Goal: Information Seeking & Learning: Find specific fact

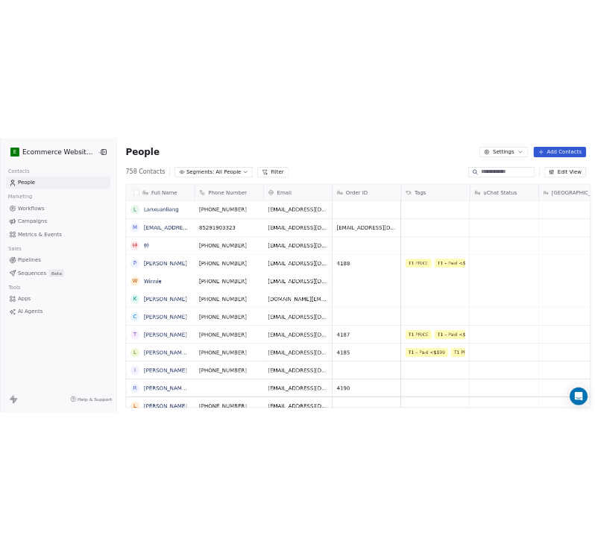
scroll to position [473, 600]
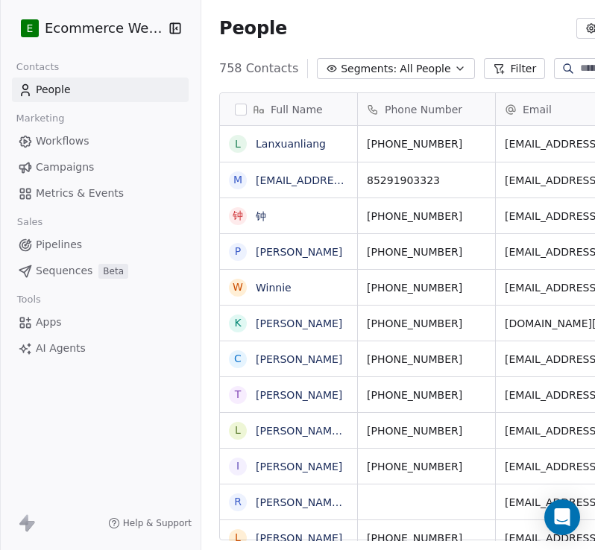
click at [171, 27] on icon "button" at bounding box center [175, 28] width 10 height 10
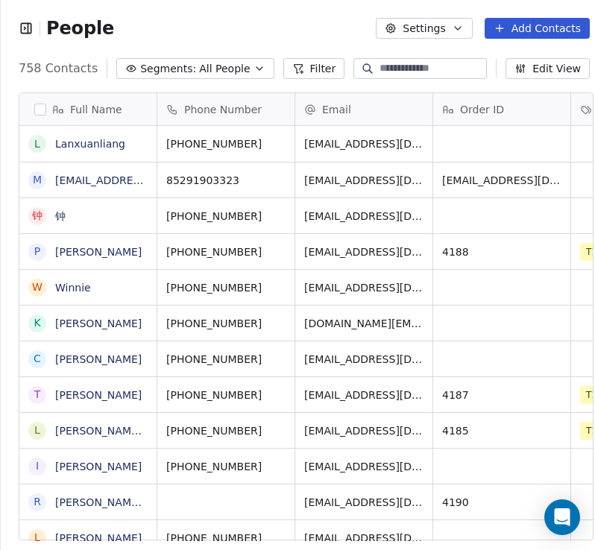
click at [380, 73] on input at bounding box center [432, 68] width 104 height 15
click at [380, 63] on input at bounding box center [432, 68] width 104 height 15
paste input "**********"
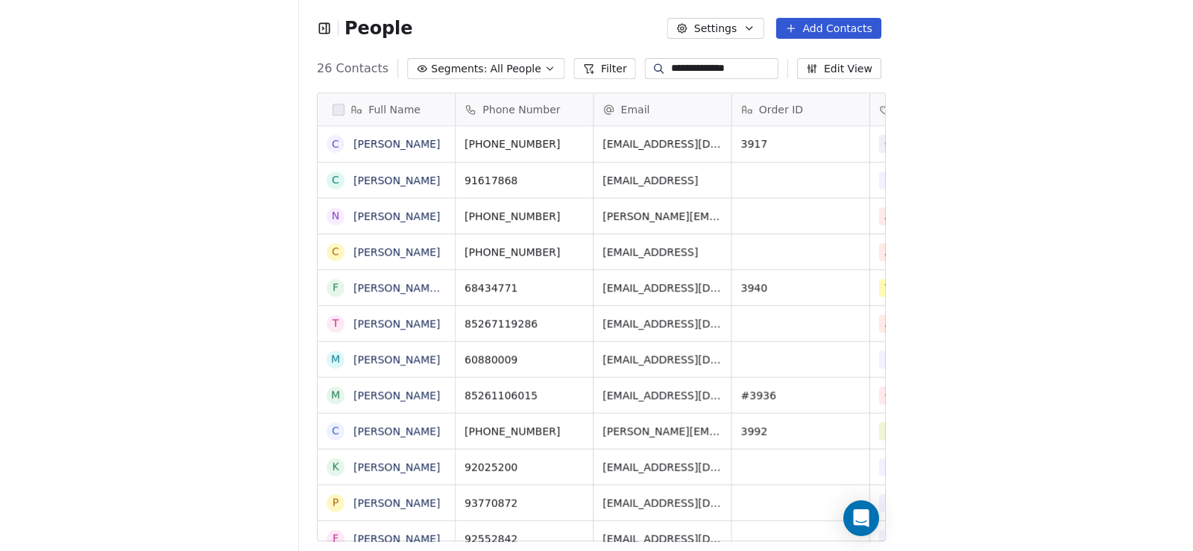
scroll to position [473, 593]
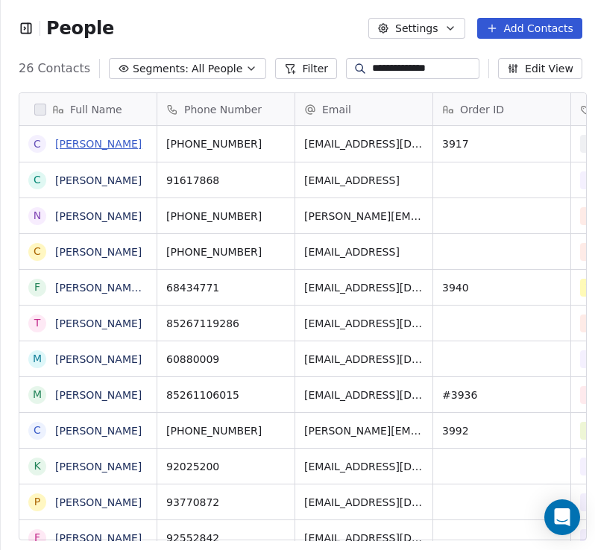
type input "**********"
click at [118, 148] on link "[PERSON_NAME]" at bounding box center [98, 144] width 86 height 12
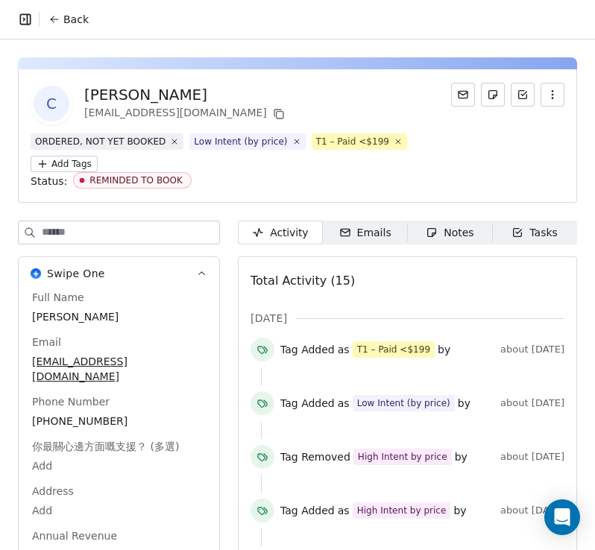
click at [453, 225] on div "Notes" at bounding box center [450, 233] width 48 height 16
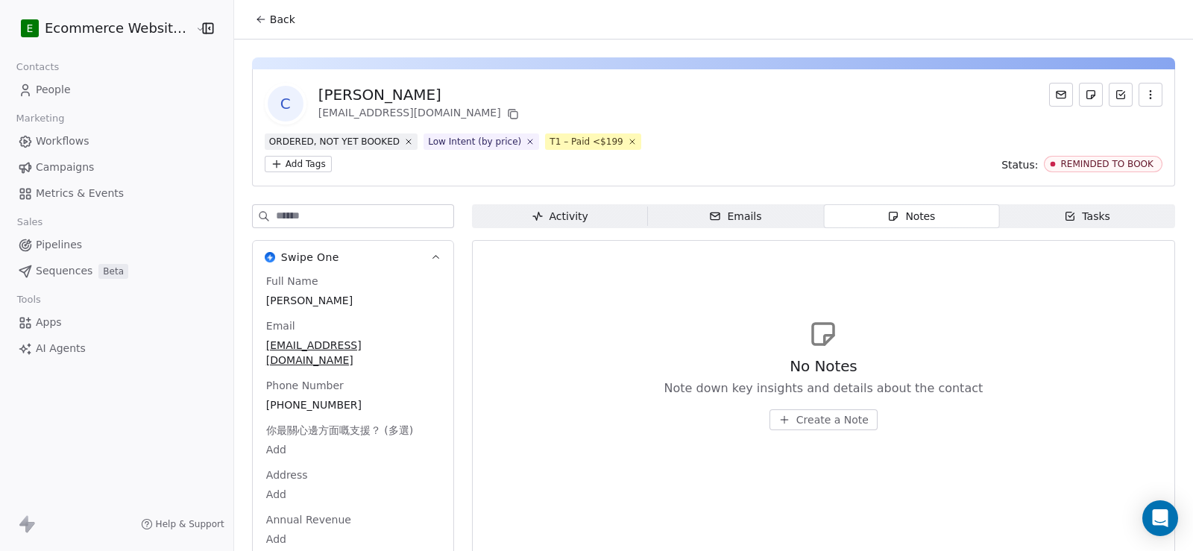
click at [279, 28] on button "Back" at bounding box center [275, 19] width 58 height 27
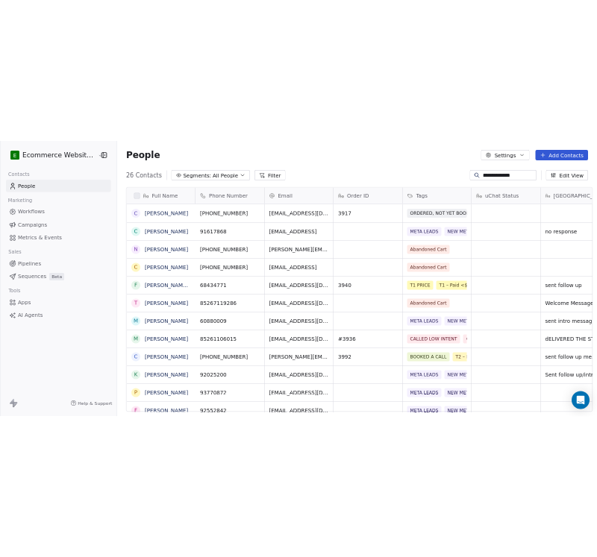
scroll to position [479, 593]
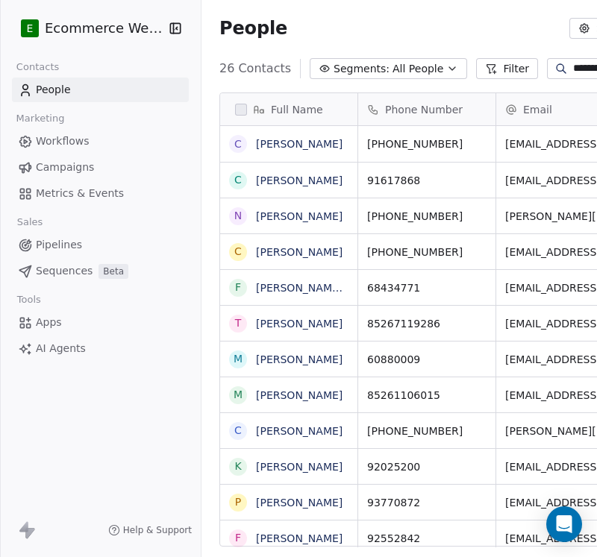
click at [174, 28] on icon "button" at bounding box center [175, 28] width 15 height 15
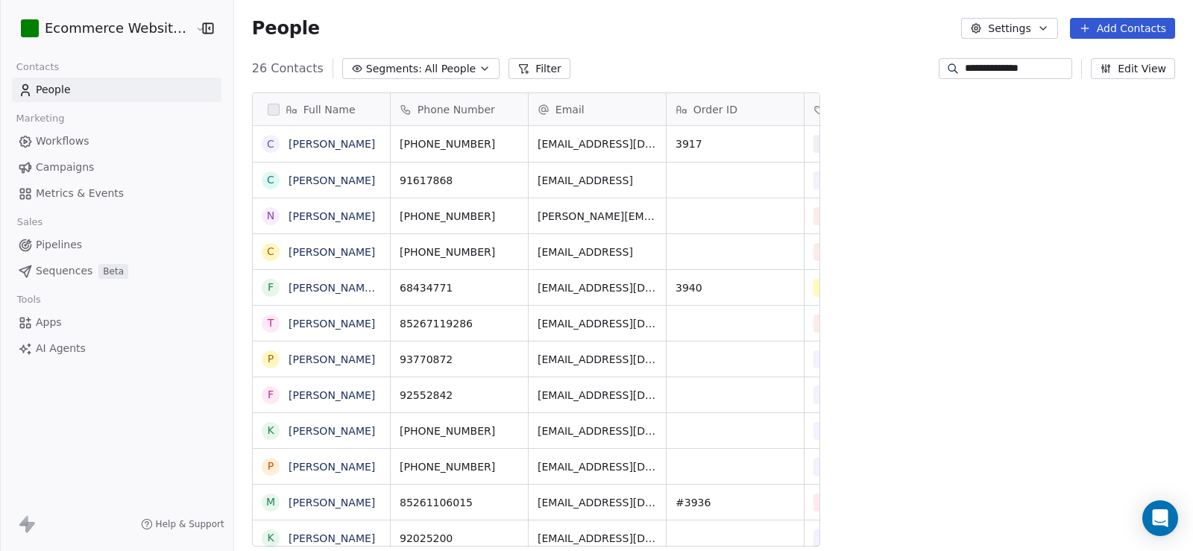
scroll to position [0, 0]
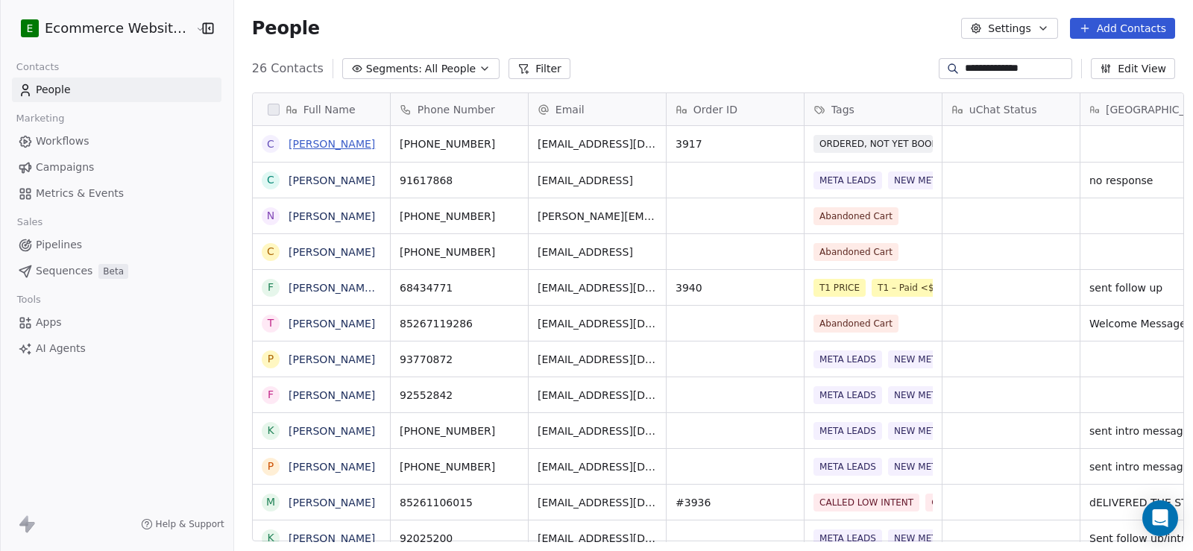
click at [312, 138] on link "[PERSON_NAME]" at bounding box center [332, 144] width 86 height 12
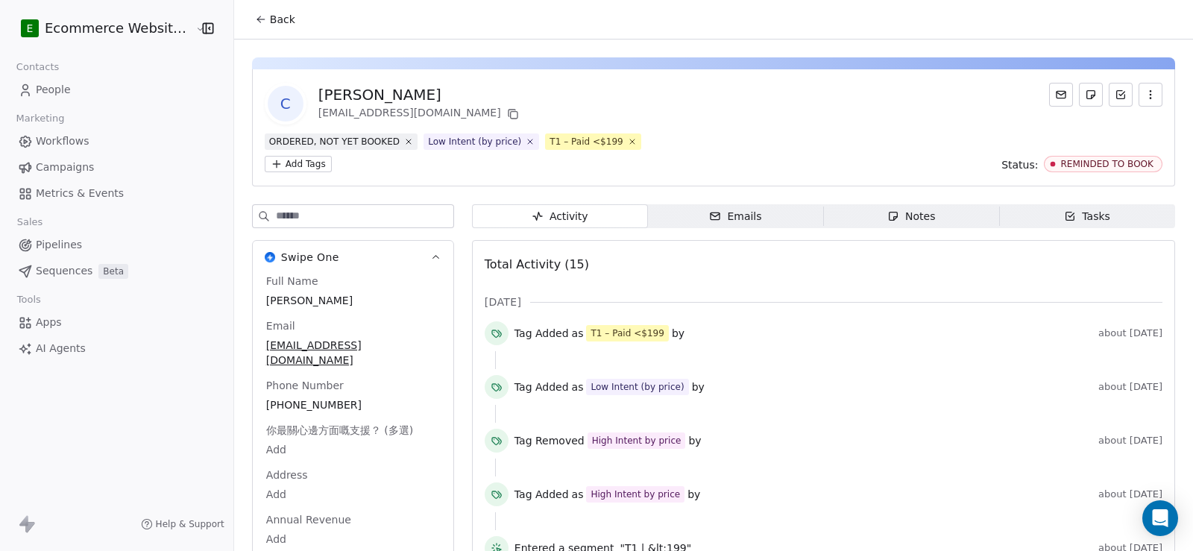
click at [718, 209] on div "Emails" at bounding box center [735, 217] width 52 height 16
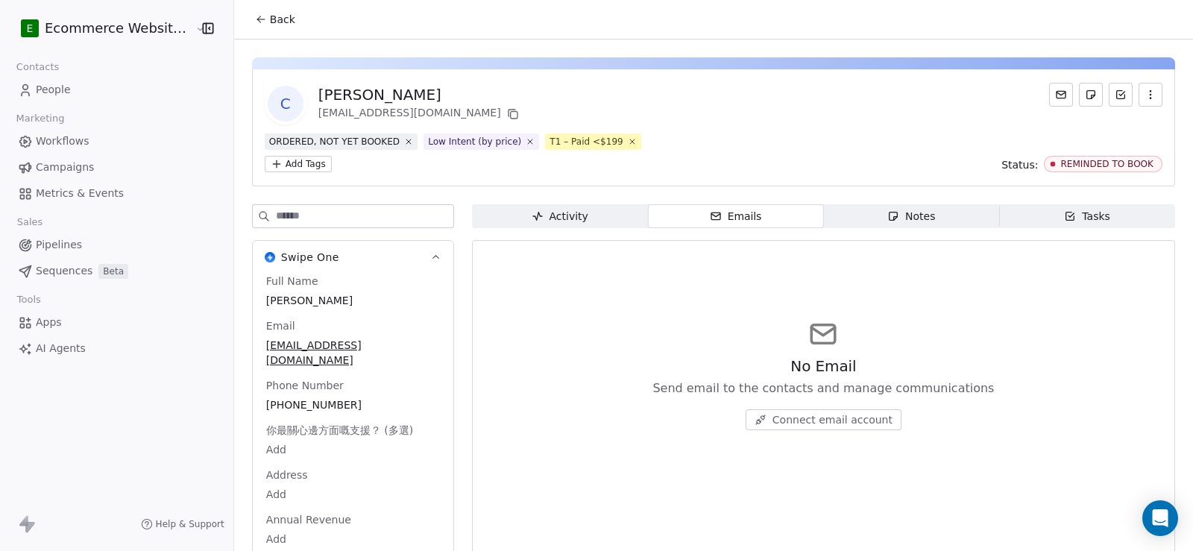
click at [887, 209] on div "Notes" at bounding box center [911, 217] width 48 height 16
click at [1020, 204] on span "Tasks Tasks" at bounding box center [1087, 216] width 176 height 24
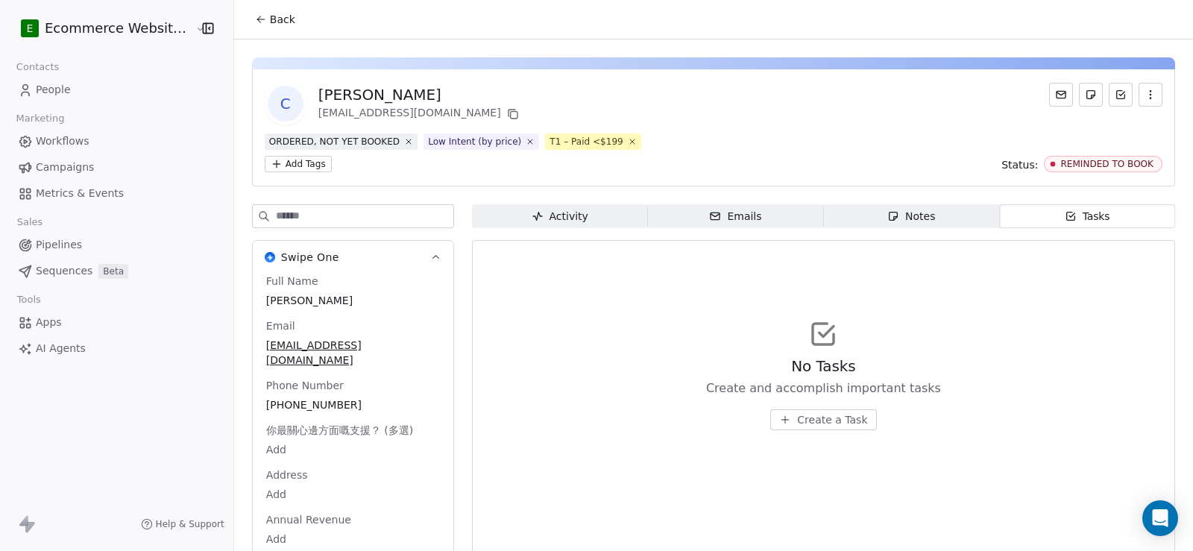
click at [561, 209] on div "Activity" at bounding box center [560, 217] width 57 height 16
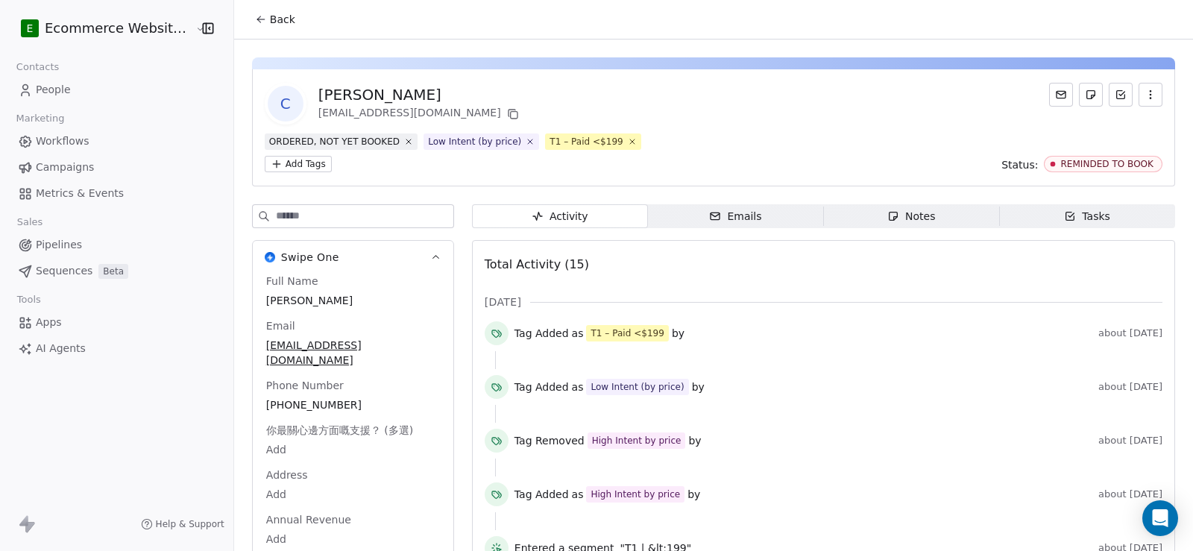
click at [258, 22] on button "Back" at bounding box center [275, 19] width 58 height 27
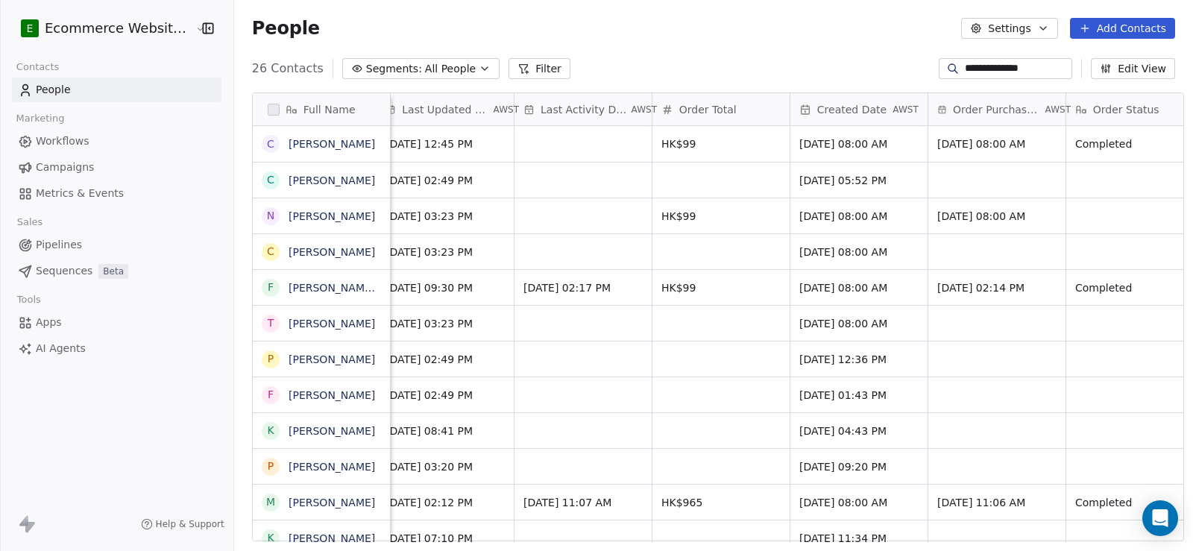
scroll to position [0, 1081]
click at [1048, 139] on icon "grid" at bounding box center [1044, 142] width 7 height 7
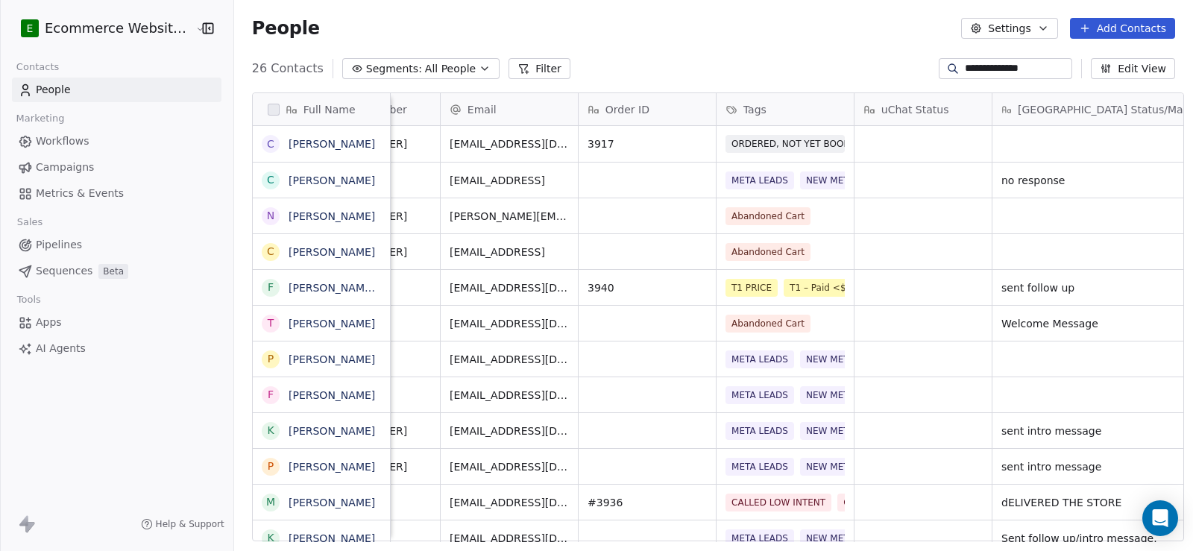
scroll to position [0, 0]
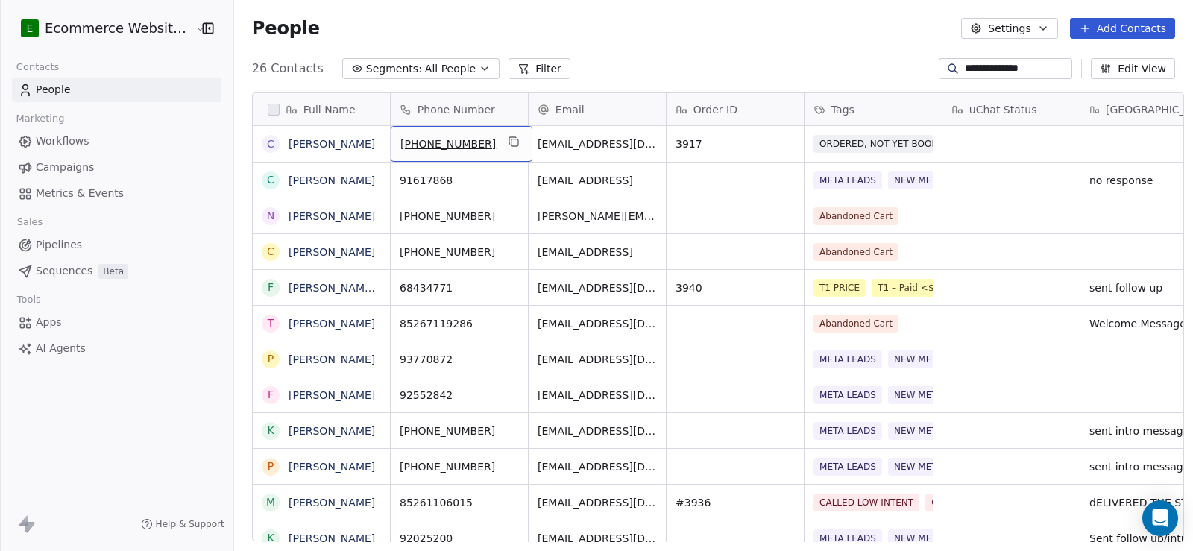
drag, startPoint x: 470, startPoint y: 142, endPoint x: 440, endPoint y: 143, distance: 29.9
drag, startPoint x: 476, startPoint y: 145, endPoint x: 439, endPoint y: 145, distance: 37.3
click at [439, 145] on span "[PHONE_NUMBER]" at bounding box center [447, 143] width 95 height 15
click at [468, 142] on span "[PHONE_NUMBER]" at bounding box center [447, 143] width 95 height 15
drag, startPoint x: 410, startPoint y: 142, endPoint x: 438, endPoint y: 142, distance: 27.6
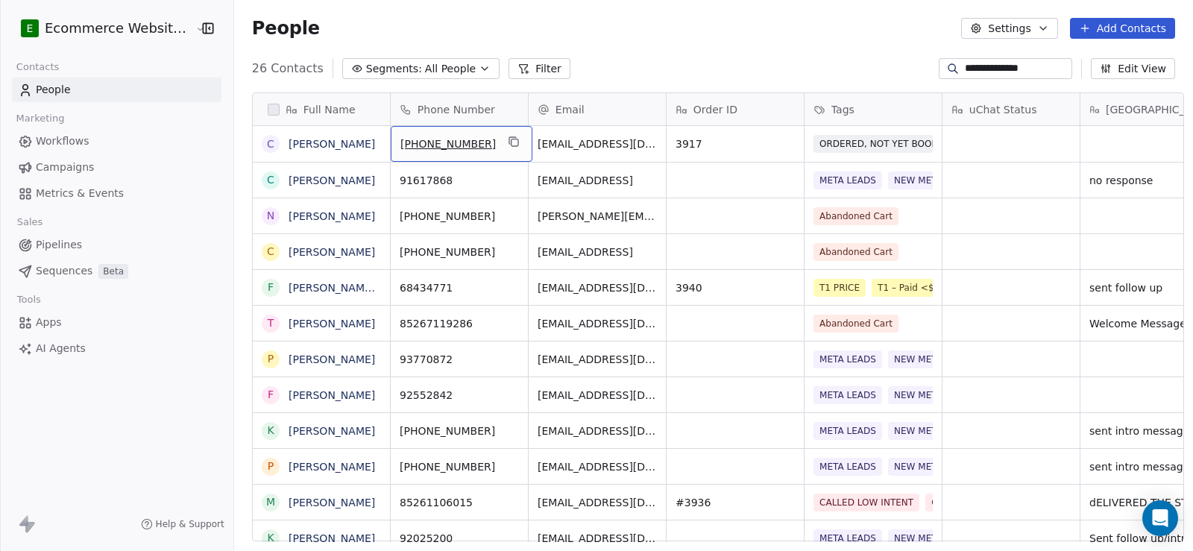
click at [438, 142] on span "[PHONE_NUMBER]" at bounding box center [447, 143] width 95 height 15
drag, startPoint x: 463, startPoint y: 142, endPoint x: 409, endPoint y: 140, distance: 53.7
click at [409, 140] on input "**********" at bounding box center [450, 145] width 131 height 30
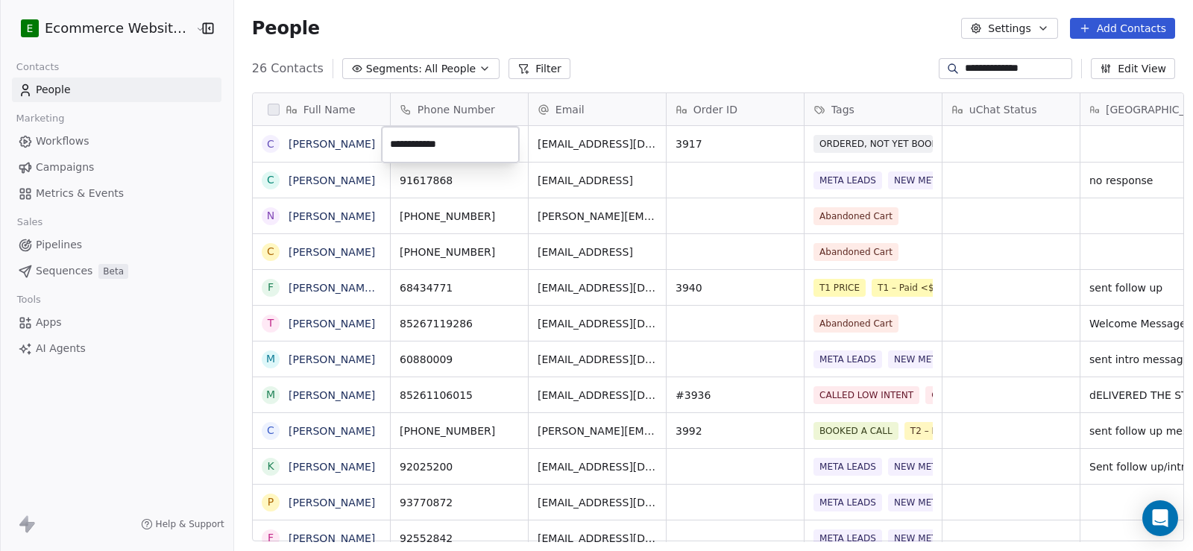
click at [985, 72] on html "**********" at bounding box center [596, 275] width 1193 height 551
click at [984, 69] on input "**********" at bounding box center [1017, 68] width 104 height 15
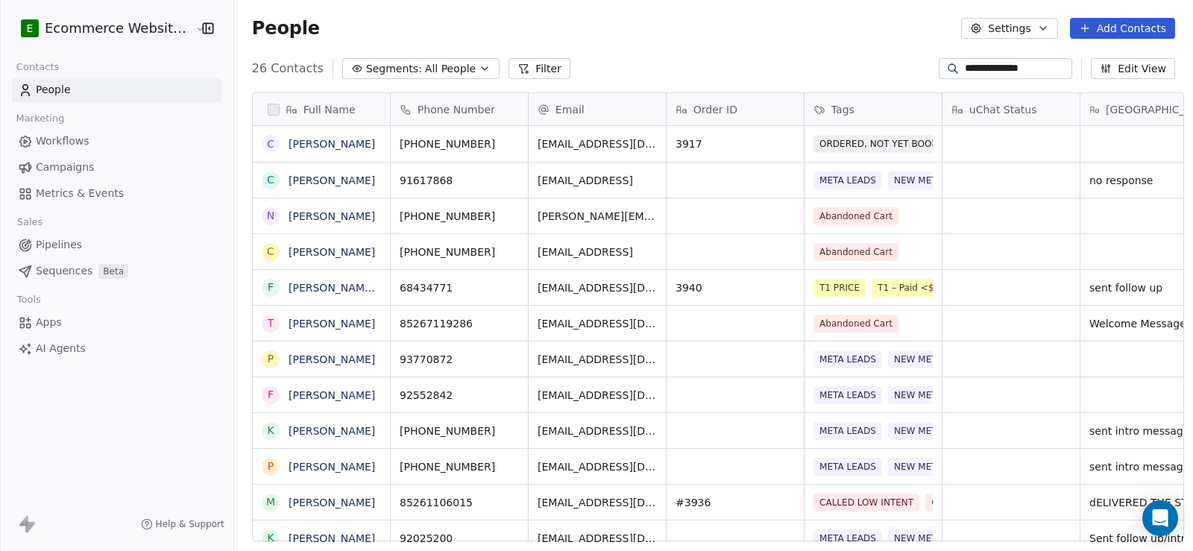
paste input
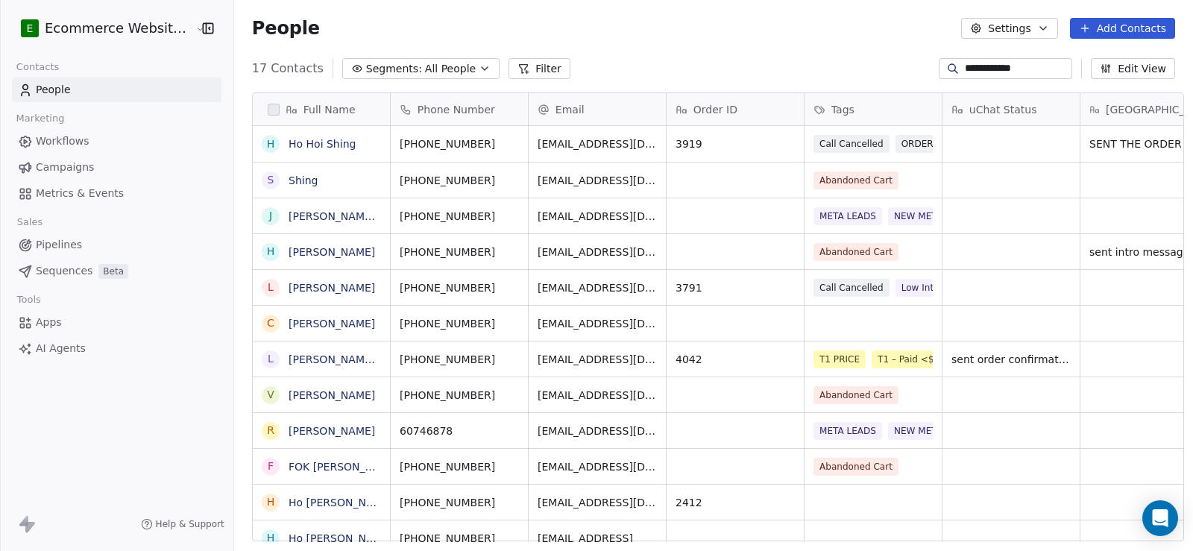
scroll to position [474, 957]
type input "**********"
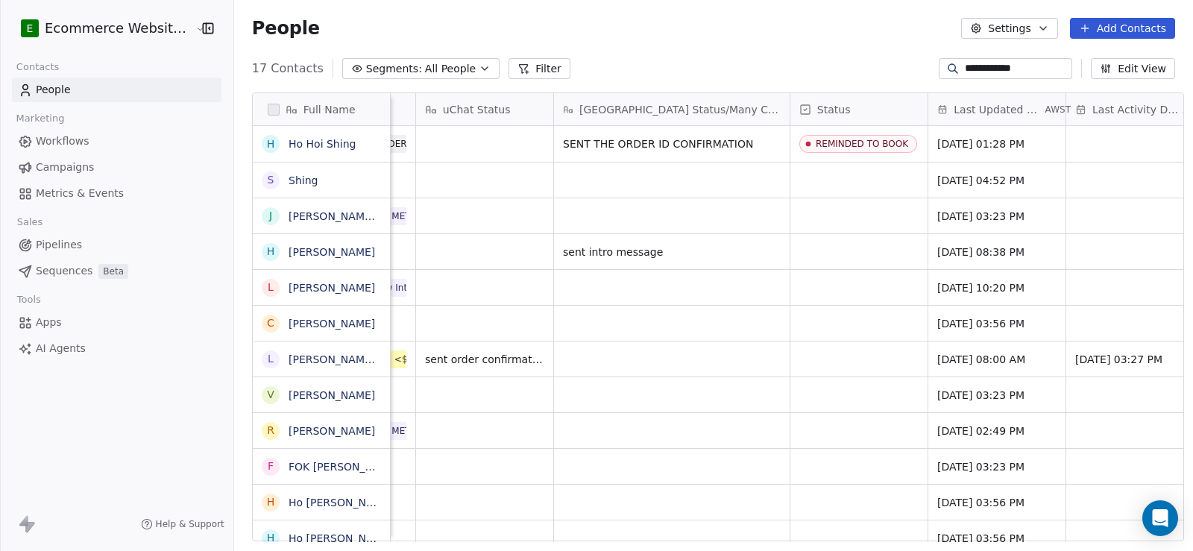
scroll to position [0, 529]
click at [1050, 138] on icon "grid" at bounding box center [1044, 142] width 12 height 12
click at [557, 40] on div "People Settings Add Contacts" at bounding box center [713, 28] width 959 height 57
click at [532, 29] on div "People Settings Add Contacts" at bounding box center [713, 28] width 923 height 21
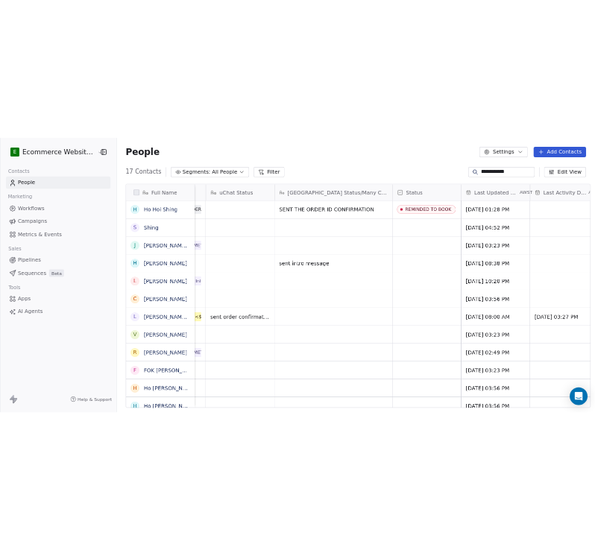
scroll to position [0, 692]
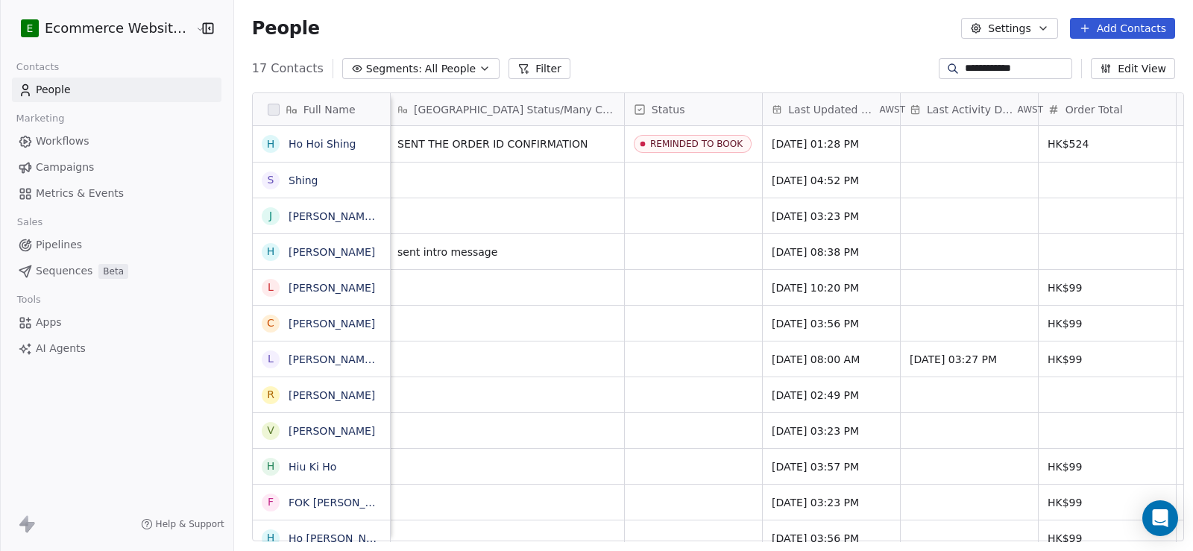
click at [192, 427] on div "E Ecommerce Website Builder Contacts People Marketing Workflows Campaigns Metri…" at bounding box center [116, 275] width 233 height 551
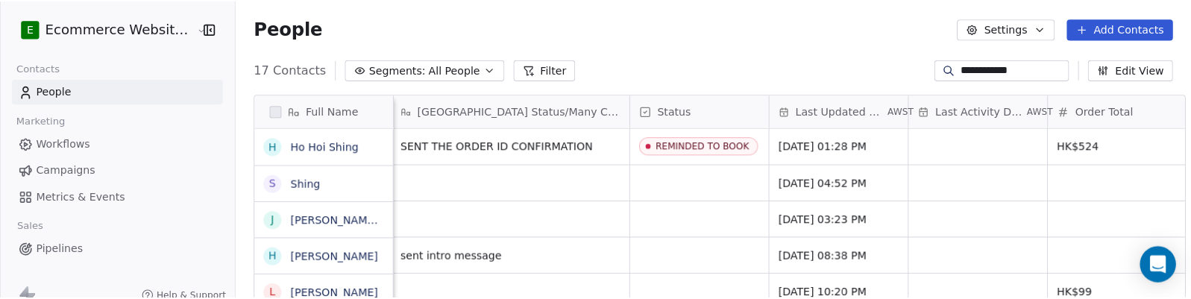
scroll to position [252, 947]
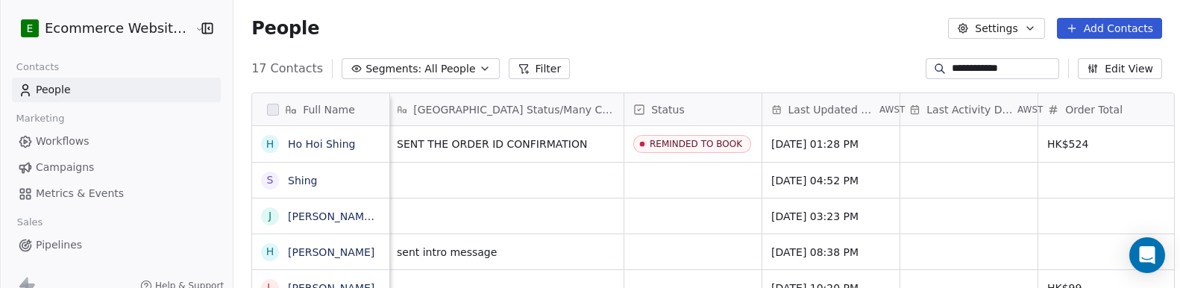
click at [200, 34] on icon "button" at bounding box center [207, 28] width 15 height 15
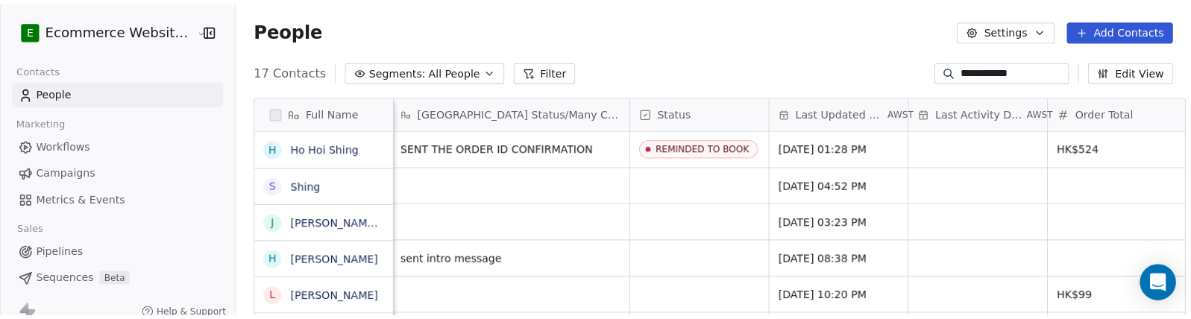
scroll to position [0, 0]
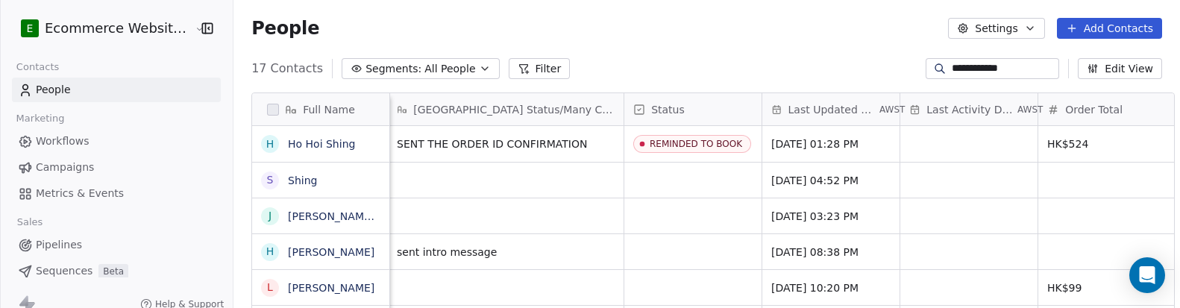
click at [200, 31] on icon "button" at bounding box center [207, 28] width 15 height 15
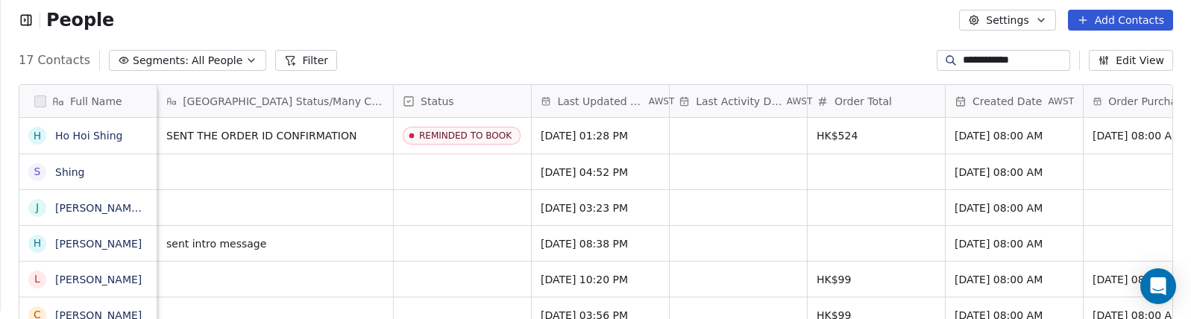
click at [16, 22] on div "People Settings Add Contacts" at bounding box center [596, 20] width 1190 height 57
click at [22, 22] on icon "button" at bounding box center [26, 20] width 15 height 15
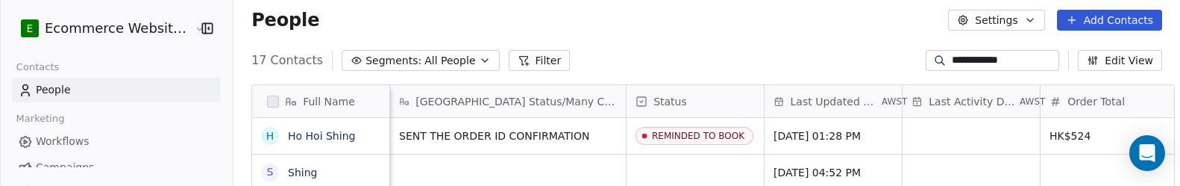
click at [480, 13] on div "People Settings Add Contacts" at bounding box center [706, 20] width 910 height 21
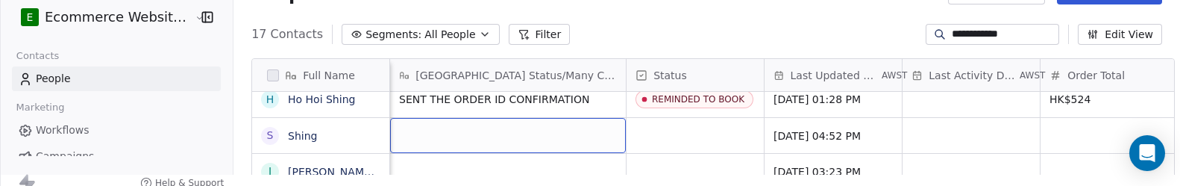
drag, startPoint x: 531, startPoint y: 184, endPoint x: 499, endPoint y: 184, distance: 32.1
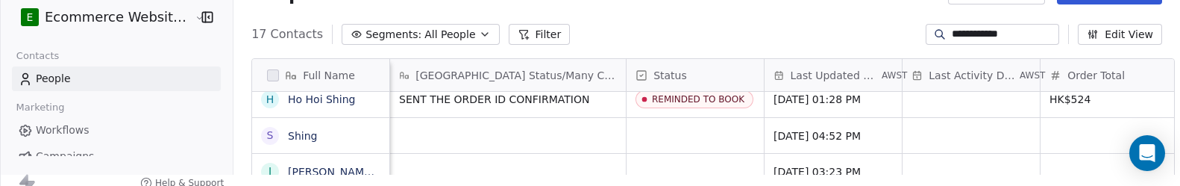
click at [319, 95] on link "Ho Hoi Shing" at bounding box center [321, 99] width 67 height 12
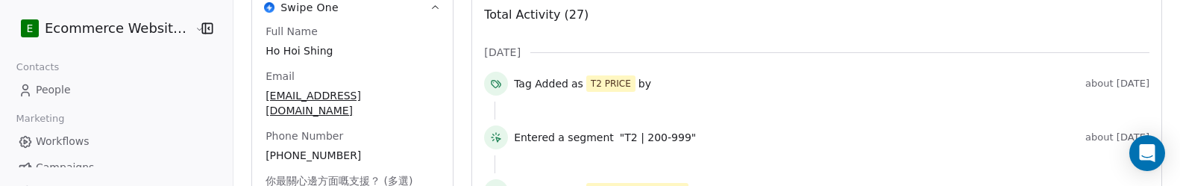
scroll to position [6, 0]
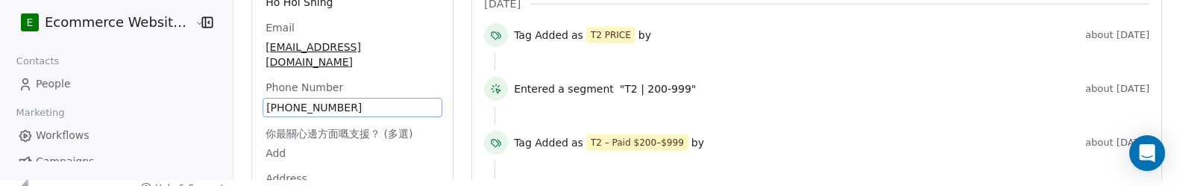
drag, startPoint x: 350, startPoint y: 138, endPoint x: 321, endPoint y: 138, distance: 29.1
click at [321, 138] on div "Full Name [PERSON_NAME] Email [EMAIL_ADDRESS][DOMAIN_NAME] Phone Number [PHONE_…" at bounding box center [352, 128] width 180 height 306
click at [343, 100] on span "[PHONE_NUMBER]" at bounding box center [352, 107] width 172 height 15
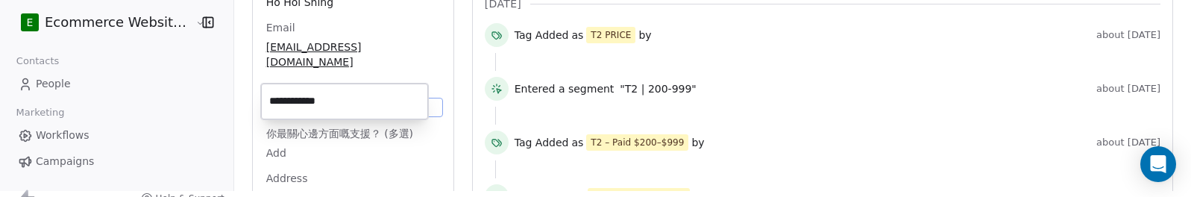
drag, startPoint x: 343, startPoint y: 98, endPoint x: 292, endPoint y: 100, distance: 50.7
click at [292, 100] on input "**********" at bounding box center [344, 101] width 161 height 30
click at [652, 72] on html "E Ecommerce Website Builder Contacts People Marketing Workflows Campaigns Metri…" at bounding box center [595, 92] width 1191 height 197
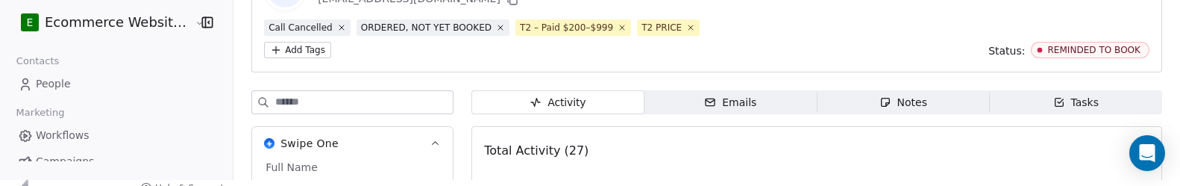
scroll to position [149, 0]
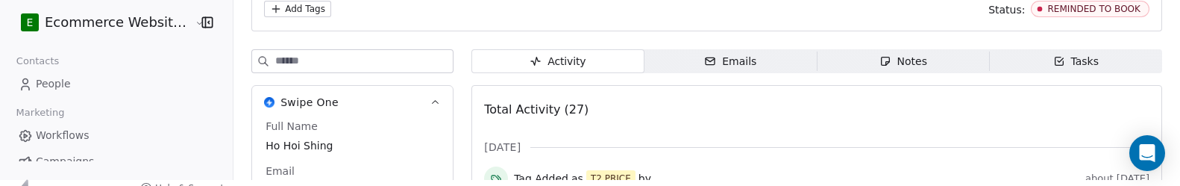
click at [864, 52] on span "Notes Notes" at bounding box center [902, 61] width 172 height 24
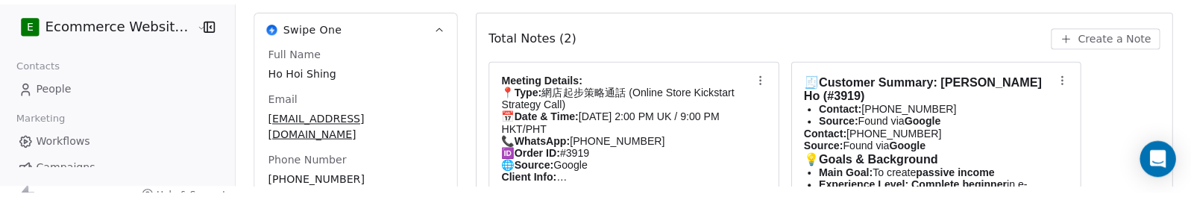
scroll to position [158, 0]
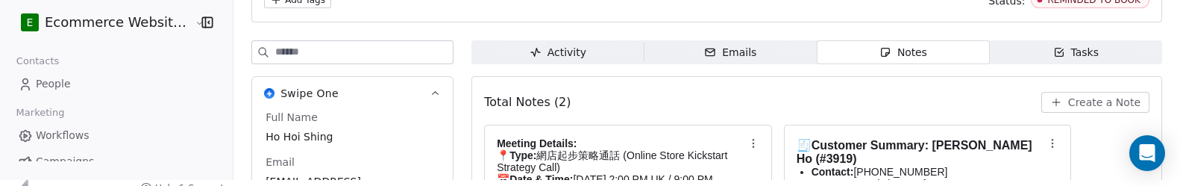
click at [1113, 101] on span "Create a Note" at bounding box center [1104, 102] width 72 height 15
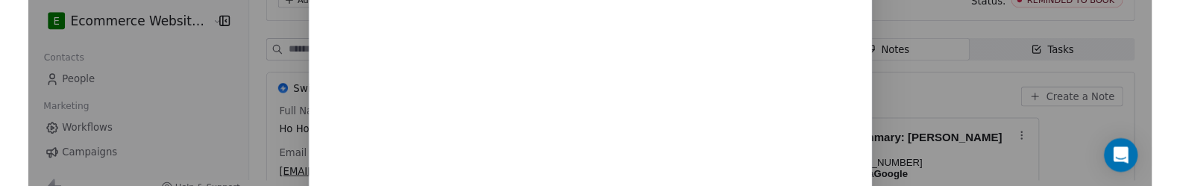
scroll to position [177, 0]
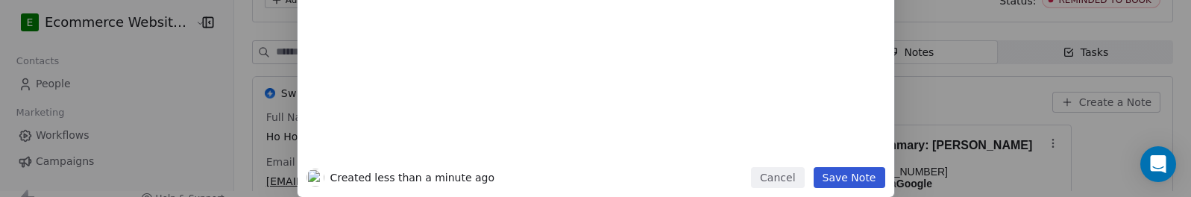
click at [845, 172] on button "Save Note" at bounding box center [850, 177] width 72 height 21
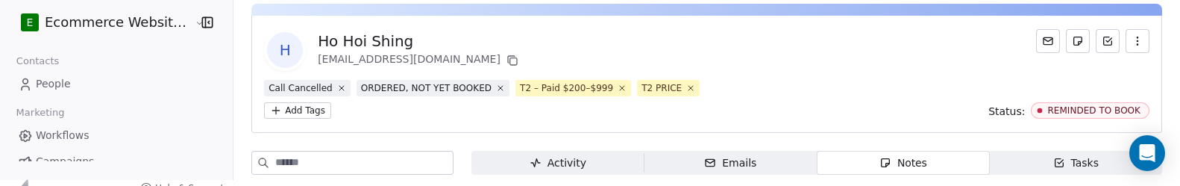
scroll to position [9, 0]
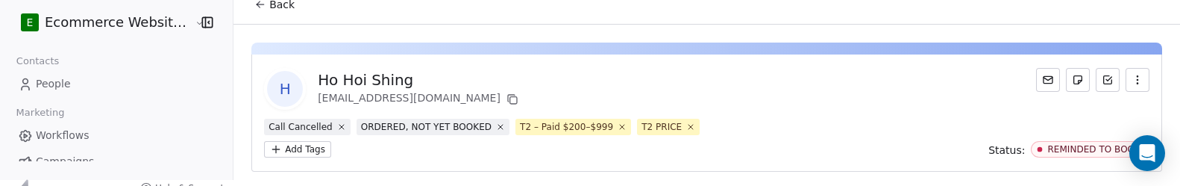
click at [257, 4] on icon at bounding box center [258, 2] width 3 height 3
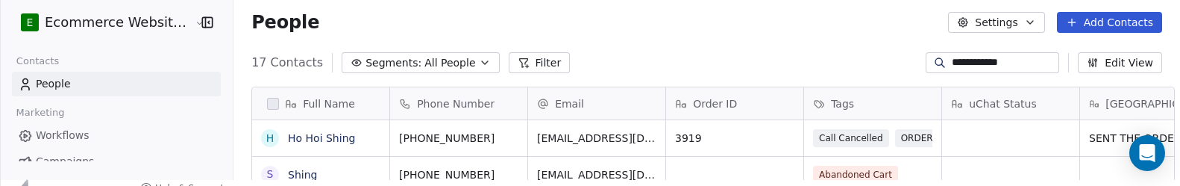
scroll to position [163, 947]
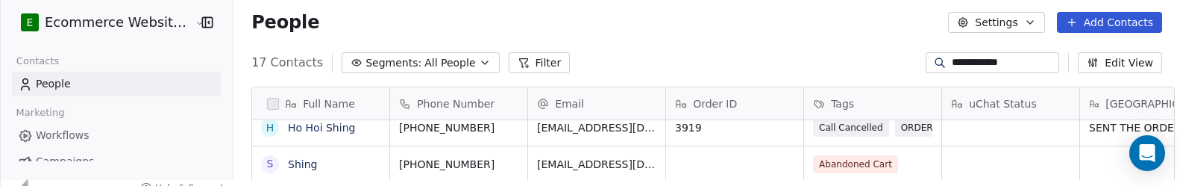
click at [1003, 60] on input "**********" at bounding box center [1003, 62] width 104 height 15
paste input "*"
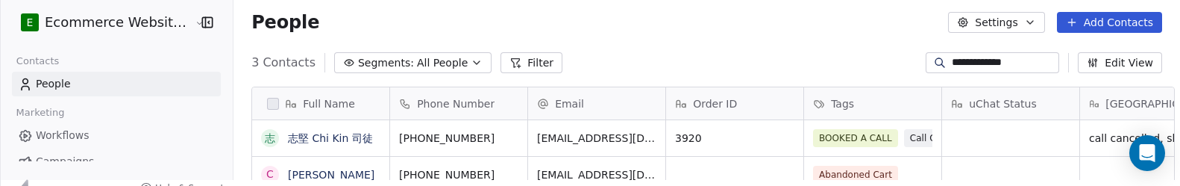
scroll to position [6, 11]
type input "**********"
click at [329, 138] on link "志堅 Chi Kin 司徒" at bounding box center [330, 138] width 85 height 12
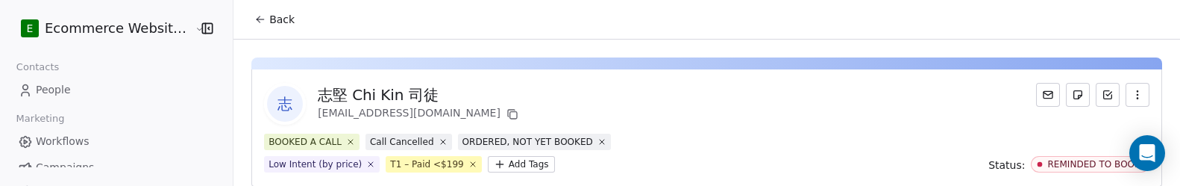
click at [275, 16] on span "Back" at bounding box center [281, 19] width 25 height 15
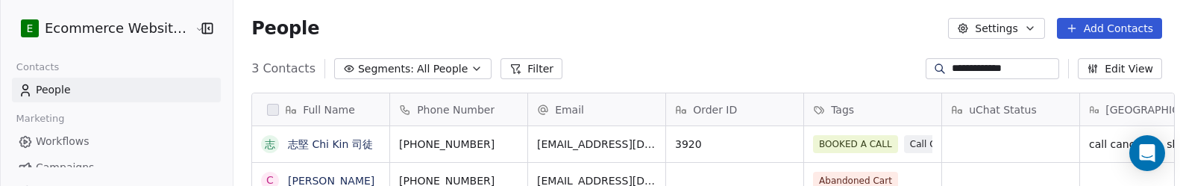
scroll to position [163, 947]
click at [200, 30] on icon "button" at bounding box center [207, 28] width 15 height 15
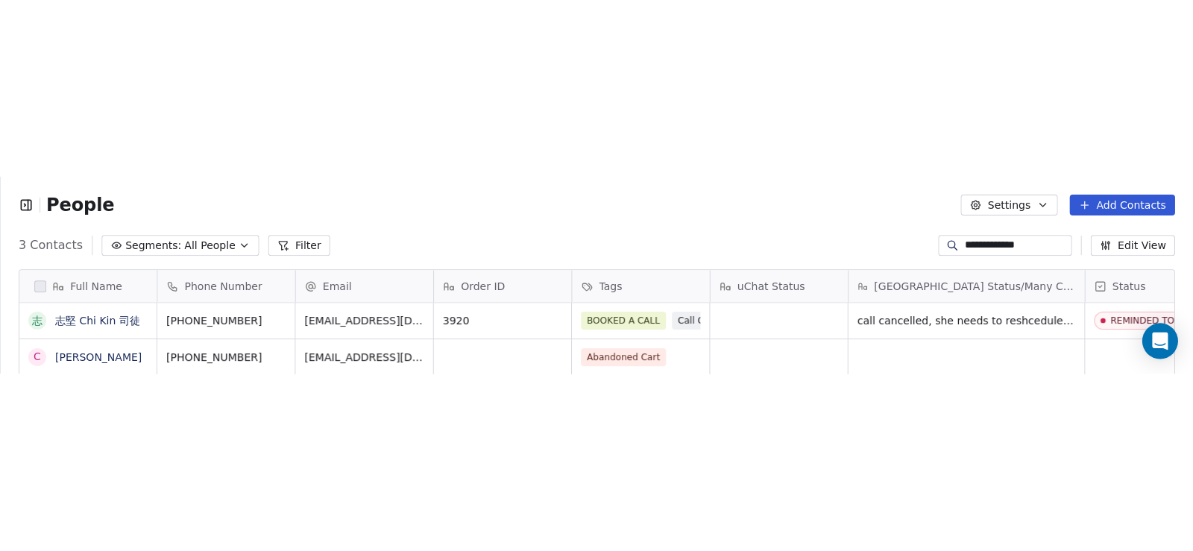
scroll to position [474, 957]
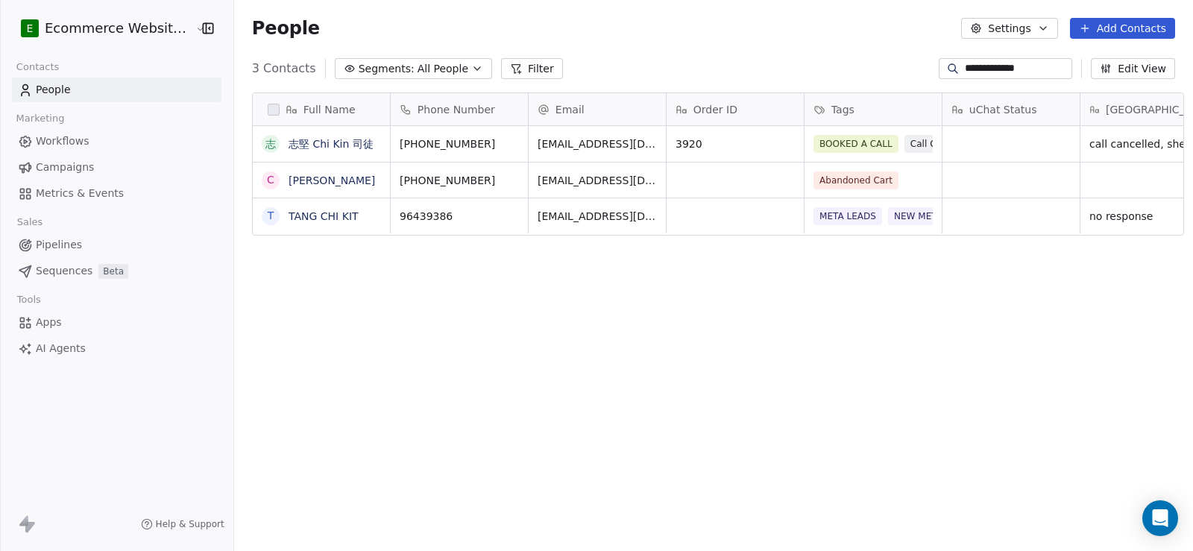
click at [482, 382] on div "Full Name [PERSON_NAME]堅 Chi Kin 司徒 C [PERSON_NAME] T [PERSON_NAME] KIT Phone N…" at bounding box center [713, 323] width 959 height 485
click at [1151, 73] on button "Edit View" at bounding box center [1133, 68] width 84 height 21
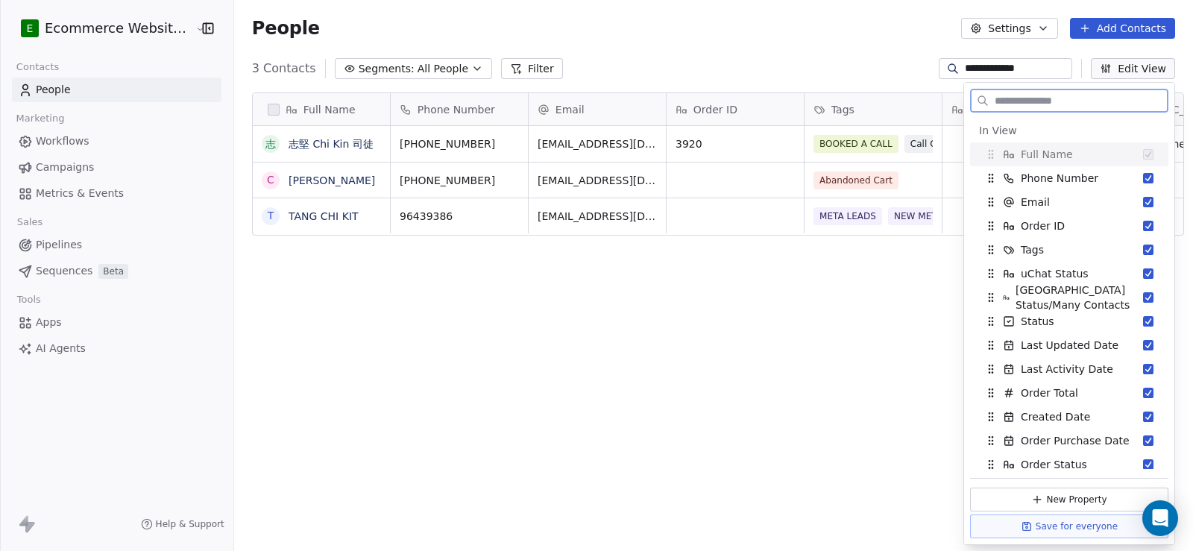
click at [1151, 73] on button "Edit View" at bounding box center [1133, 68] width 84 height 21
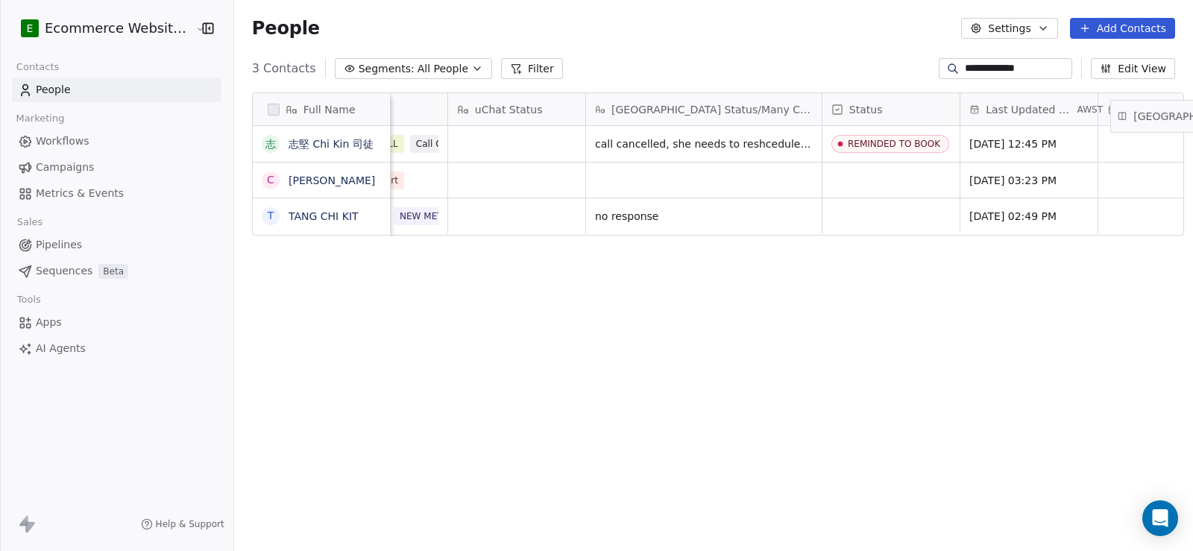
scroll to position [0, 548]
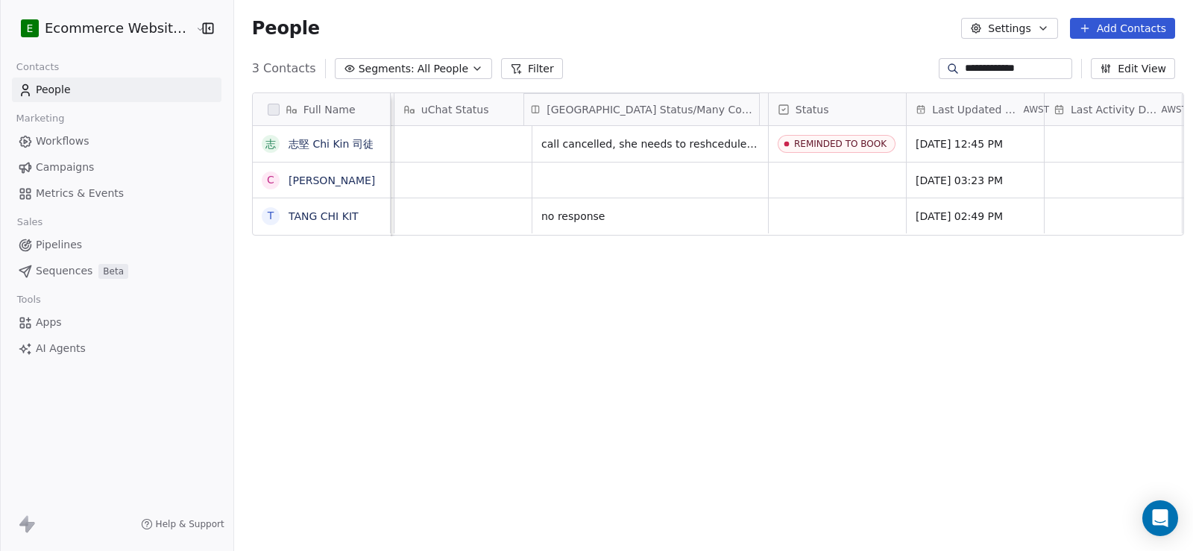
drag, startPoint x: 1107, startPoint y: 110, endPoint x: 572, endPoint y: 101, distance: 534.7
click at [572, 101] on div "Full Name 志 志堅 Chi Kin 司徒 C [PERSON_NAME] T [PERSON_NAME] KIT Phone Number Emai…" at bounding box center [718, 164] width 931 height 143
click at [1021, 138] on icon "grid" at bounding box center [1015, 142] width 12 height 12
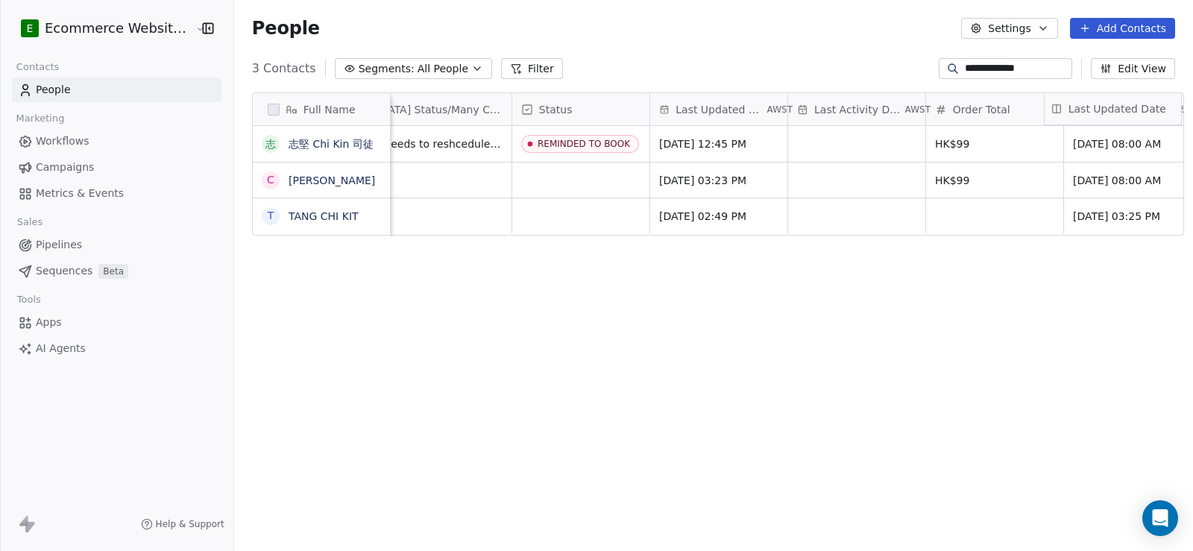
scroll to position [0, 842]
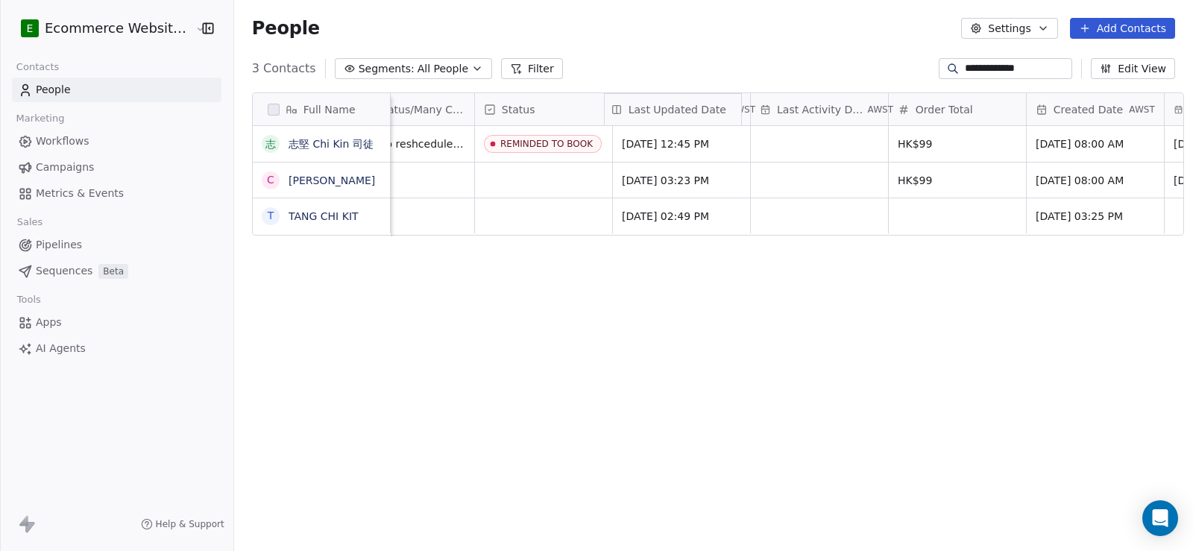
drag, startPoint x: 965, startPoint y: 107, endPoint x: 669, endPoint y: 105, distance: 296.0
click at [669, 105] on div "Full Name [PERSON_NAME] 志堅 Chi Kin 司徒 C [PERSON_NAME] T [PERSON_NAME] KIT Order…" at bounding box center [718, 164] width 931 height 143
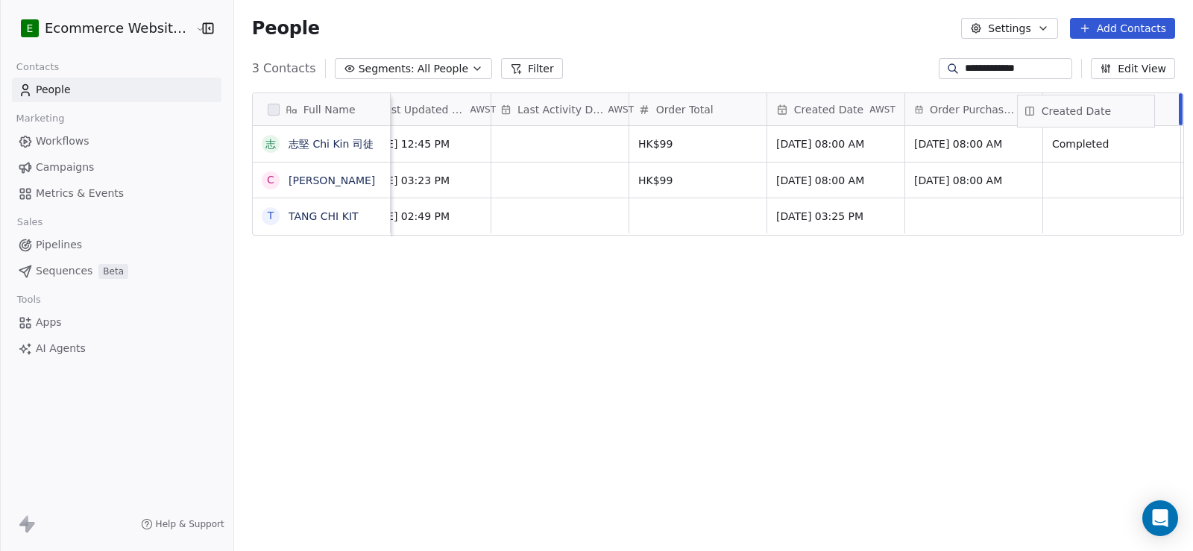
scroll to position [0, 1121]
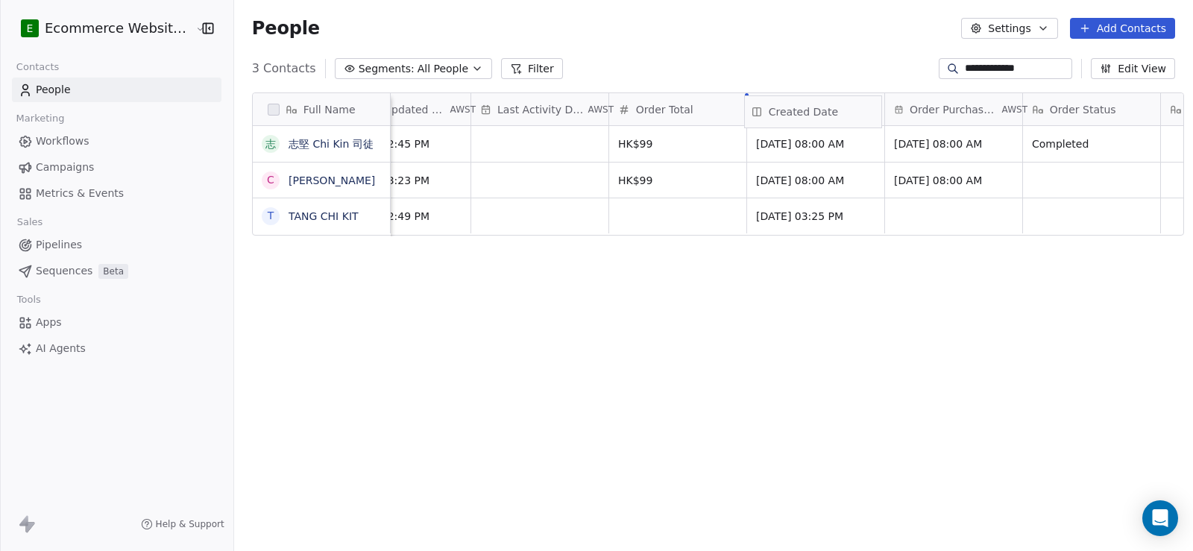
drag, startPoint x: 1061, startPoint y: 104, endPoint x: 787, endPoint y: 107, distance: 273.7
click at [787, 107] on div "Full Name [PERSON_NAME] 志堅 Chi Kin 司徒 C [PERSON_NAME] T [PERSON_NAME] KIT uChat…" at bounding box center [718, 164] width 931 height 143
click at [1010, 142] on icon "grid" at bounding box center [1004, 142] width 12 height 12
click at [965, 81] on div "Full Name [PERSON_NAME] 志堅 Chi Kin 司徒 C [PERSON_NAME] T [PERSON_NAME] KIT uChat…" at bounding box center [713, 323] width 959 height 485
click at [974, 75] on input "**********" at bounding box center [1017, 68] width 104 height 15
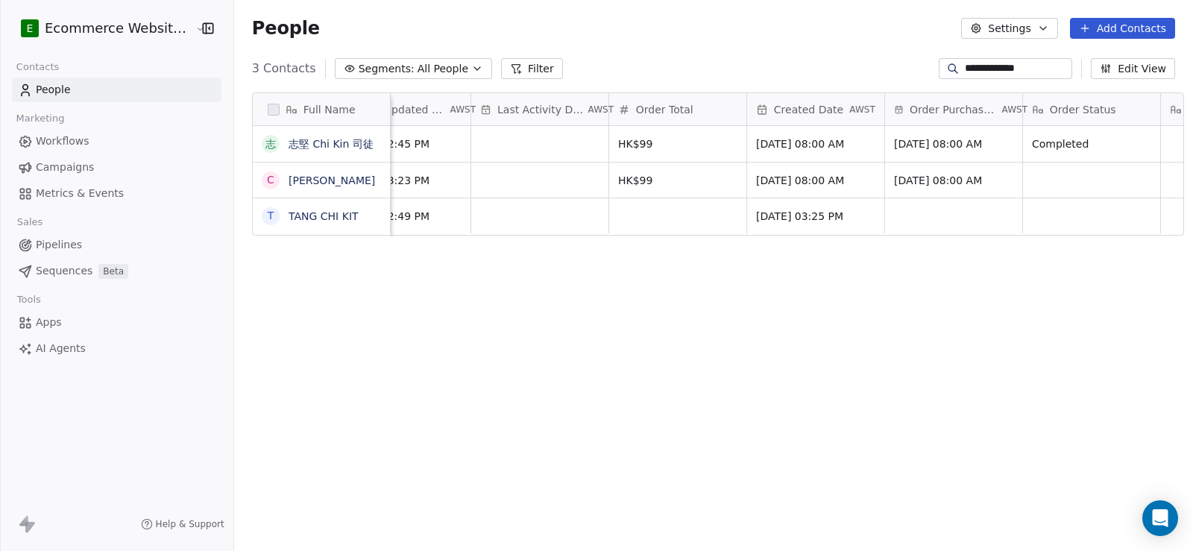
paste input "*"
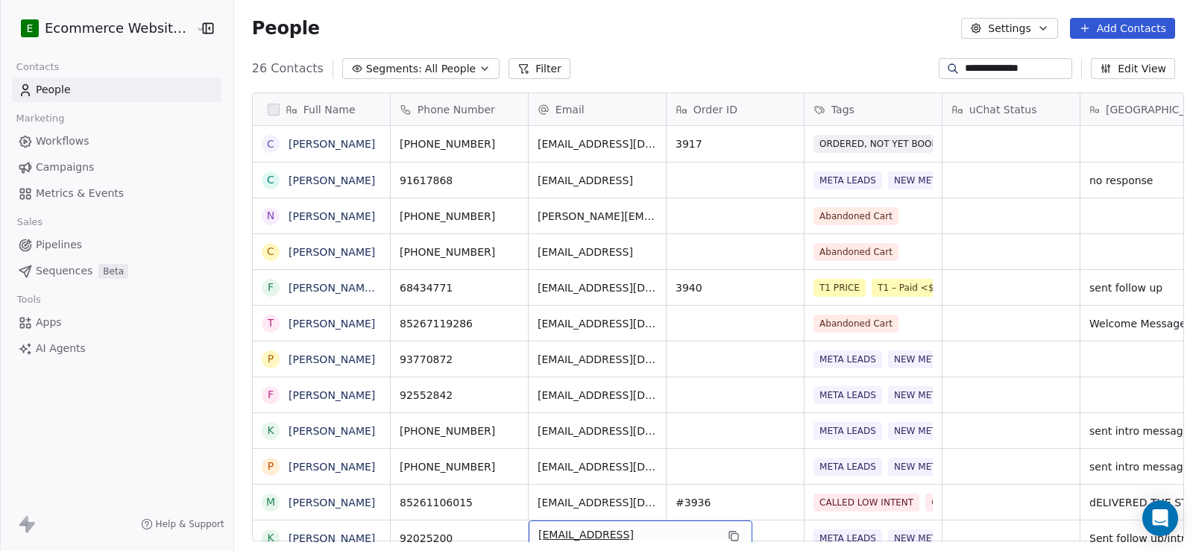
scroll to position [57, 0]
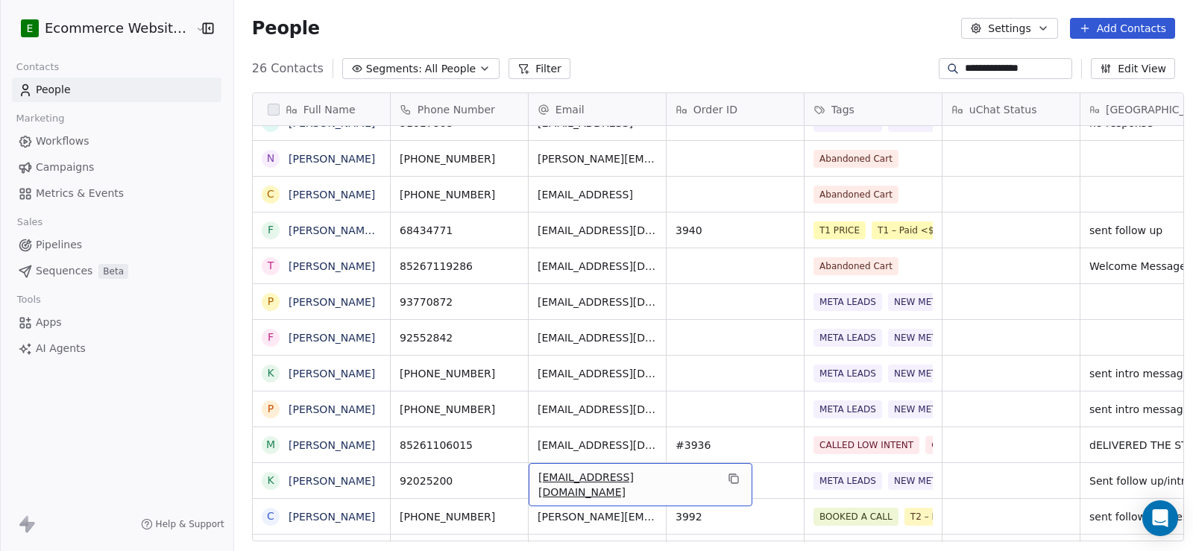
drag, startPoint x: 546, startPoint y: 527, endPoint x: 561, endPoint y: 527, distance: 15.7
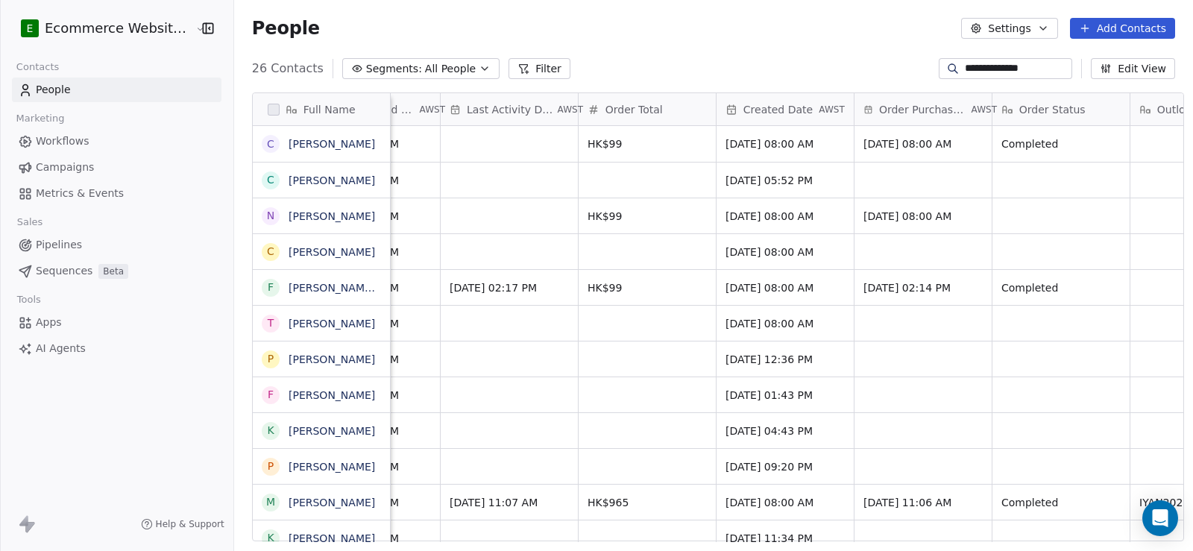
scroll to position [0, 1170]
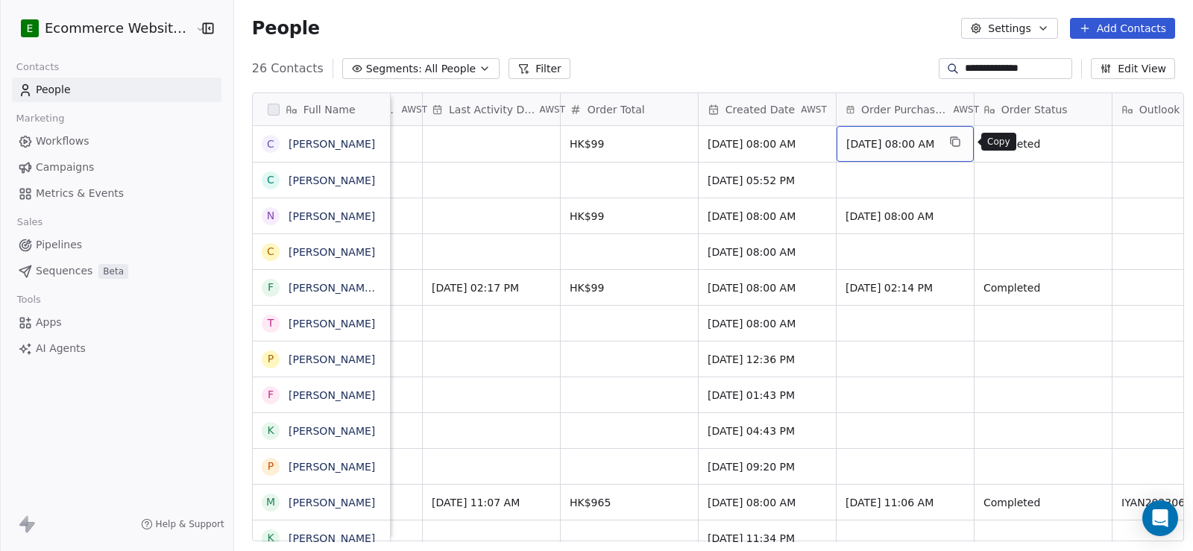
click at [961, 141] on icon "grid" at bounding box center [955, 142] width 12 height 12
click at [978, 70] on input "**********" at bounding box center [1017, 68] width 104 height 15
paste input
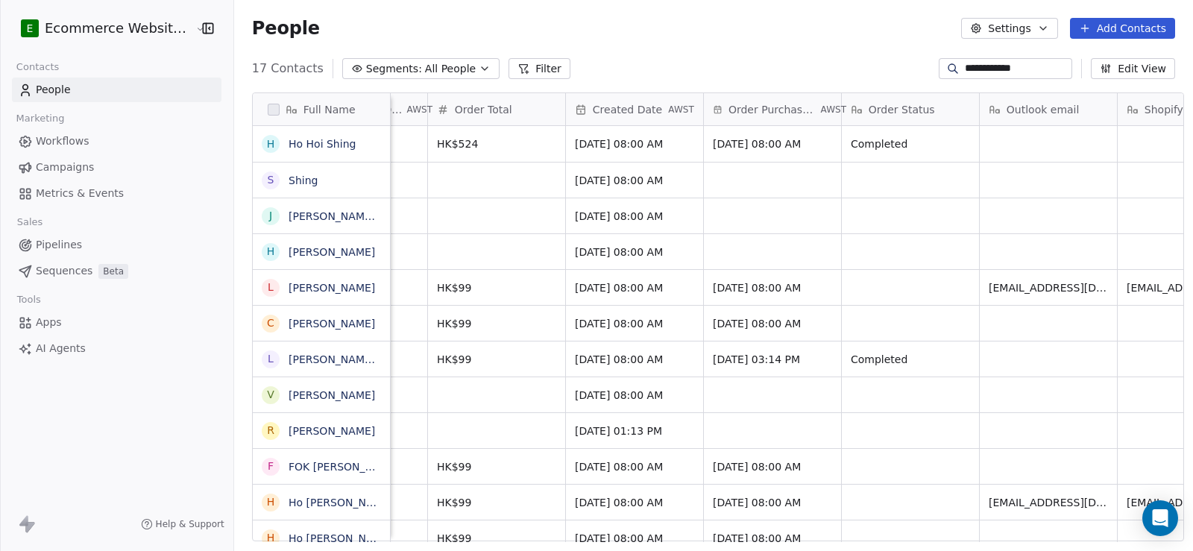
scroll to position [0, 1347]
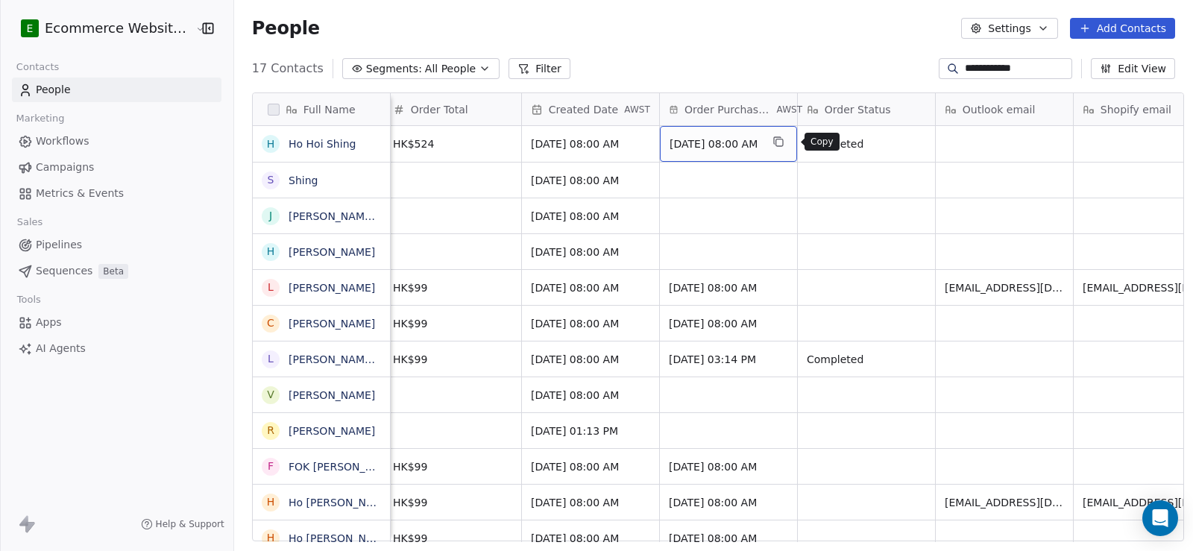
click at [782, 139] on icon "grid" at bounding box center [778, 142] width 7 height 7
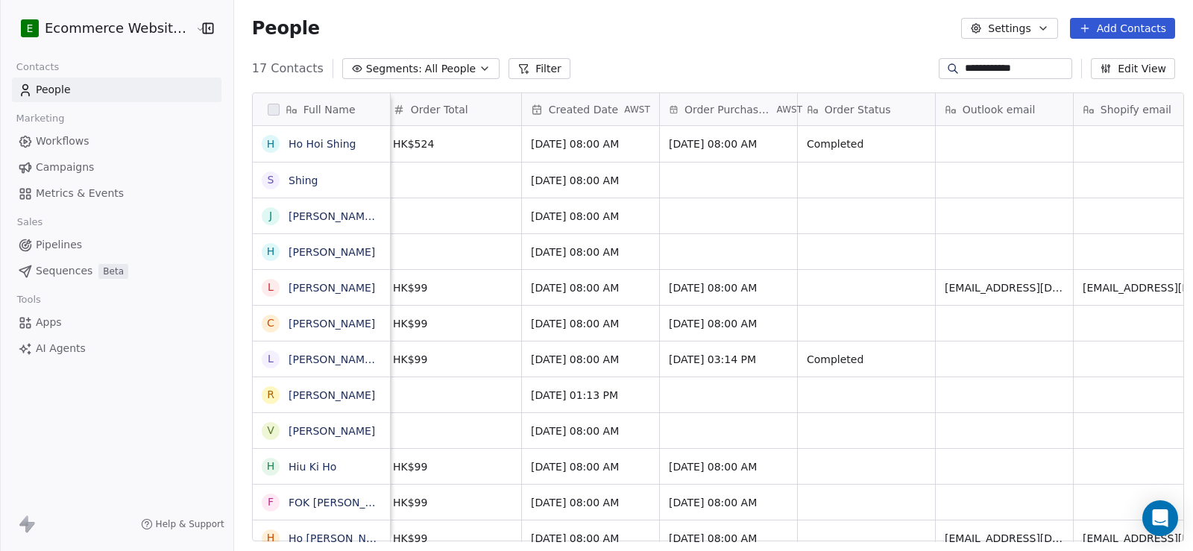
click at [991, 69] on input "**********" at bounding box center [1017, 68] width 104 height 15
paste input "*"
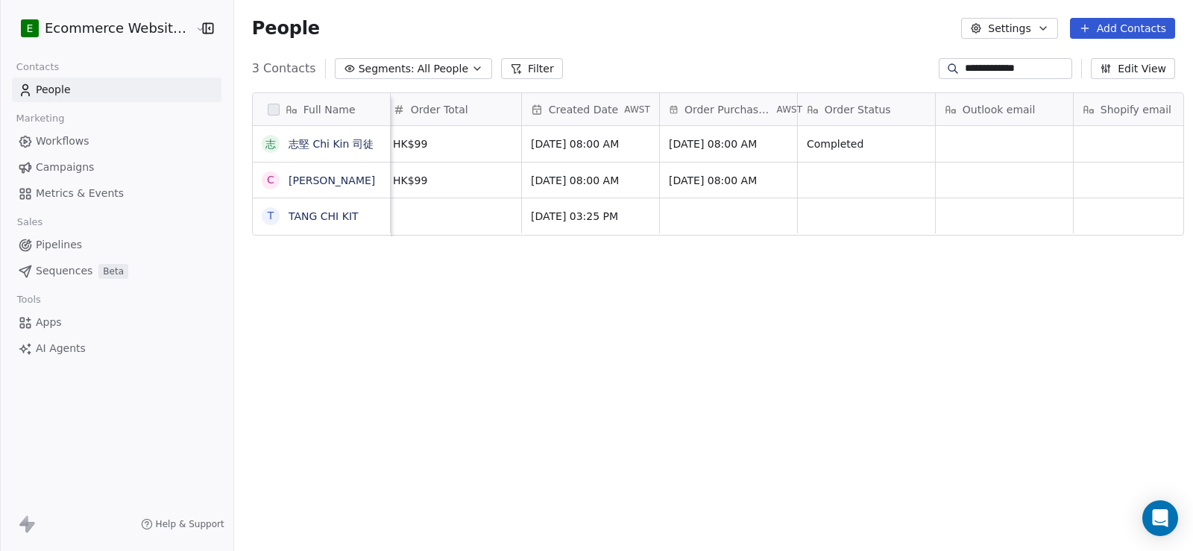
type input "**********"
click at [676, 56] on div "People Settings Add Contacts" at bounding box center [713, 28] width 959 height 57
click at [626, 468] on div "Full Name 志 志堅 Chi Kin 司徒 C [PERSON_NAME] T [PERSON_NAME] KIT Status Last Updat…" at bounding box center [713, 323] width 959 height 485
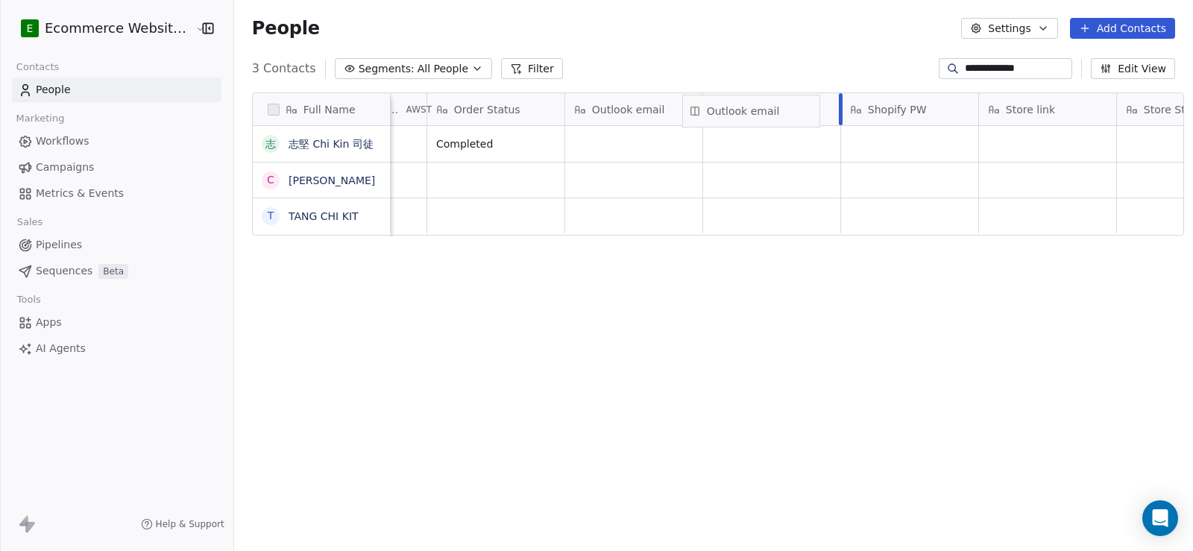
scroll to position [0, 1722]
drag, startPoint x: 983, startPoint y: 108, endPoint x: 624, endPoint y: 110, distance: 358.7
click at [624, 110] on div "Full Name 志 志堅 Chi Kin 司徒 C [PERSON_NAME] T [PERSON_NAME] KIT Last Activity Dat…" at bounding box center [718, 164] width 931 height 143
drag, startPoint x: 861, startPoint y: 111, endPoint x: 538, endPoint y: 110, distance: 323.6
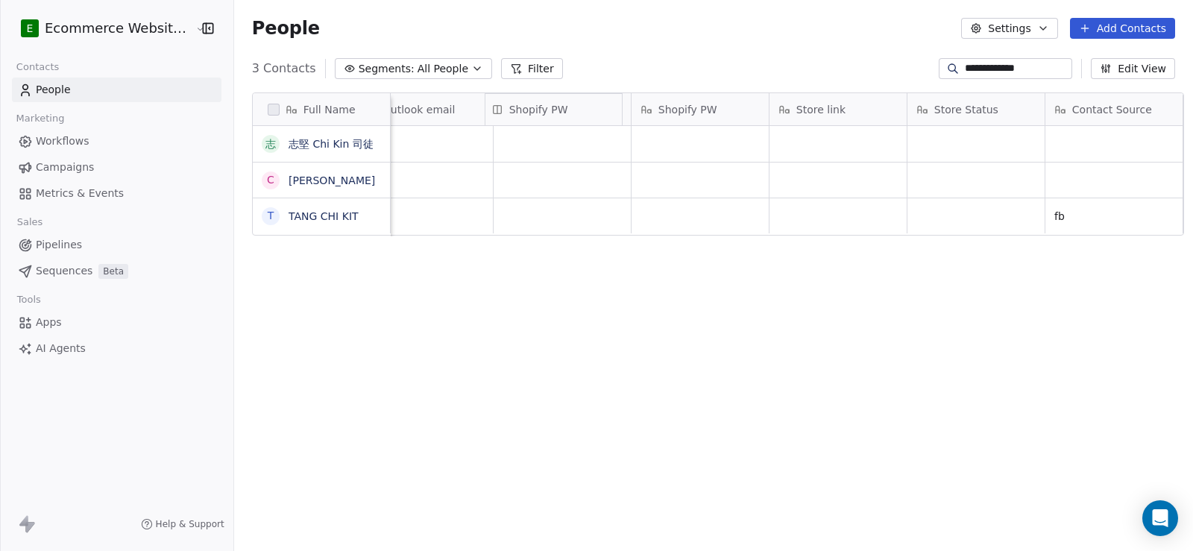
click at [538, 110] on div "Full Name 志 志堅 Chi Kin 司徒 C [PERSON_NAME] T [PERSON_NAME] KIT Created Date AWST…" at bounding box center [718, 164] width 931 height 143
click at [307, 144] on link "志堅 Chi Kin 司徒" at bounding box center [331, 144] width 85 height 12
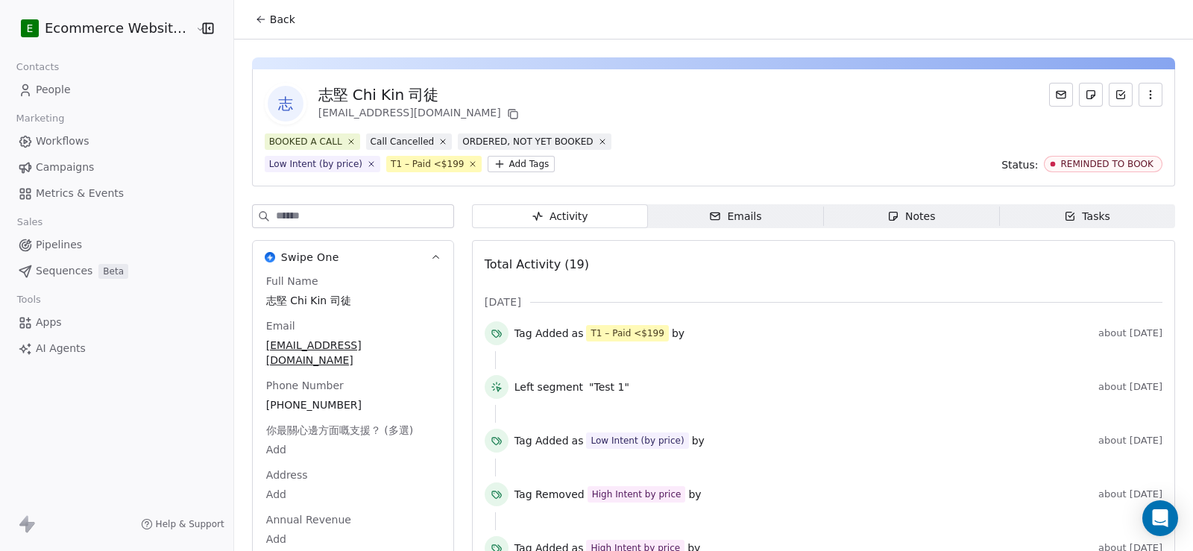
click at [276, 20] on span "Back" at bounding box center [282, 19] width 25 height 15
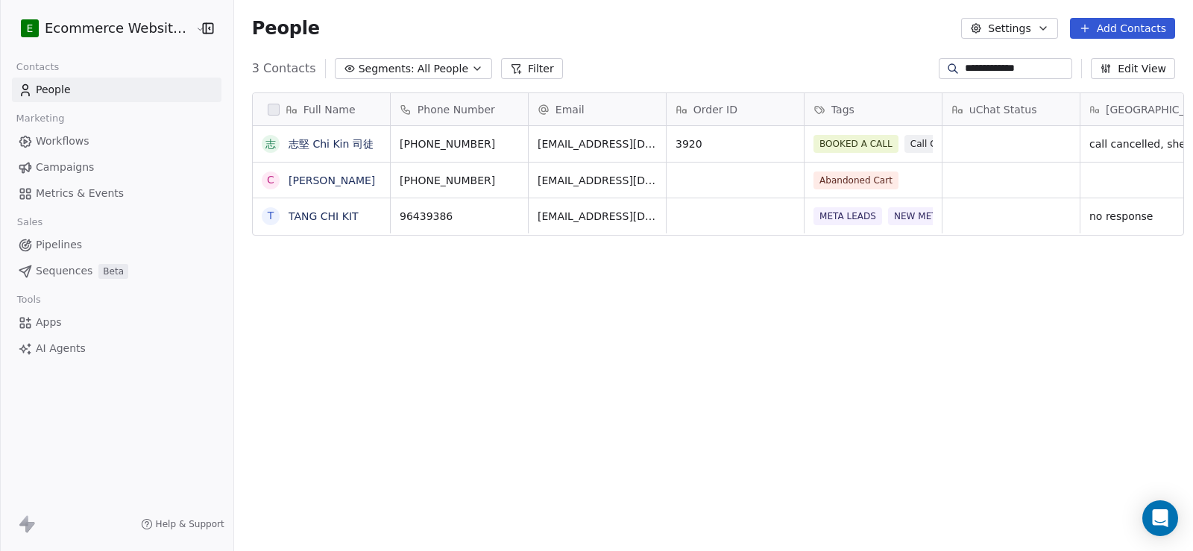
scroll to position [474, 957]
click at [512, 139] on icon "grid" at bounding box center [515, 142] width 7 height 7
click at [289, 138] on link "志堅 Chi Kin 司徒" at bounding box center [331, 144] width 85 height 12
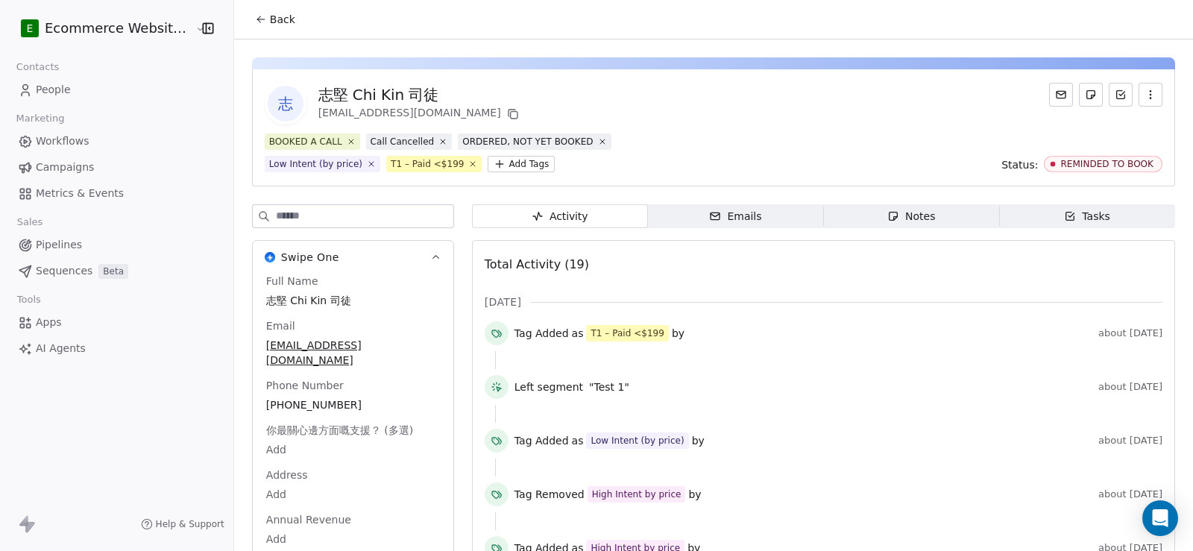
click at [270, 18] on span "Back" at bounding box center [282, 19] width 25 height 15
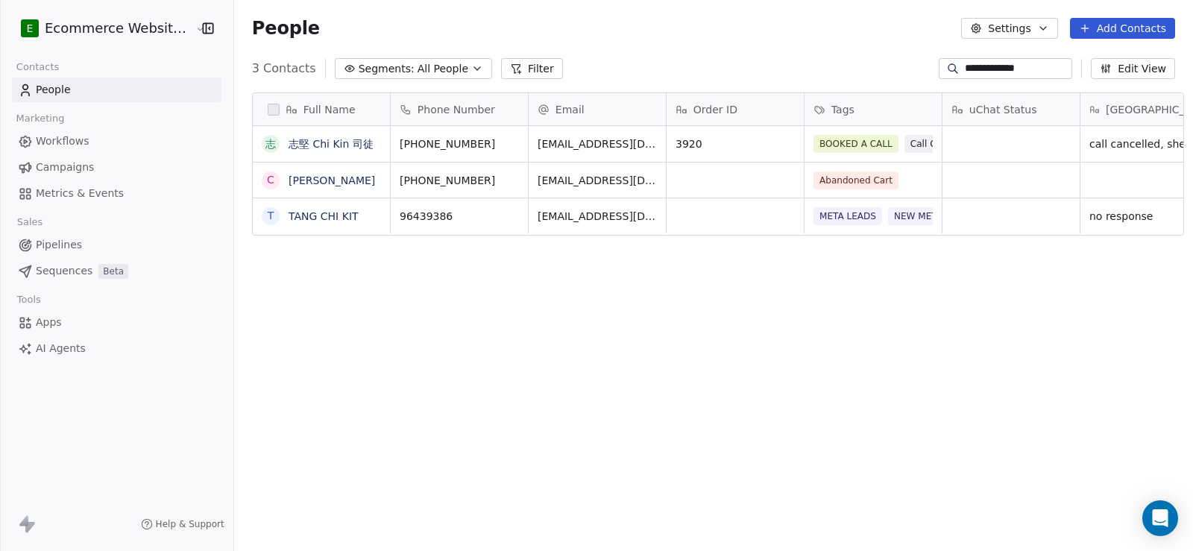
scroll to position [474, 957]
click at [986, 60] on div "**********" at bounding box center [1005, 68] width 133 height 21
paste input
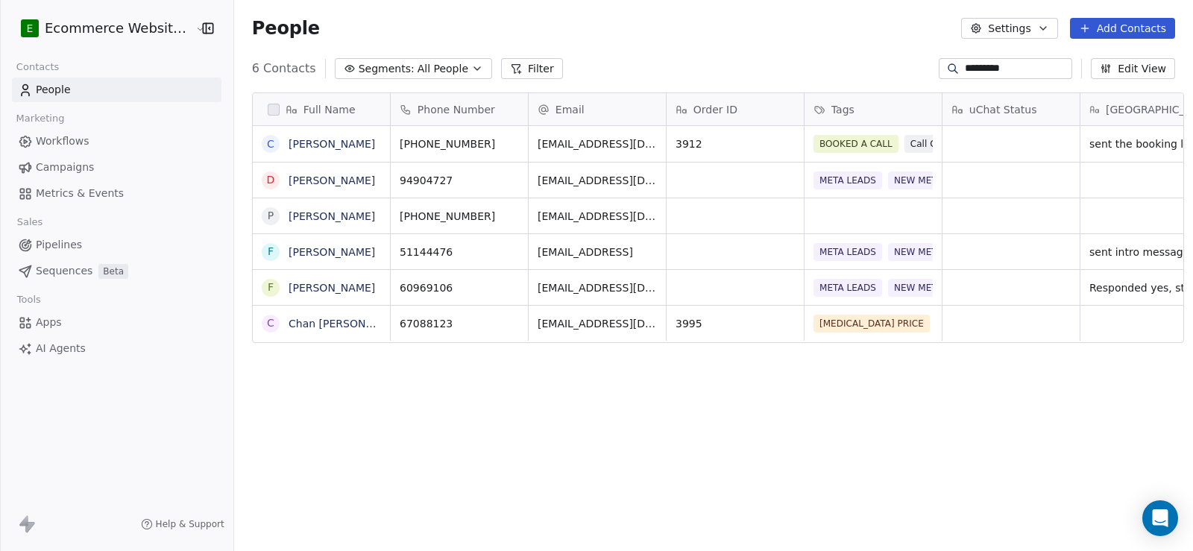
type input "*********"
click at [600, 517] on div "Full Name C [PERSON_NAME] D [PERSON_NAME] P [PERSON_NAME] F [PERSON_NAME] F [PE…" at bounding box center [713, 323] width 959 height 485
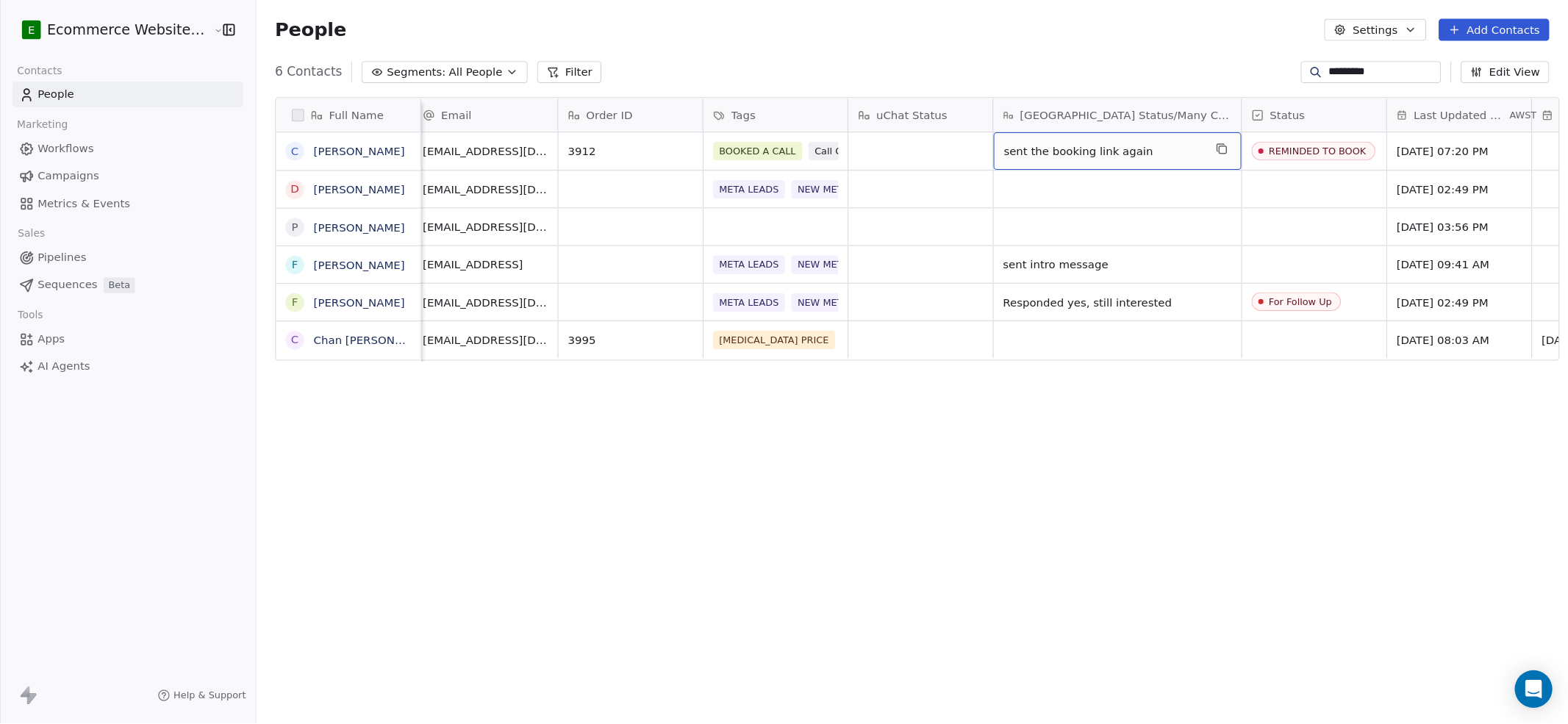
scroll to position [623, 1321]
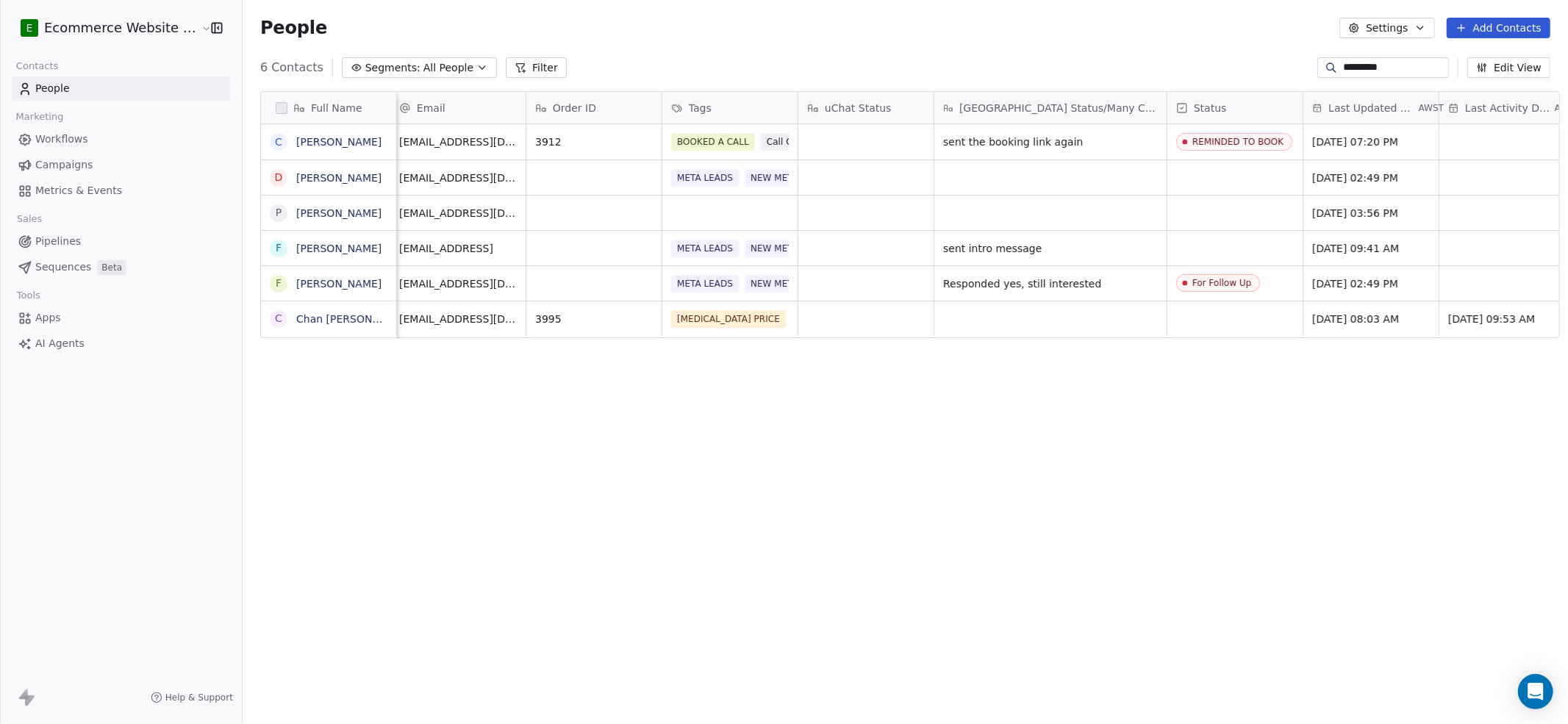
drag, startPoint x: 1095, startPoint y: 0, endPoint x: 848, endPoint y: 489, distance: 547.8
click at [848, 489] on div "Full Name C [PERSON_NAME] D [PERSON_NAME] P [PERSON_NAME] F [PERSON_NAME] F [PE…" at bounding box center [905, 398] width 1325 height 637
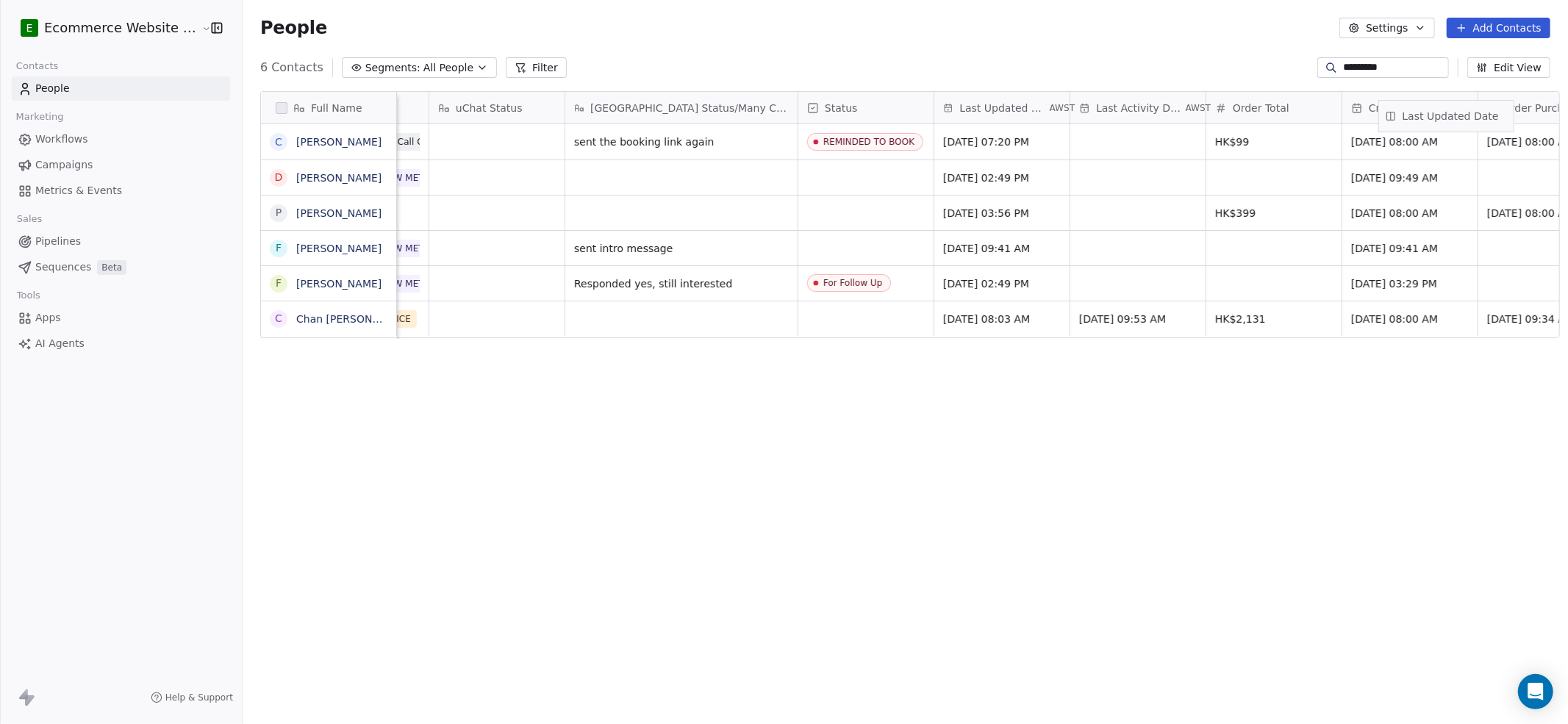
scroll to position [0, 572]
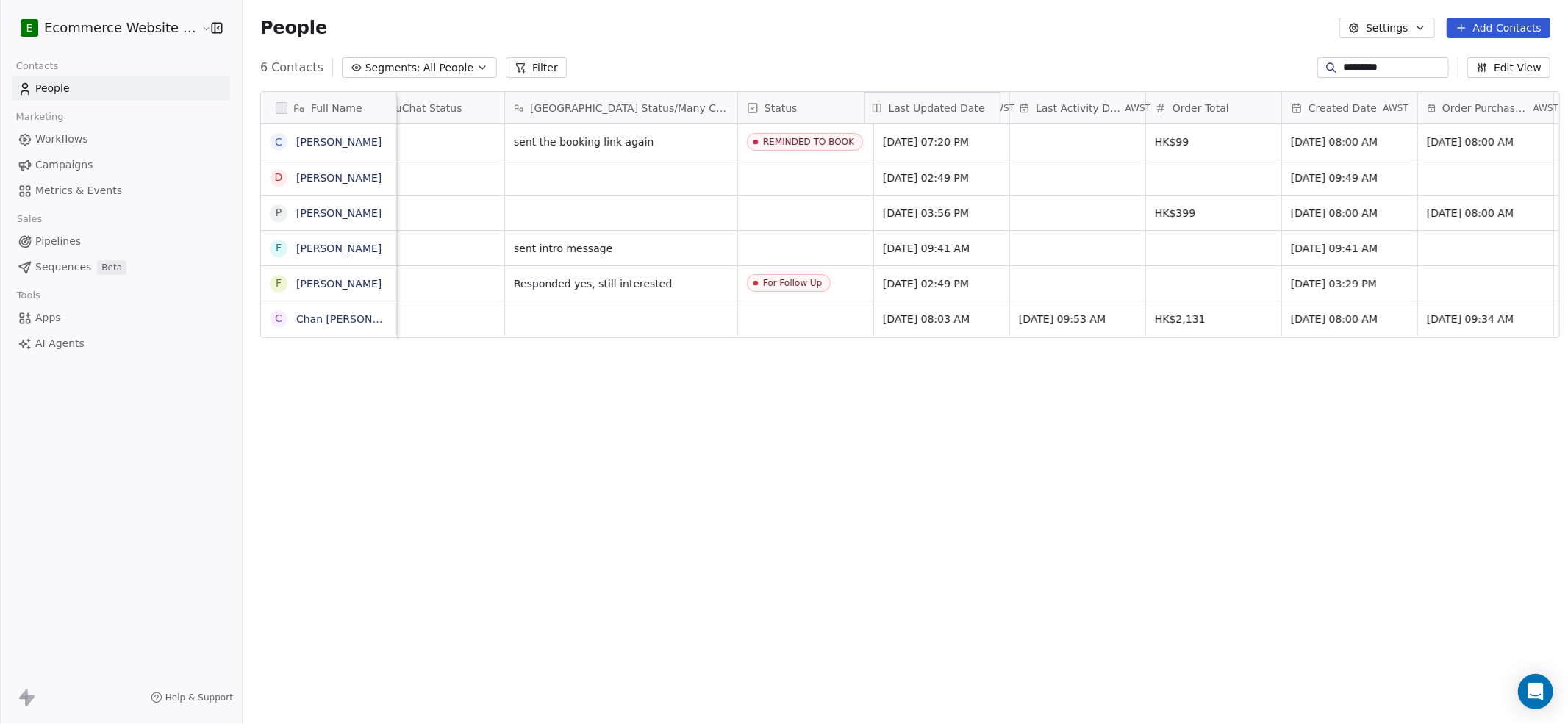
drag, startPoint x: 1387, startPoint y: 109, endPoint x: 952, endPoint y: 109, distance: 435.0
click at [952, 109] on div "Full Name C [PERSON_NAME] D [PERSON_NAME] P [PERSON_NAME] F [PERSON_NAME] F [PE…" at bounding box center [910, 215] width 1299 height 248
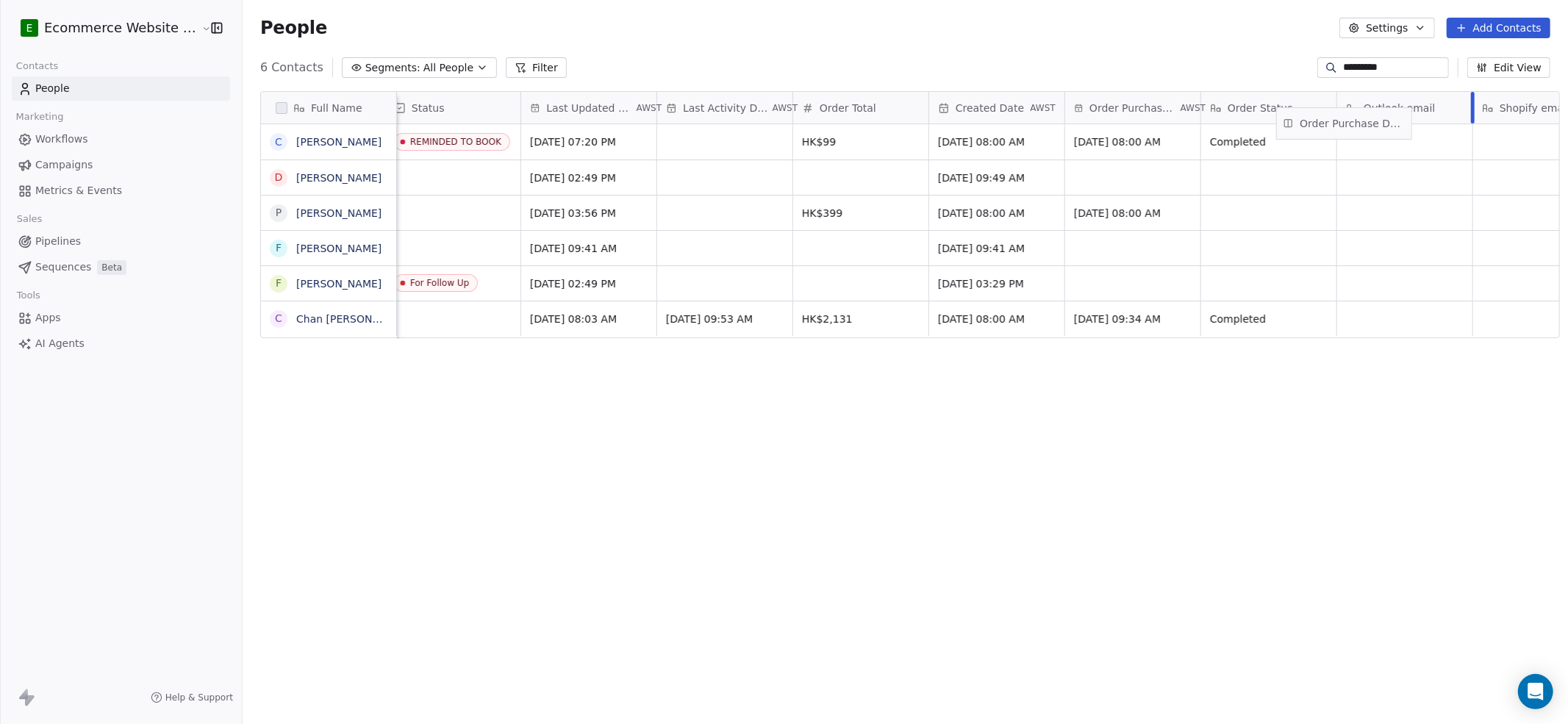
scroll to position [0, 927]
drag, startPoint x: 1467, startPoint y: 103, endPoint x: 1110, endPoint y: 103, distance: 357.0
click at [1110, 103] on div "Full Name C [PERSON_NAME] D [PERSON_NAME] P [PERSON_NAME] F [PERSON_NAME] F [PE…" at bounding box center [910, 215] width 1299 height 248
click at [1176, 142] on icon "grid" at bounding box center [1180, 140] width 12 height 12
click at [556, 108] on span "Last Updated Date" at bounding box center [588, 108] width 87 height 15
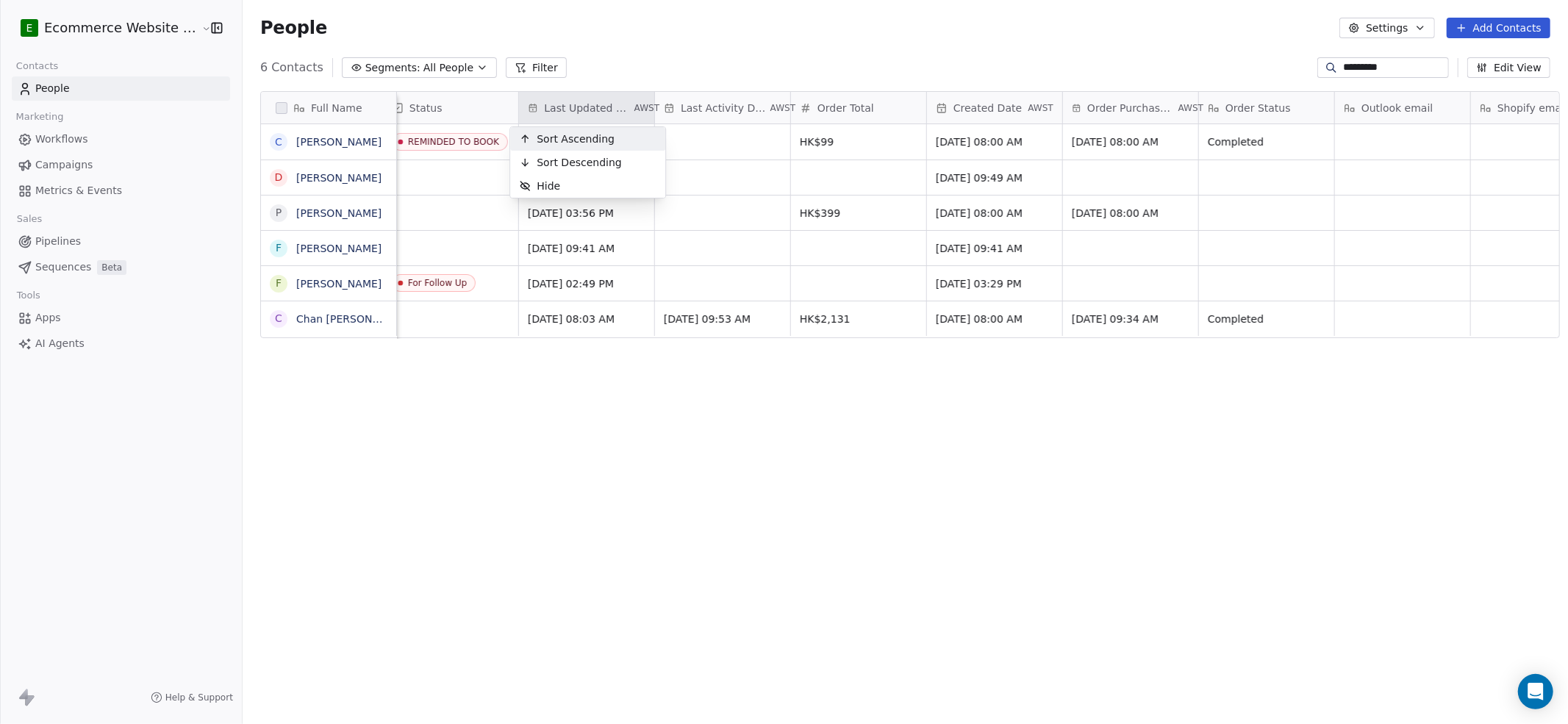
click at [320, 140] on html "E Ecommerce Website Builder Contacts People Marketing Workflows Campaigns Metri…" at bounding box center [784, 362] width 1568 height 724
click at [320, 140] on link "[PERSON_NAME]" at bounding box center [338, 142] width 85 height 12
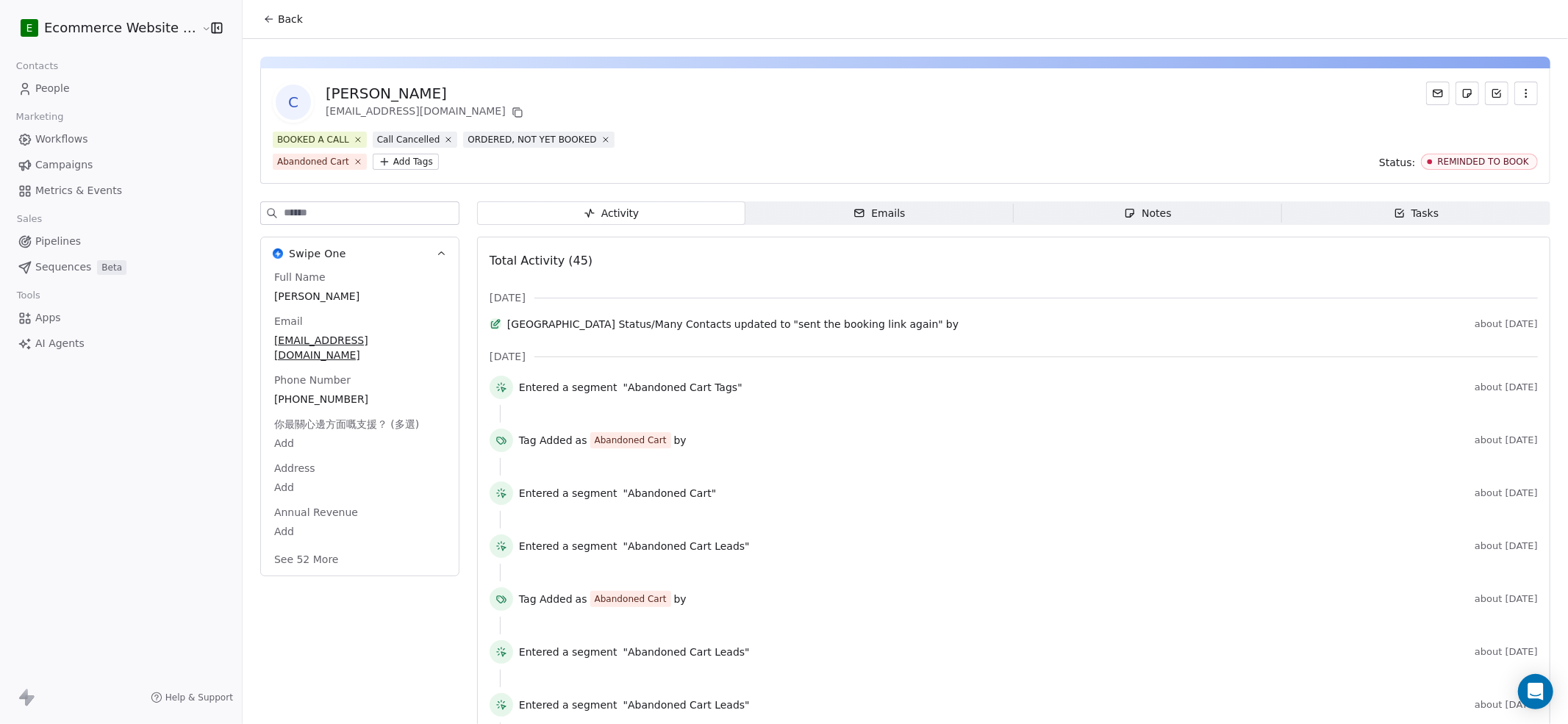
click at [280, 10] on button "Back" at bounding box center [283, 19] width 57 height 27
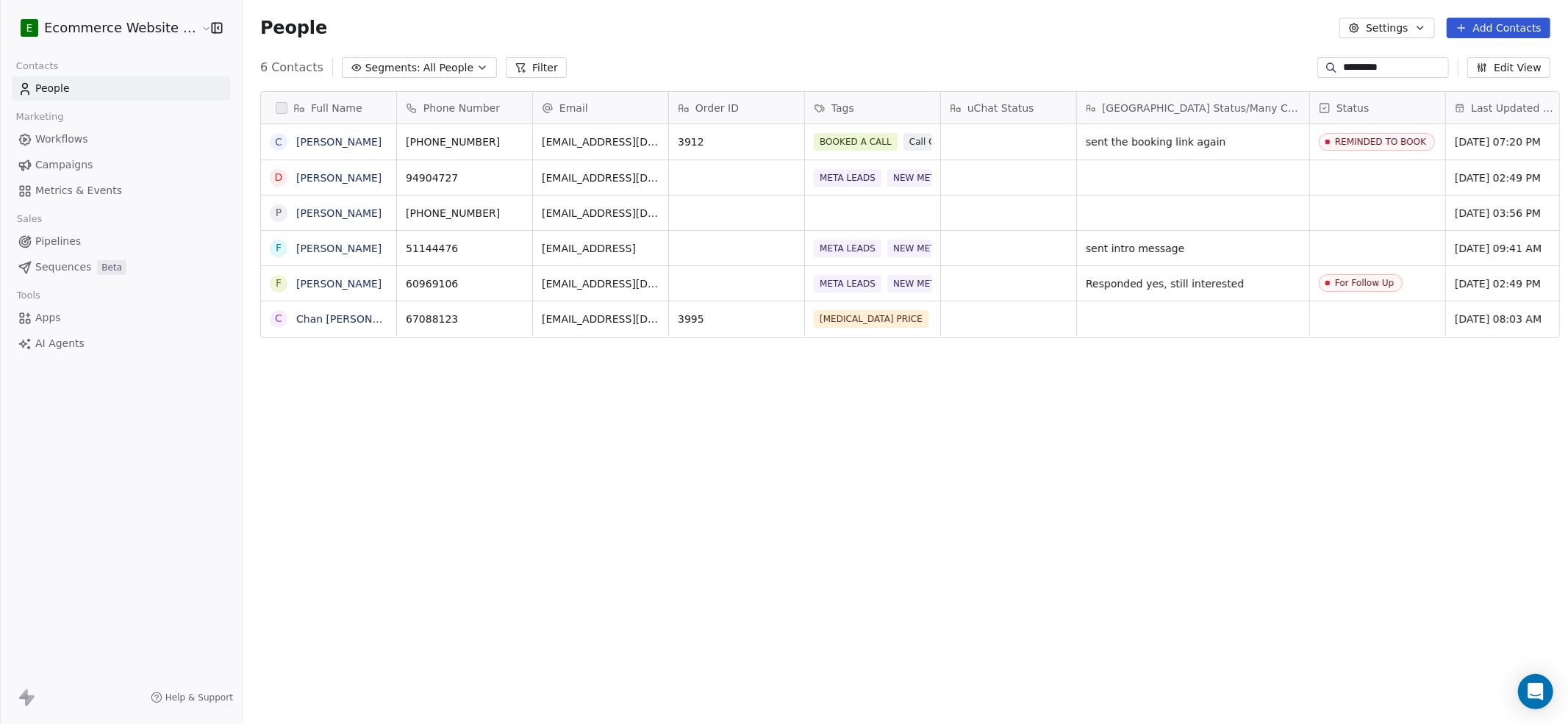
scroll to position [623, 1321]
click at [510, 140] on button "grid" at bounding box center [519, 140] width 18 height 18
click at [1176, 62] on input "*********" at bounding box center [1394, 67] width 103 height 15
paste input "**"
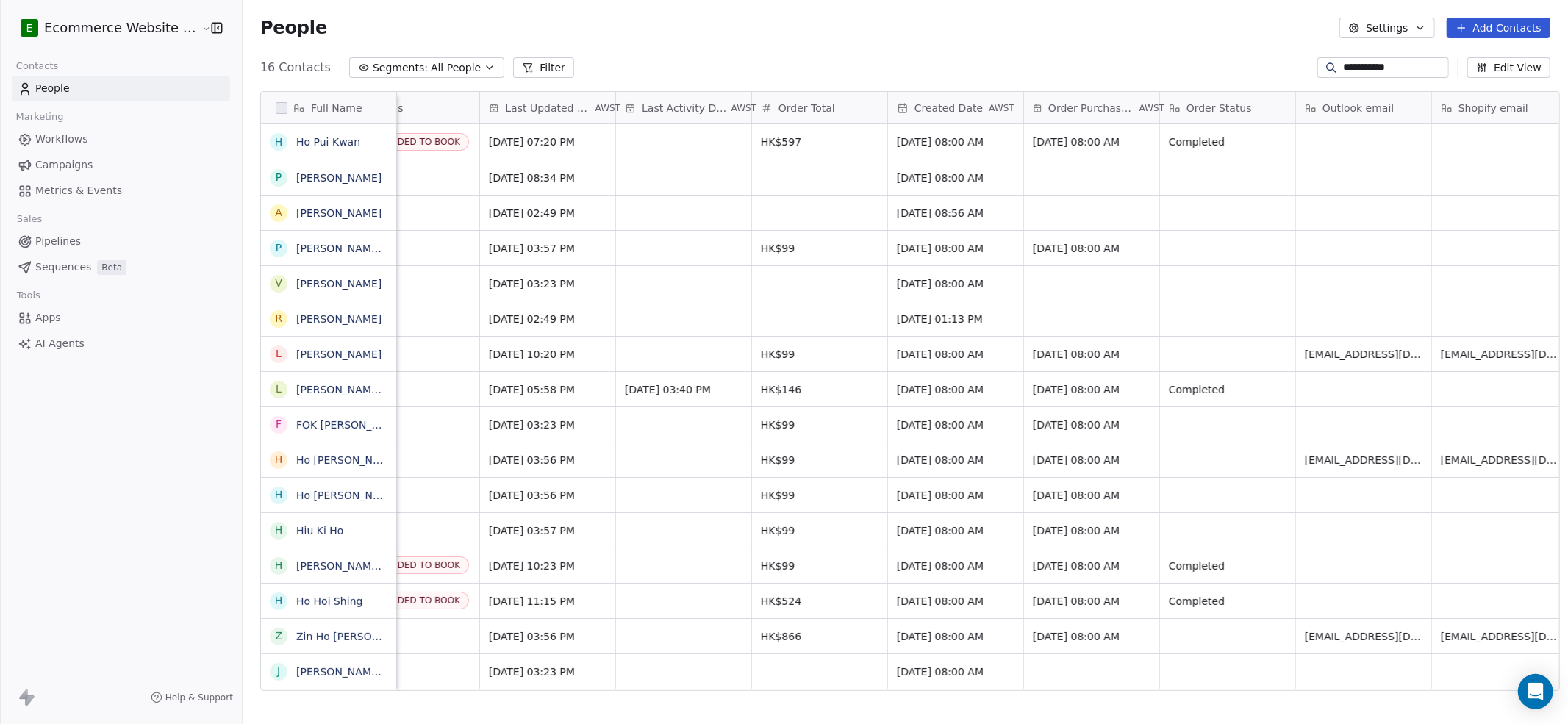
scroll to position [0, 970]
click at [1138, 141] on button "grid" at bounding box center [1137, 140] width 18 height 18
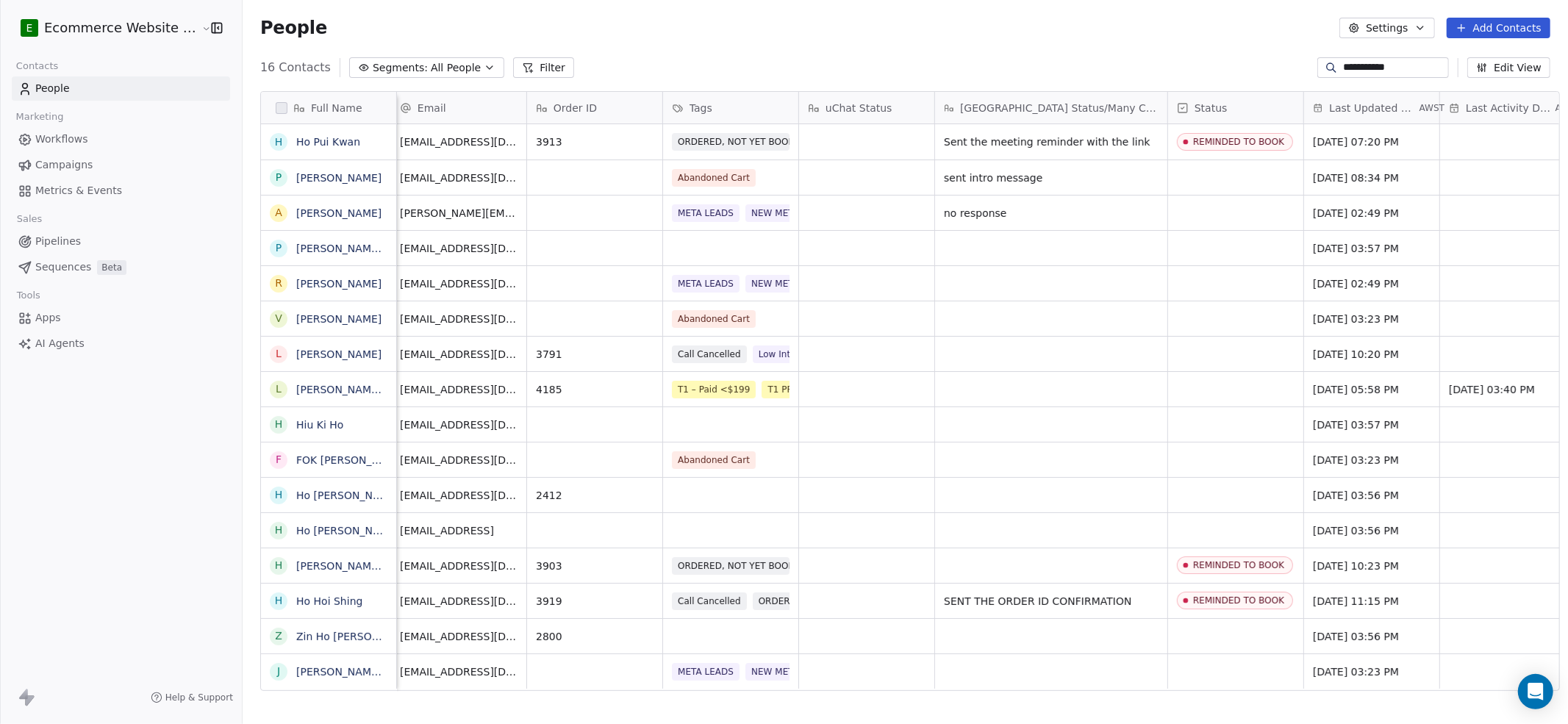
scroll to position [0, 0]
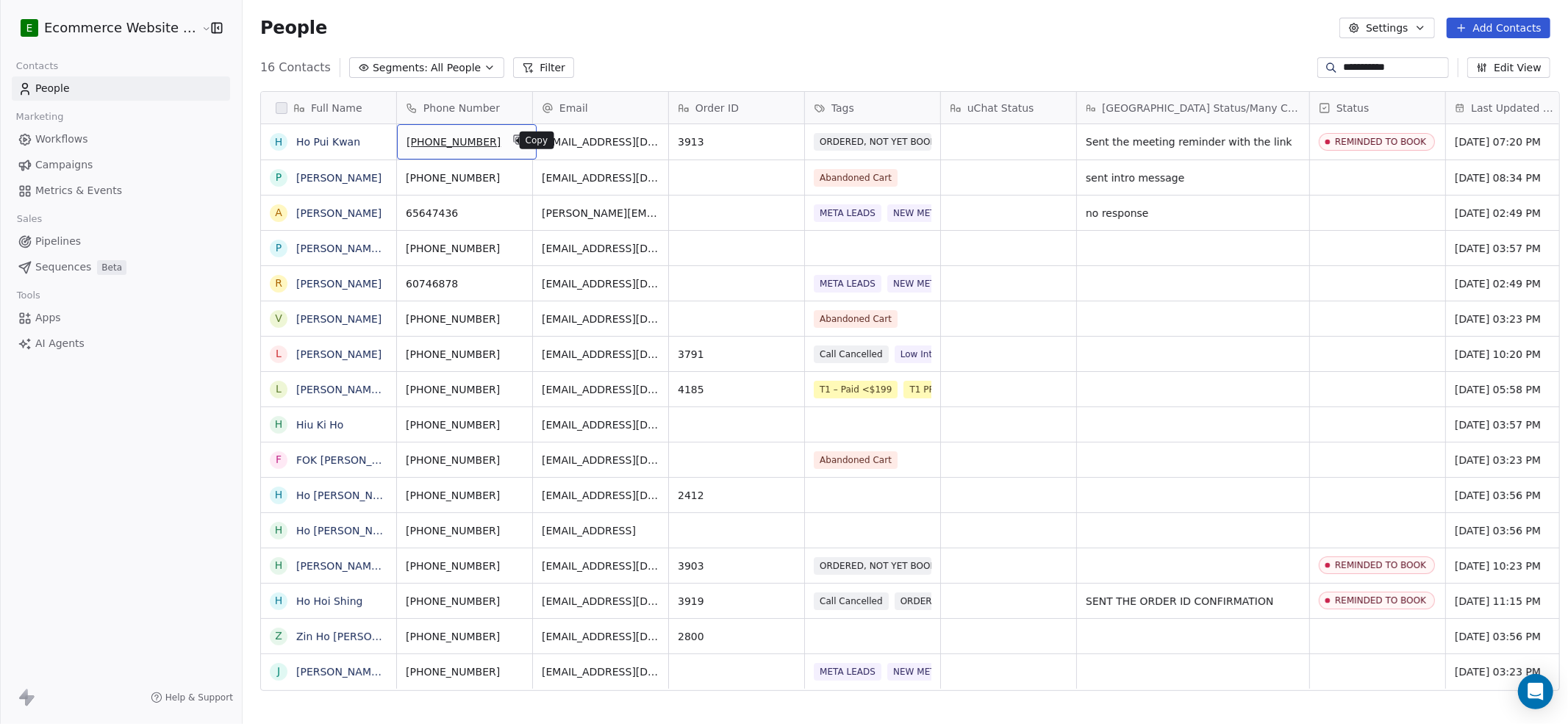
click at [513, 140] on icon "grid" at bounding box center [519, 140] width 12 height 12
click at [1176, 71] on input "**********" at bounding box center [1394, 67] width 103 height 15
paste input "***"
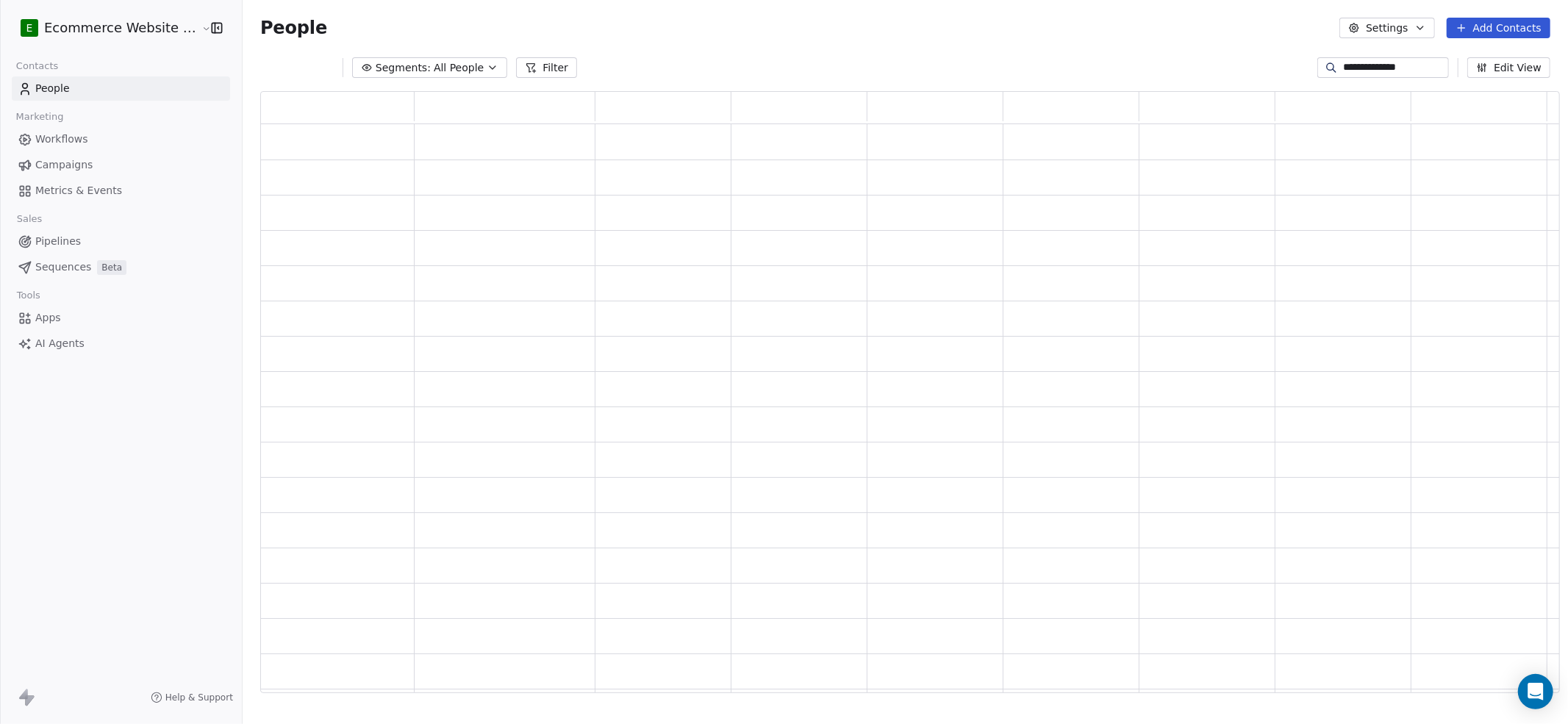
scroll to position [589, 1286]
type input "**********"
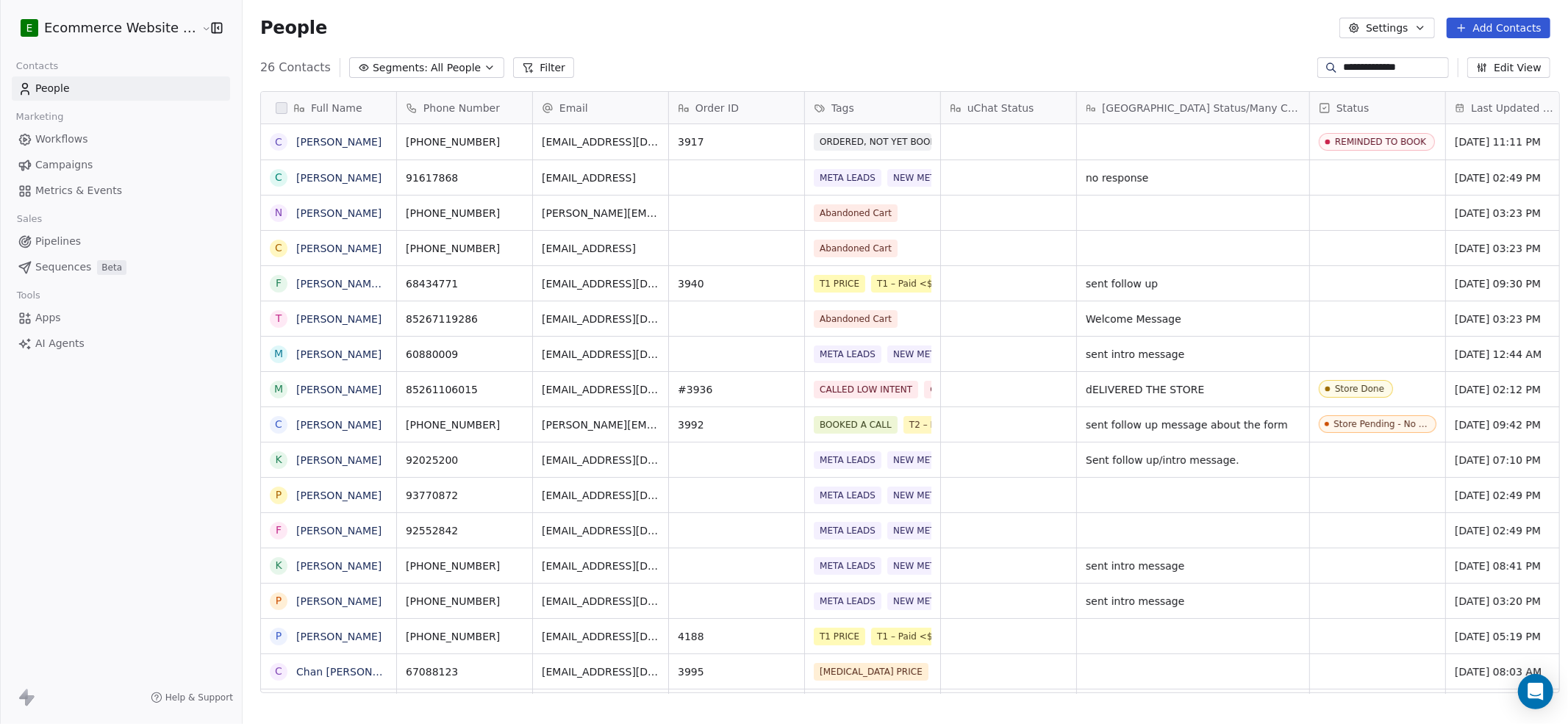
click at [1108, 62] on div "**********" at bounding box center [905, 68] width 1325 height 24
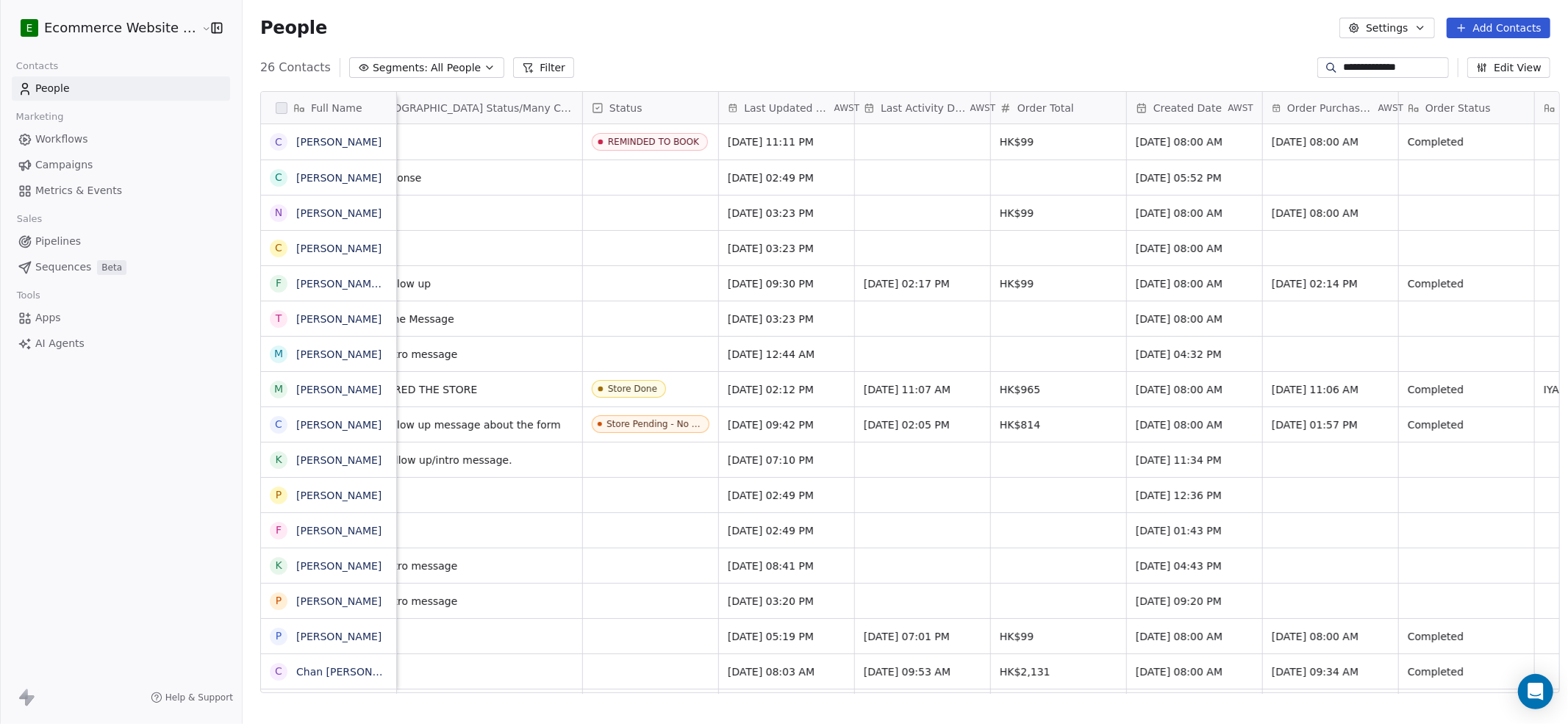
scroll to position [0, 734]
click at [1176, 136] on icon "grid" at bounding box center [1372, 138] width 7 height 7
drag, startPoint x: 649, startPoint y: 689, endPoint x: 583, endPoint y: 686, distance: 66.1
click at [583, 543] on html "**********" at bounding box center [784, 362] width 1568 height 724
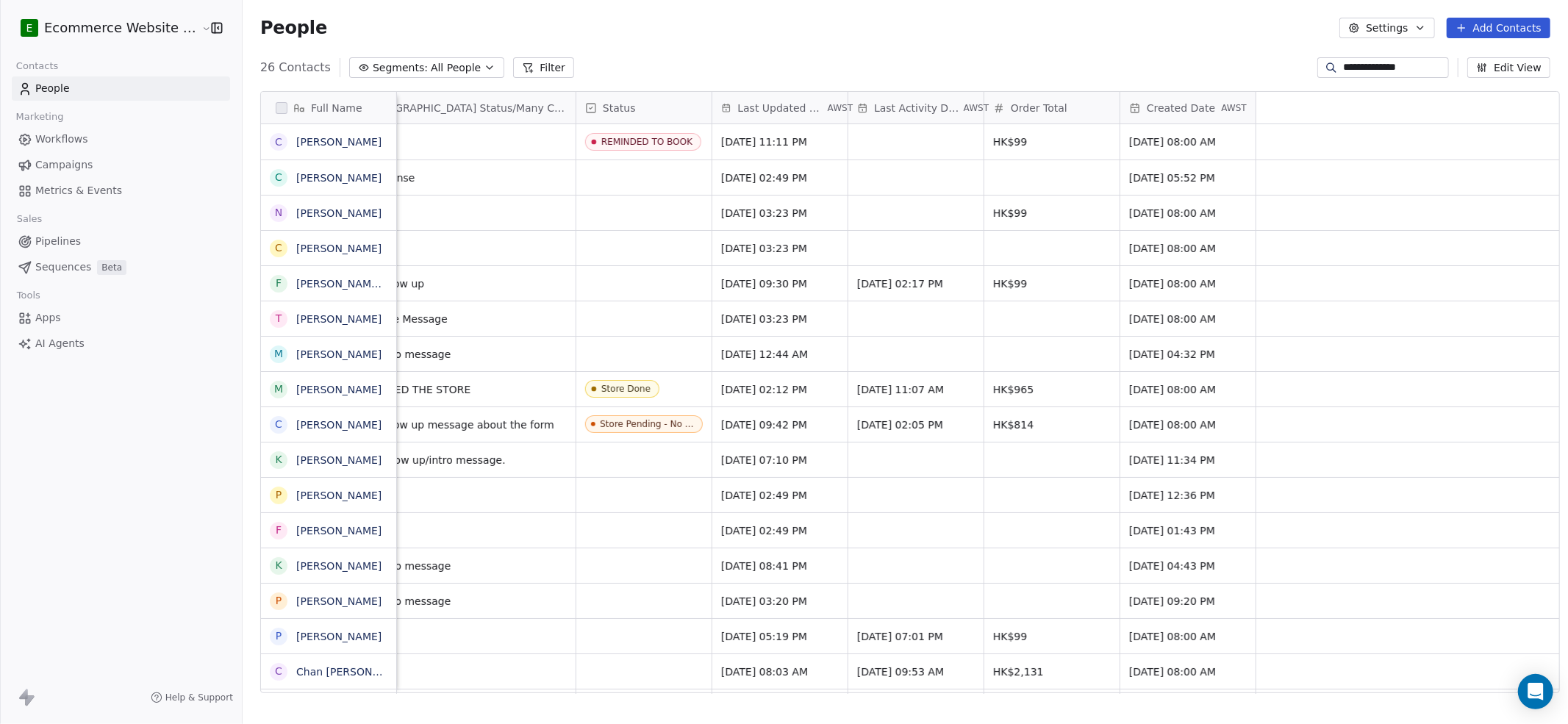
scroll to position [0, 0]
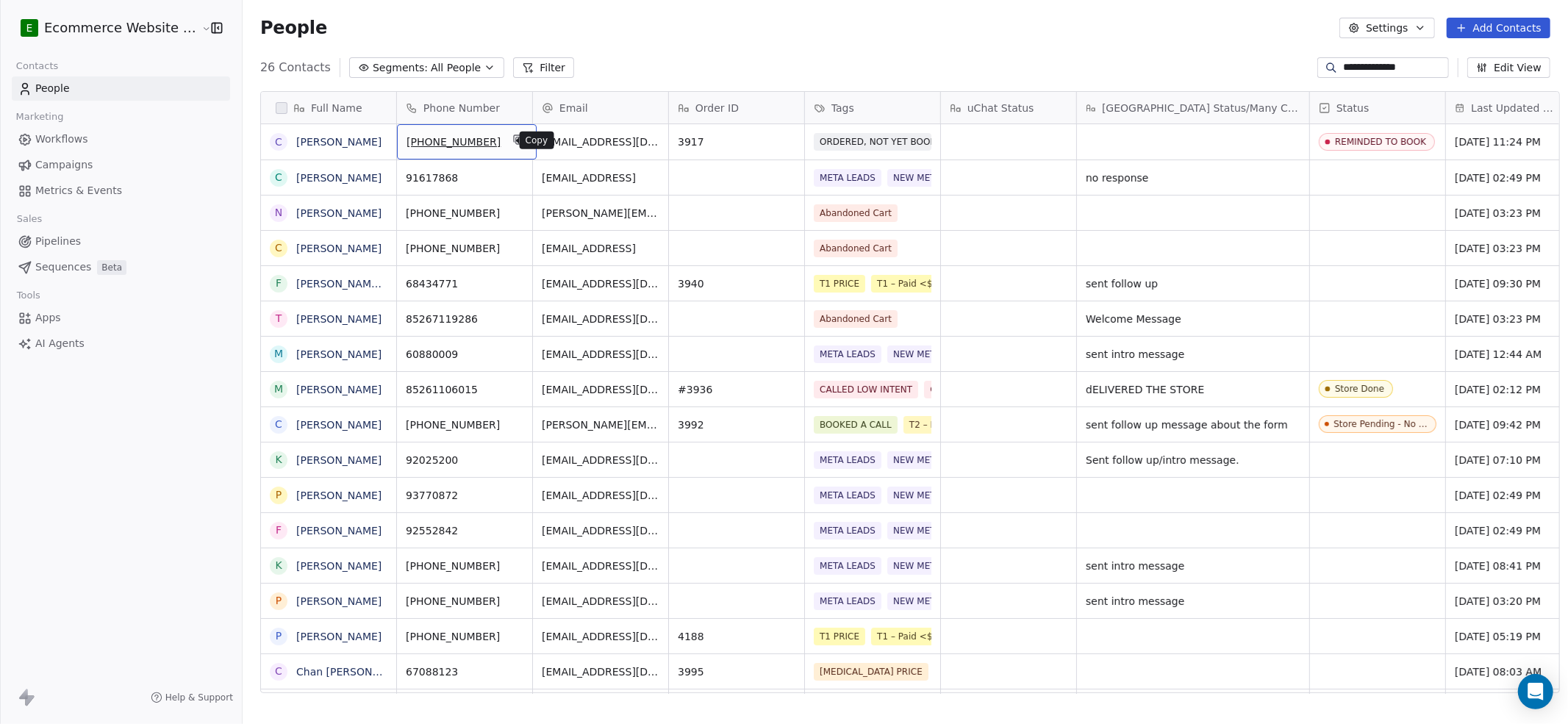
click at [516, 138] on icon "grid" at bounding box center [519, 140] width 7 height 7
click at [351, 148] on link "[PERSON_NAME]" at bounding box center [338, 142] width 85 height 12
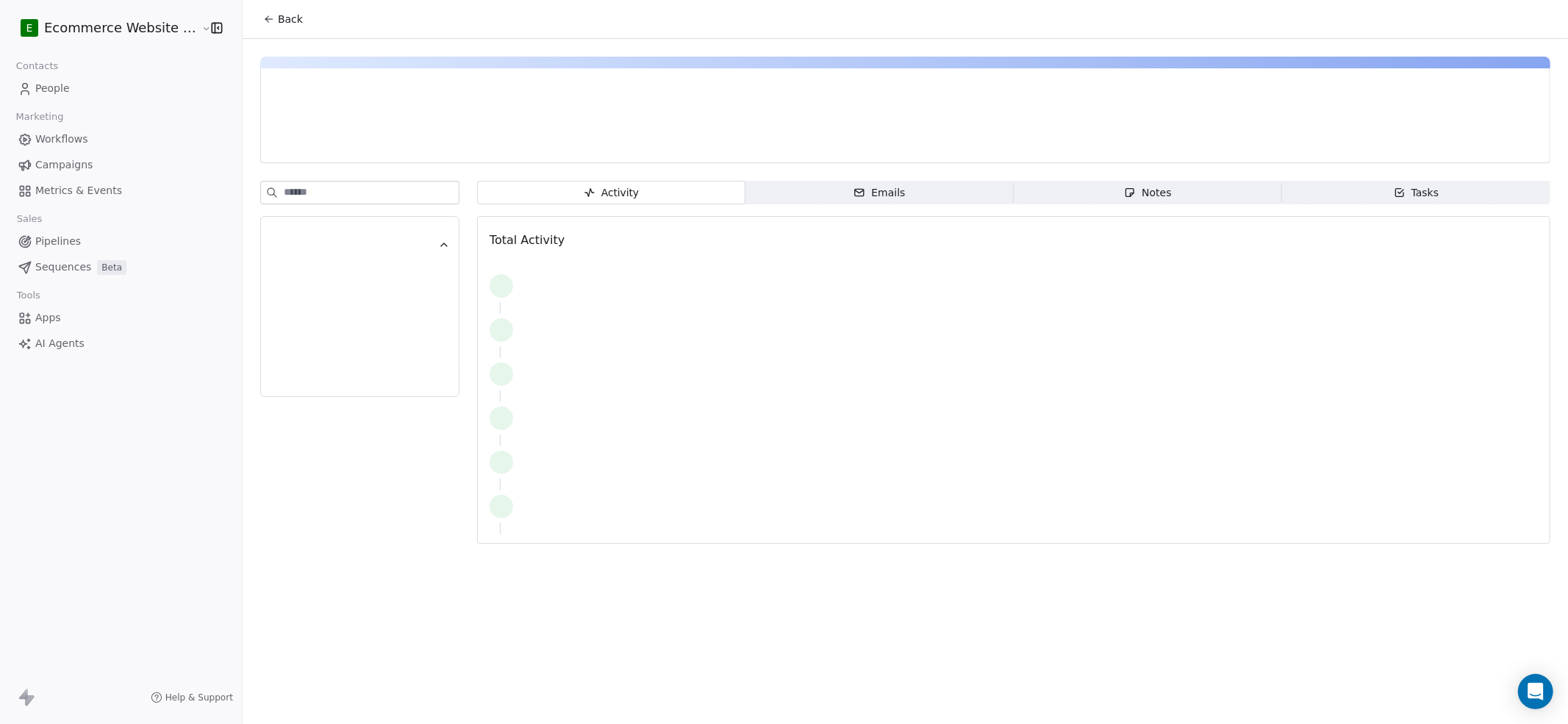
click at [288, 18] on span "Back" at bounding box center [290, 19] width 25 height 15
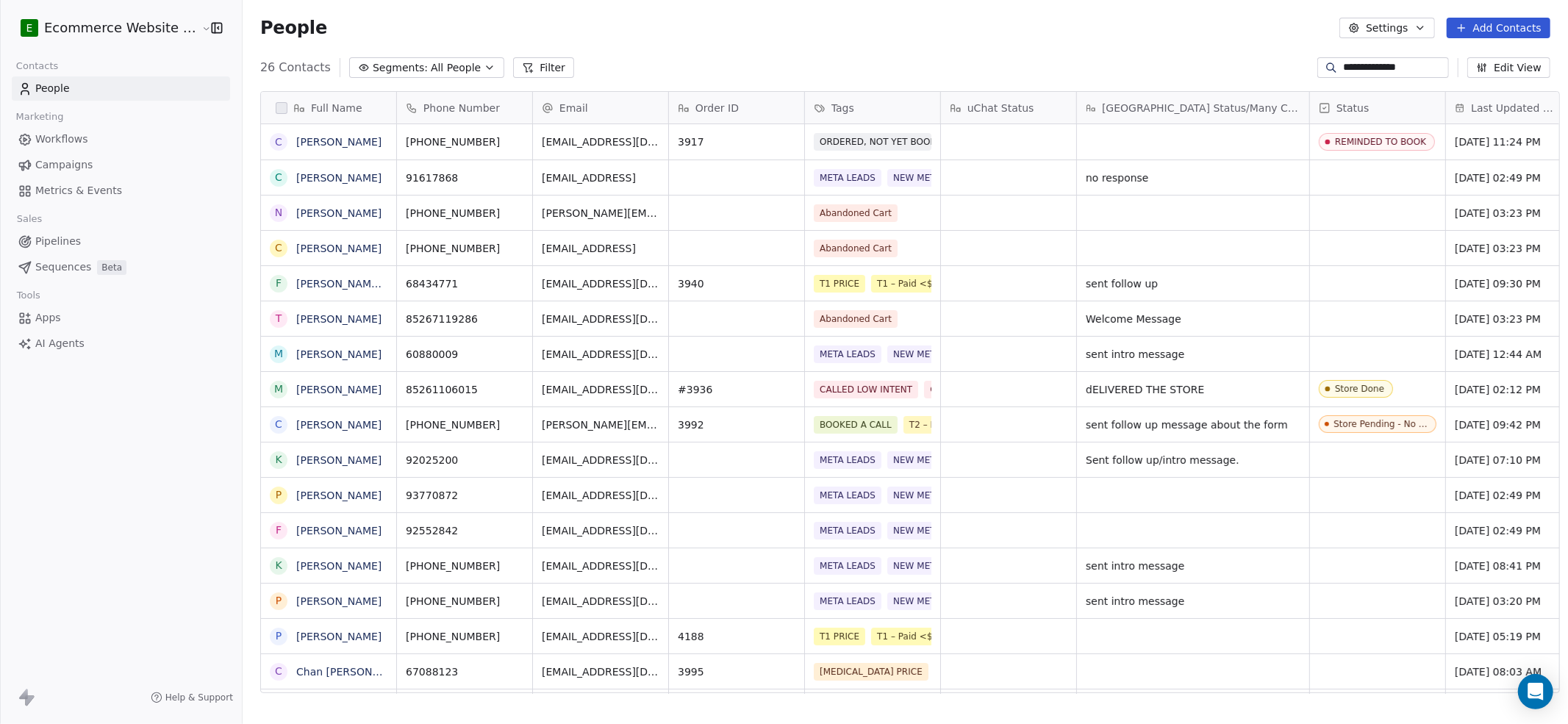
scroll to position [623, 1321]
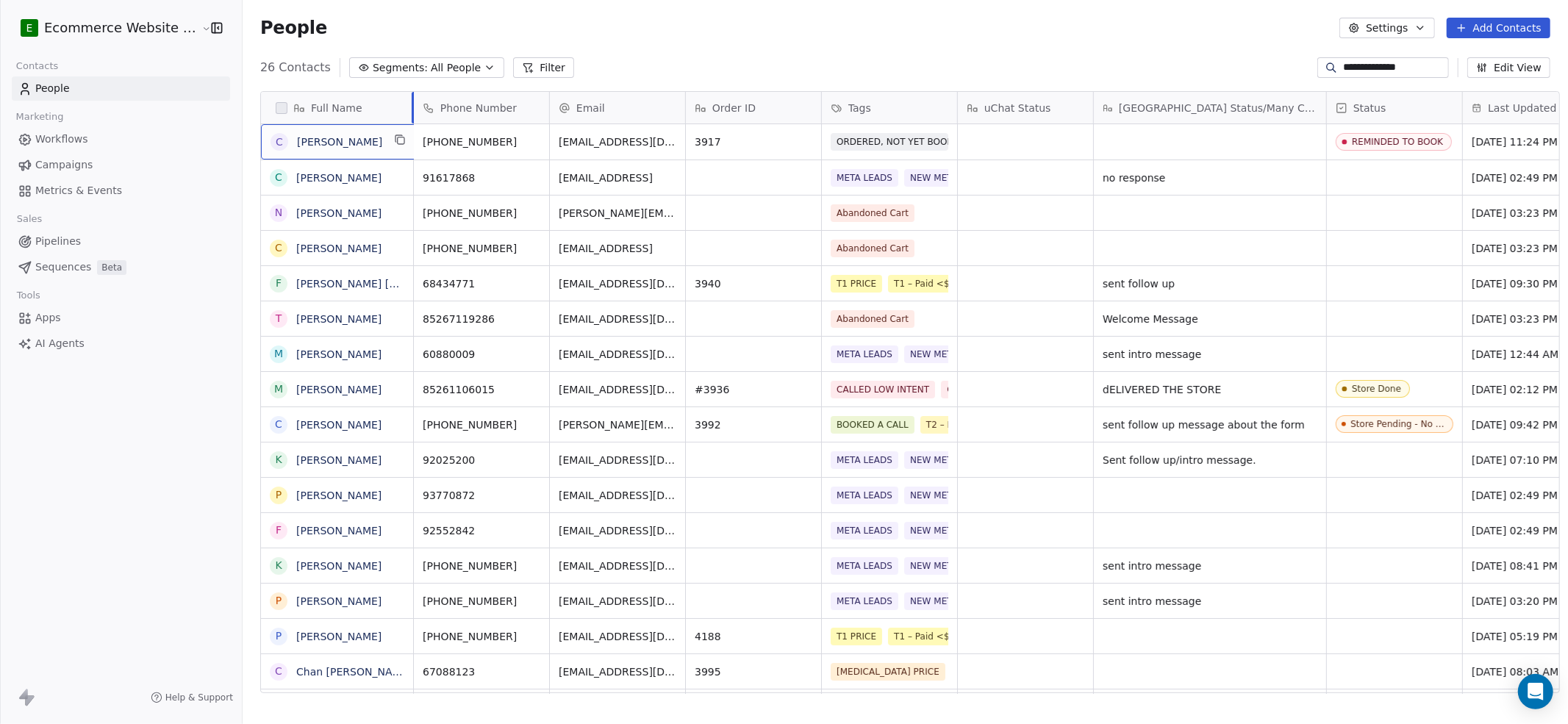
drag, startPoint x: 386, startPoint y: 101, endPoint x: 418, endPoint y: 105, distance: 32.2
click at [415, 105] on div at bounding box center [414, 108] width 4 height 32
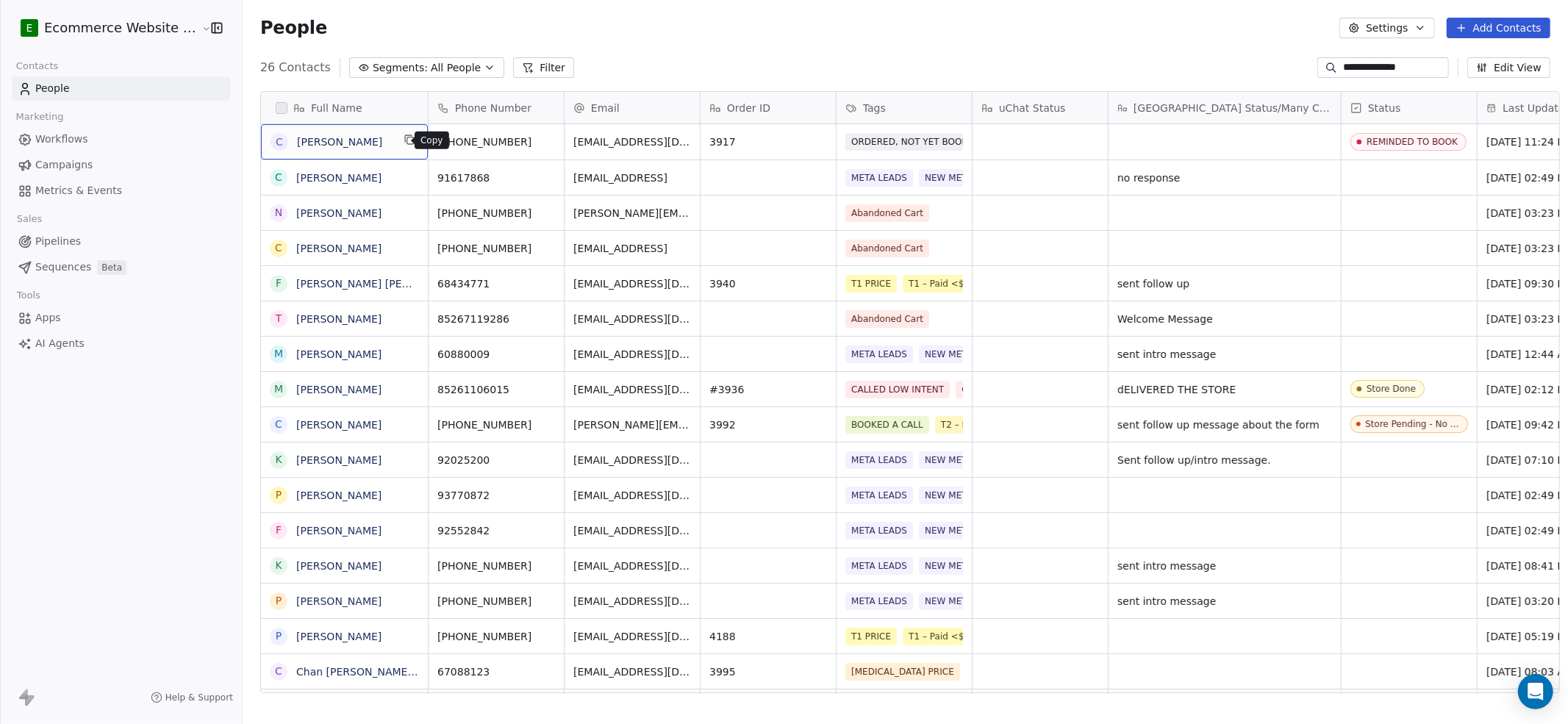
click at [403, 132] on button "grid" at bounding box center [409, 140] width 18 height 18
click at [544, 143] on icon "grid" at bounding box center [550, 140] width 12 height 12
click at [1176, 65] on input "**********" at bounding box center [1394, 67] width 103 height 15
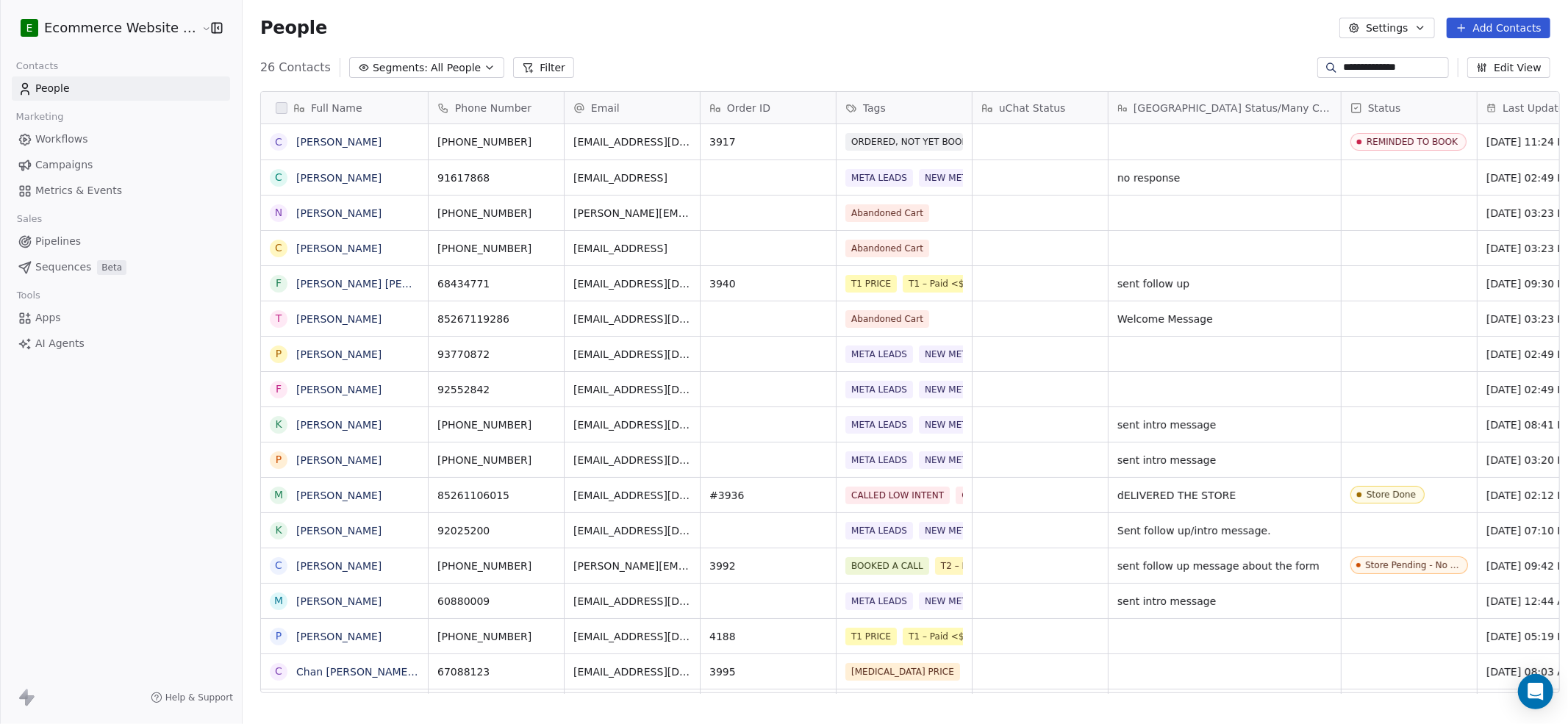
paste input "*****"
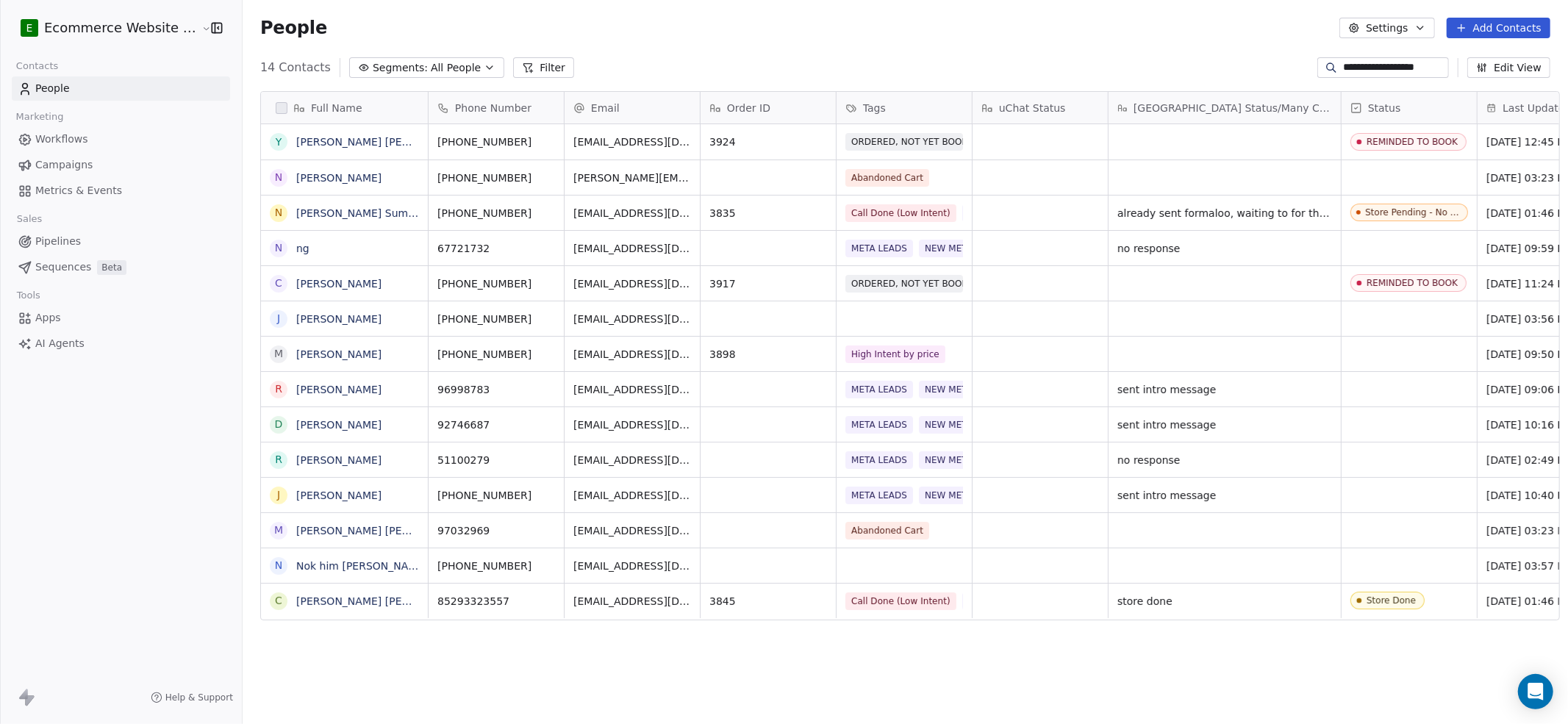
type input "**********"
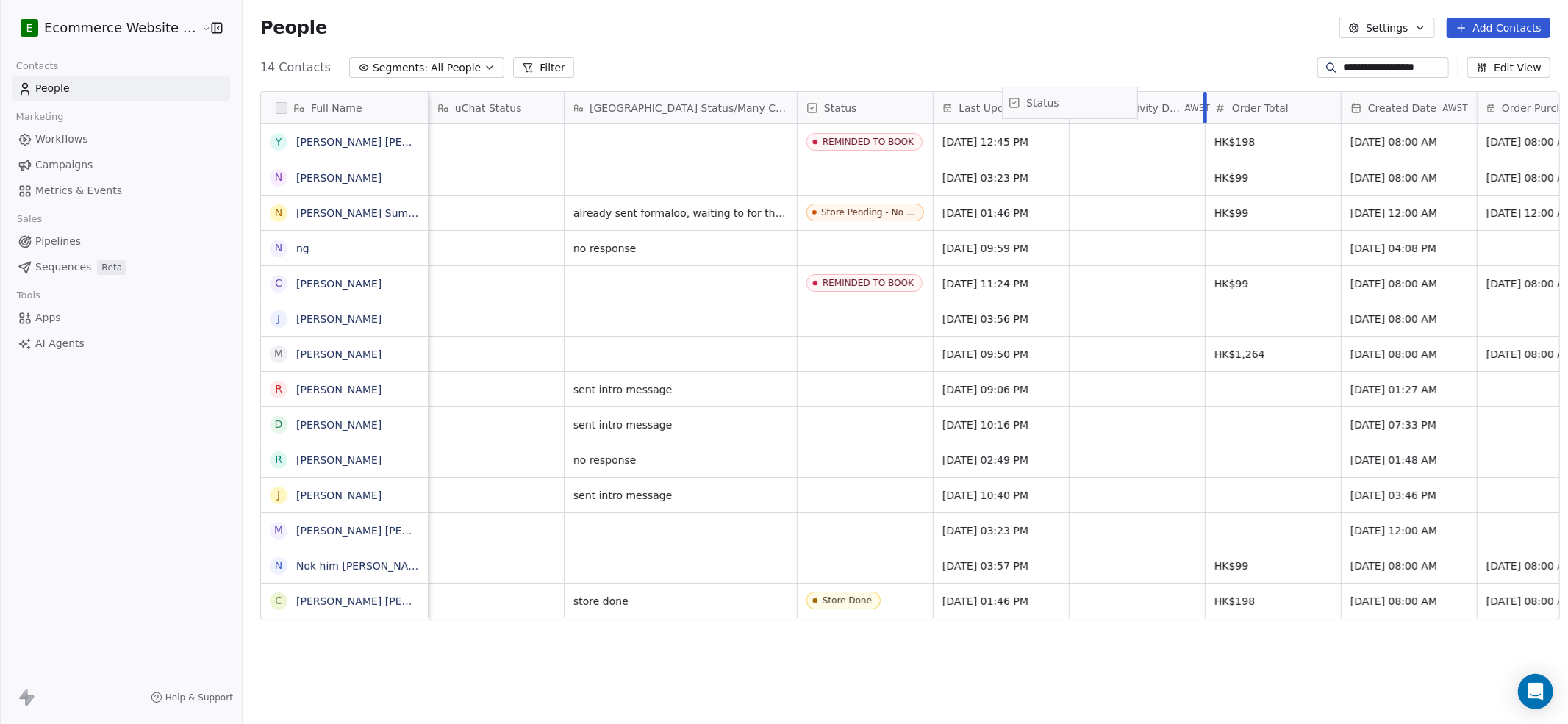
scroll to position [0, 545]
drag, startPoint x: 1389, startPoint y: 110, endPoint x: 854, endPoint y: 115, distance: 535.0
click at [854, 115] on div "Full Name Y [PERSON_NAME] [PERSON_NAME] N [PERSON_NAME] N [PERSON_NAME] Sum Sum…" at bounding box center [910, 356] width 1299 height 530
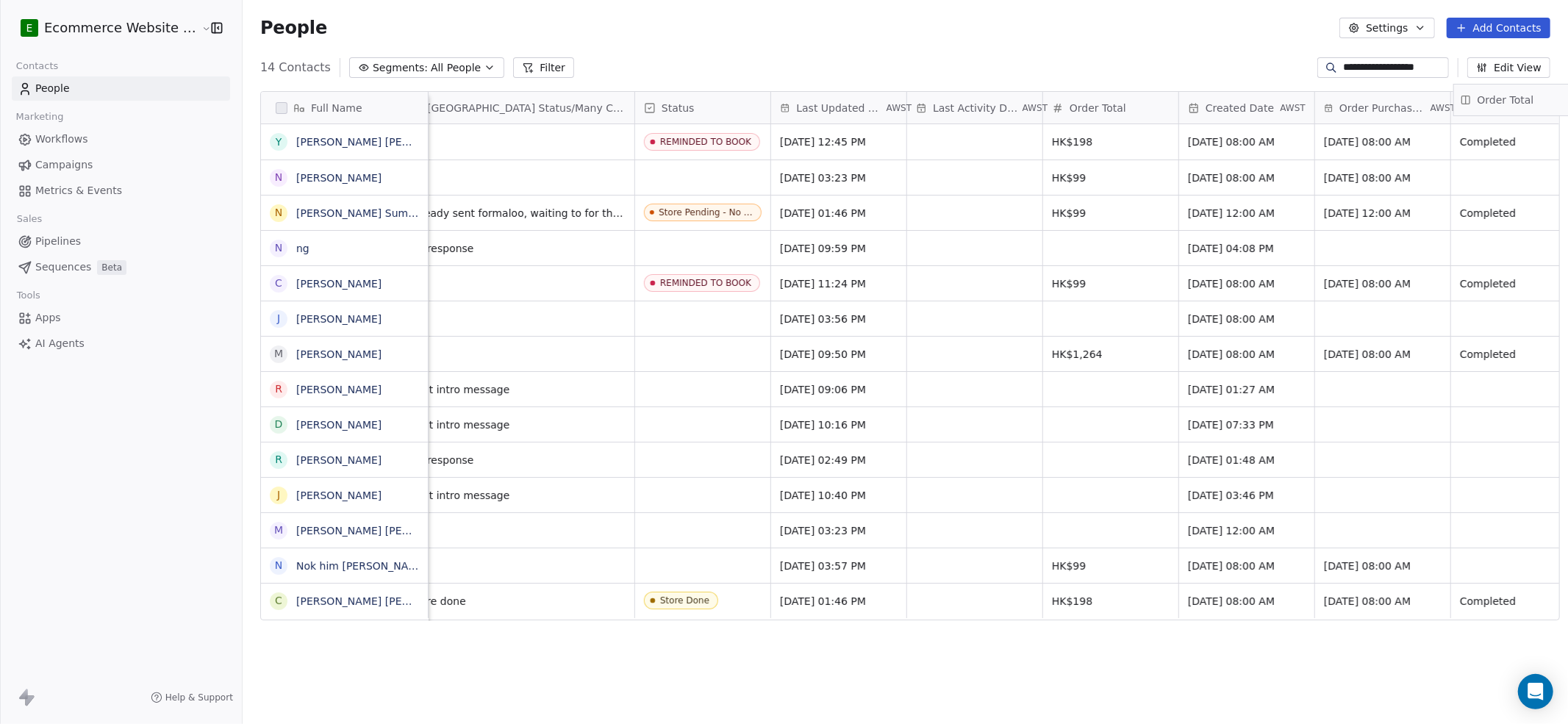
scroll to position [0, 759]
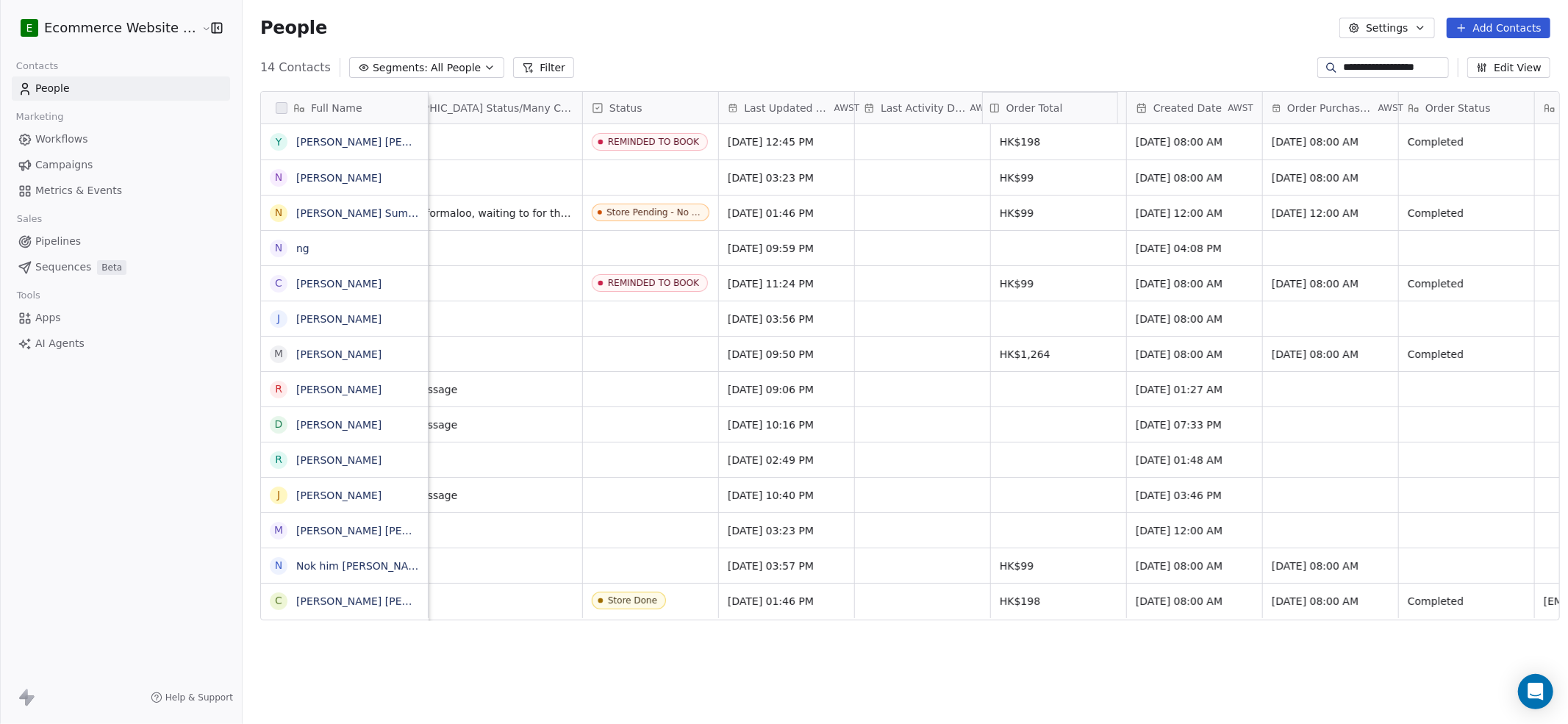
drag, startPoint x: 1209, startPoint y: 115, endPoint x: 1022, endPoint y: 98, distance: 187.8
click at [1022, 98] on div "Full Name Y [PERSON_NAME] [PERSON_NAME] N [PERSON_NAME] N [PERSON_NAME] Sum Sum…" at bounding box center [910, 356] width 1299 height 530
click at [1176, 138] on icon "grid" at bounding box center [1381, 140] width 12 height 12
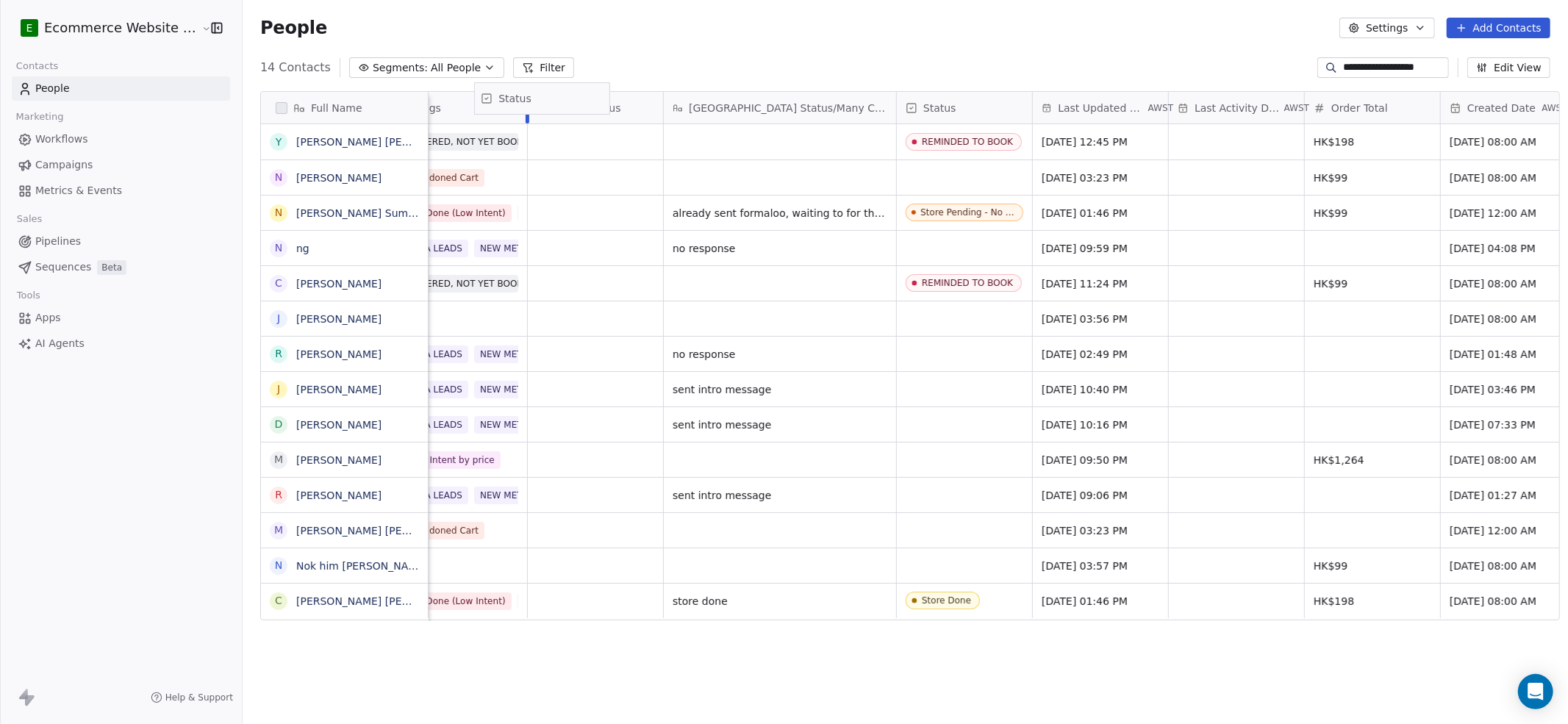
scroll to position [0, 428]
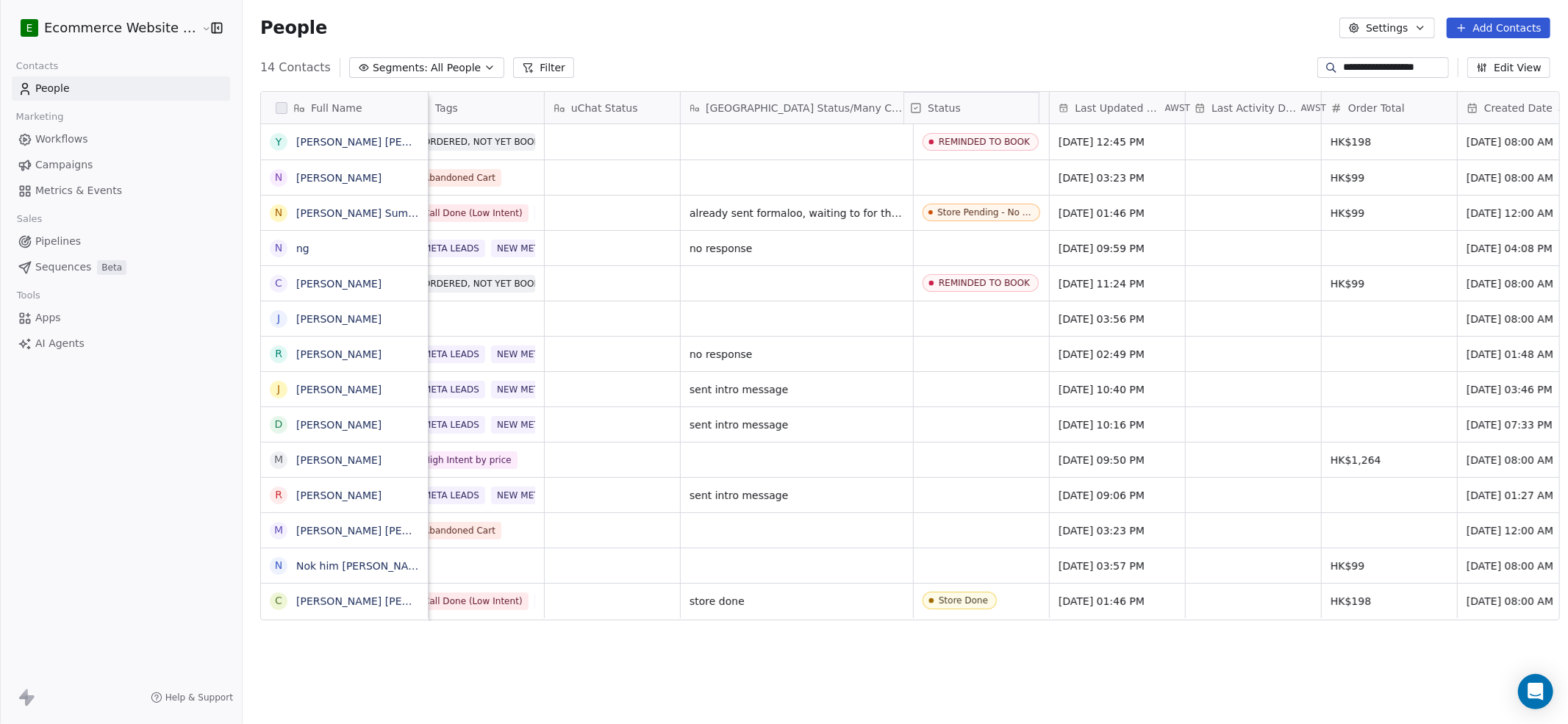
drag, startPoint x: 606, startPoint y: 107, endPoint x: 945, endPoint y: 113, distance: 339.1
click at [945, 113] on div "Full Name Y [PERSON_NAME] [PERSON_NAME] N [PERSON_NAME] N [PERSON_NAME] Sum Sum…" at bounding box center [910, 356] width 1299 height 530
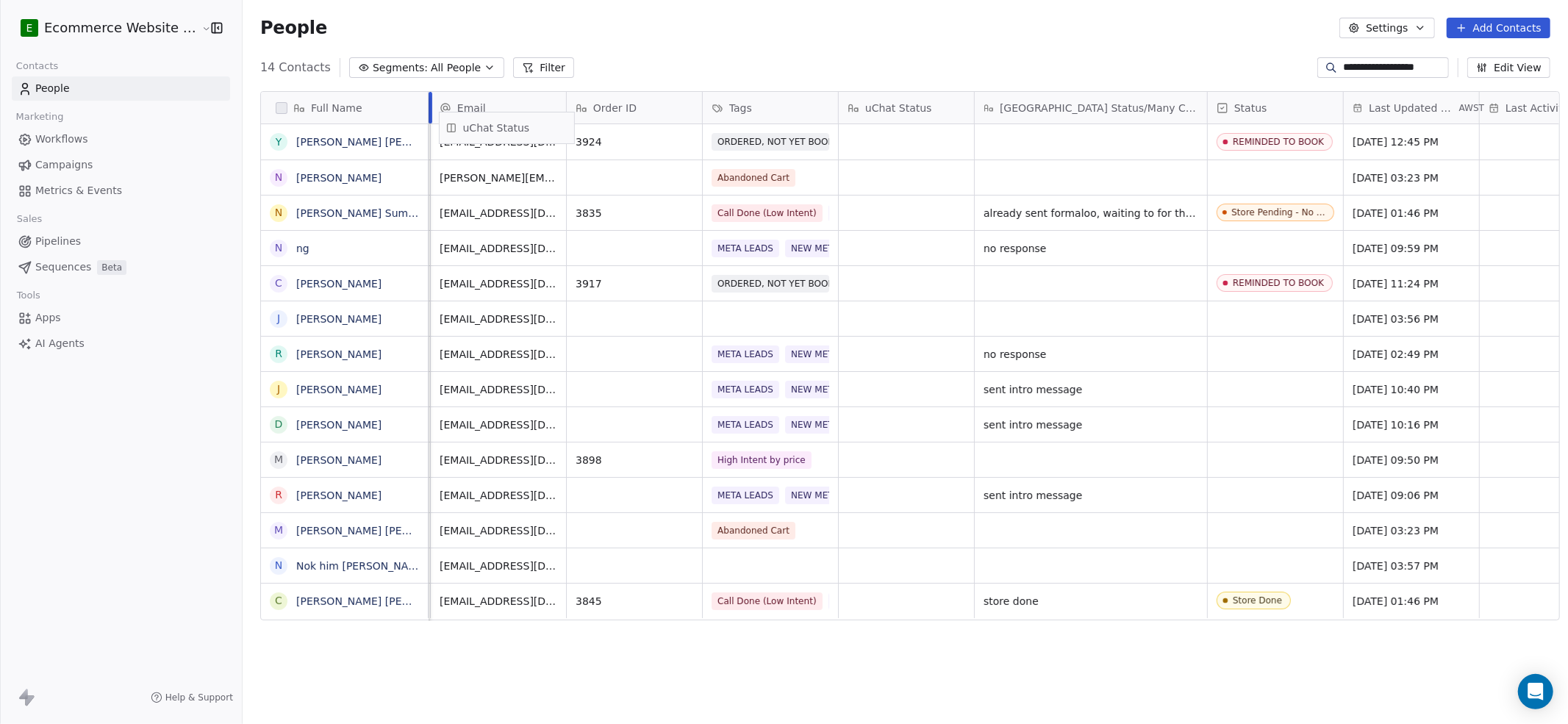
scroll to position [0, 115]
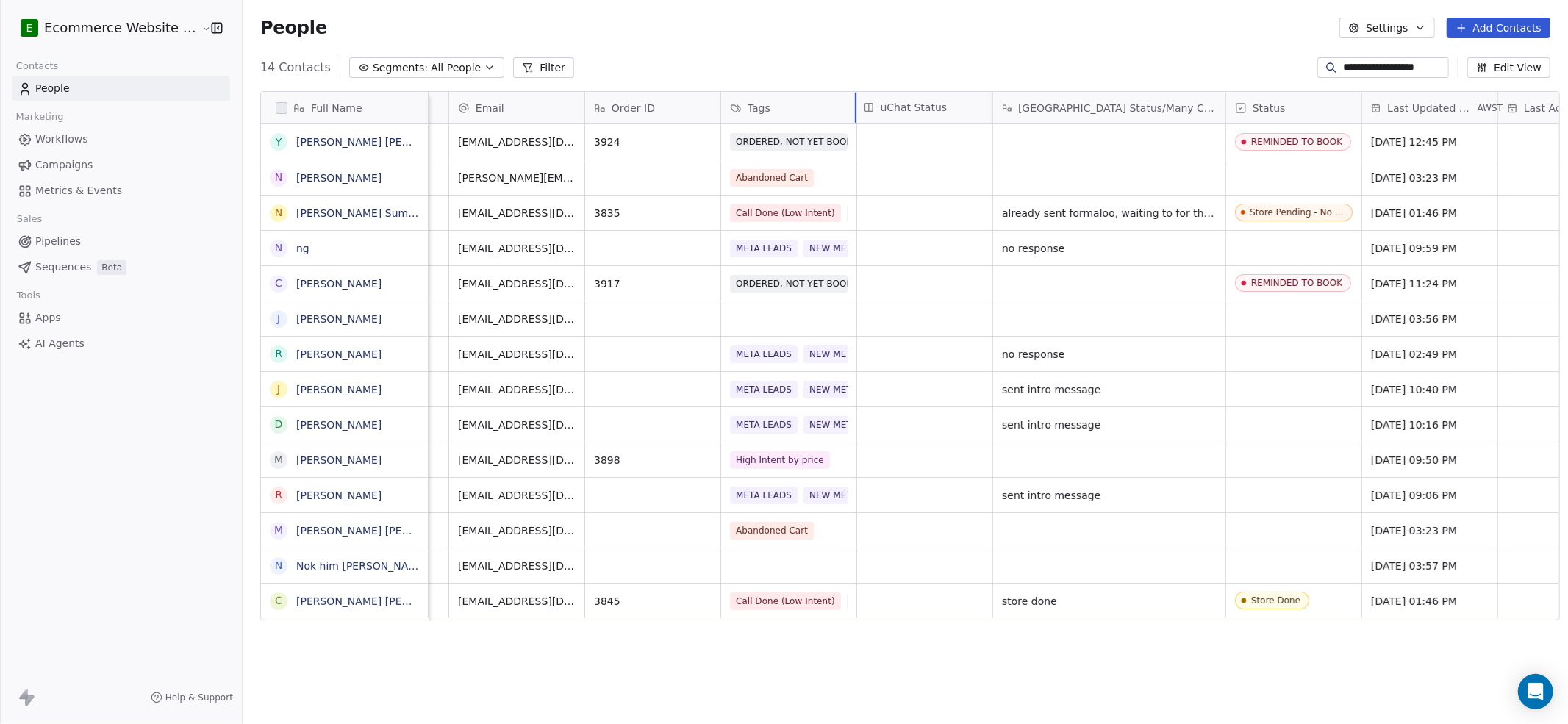
drag, startPoint x: 608, startPoint y: 108, endPoint x: 930, endPoint y: 107, distance: 322.0
click at [930, 107] on div "Full Name Y [PERSON_NAME] [PERSON_NAME] N [PERSON_NAME] N [PERSON_NAME] Sum Sum…" at bounding box center [910, 356] width 1299 height 530
click at [342, 137] on link "[PERSON_NAME] [PERSON_NAME]" at bounding box center [383, 142] width 175 height 12
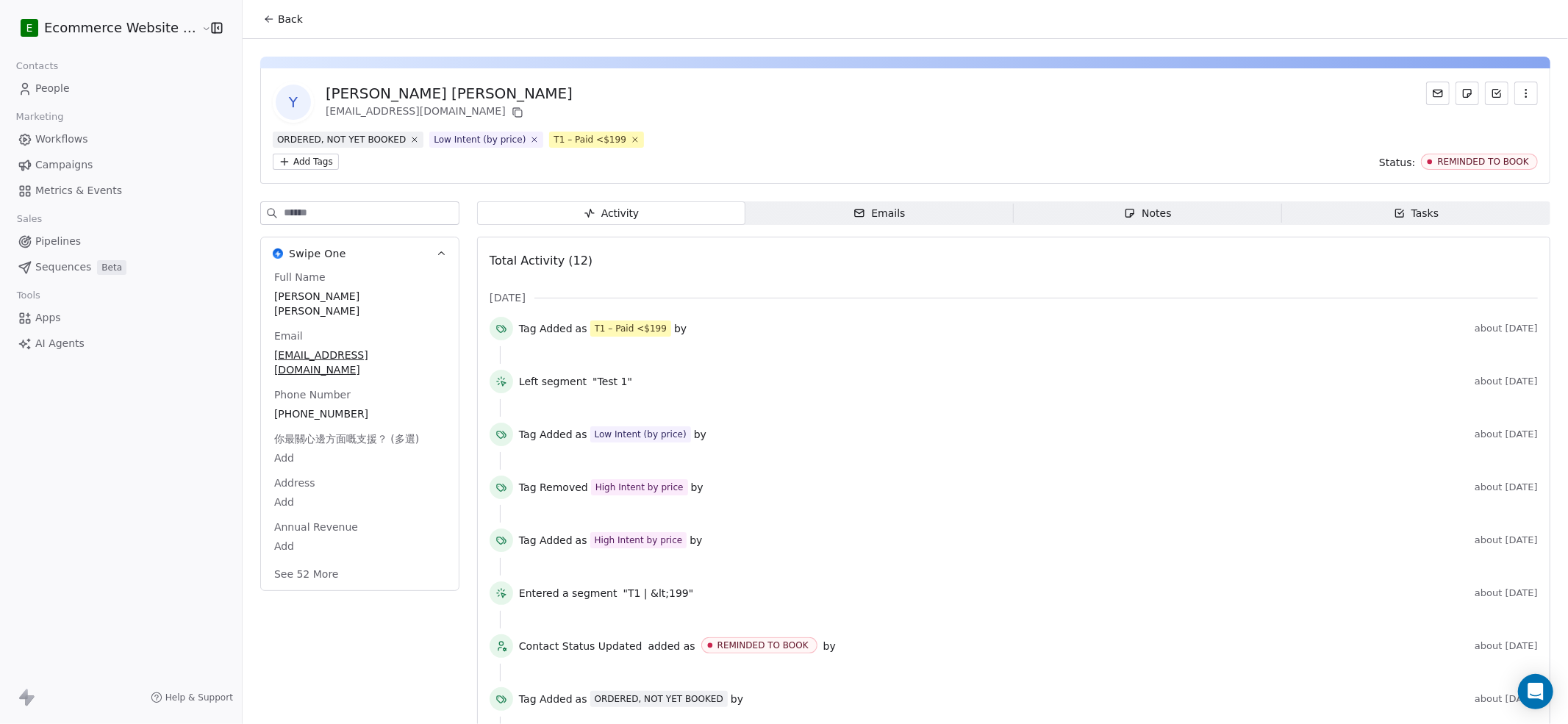
click at [1065, 201] on span "Notes Notes" at bounding box center [1148, 213] width 268 height 24
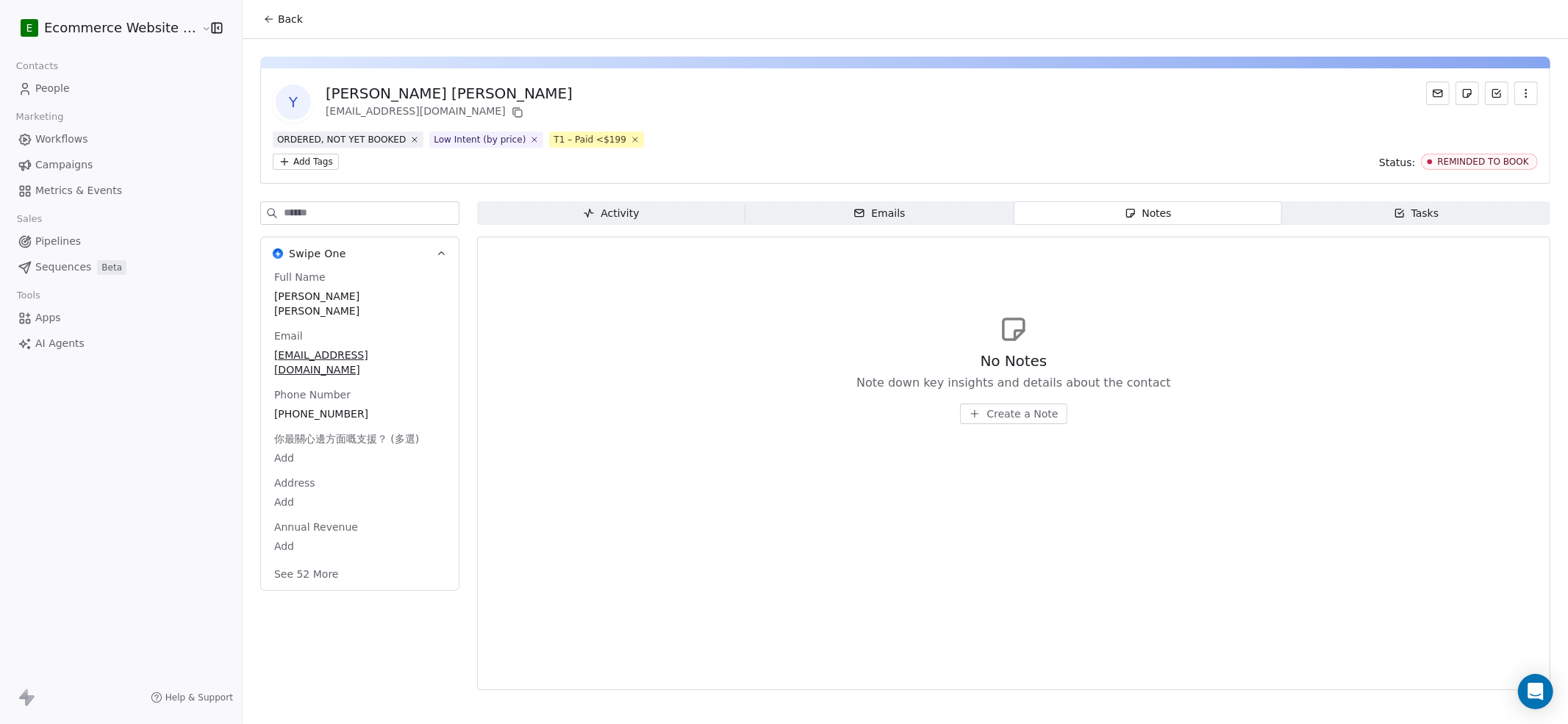
click at [1176, 201] on span "Tasks Tasks" at bounding box center [1416, 213] width 268 height 24
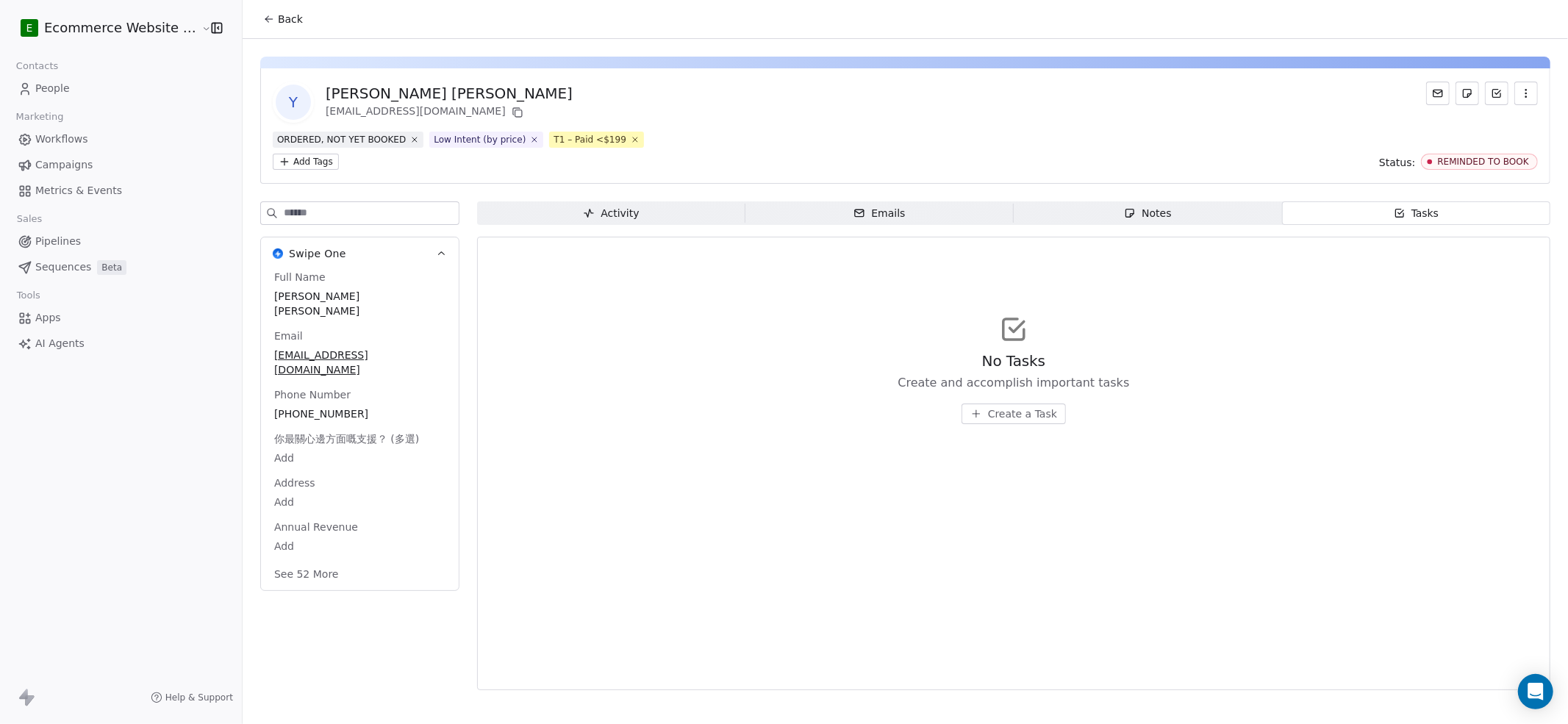
click at [863, 201] on span "Emails Emails" at bounding box center [880, 213] width 268 height 24
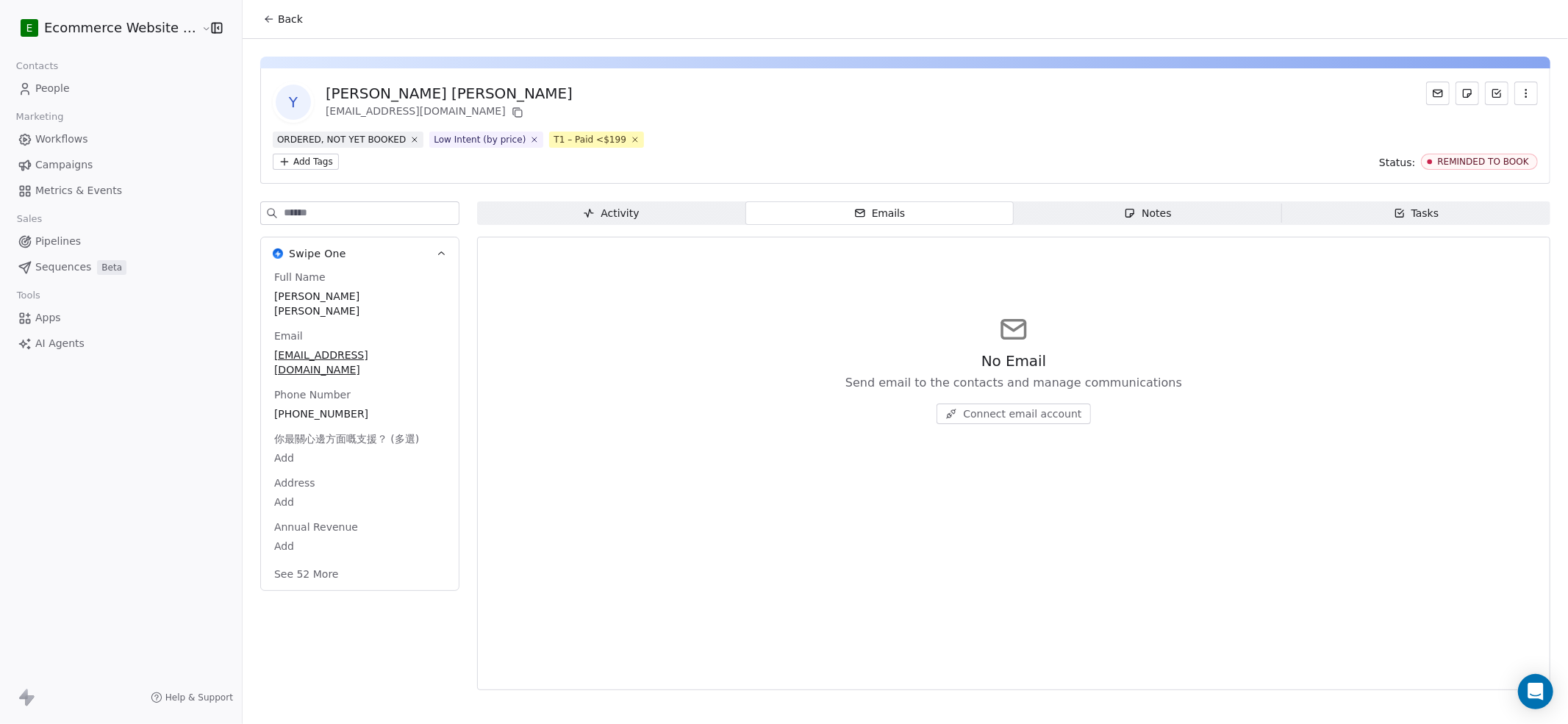
click at [626, 201] on span "Activity Activity" at bounding box center [611, 213] width 268 height 24
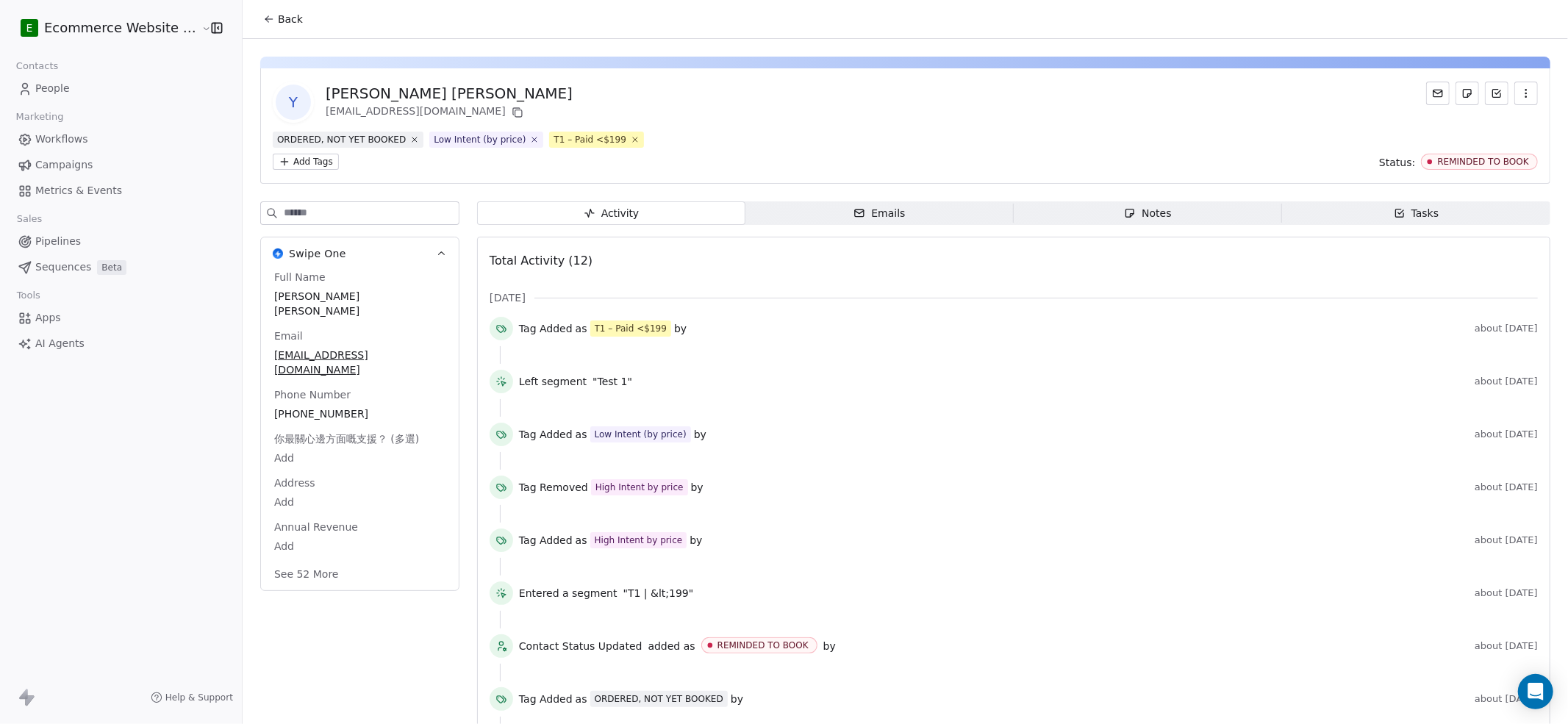
click at [278, 24] on span "Back" at bounding box center [290, 19] width 25 height 15
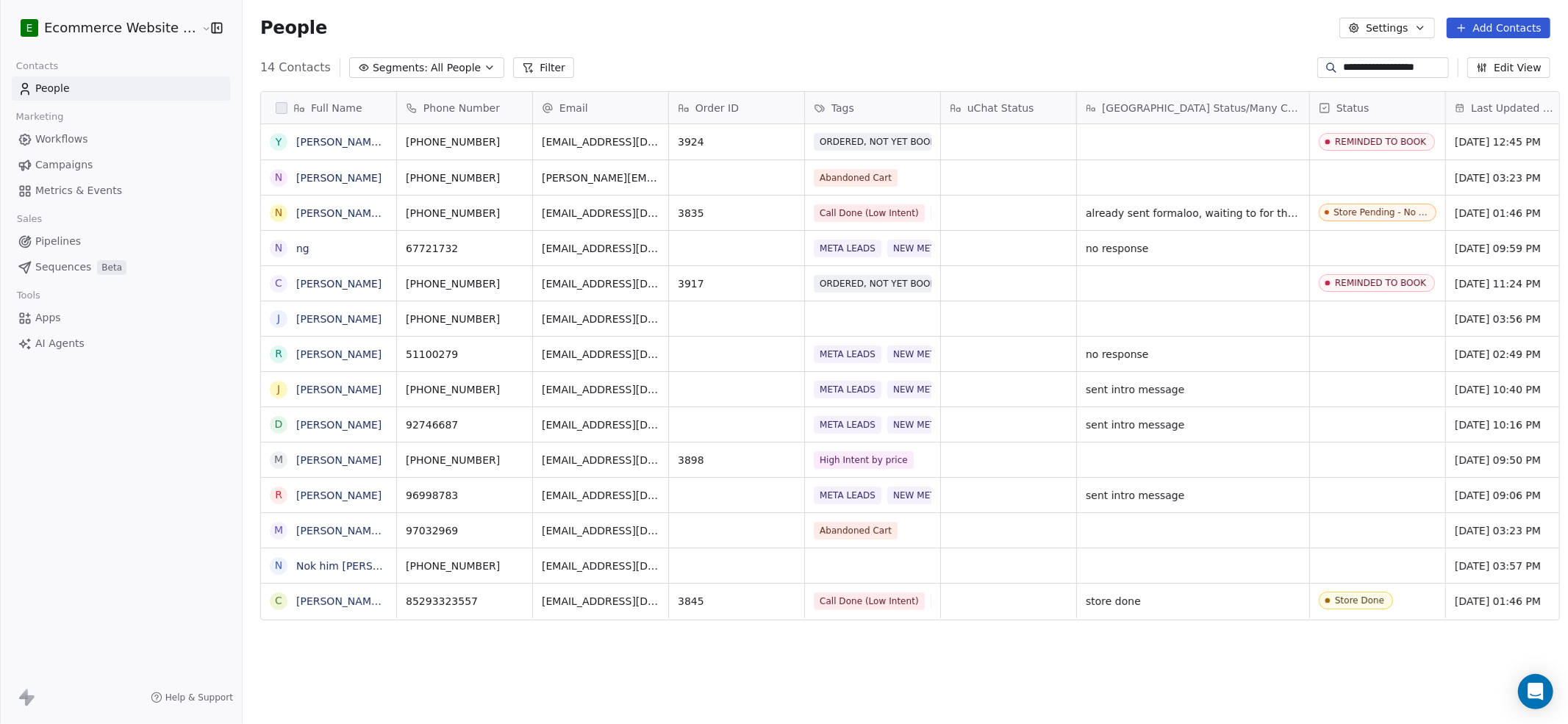
scroll to position [623, 1321]
click at [513, 145] on icon "grid" at bounding box center [519, 140] width 12 height 12
click at [1176, 62] on input "**********" at bounding box center [1394, 67] width 103 height 15
paste input
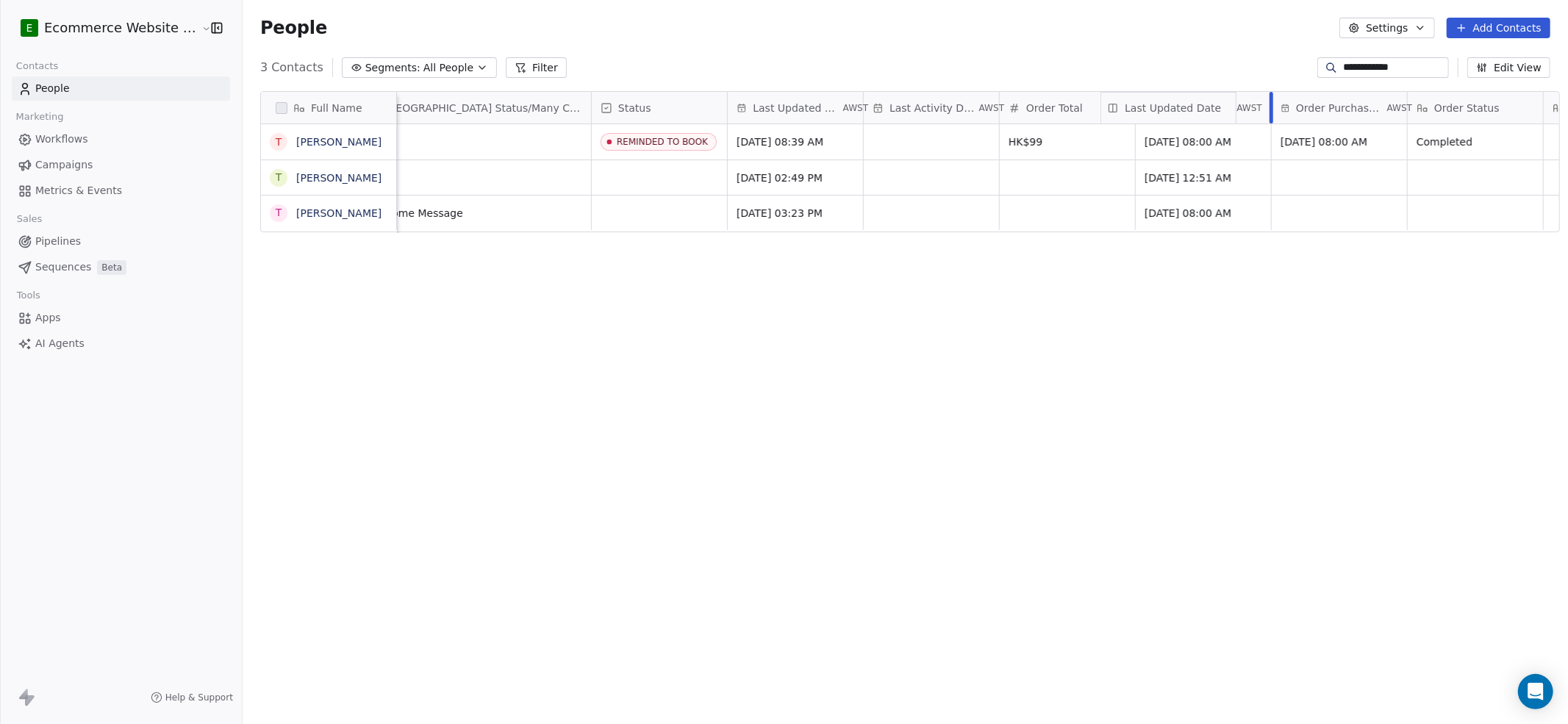
scroll to position [0, 725]
drag, startPoint x: 1467, startPoint y: 115, endPoint x: 757, endPoint y: 103, distance: 710.1
click at [757, 103] on div "Full Name T [PERSON_NAME] T [PERSON_NAME] T [PERSON_NAME] Order ID Tags uChat S…" at bounding box center [910, 162] width 1299 height 141
click at [1176, 320] on div "Full Name T [PERSON_NAME] T [PERSON_NAME] T [PERSON_NAME] Order ID Tags uChat S…" at bounding box center [905, 398] width 1325 height 637
click at [1176, 143] on button "grid" at bounding box center [1383, 140] width 18 height 18
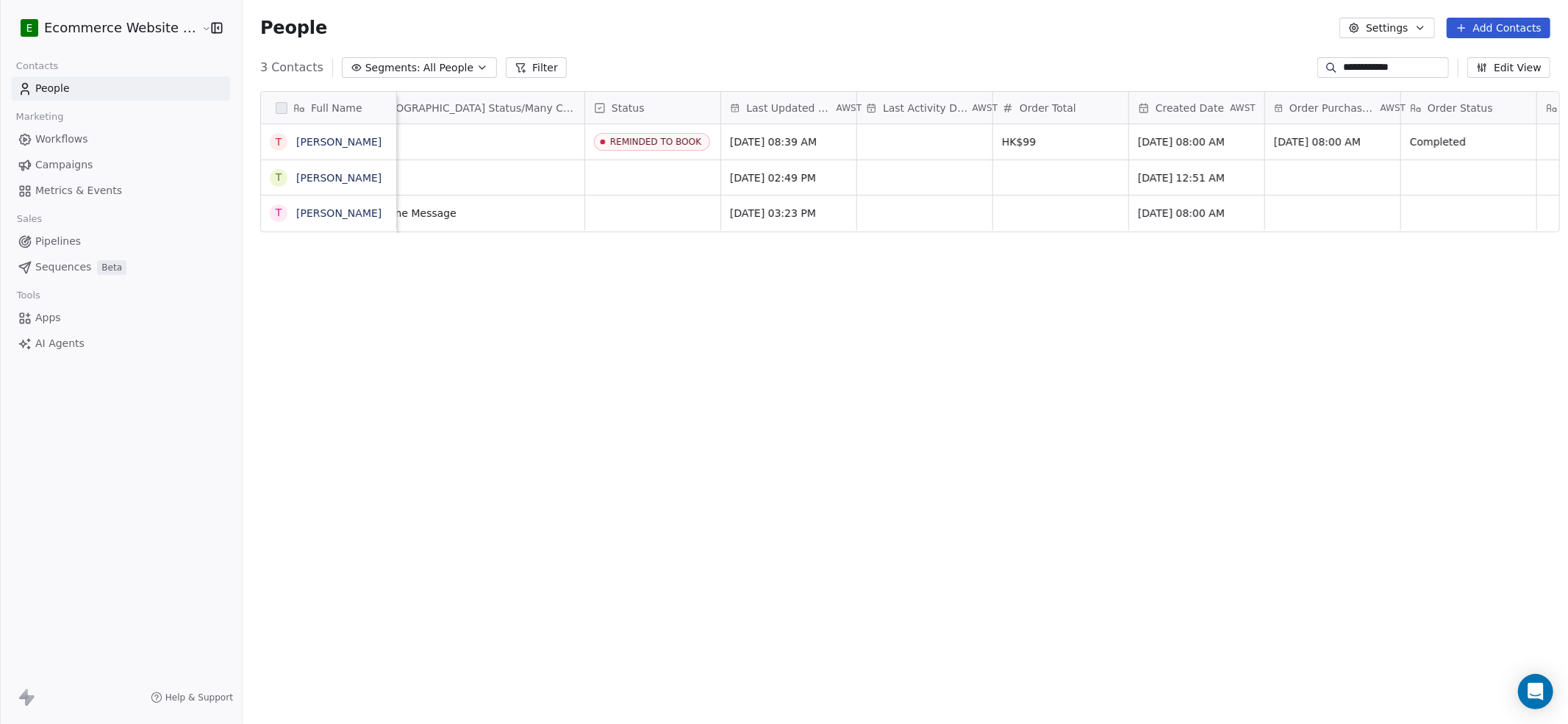
click at [1176, 62] on input "**********" at bounding box center [1394, 67] width 103 height 15
paste input
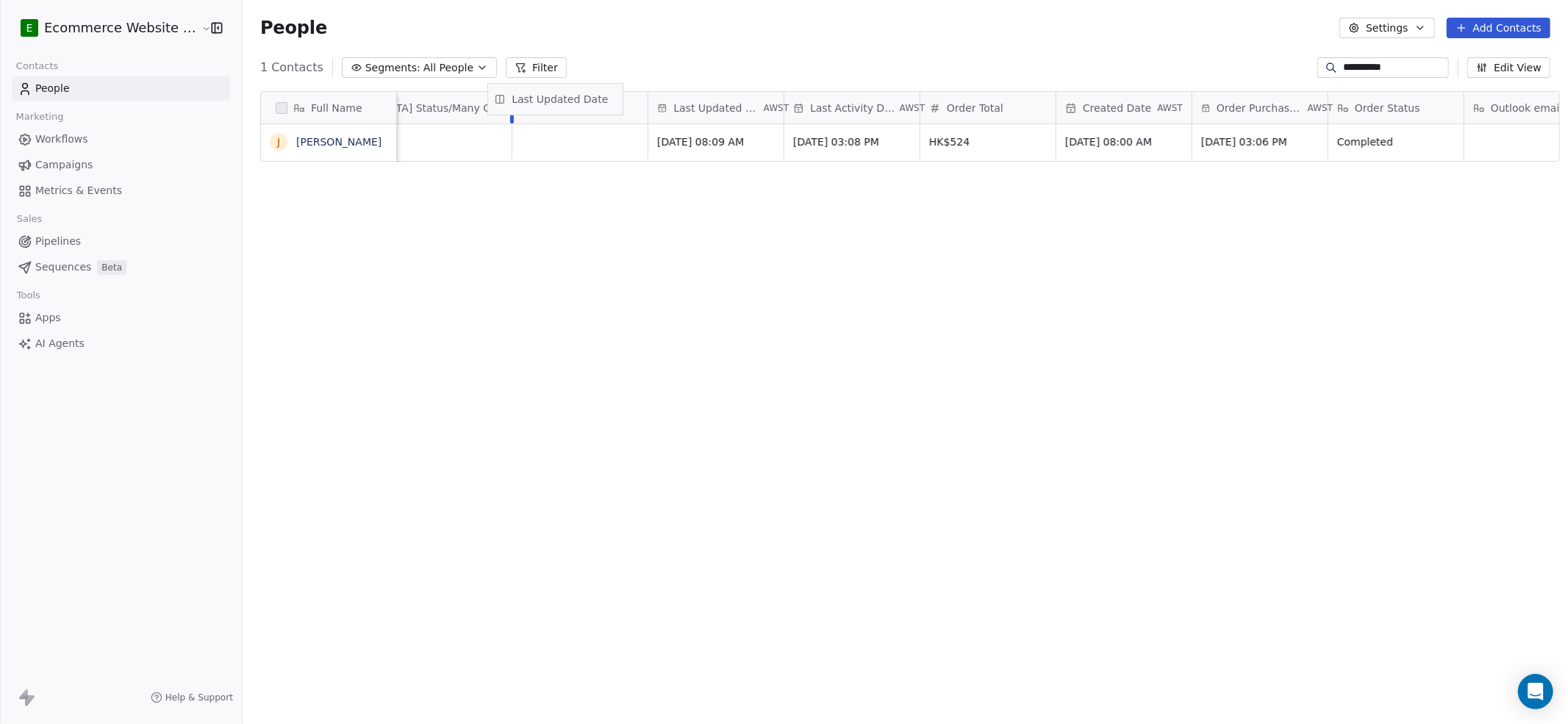
scroll to position [0, 797]
drag, startPoint x: 1495, startPoint y: 109, endPoint x: 686, endPoint y: 106, distance: 809.0
click at [686, 106] on div "Full Name J [PERSON_NAME] Order ID Tags uChat Status [GEOGRAPHIC_DATA] Status/M…" at bounding box center [910, 127] width 1299 height 71
click at [1176, 138] on icon "grid" at bounding box center [1312, 140] width 7 height 7
click at [1176, 65] on input "**********" at bounding box center [1394, 67] width 103 height 15
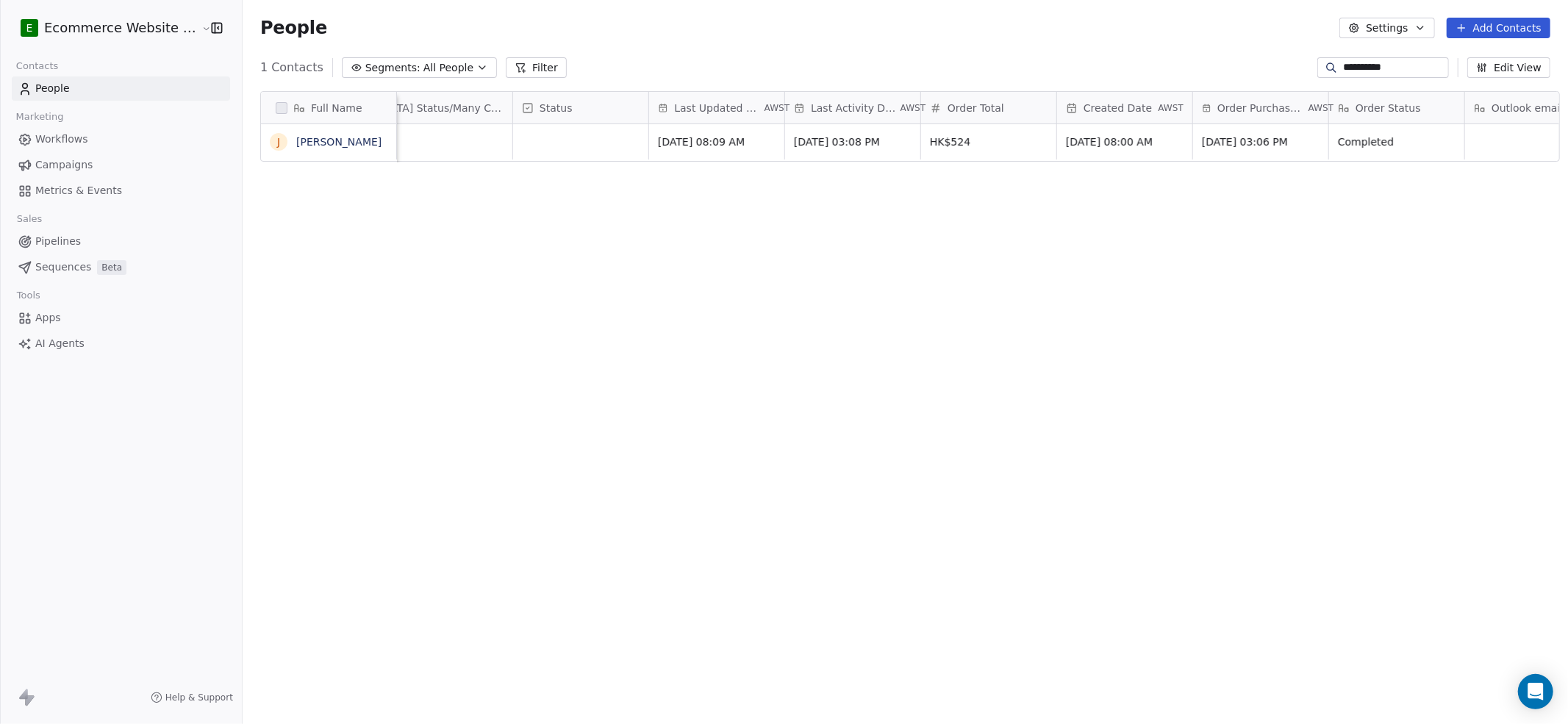
paste input "*****"
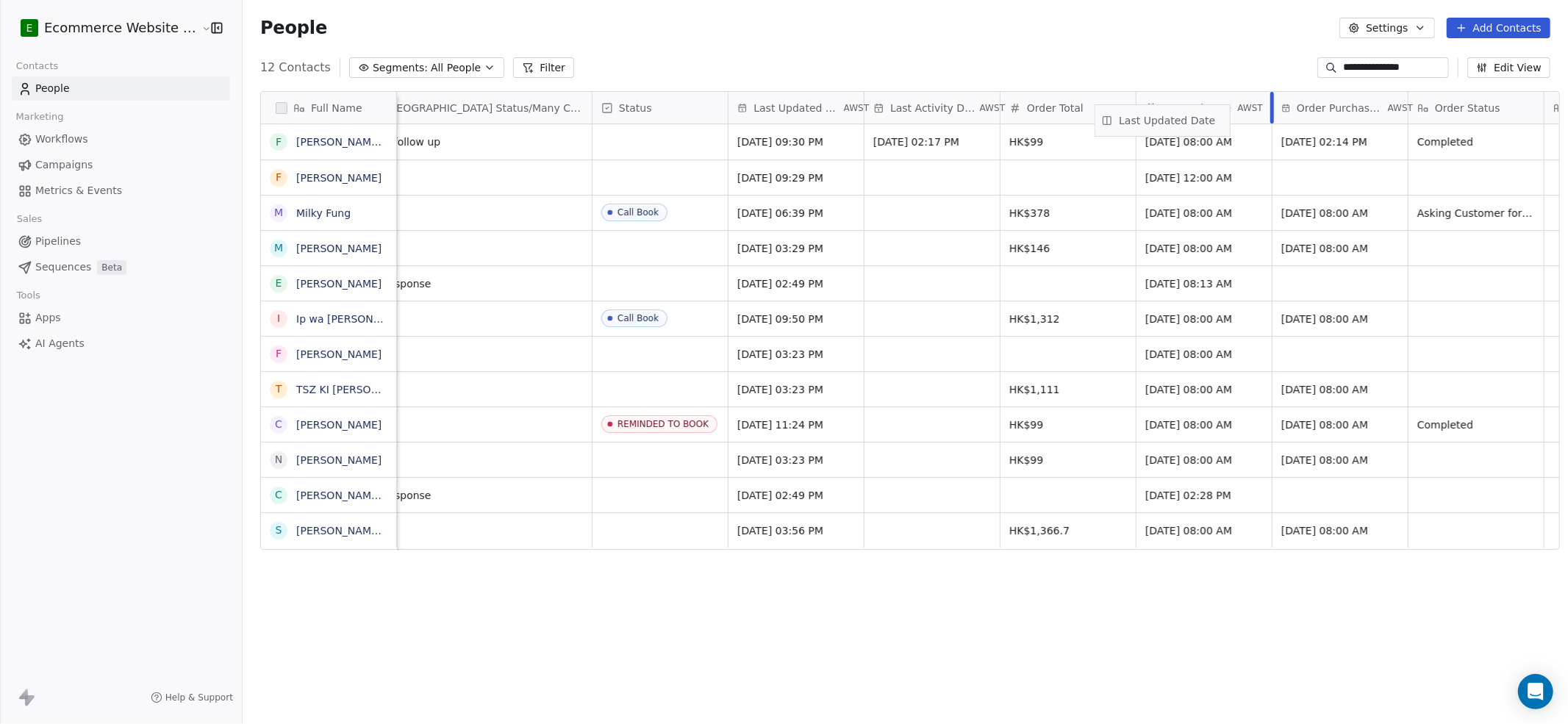
scroll to position [0, 721]
drag, startPoint x: 1486, startPoint y: 112, endPoint x: 791, endPoint y: 119, distance: 695.0
click at [791, 119] on div "Full Name F [PERSON_NAME] [PERSON_NAME] M Milky [PERSON_NAME] M [PERSON_NAME] E…" at bounding box center [910, 321] width 1299 height 459
click at [1176, 144] on icon "grid" at bounding box center [1388, 140] width 7 height 7
click at [1176, 63] on input "**********" at bounding box center [1394, 67] width 103 height 15
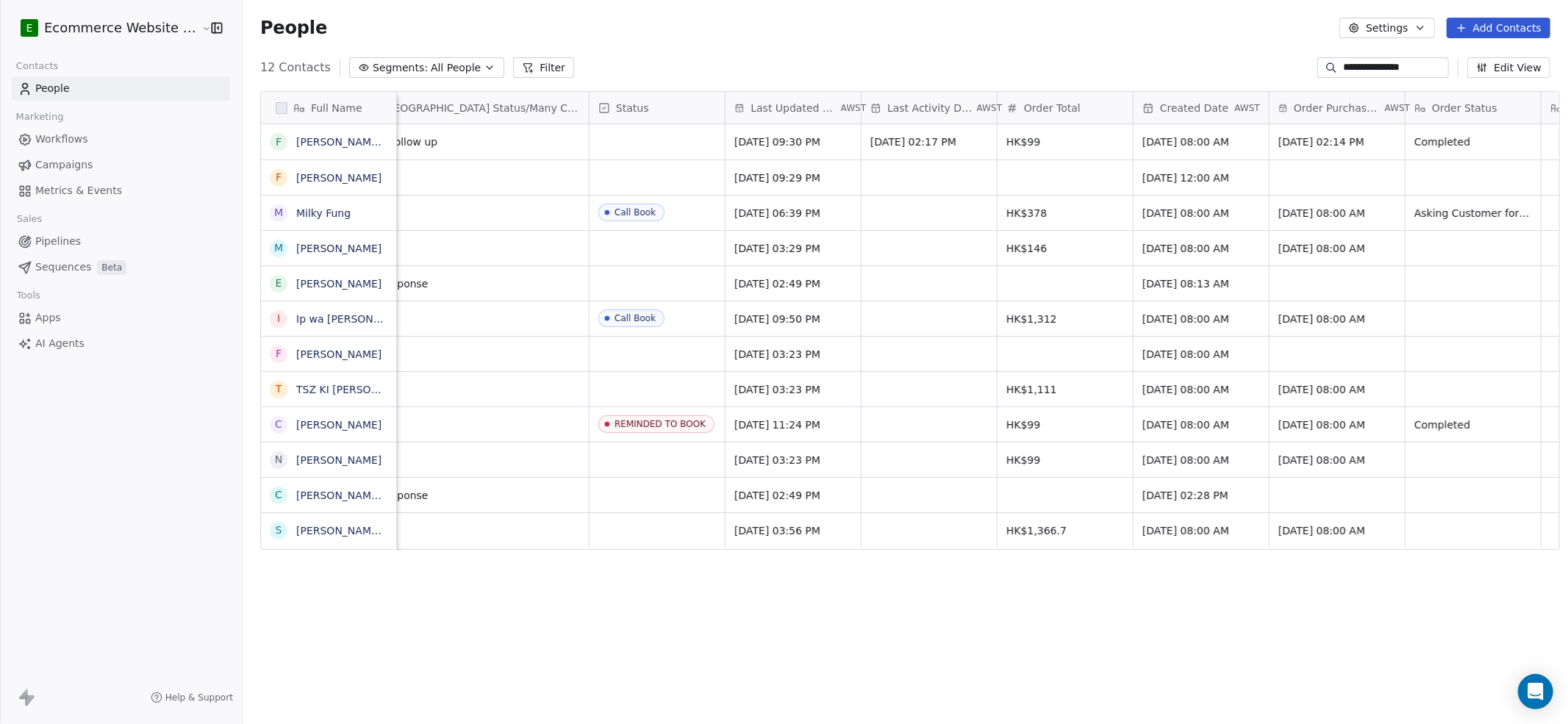
paste input
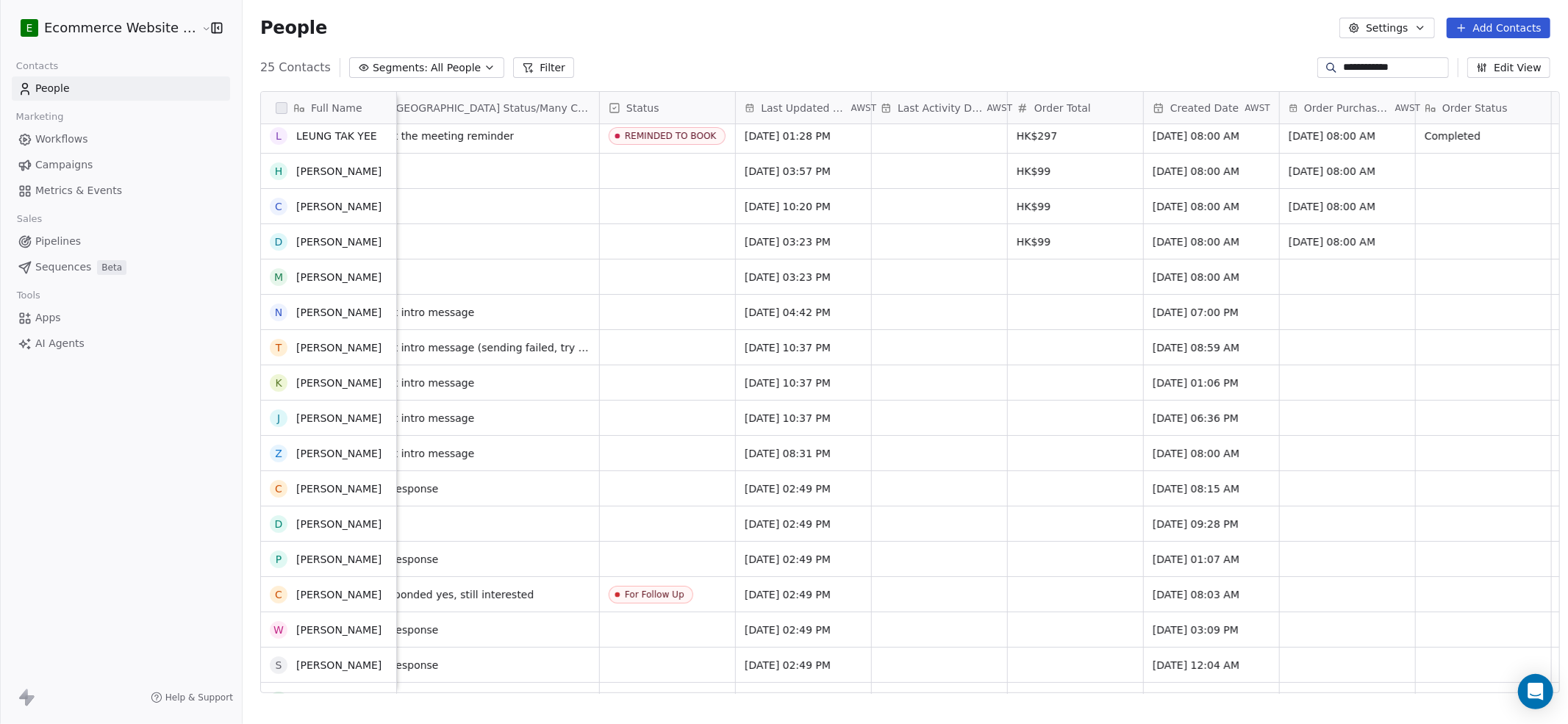
scroll to position [0, 0]
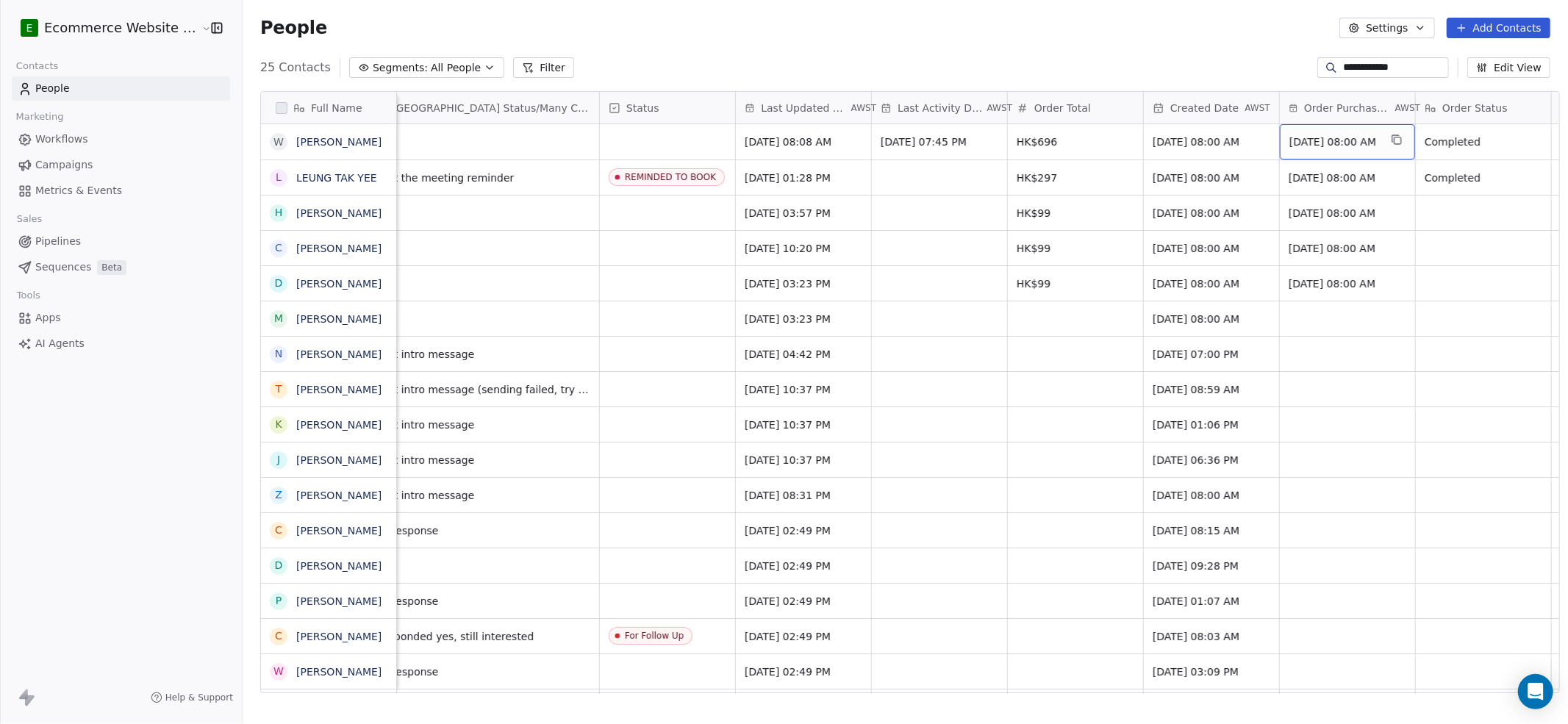
click at [1176, 141] on icon "grid" at bounding box center [1397, 140] width 12 height 12
click at [1176, 69] on input "**********" at bounding box center [1394, 67] width 103 height 15
paste input
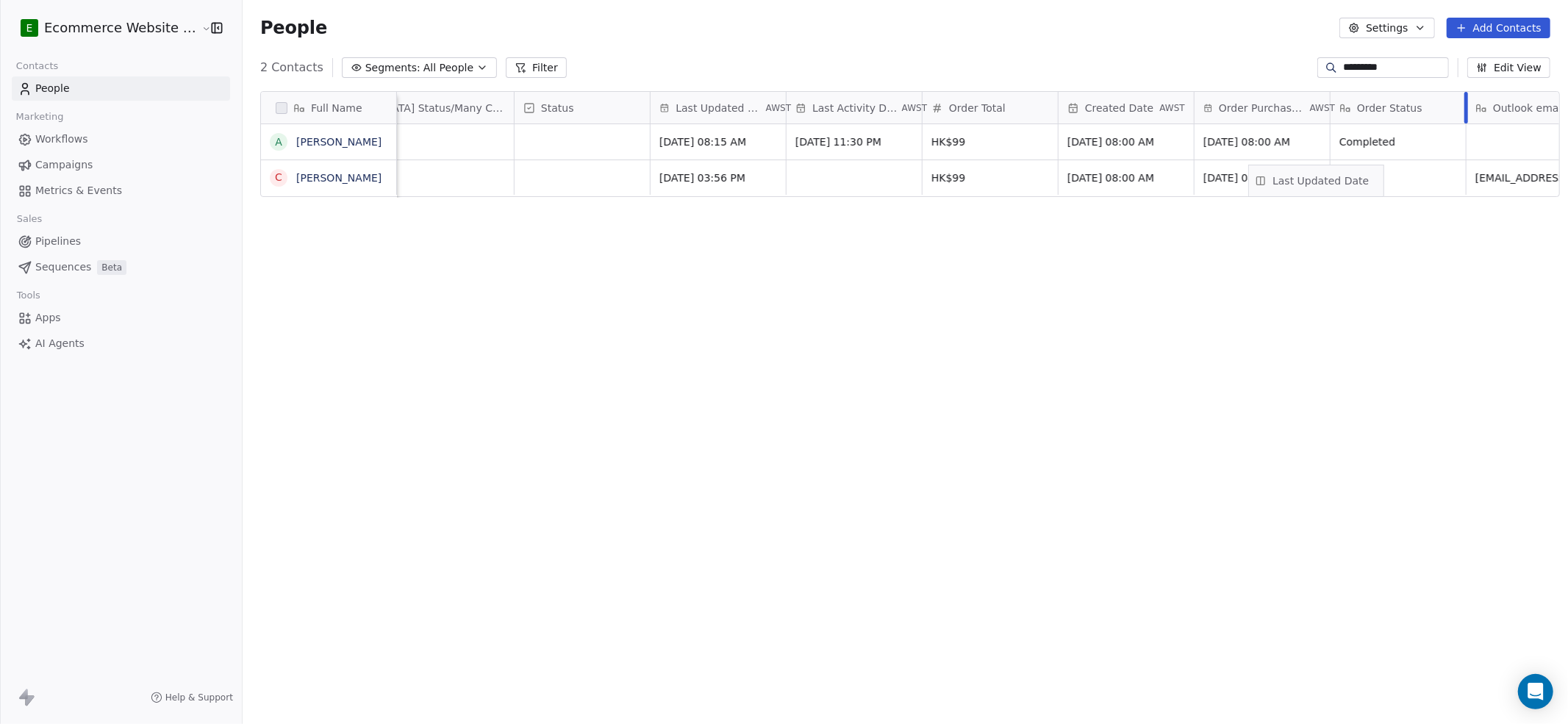
scroll to position [0, 801]
drag, startPoint x: 1470, startPoint y: 106, endPoint x: 686, endPoint y: 109, distance: 784.0
click at [686, 109] on div "Full Name A [PERSON_NAME] C [PERSON_NAME] Order ID Tags uChat Status [GEOGRAPHI…" at bounding box center [910, 144] width 1299 height 106
click at [1176, 140] on button "grid" at bounding box center [1307, 140] width 18 height 18
click at [1176, 60] on input "*********" at bounding box center [1394, 67] width 103 height 15
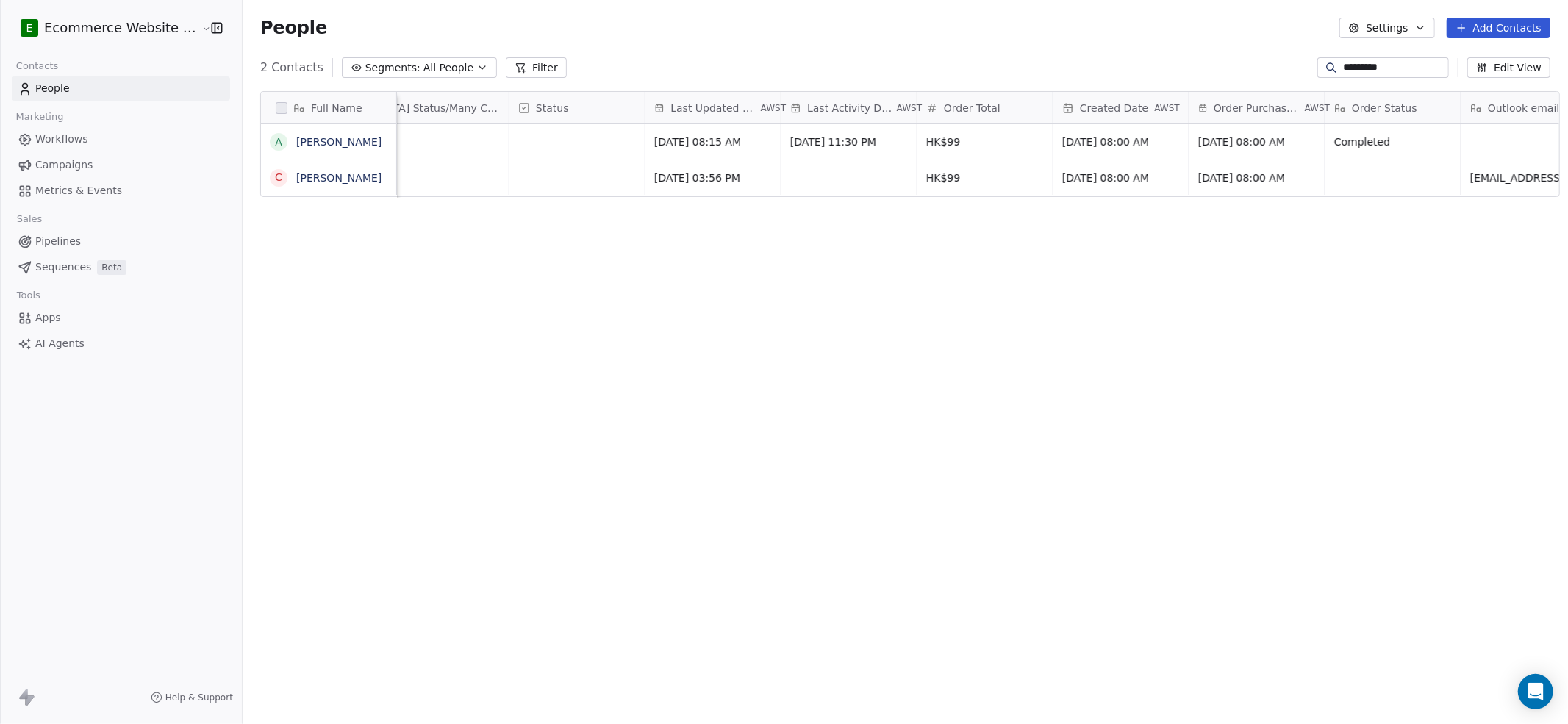
paste input
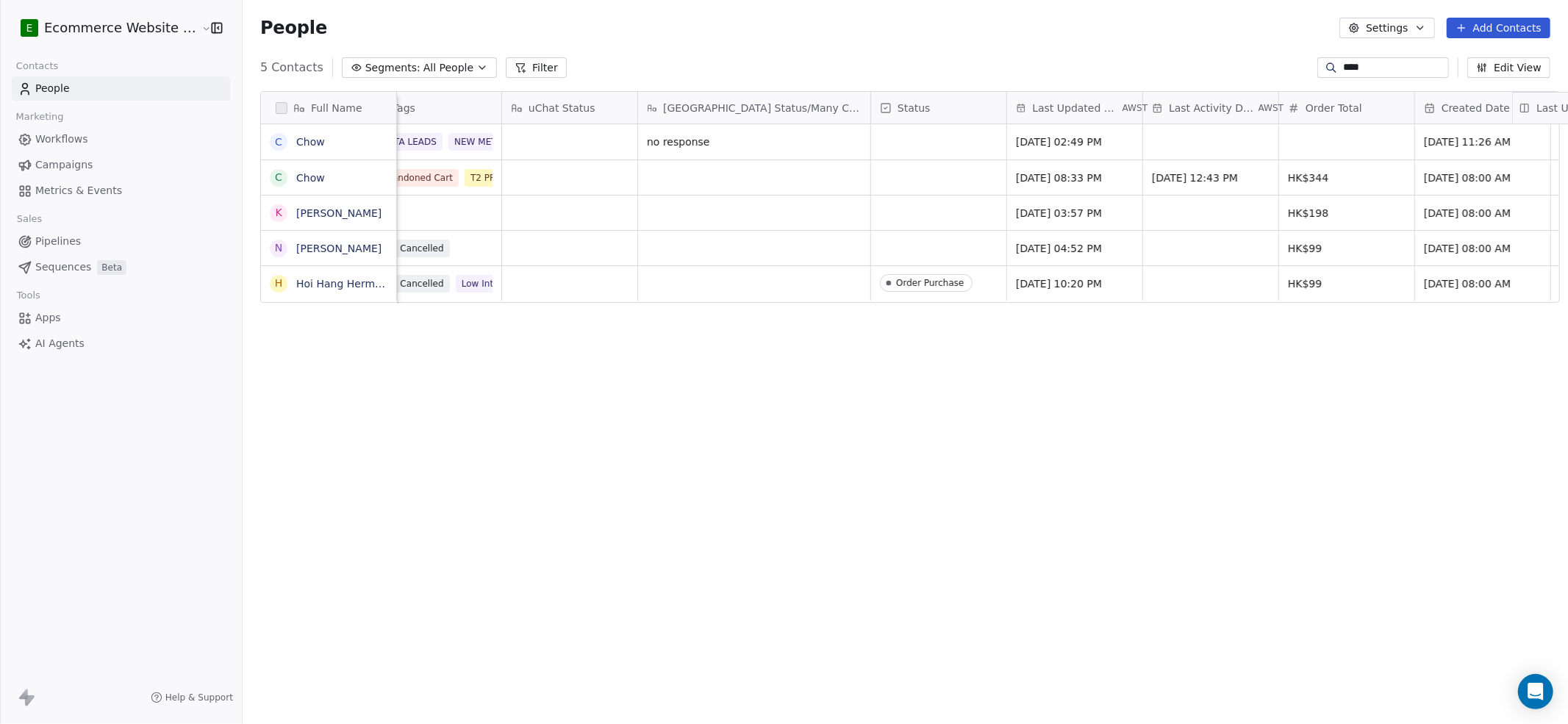
scroll to position [0, 486]
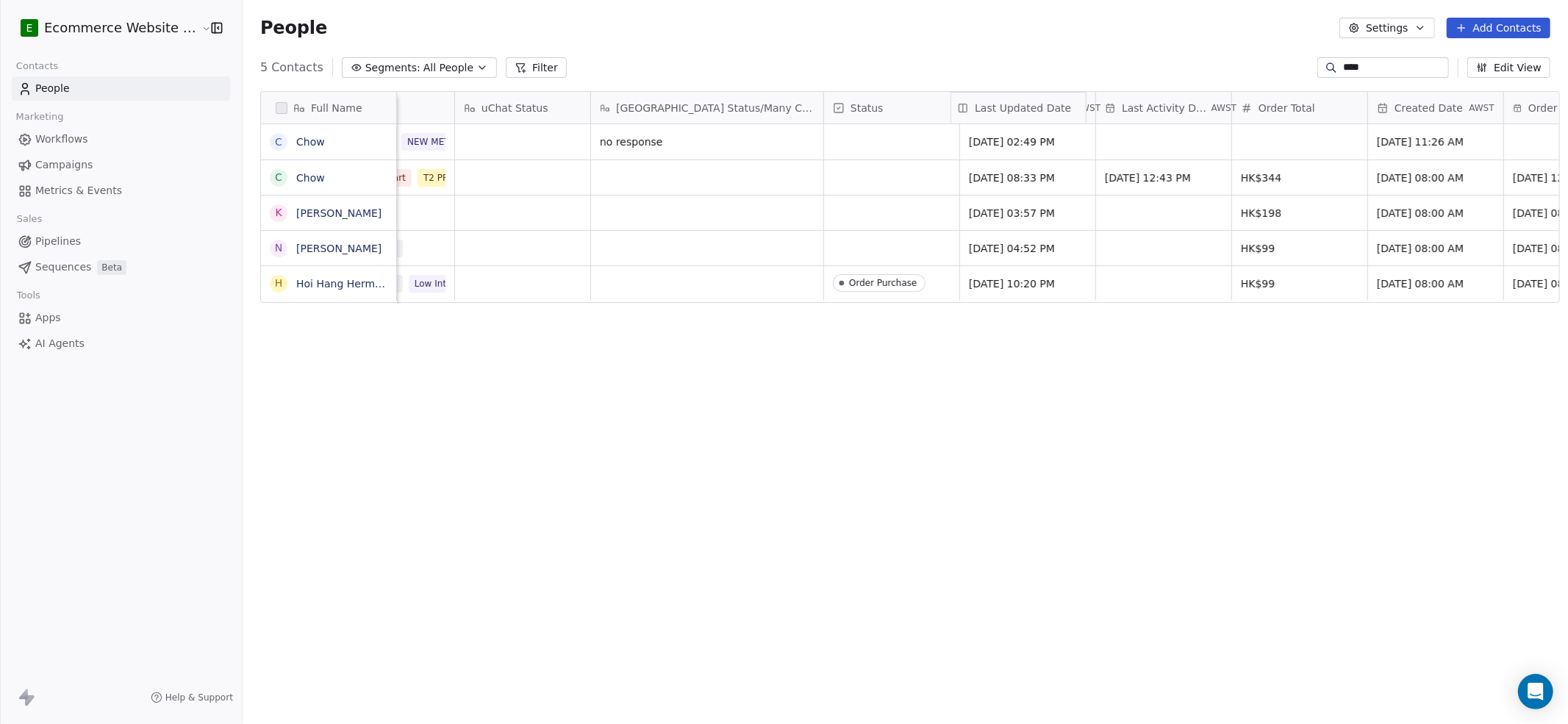
drag, startPoint x: 1484, startPoint y: 109, endPoint x: 1003, endPoint y: 115, distance: 481.0
click at [1003, 115] on div "Full Name C Chow C Chow K [PERSON_NAME] N [PERSON_NAME] H Hoi Hang Hermon新界 Cho…" at bounding box center [910, 197] width 1299 height 212
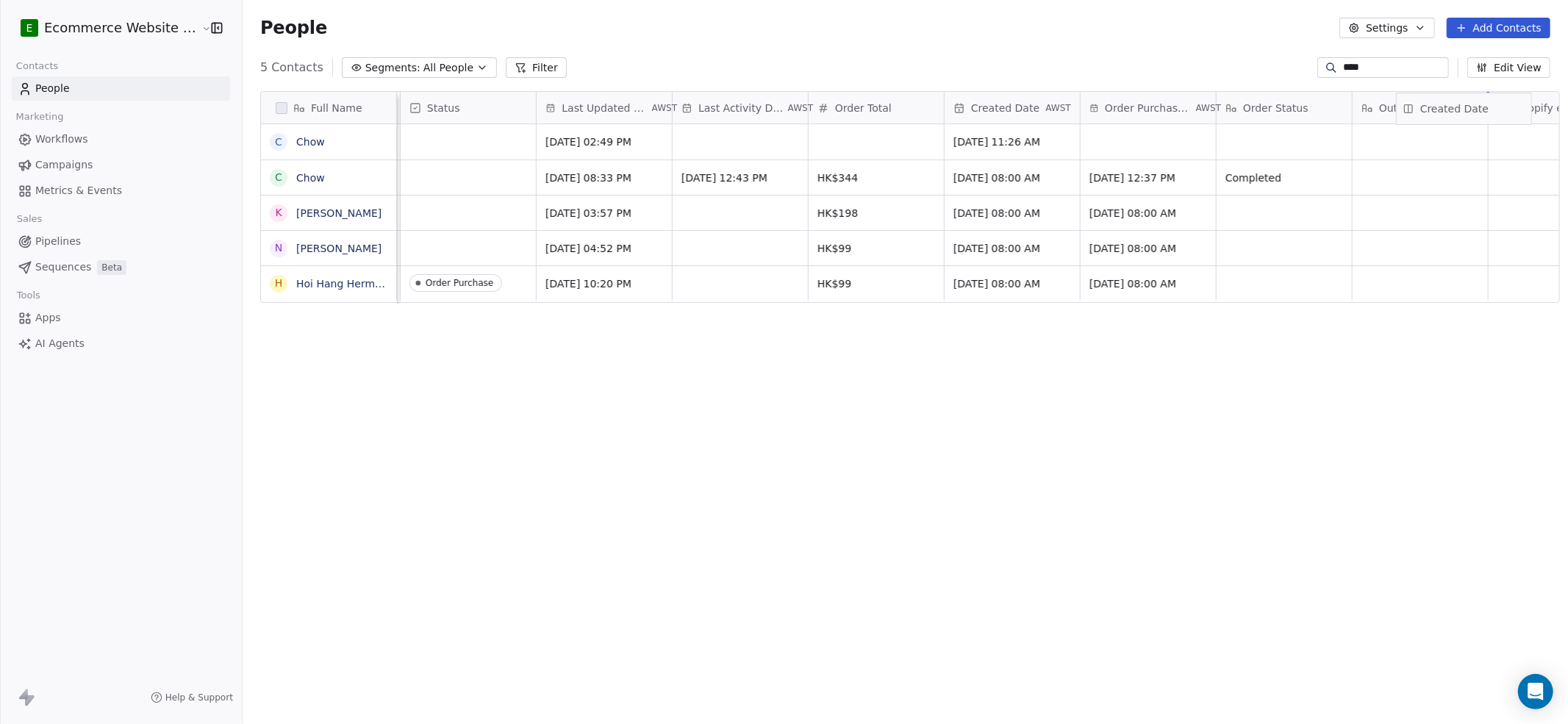
scroll to position [0, 915]
drag, startPoint x: 1412, startPoint y: 104, endPoint x: 1007, endPoint y: 108, distance: 405.0
click at [1007, 108] on div "Full Name C Chow C Chow K [PERSON_NAME] N [PERSON_NAME] H Hoi Hang Hermon新界 Cho…" at bounding box center [910, 197] width 1299 height 212
click at [1176, 174] on icon "grid" at bounding box center [1192, 177] width 7 height 7
click at [1176, 62] on input "****" at bounding box center [1394, 67] width 103 height 15
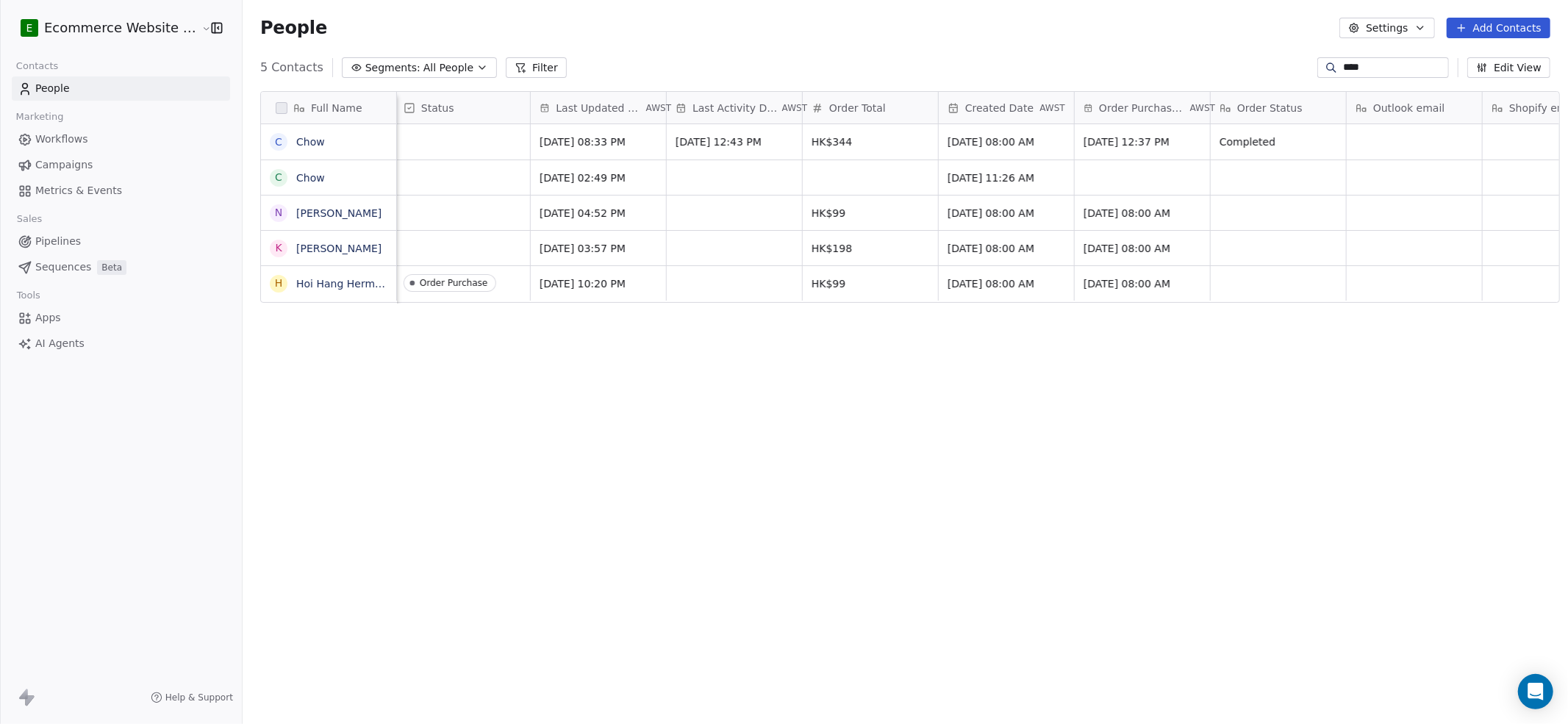
paste input "****"
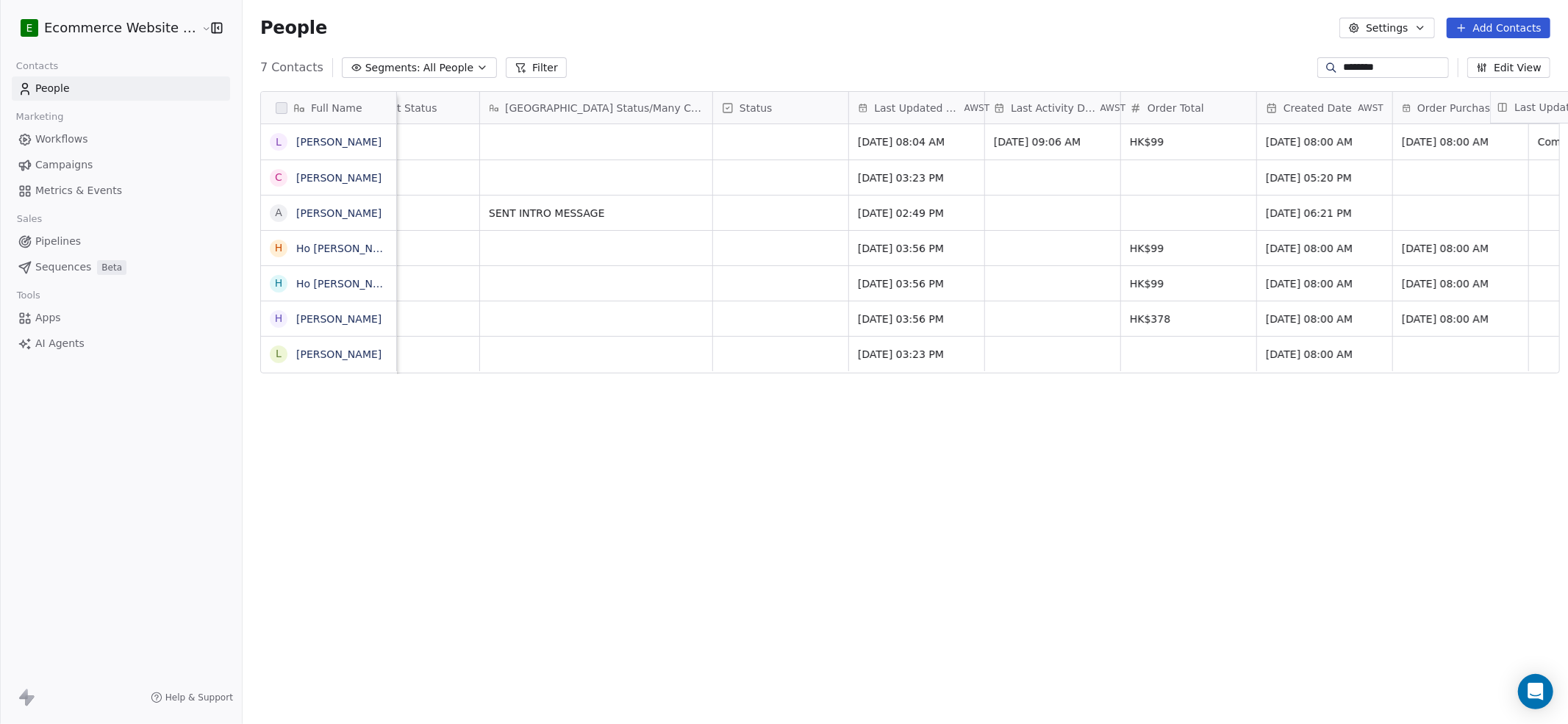
scroll to position [0, 616]
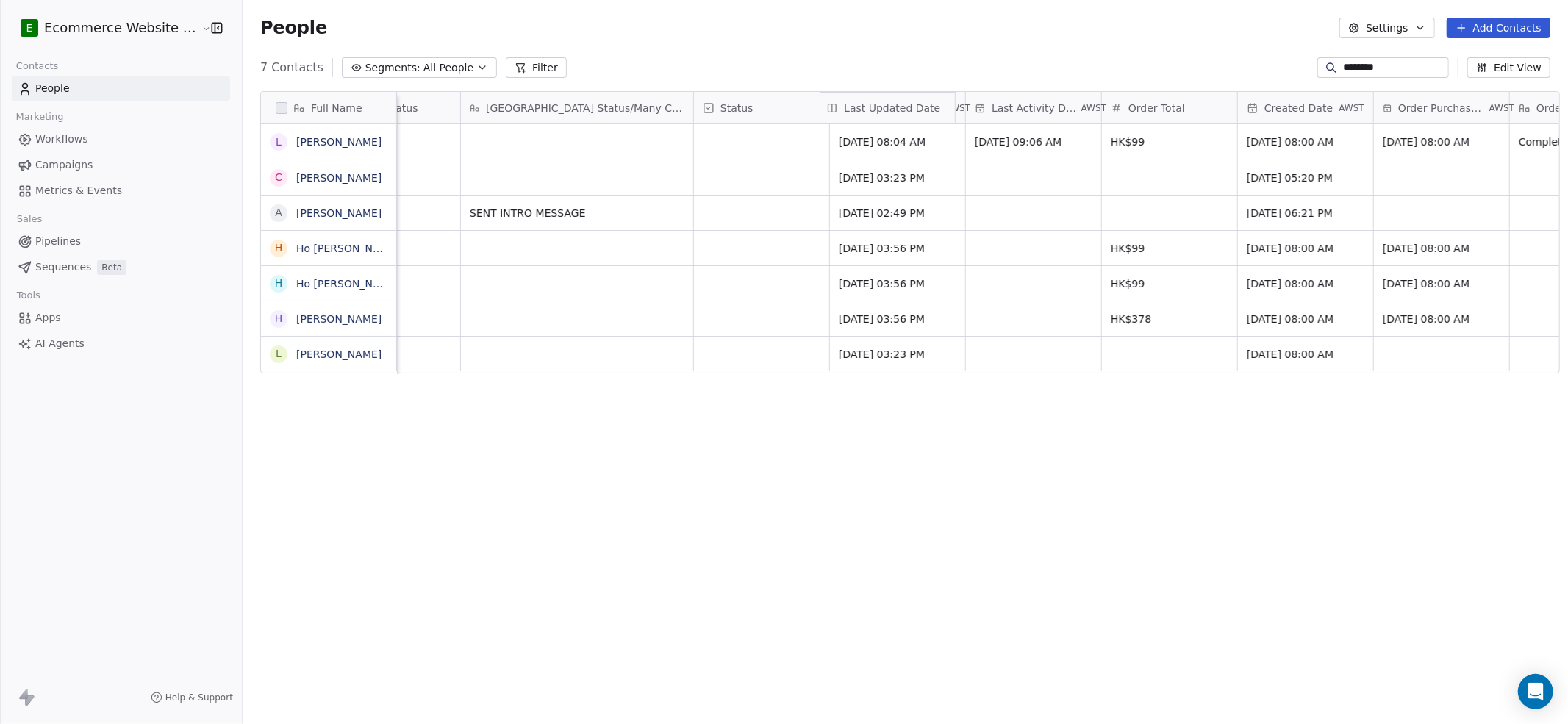
drag, startPoint x: 1479, startPoint y: 108, endPoint x: 859, endPoint y: 111, distance: 620.0
click at [859, 111] on div "Full Name L [PERSON_NAME] C [PERSON_NAME] A [PERSON_NAME] H Ho [PERSON_NAME] H …" at bounding box center [910, 233] width 1299 height 282
click at [1176, 137] on icon "grid" at bounding box center [1491, 140] width 12 height 12
click at [1176, 68] on input "********" at bounding box center [1394, 67] width 103 height 15
paste input "**********"
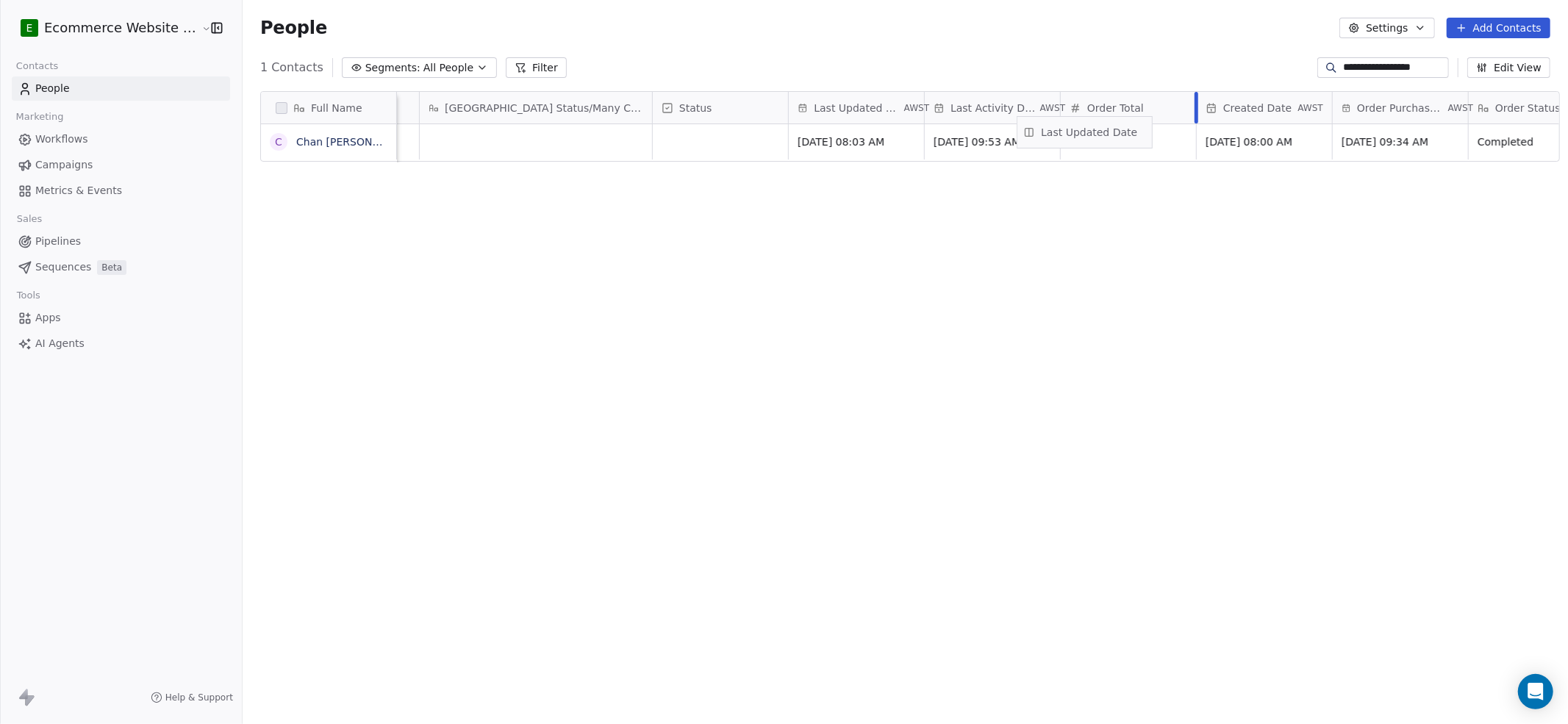
scroll to position [0, 706]
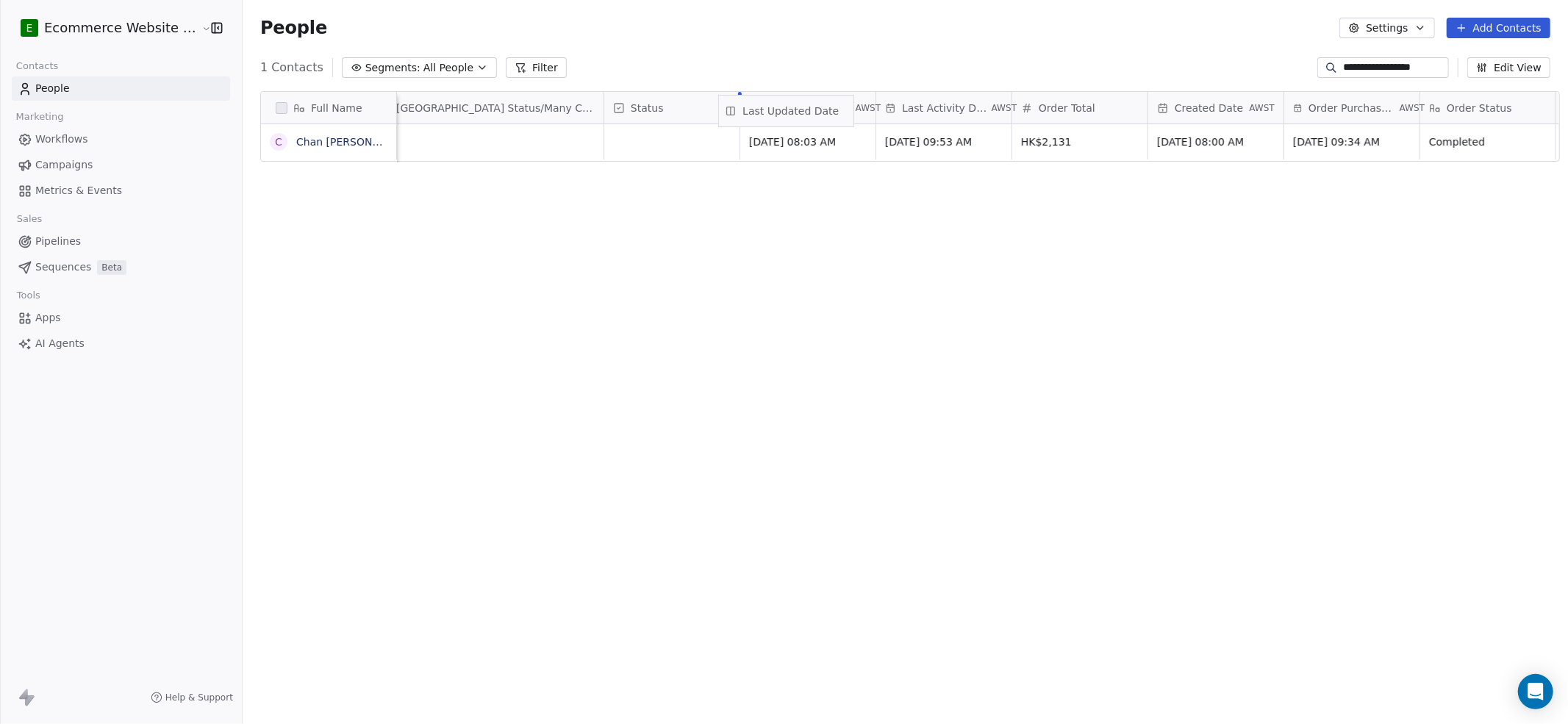
drag, startPoint x: 1473, startPoint y: 109, endPoint x: 754, endPoint y: 111, distance: 719.0
click at [754, 111] on div "Full Name C [PERSON_NAME] [PERSON_NAME] [PERSON_NAME] Order ID Tags uChat Statu…" at bounding box center [910, 127] width 1299 height 71
click at [1176, 138] on icon "grid" at bounding box center [1402, 140] width 7 height 7
click at [1176, 65] on input "**********" at bounding box center [1394, 67] width 103 height 15
paste input
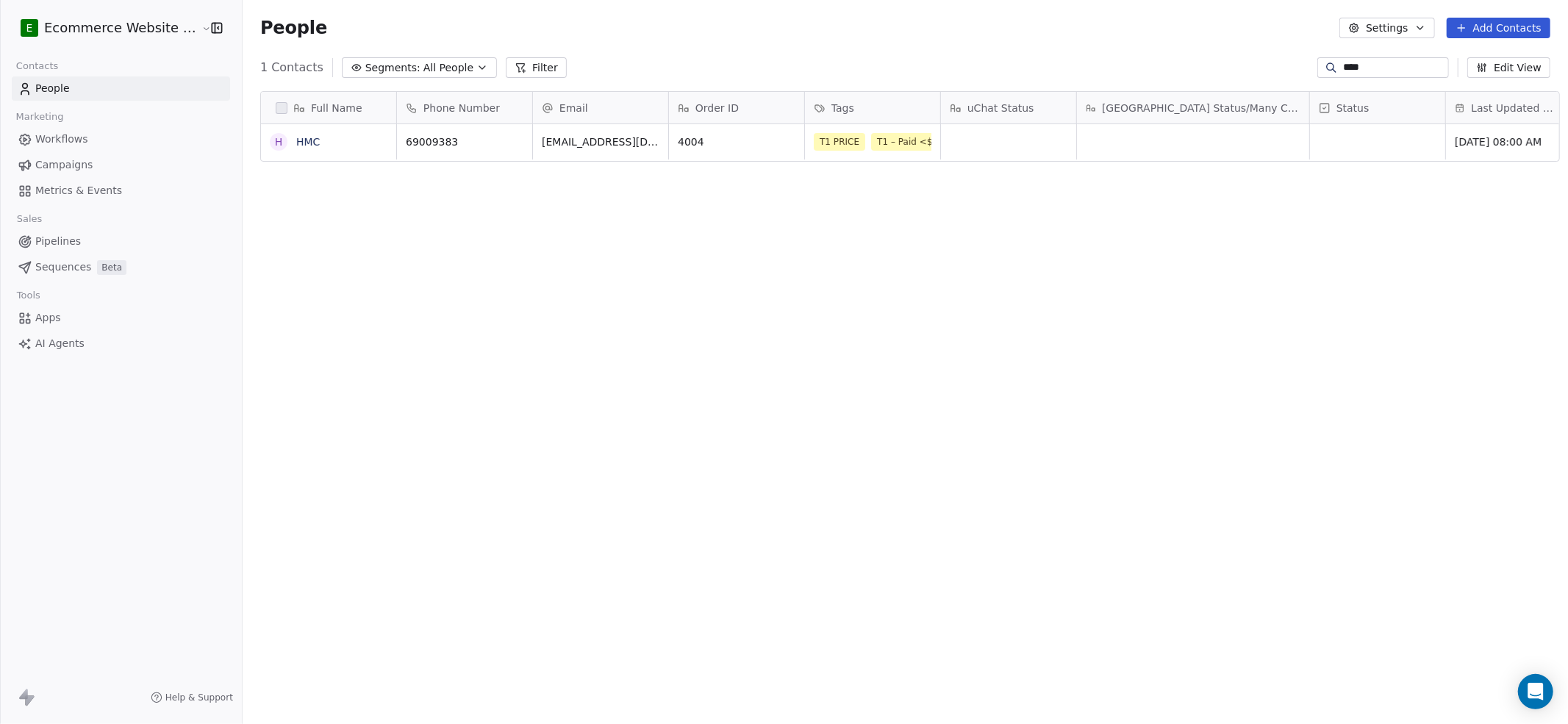
scroll to position [623, 1321]
click at [1176, 59] on button "Edit View" at bounding box center [1509, 67] width 83 height 21
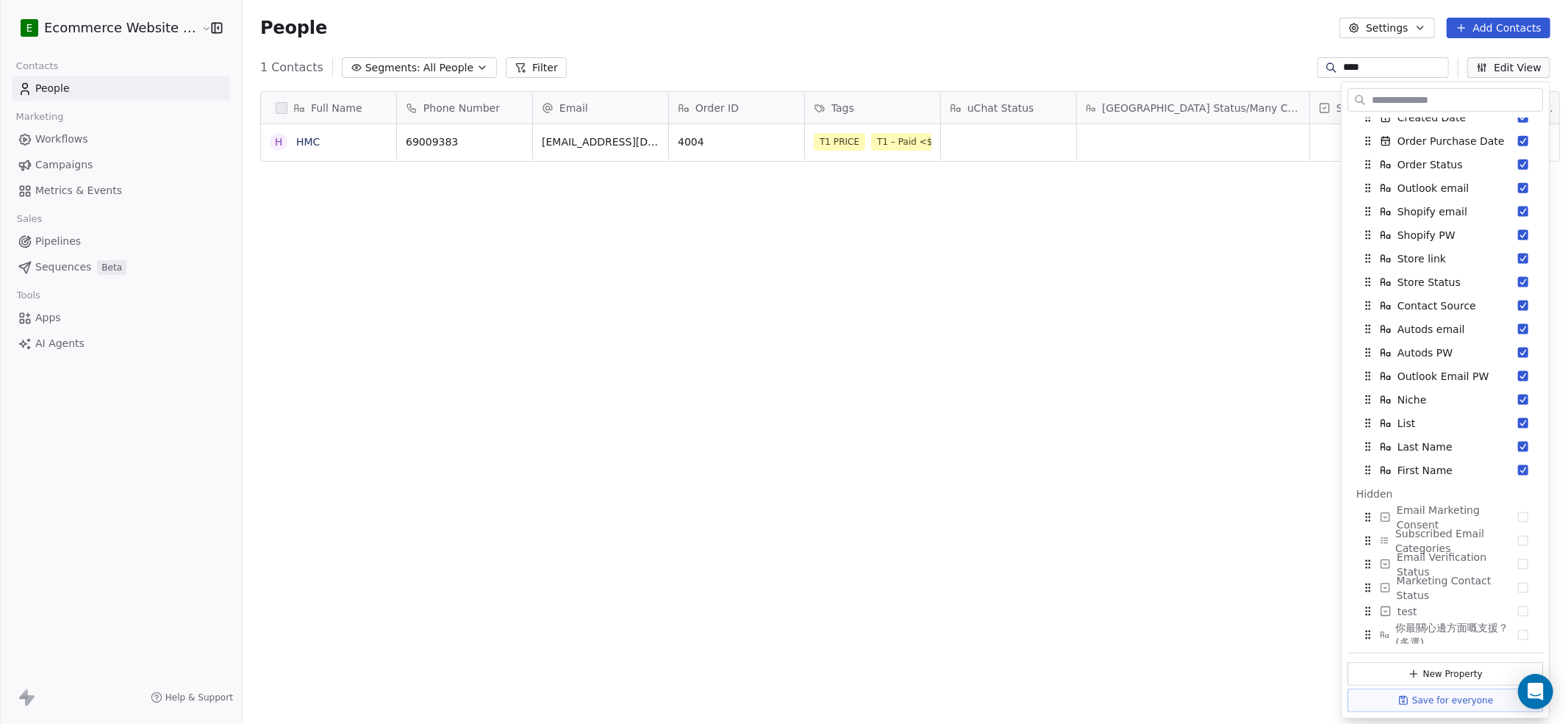
scroll to position [392, 0]
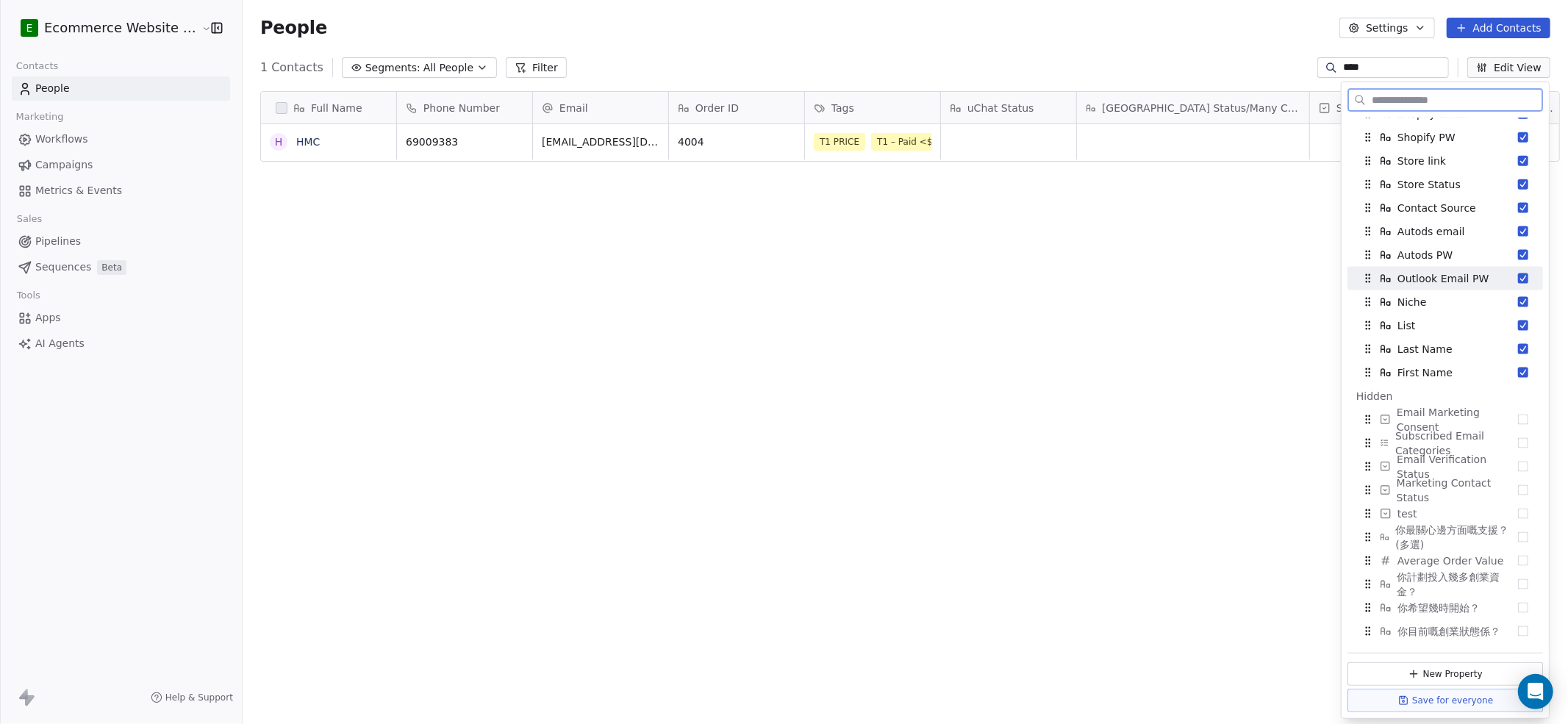
click at [1176, 276] on button "Suggestions" at bounding box center [1524, 278] width 10 height 10
click at [1176, 253] on button "Suggestions" at bounding box center [1524, 255] width 10 height 10
click at [1176, 261] on div "Niche" at bounding box center [1446, 255] width 183 height 24
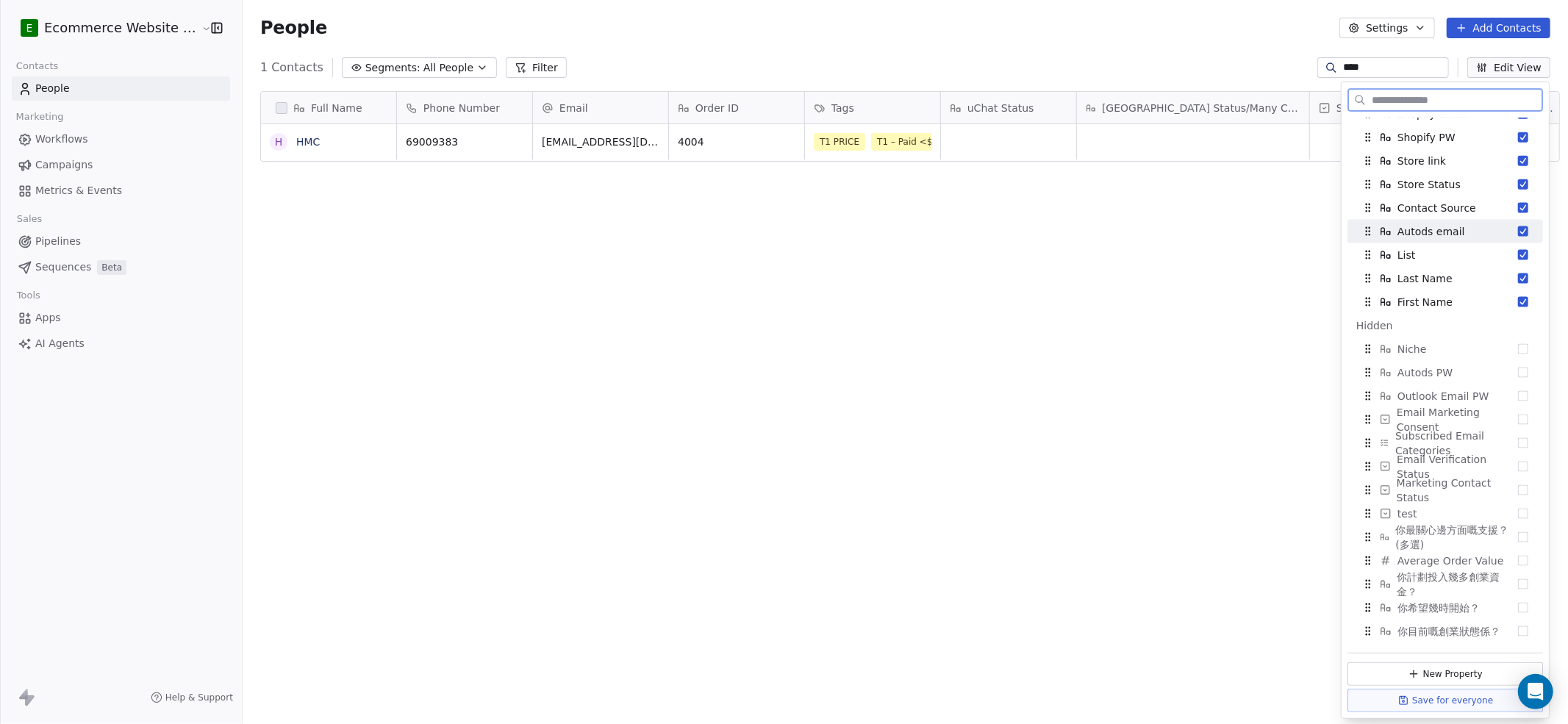
click at [1176, 233] on button "Suggestions" at bounding box center [1524, 232] width 10 height 10
click at [1176, 206] on button "Suggestions" at bounding box center [1524, 208] width 10 height 10
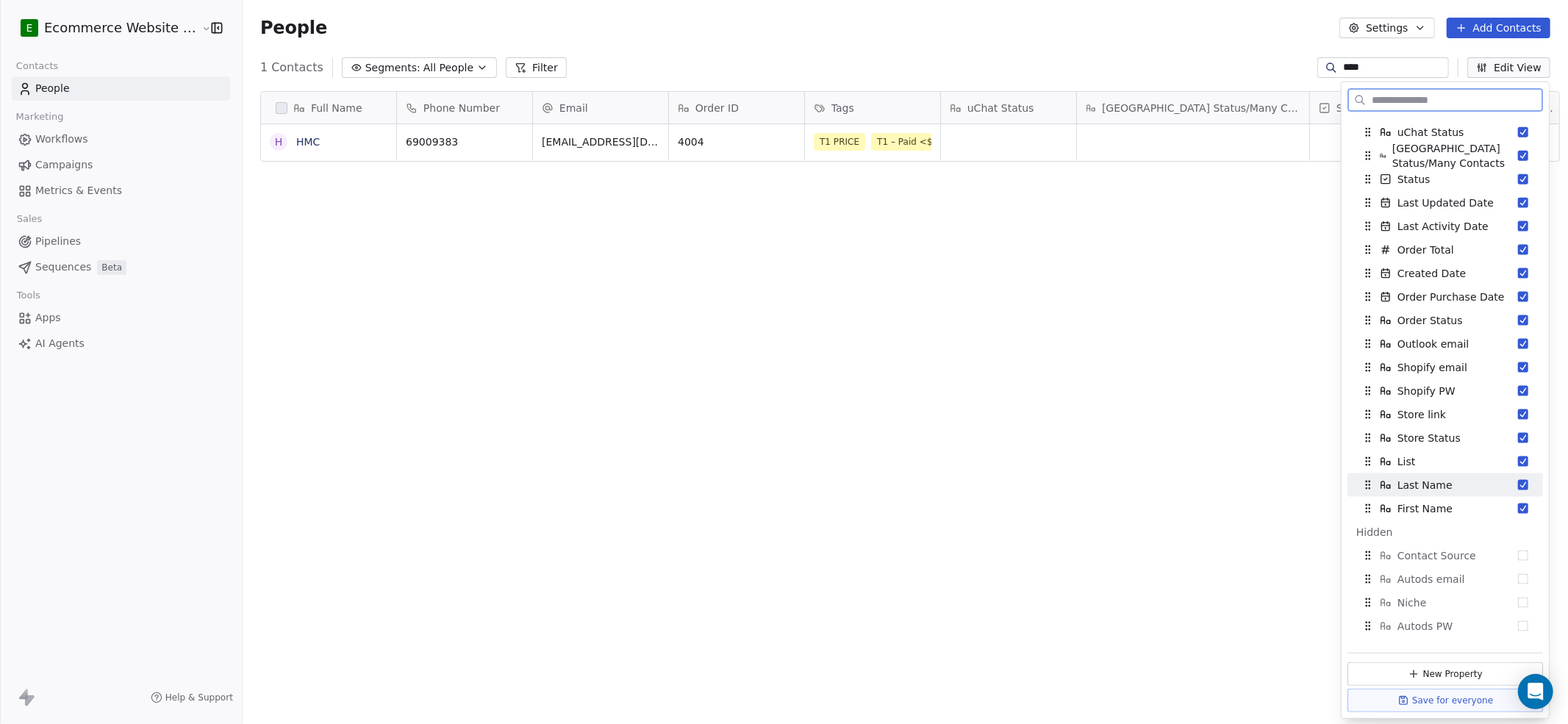
scroll to position [98, 0]
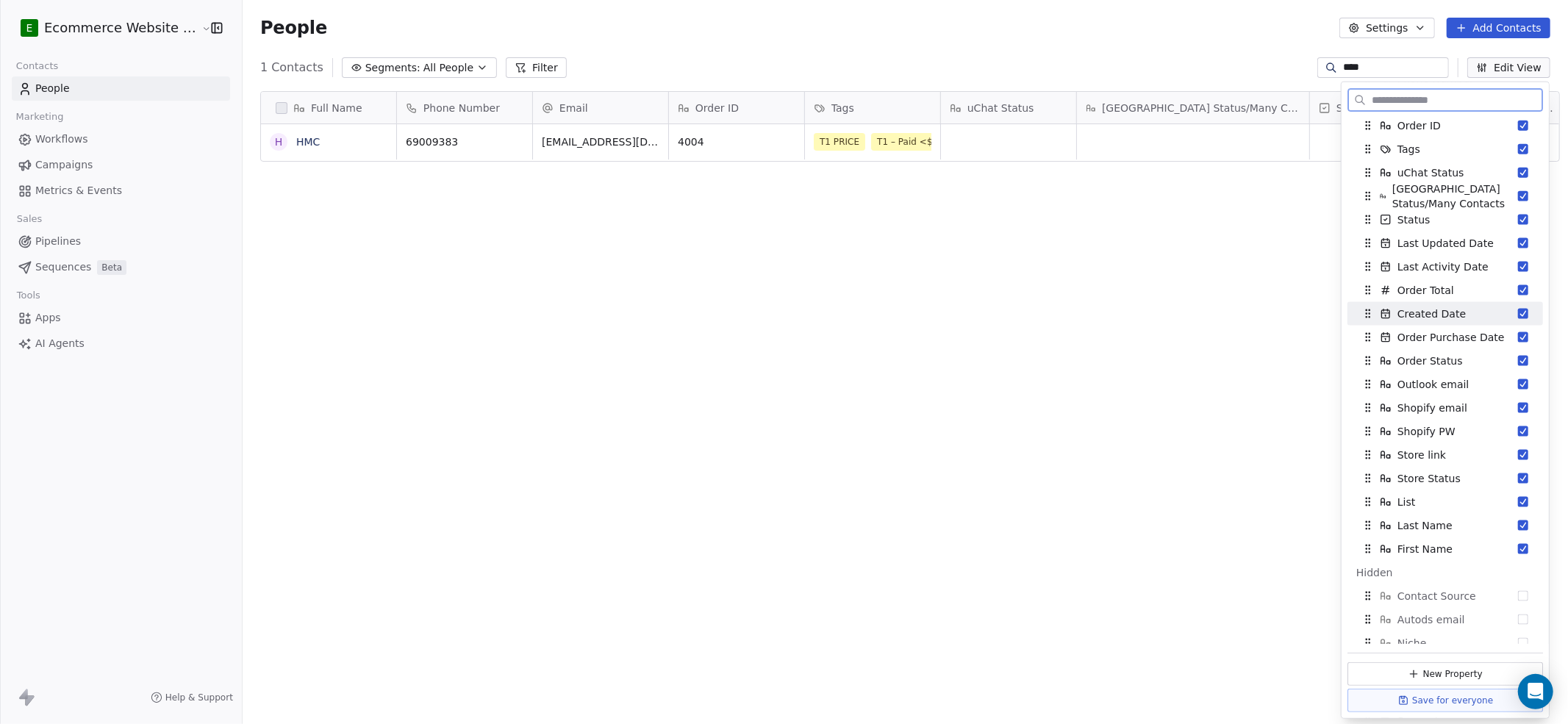
click at [1176, 310] on div "Created Date" at bounding box center [1446, 314] width 183 height 24
click at [1176, 248] on span "Last Updated Date" at bounding box center [1446, 243] width 97 height 15
click at [1176, 248] on span "Last Activity Date" at bounding box center [1443, 243] width 91 height 15
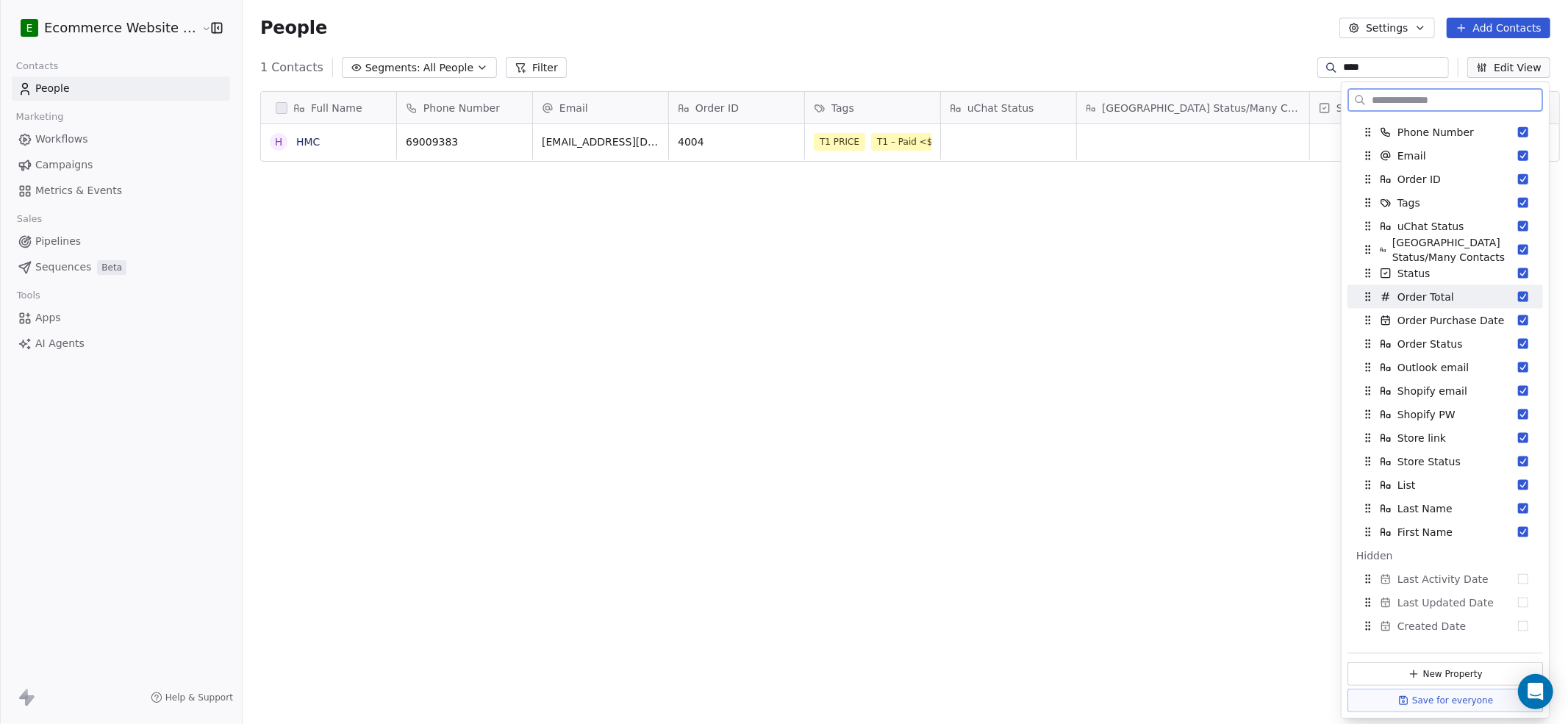
scroll to position [0, 0]
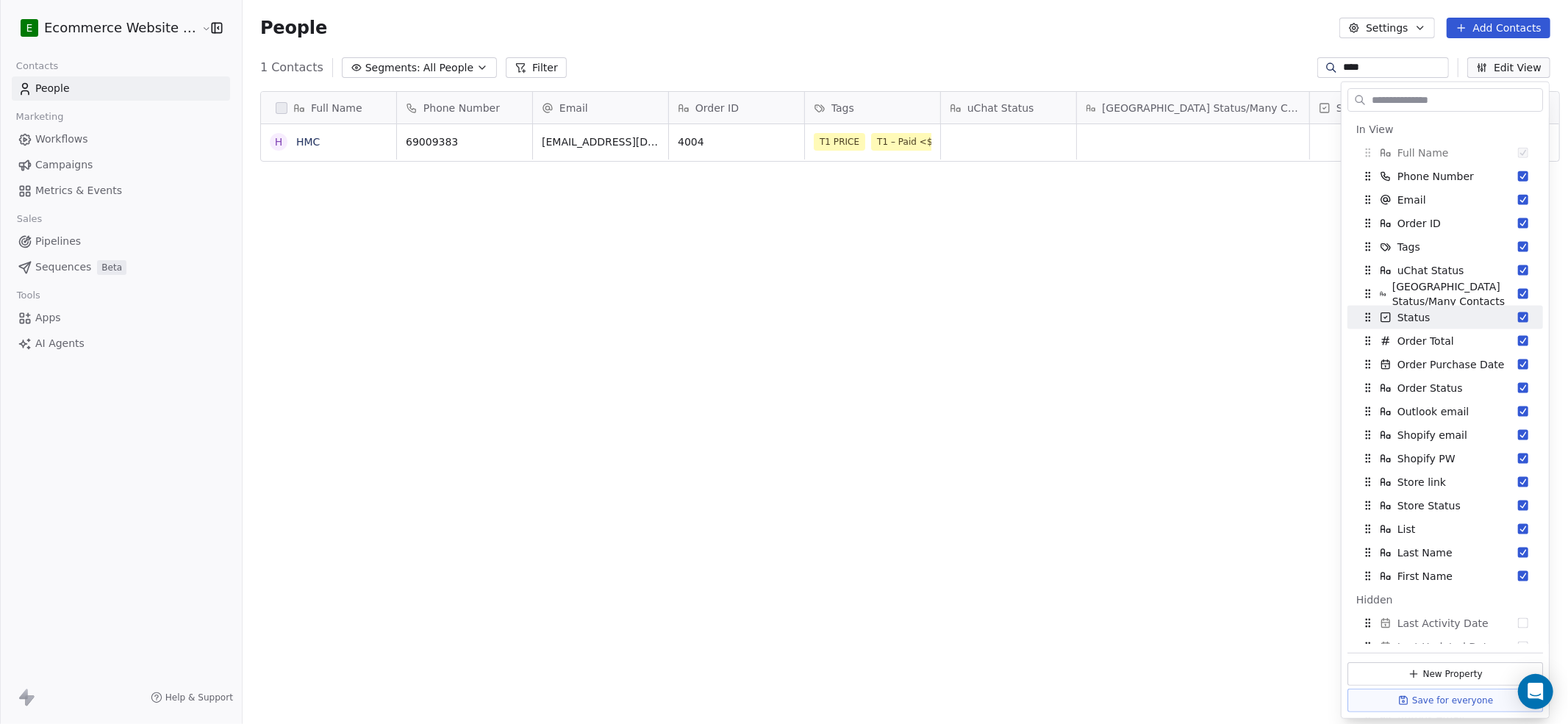
click at [1036, 357] on div "Full Name H HMC Phone Number Email Order ID Tags uChat Status [GEOGRAPHIC_DATA]…" at bounding box center [905, 398] width 1325 height 637
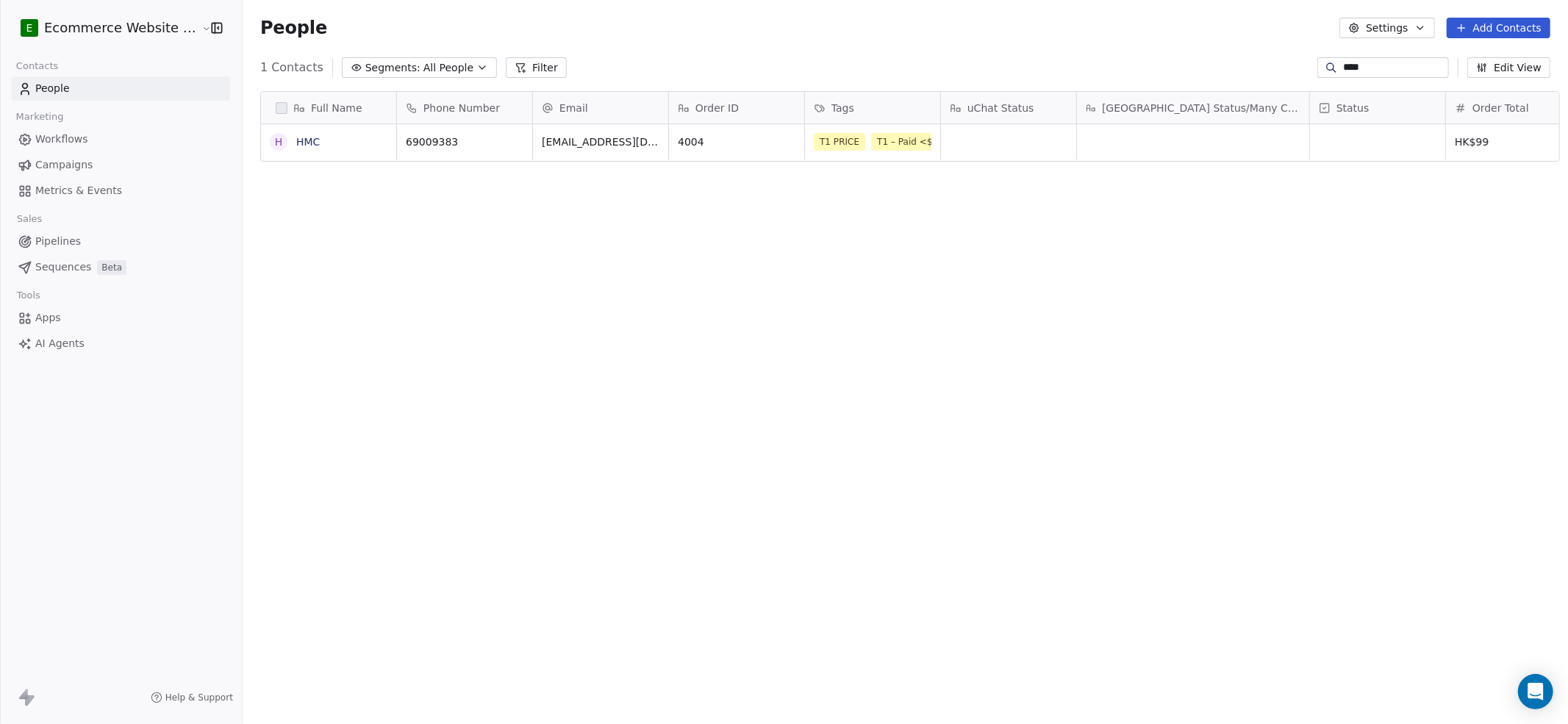
click at [1176, 68] on button "Edit View" at bounding box center [1509, 67] width 83 height 21
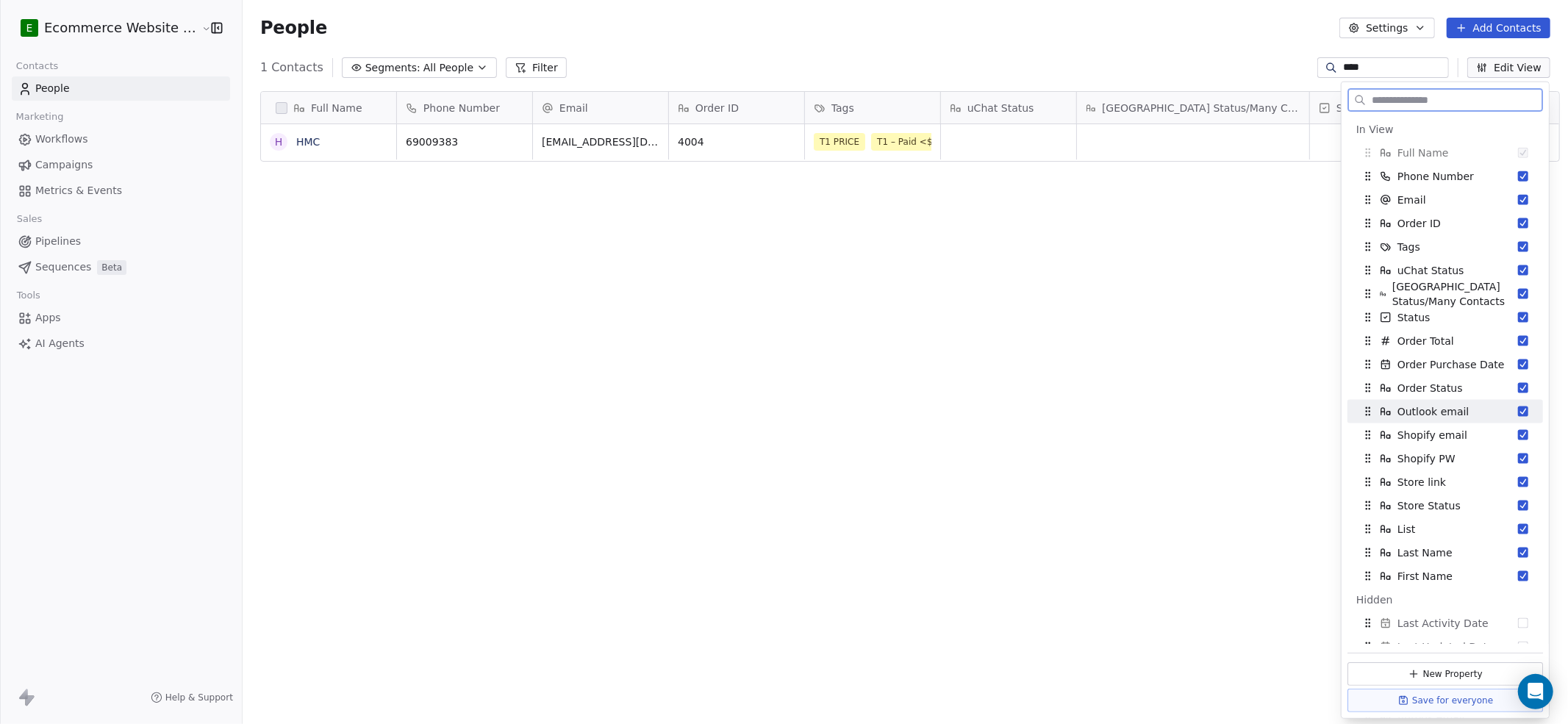
click at [1176, 412] on span "Outlook email" at bounding box center [1433, 411] width 72 height 15
click at [1176, 412] on span "Shopify email" at bounding box center [1432, 411] width 70 height 15
click at [1176, 404] on span "Shopify PW" at bounding box center [1426, 411] width 58 height 15
click at [1176, 392] on div "Full Name H HMC Phone Number Email Order ID Tags uChat Status [GEOGRAPHIC_DATA]…" at bounding box center [905, 398] width 1325 height 637
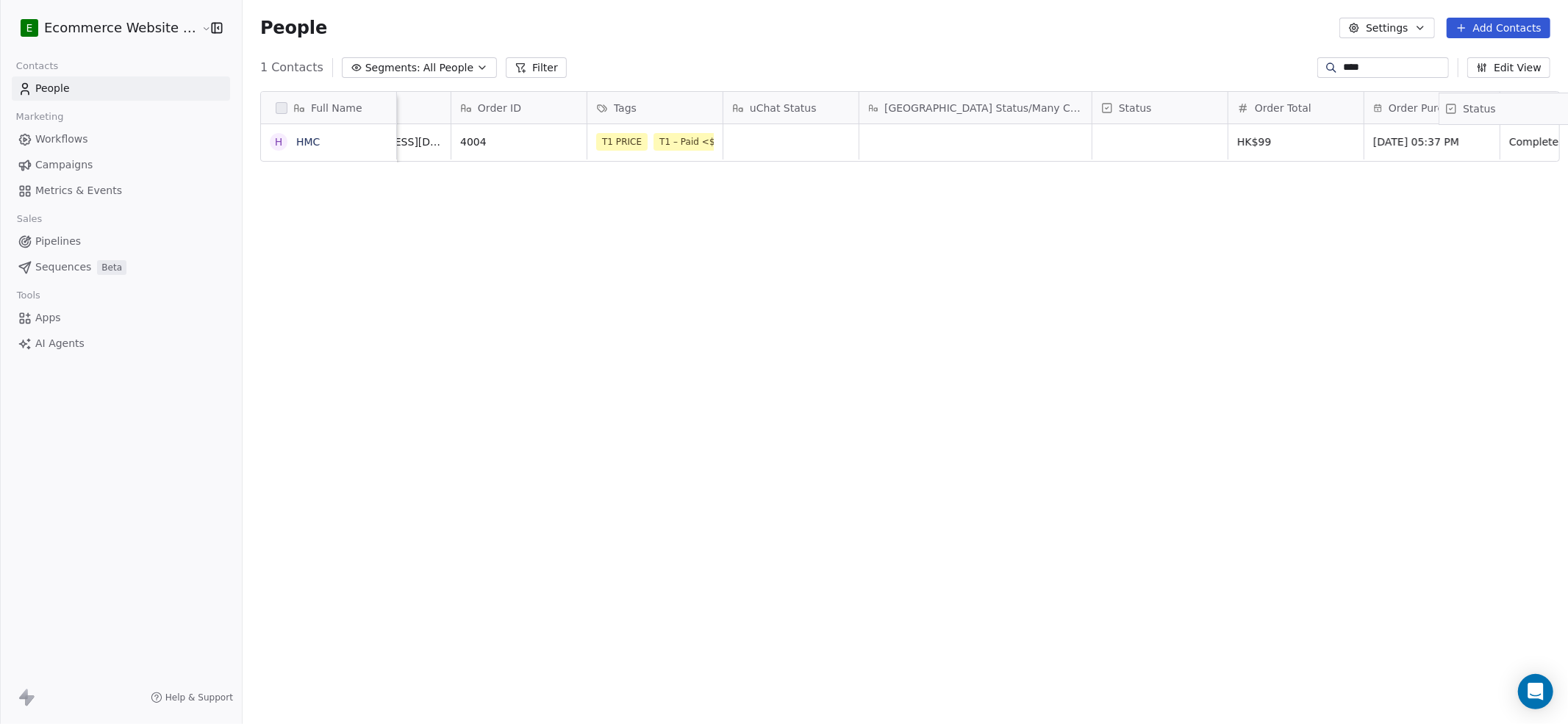
scroll to position [0, 356]
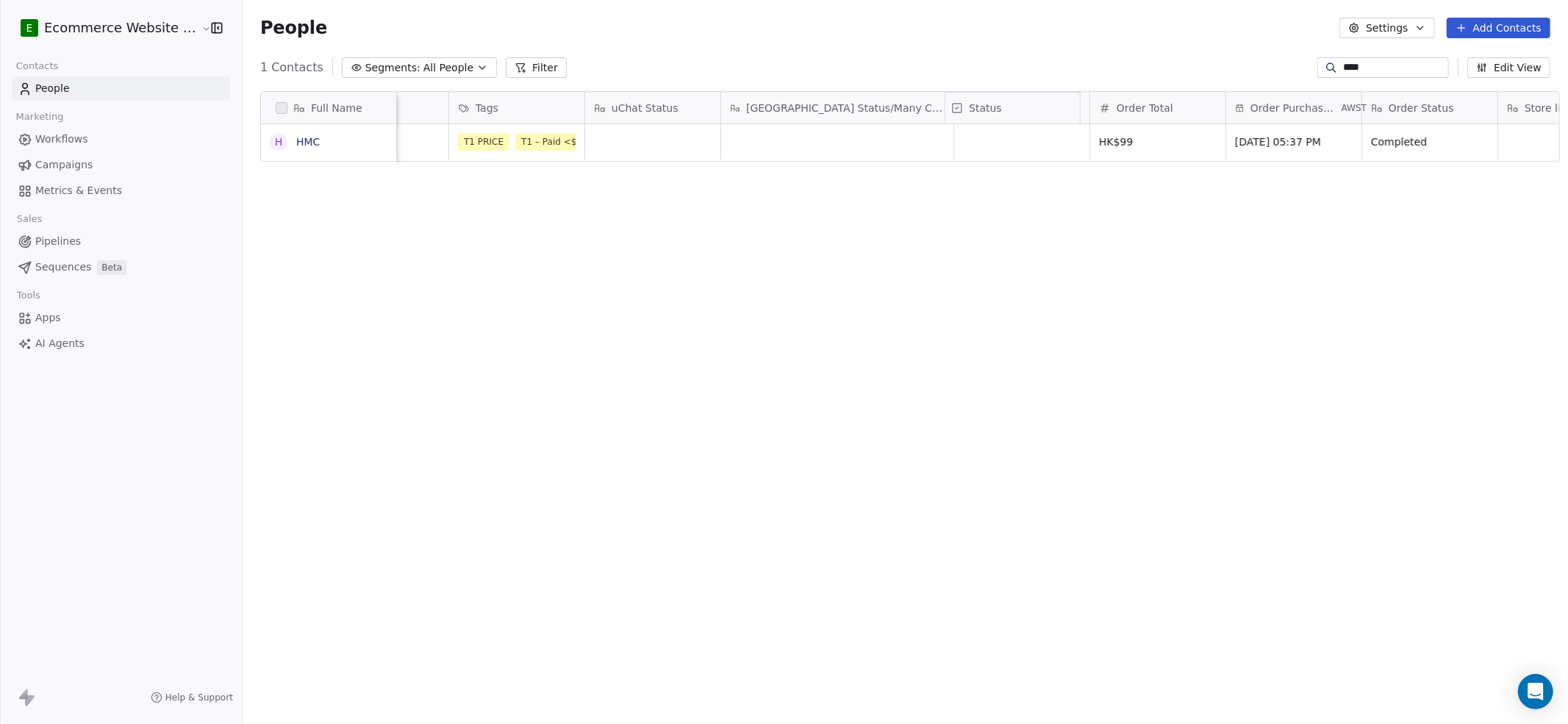
drag, startPoint x: 1365, startPoint y: 109, endPoint x: 1008, endPoint y: 104, distance: 357.0
click at [1008, 104] on div "Full Name H HMC Phone Number Email Order ID Tags uChat Status [GEOGRAPHIC_DATA]…" at bounding box center [910, 127] width 1299 height 71
click at [1176, 141] on icon "grid" at bounding box center [1343, 140] width 12 height 12
click at [1176, 66] on input "***" at bounding box center [1394, 67] width 103 height 15
paste input "*"
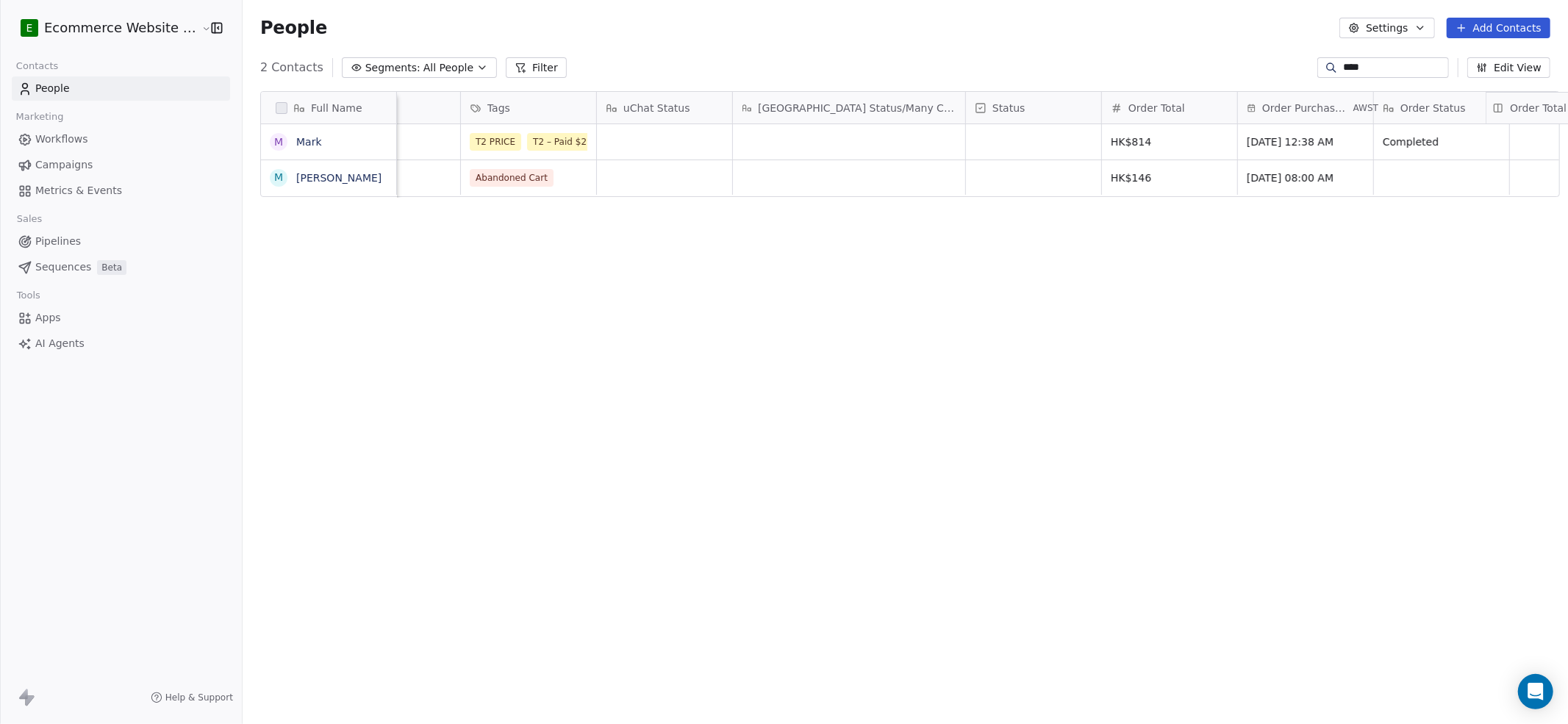
scroll to position [0, 559]
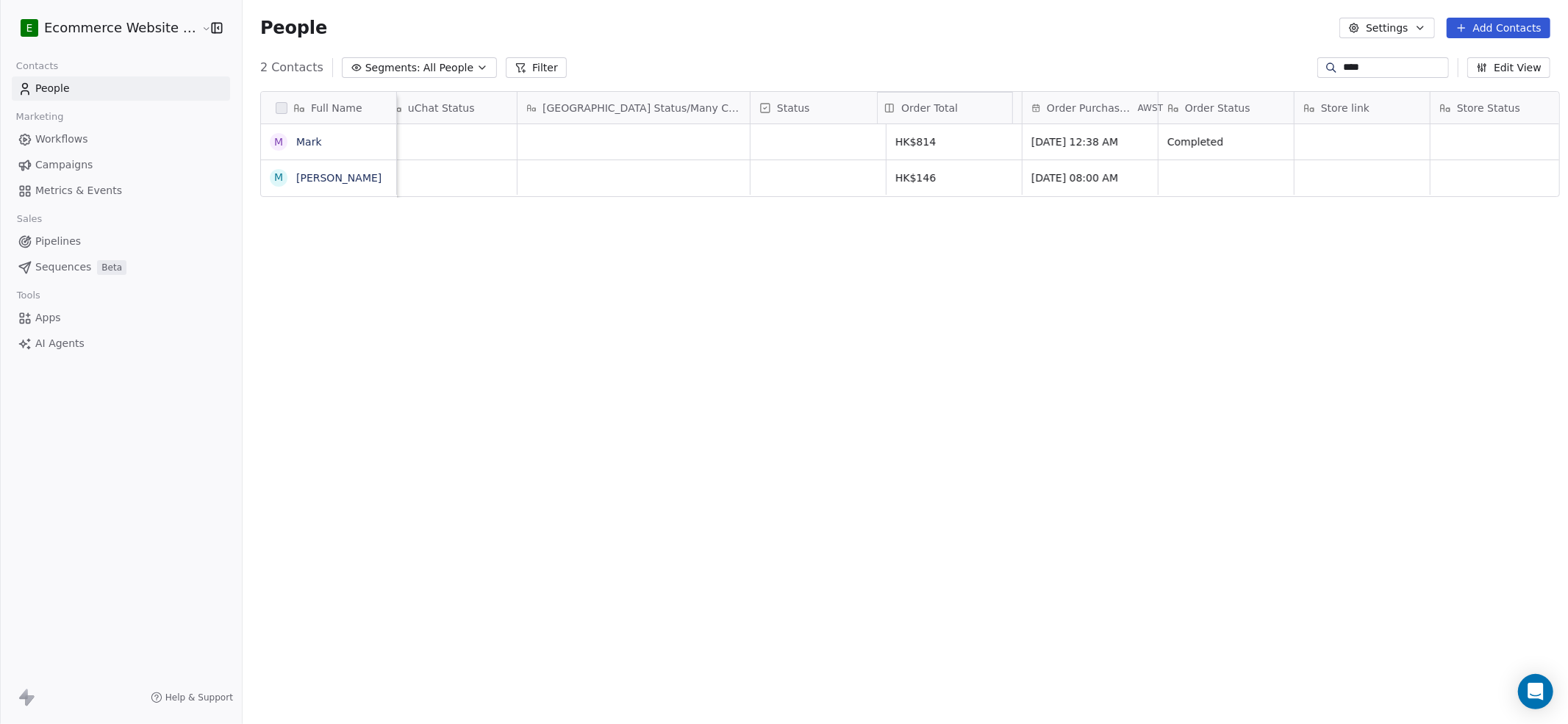
drag, startPoint x: 1484, startPoint y: 112, endPoint x: 927, endPoint y: 115, distance: 557.0
click at [927, 115] on div "Full Name M [PERSON_NAME] M [PERSON_NAME] Email Order ID Tags uChat Status Wbiz…" at bounding box center [910, 144] width 1299 height 106
click at [1146, 139] on icon "grid" at bounding box center [1140, 140] width 12 height 12
click at [1176, 68] on input "****" at bounding box center [1394, 67] width 103 height 15
paste input "********"
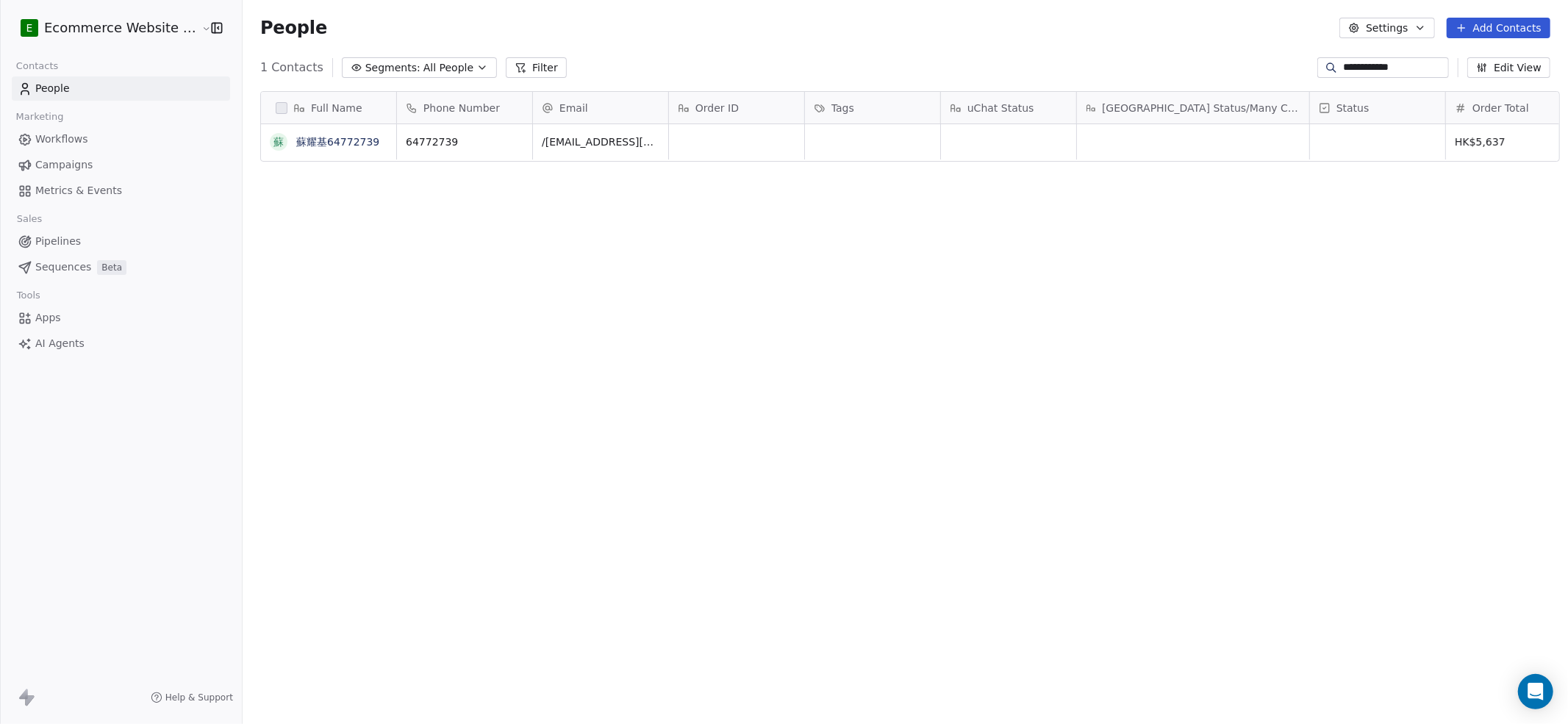
scroll to position [623, 1321]
type input "**********"
drag, startPoint x: 1461, startPoint y: 101, endPoint x: 1057, endPoint y: 101, distance: 404.0
click at [1057, 101] on div "Full Name [PERSON_NAME]64772739 Phone Number Email Order ID Tags uChat Status W…" at bounding box center [910, 127] width 1299 height 71
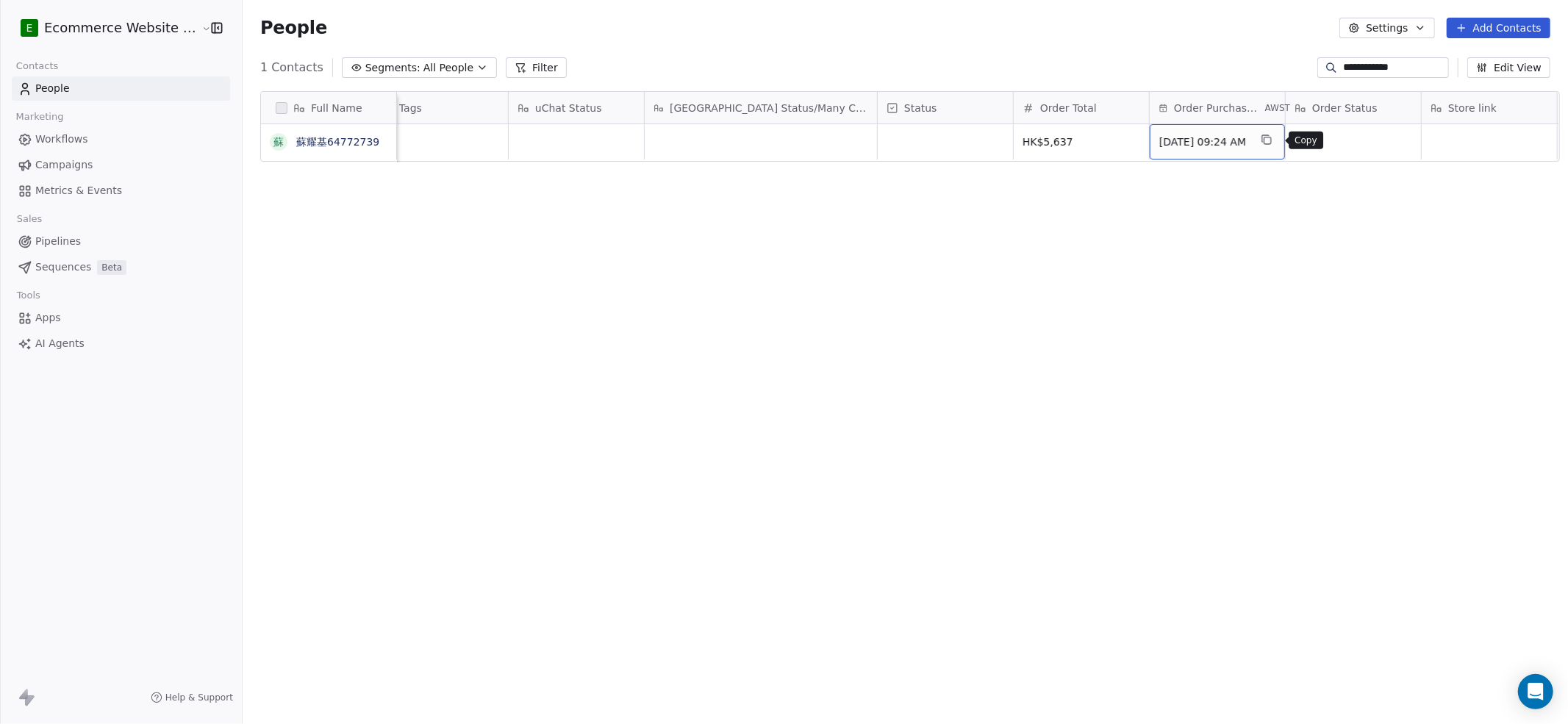
click at [1176, 139] on icon "grid" at bounding box center [1267, 140] width 12 height 12
click at [342, 142] on link "蘇耀基64772739" at bounding box center [337, 142] width 83 height 12
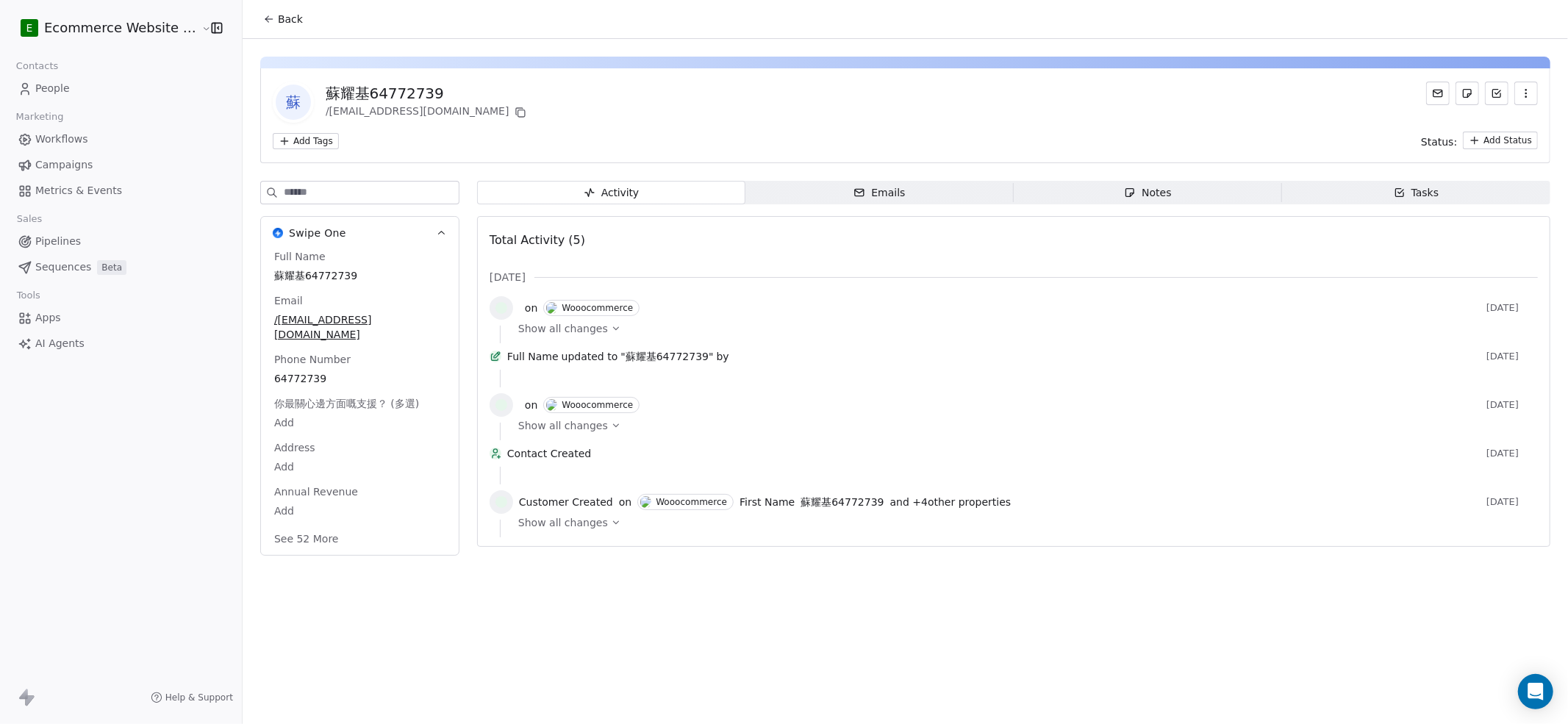
click at [1112, 186] on span "Notes Notes" at bounding box center [1148, 192] width 268 height 24
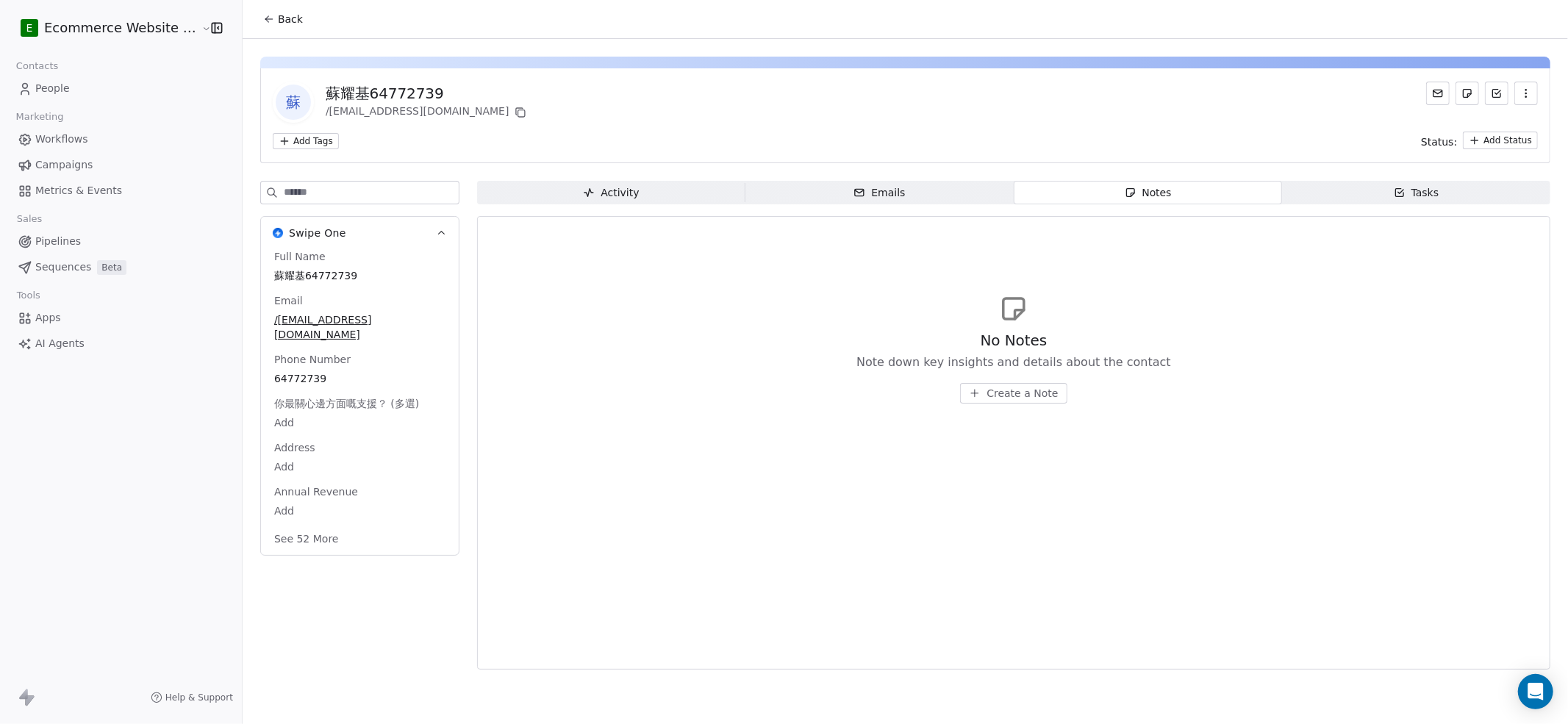
click at [647, 186] on span "Activity Activity" at bounding box center [611, 192] width 268 height 24
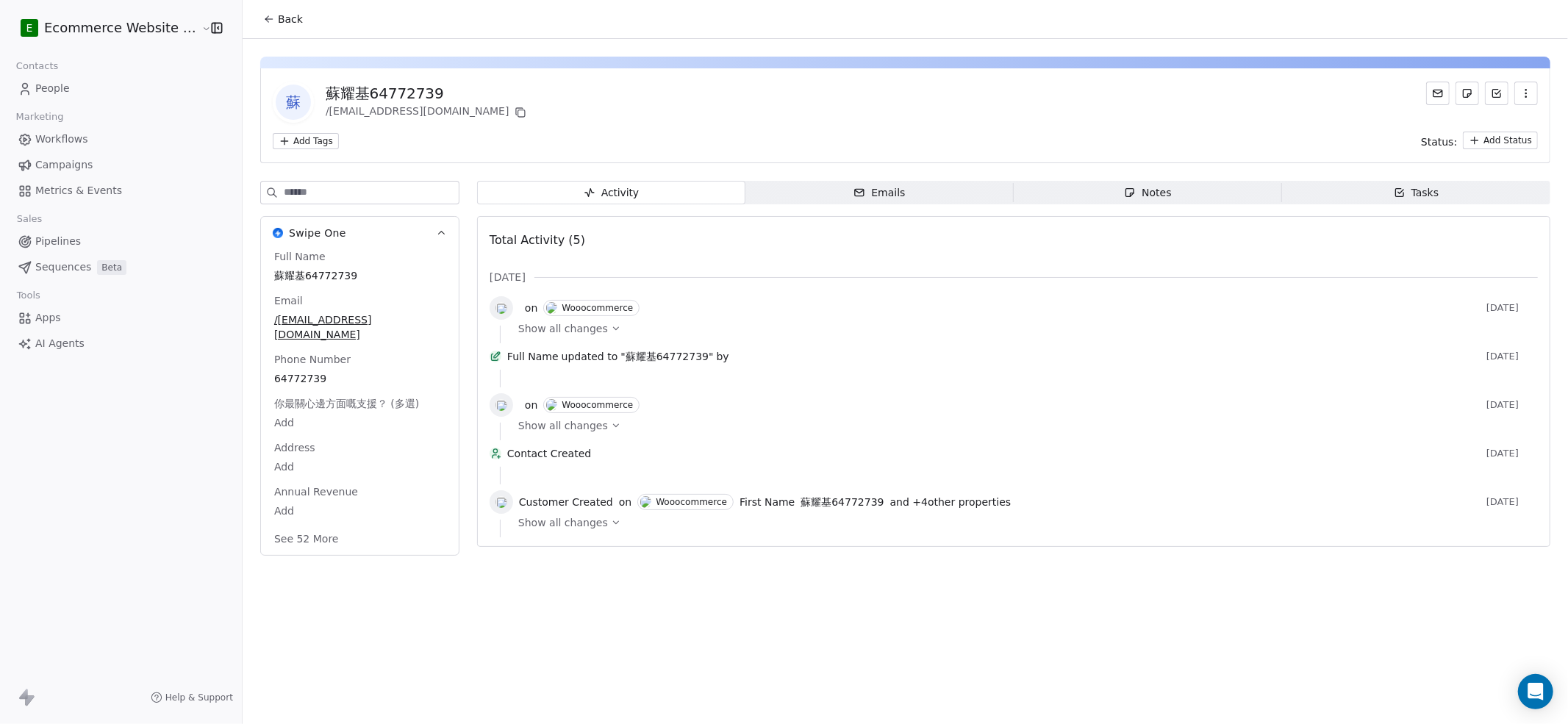
click at [295, 18] on button "Back" at bounding box center [283, 19] width 57 height 27
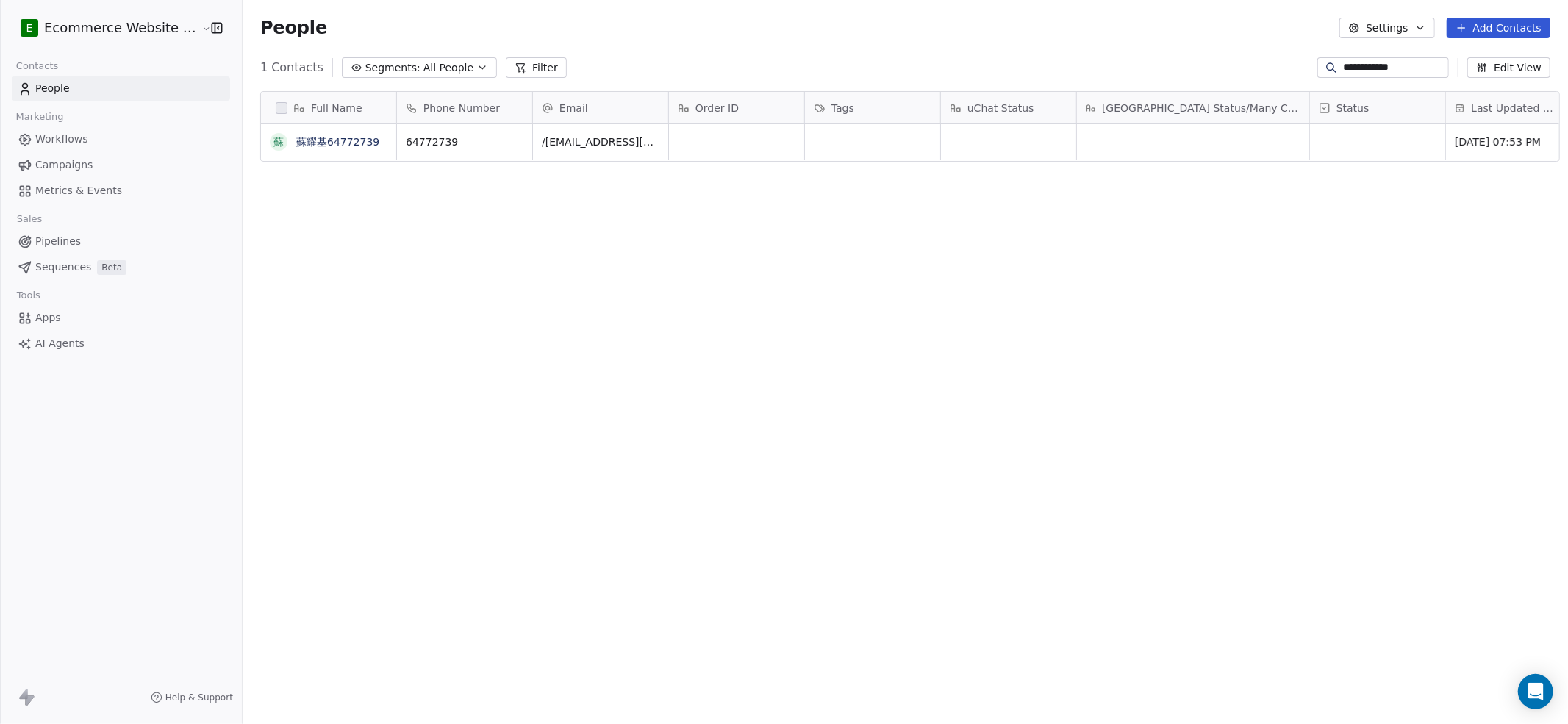
scroll to position [623, 1321]
click at [1176, 72] on input "**********" at bounding box center [1394, 67] width 103 height 15
paste input
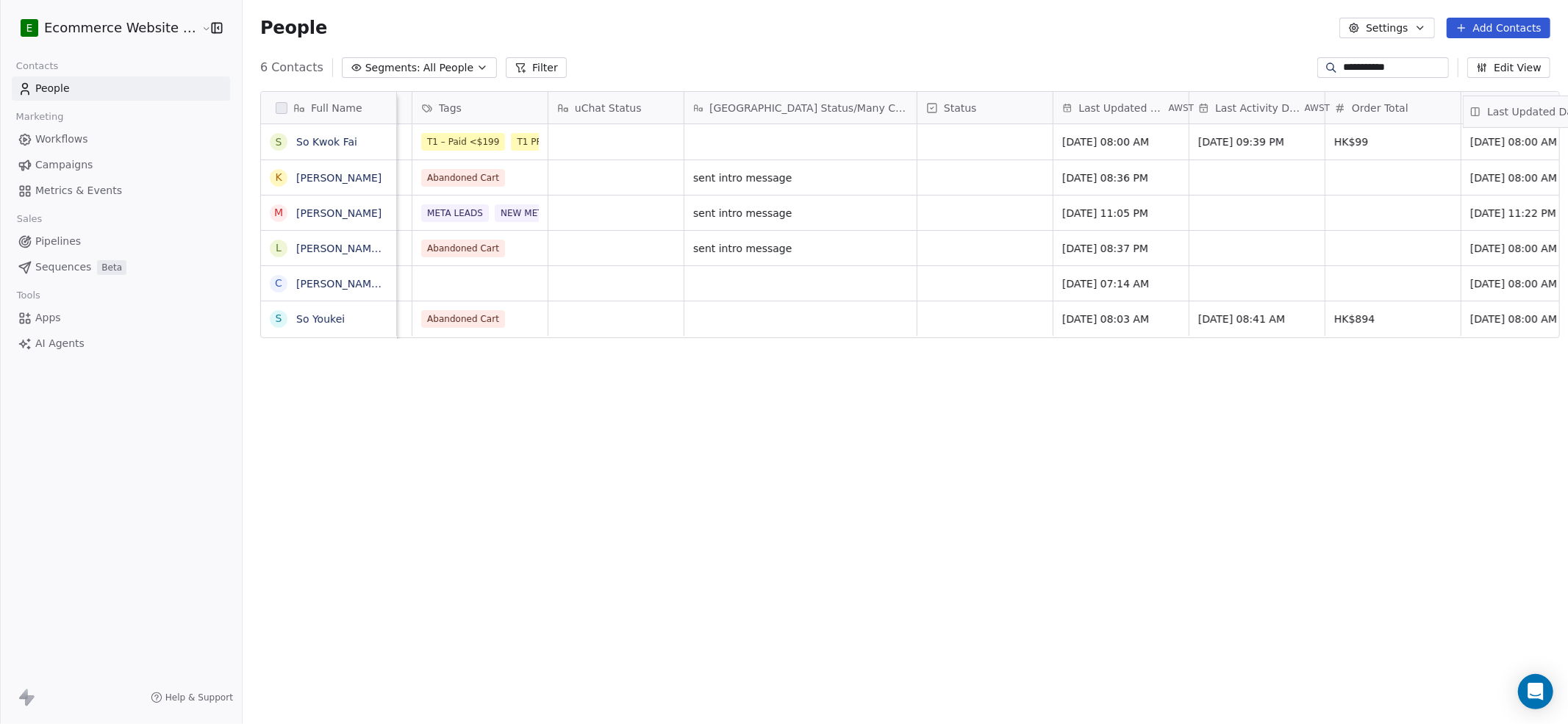
scroll to position [0, 409]
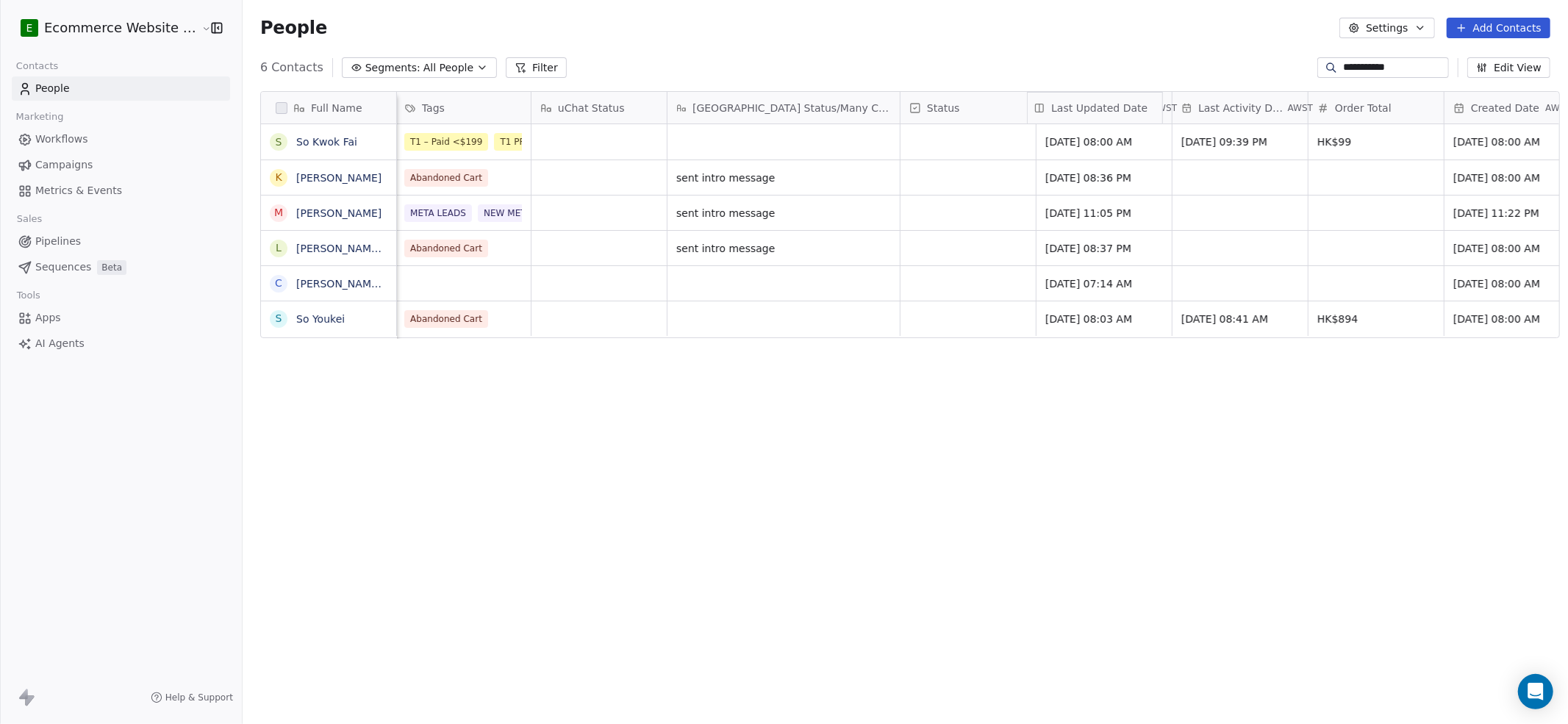
drag, startPoint x: 1478, startPoint y: 109, endPoint x: 1092, endPoint y: 112, distance: 386.0
click at [1092, 112] on div "Full Name S So [PERSON_NAME] [PERSON_NAME] m [PERSON_NAME] L [PERSON_NAME] [PER…" at bounding box center [910, 215] width 1299 height 248
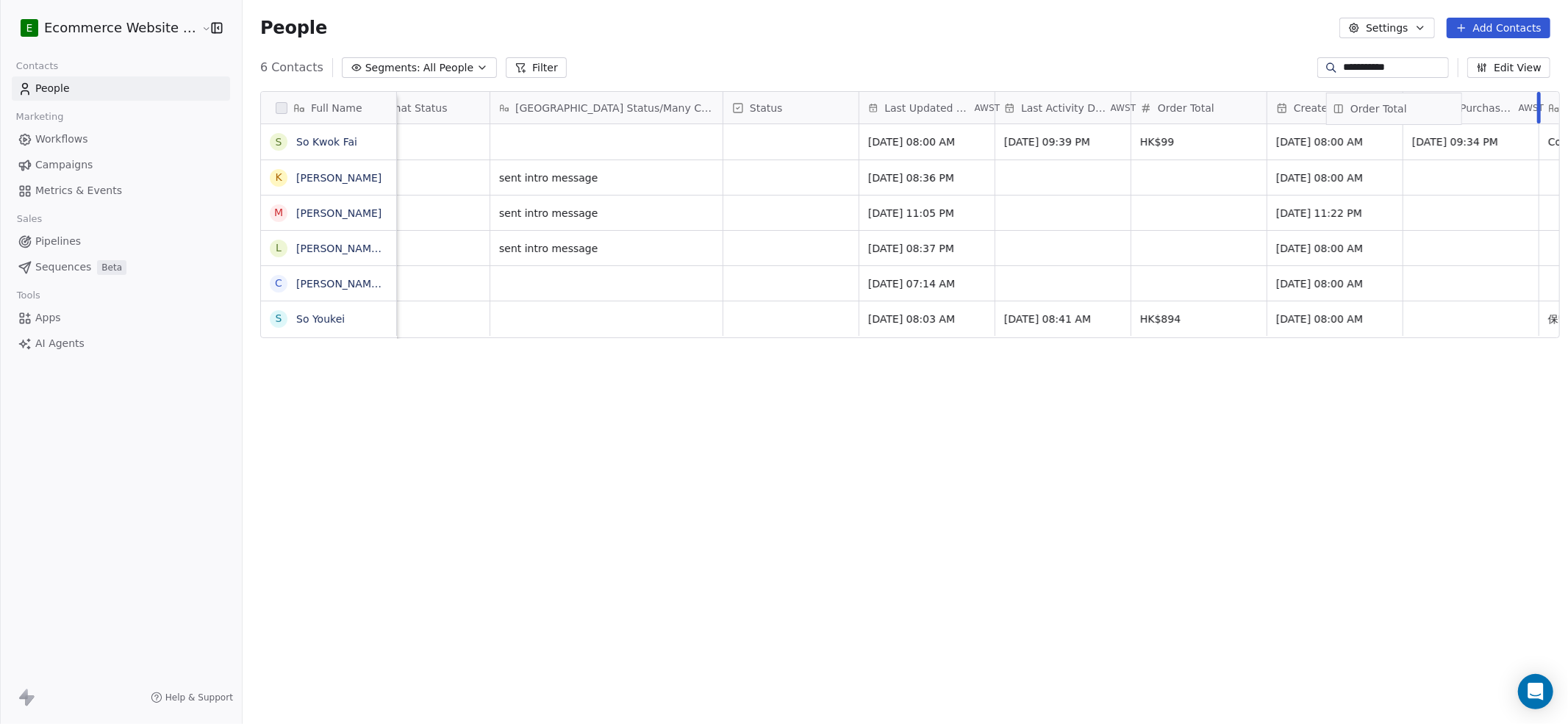
scroll to position [0, 595]
drag, startPoint x: 1356, startPoint y: 103, endPoint x: 1176, endPoint y: 105, distance: 180.0
click at [1176, 105] on div "Full Name S So [PERSON_NAME] [PERSON_NAME] m [PERSON_NAME] L [PERSON_NAME] [PER…" at bounding box center [910, 215] width 1299 height 248
click at [1176, 137] on icon "grid" at bounding box center [1513, 140] width 12 height 12
click at [1176, 69] on input "**********" at bounding box center [1394, 67] width 103 height 15
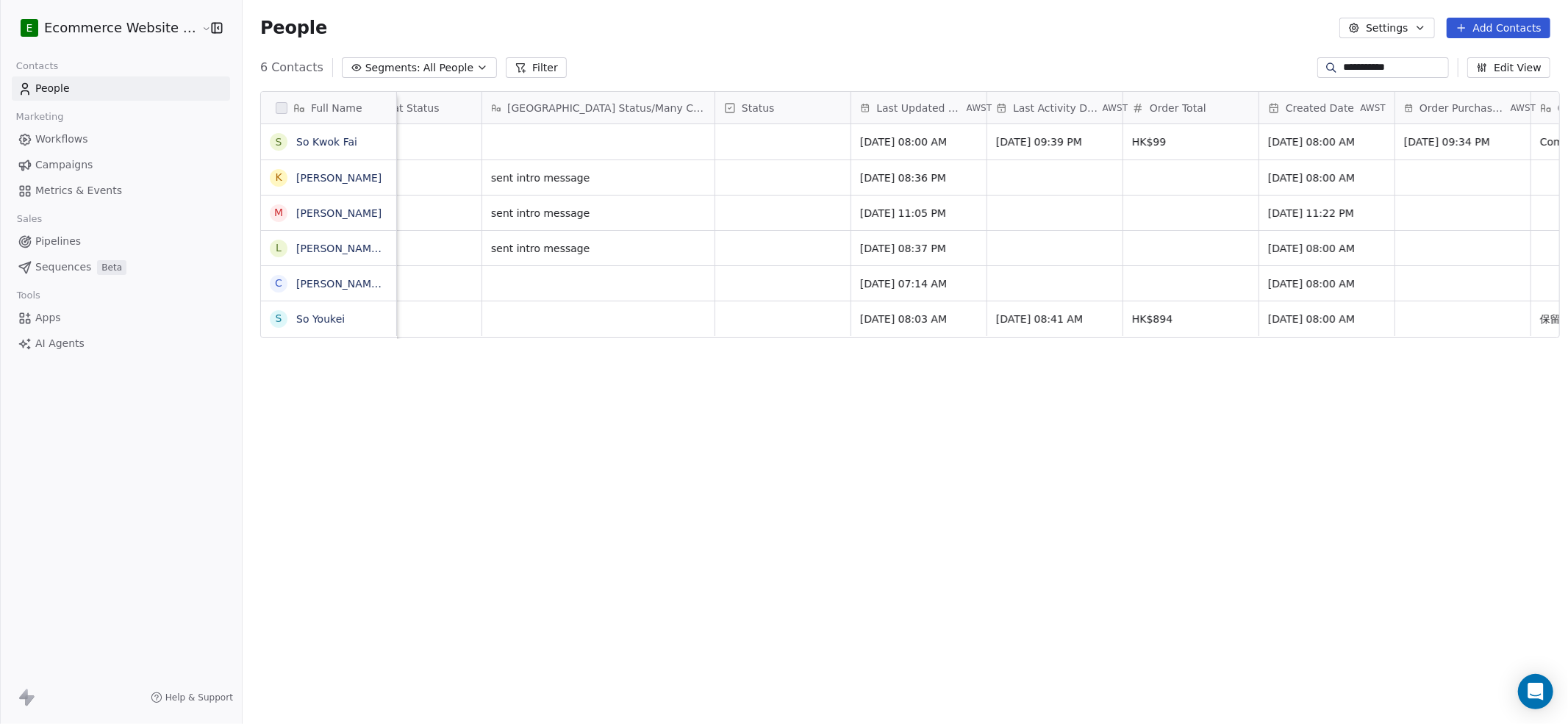
paste input
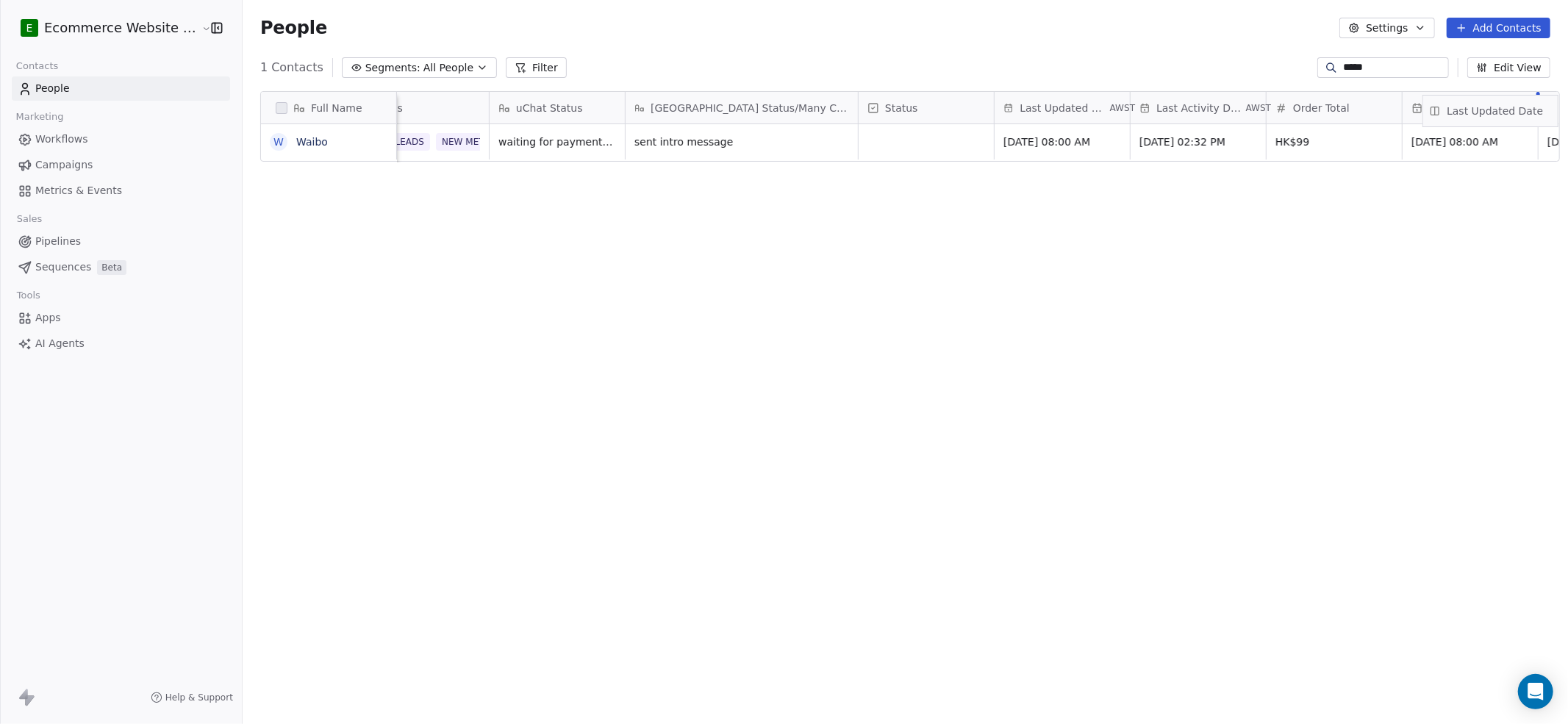
scroll to position [0, 464]
drag, startPoint x: 1480, startPoint y: 106, endPoint x: 1050, endPoint y: 109, distance: 430.0
click at [1050, 109] on div "Full Name W Waibo Phone Number Email Order ID Tags uChat Status [GEOGRAPHIC_DAT…" at bounding box center [910, 127] width 1299 height 71
drag, startPoint x: 1416, startPoint y: 107, endPoint x: 1287, endPoint y: 123, distance: 130.0
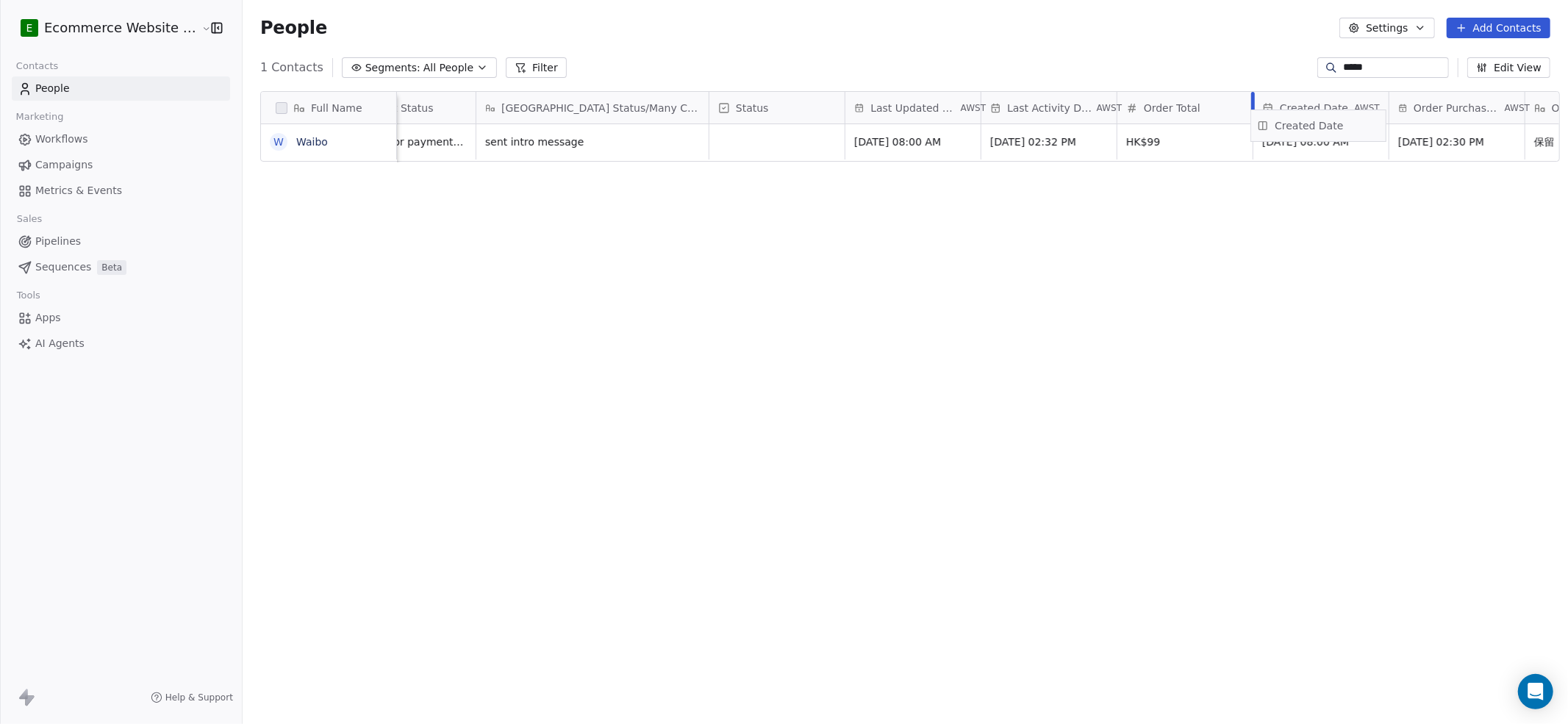
click at [1176, 123] on div "Full Name W Waibo Email Order ID Tags uChat Status [GEOGRAPHIC_DATA] Status/Man…" at bounding box center [910, 127] width 1299 height 71
click at [1176, 137] on icon "grid" at bounding box center [1507, 140] width 12 height 12
click at [1176, 57] on div "*****" at bounding box center [1383, 67] width 131 height 21
paste input "*******"
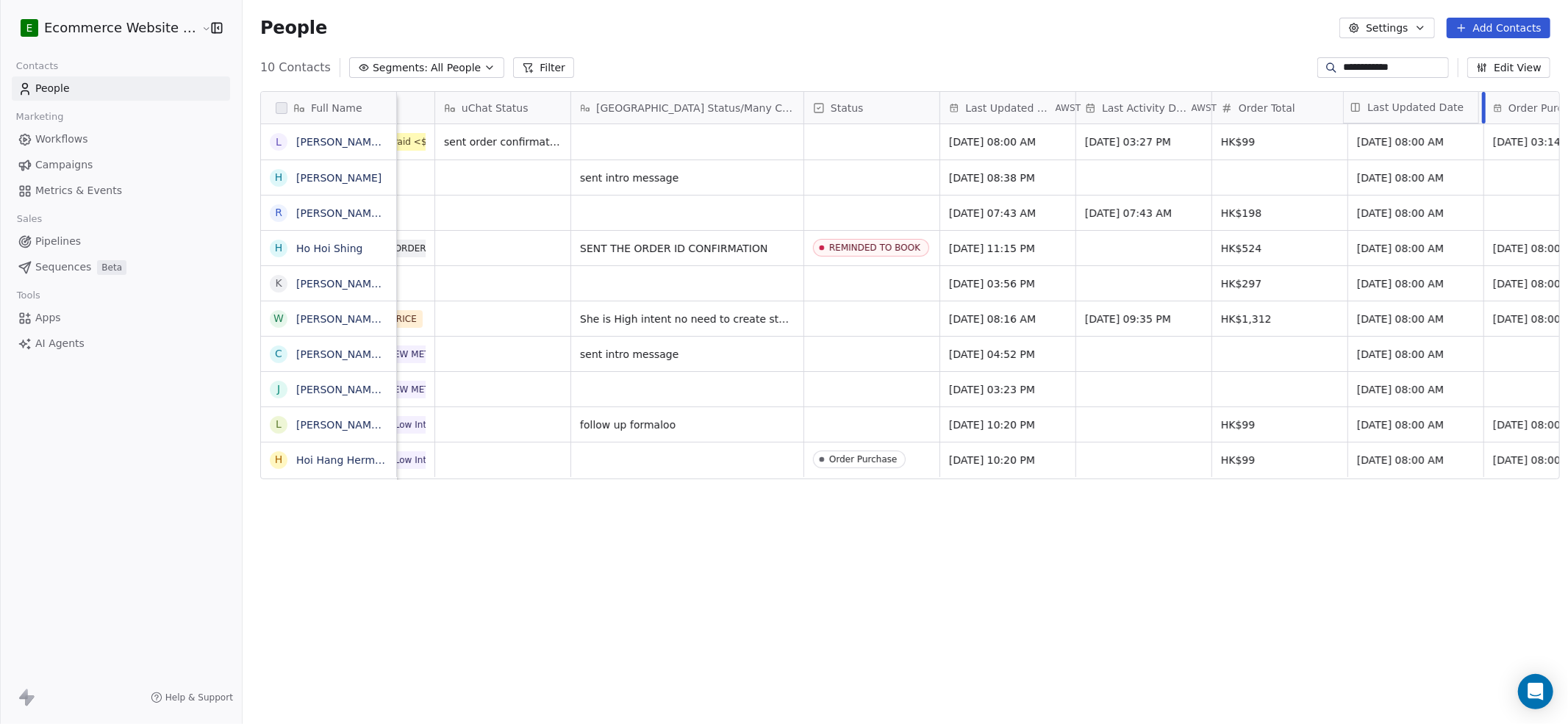
scroll to position [0, 509]
drag, startPoint x: 1479, startPoint y: 113, endPoint x: 969, endPoint y: 113, distance: 510.0
click at [969, 113] on div "Full Name L [PERSON_NAME] [PERSON_NAME] H [PERSON_NAME] R [PERSON_NAME] [PERSON…" at bounding box center [910, 286] width 1299 height 389
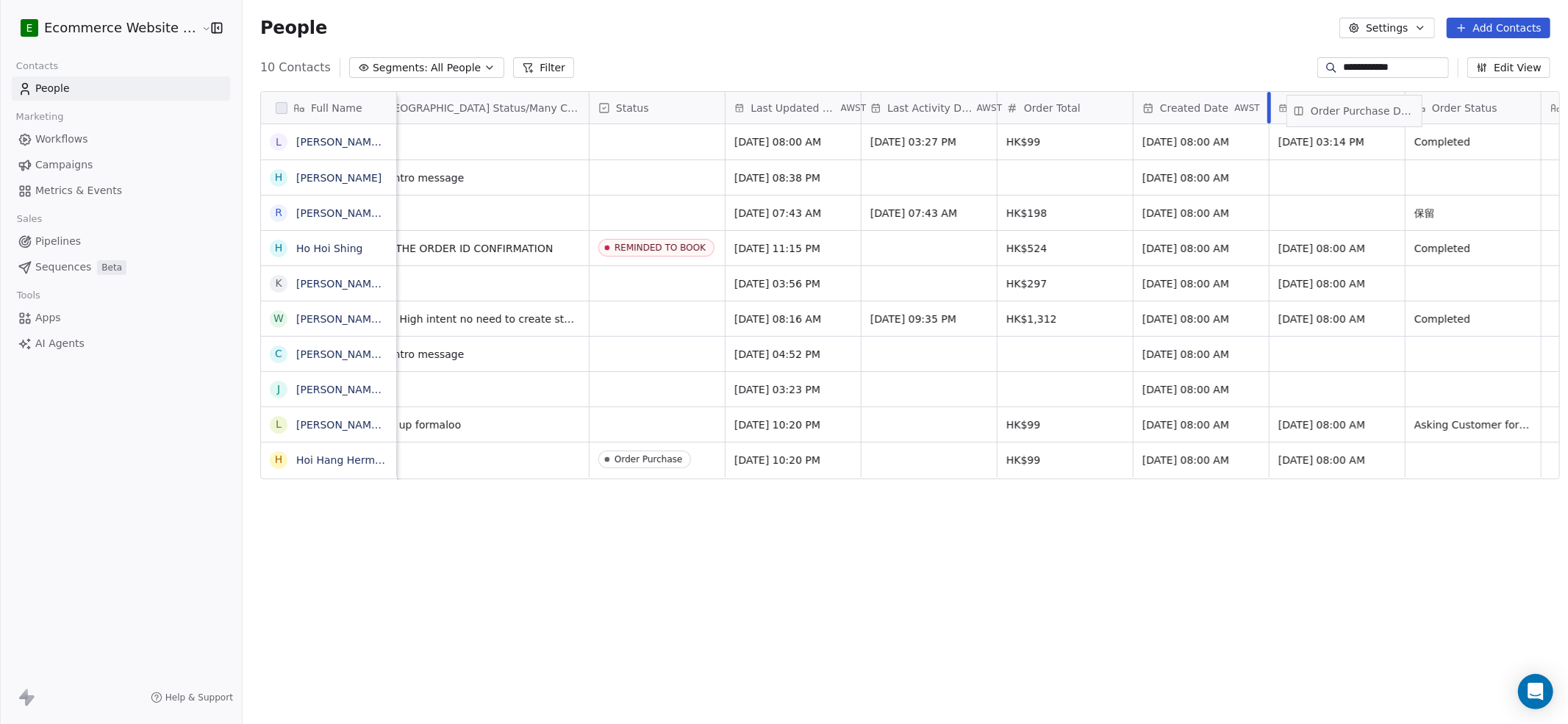
scroll to position [0, 724]
drag, startPoint x: 1514, startPoint y: 108, endPoint x: 1315, endPoint y: 107, distance: 199.0
click at [1176, 107] on div "Full Name L [PERSON_NAME] [PERSON_NAME] H [PERSON_NAME] R [PERSON_NAME] [PERSON…" at bounding box center [910, 286] width 1299 height 389
click at [1176, 142] on icon "grid" at bounding box center [1384, 140] width 12 height 12
click at [1176, 68] on input "**********" at bounding box center [1394, 67] width 103 height 15
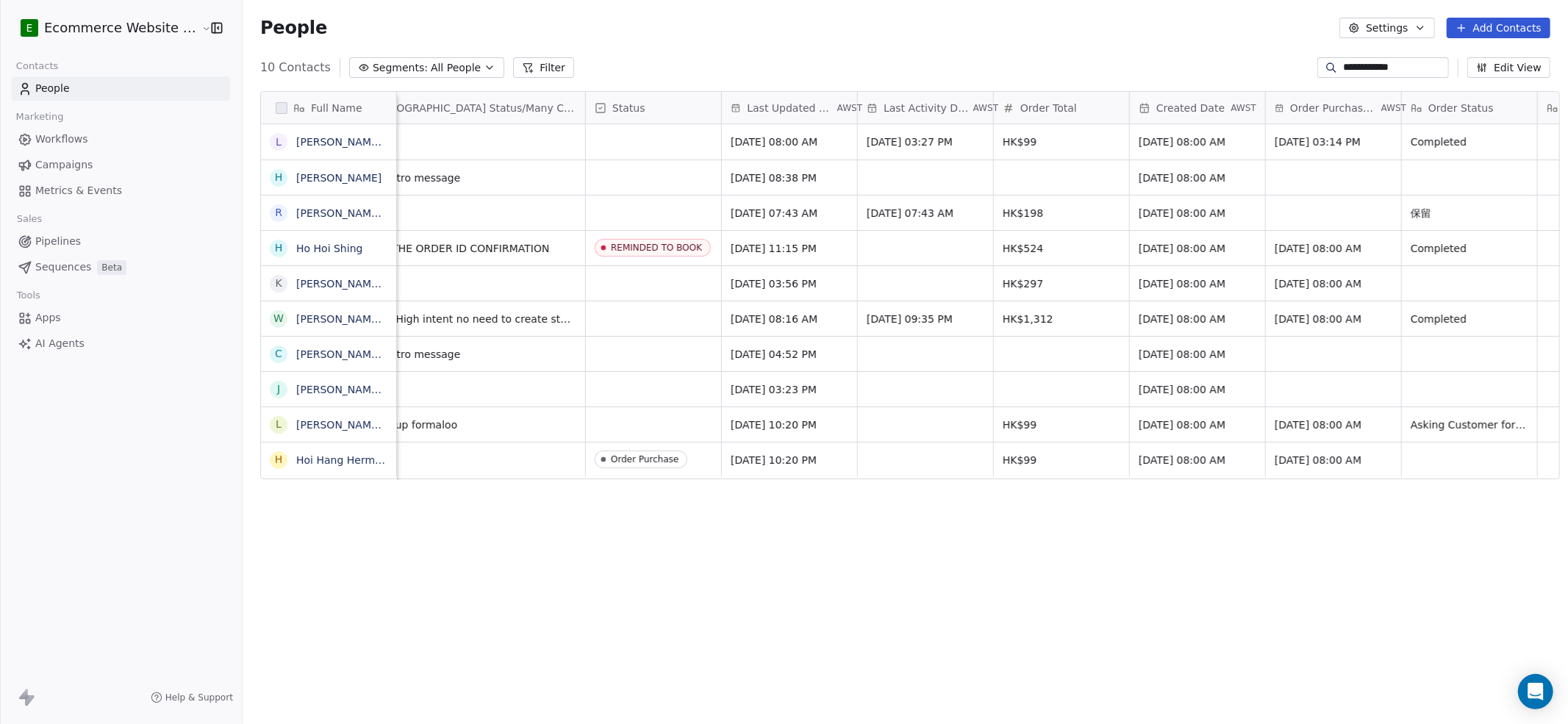
paste input
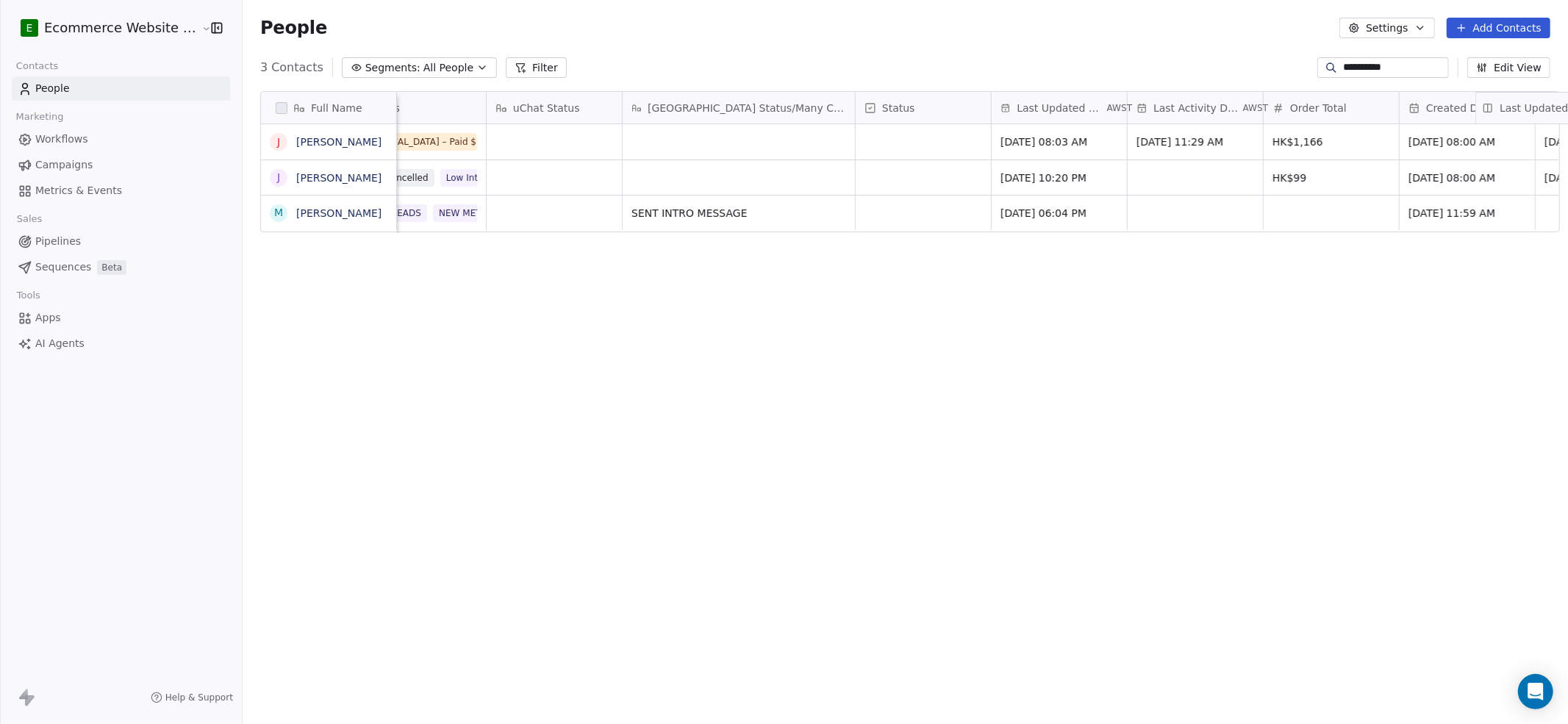
scroll to position [0, 580]
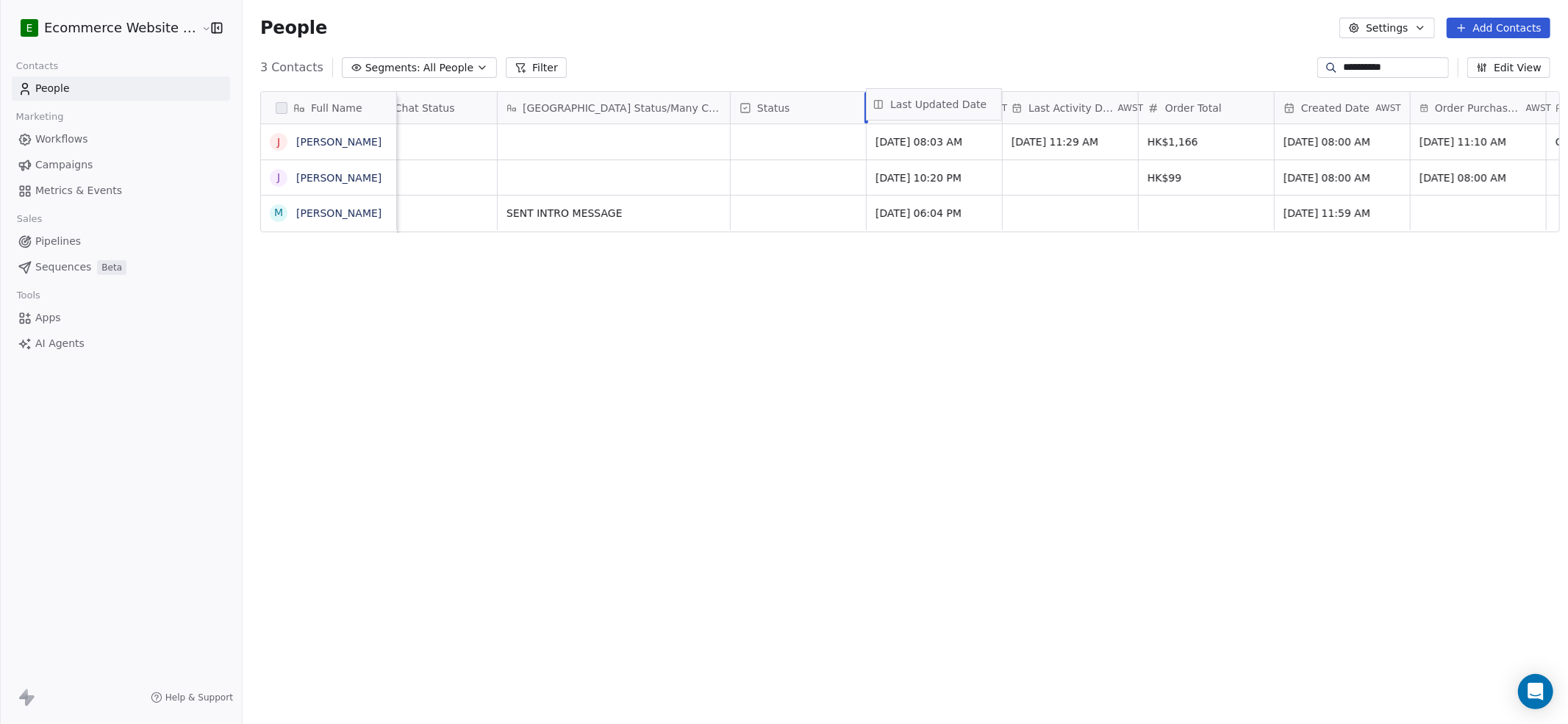
drag, startPoint x: 1481, startPoint y: 105, endPoint x: 910, endPoint y: 101, distance: 571.0
click at [910, 101] on div "Full Name J [PERSON_NAME] Ma Ma J [PERSON_NAME] Ma M Ma Kamio Email Order ID Ta…" at bounding box center [910, 162] width 1299 height 141
click at [1176, 141] on icon "grid" at bounding box center [1524, 138] width 7 height 7
click at [1176, 71] on input "**********" at bounding box center [1394, 67] width 103 height 15
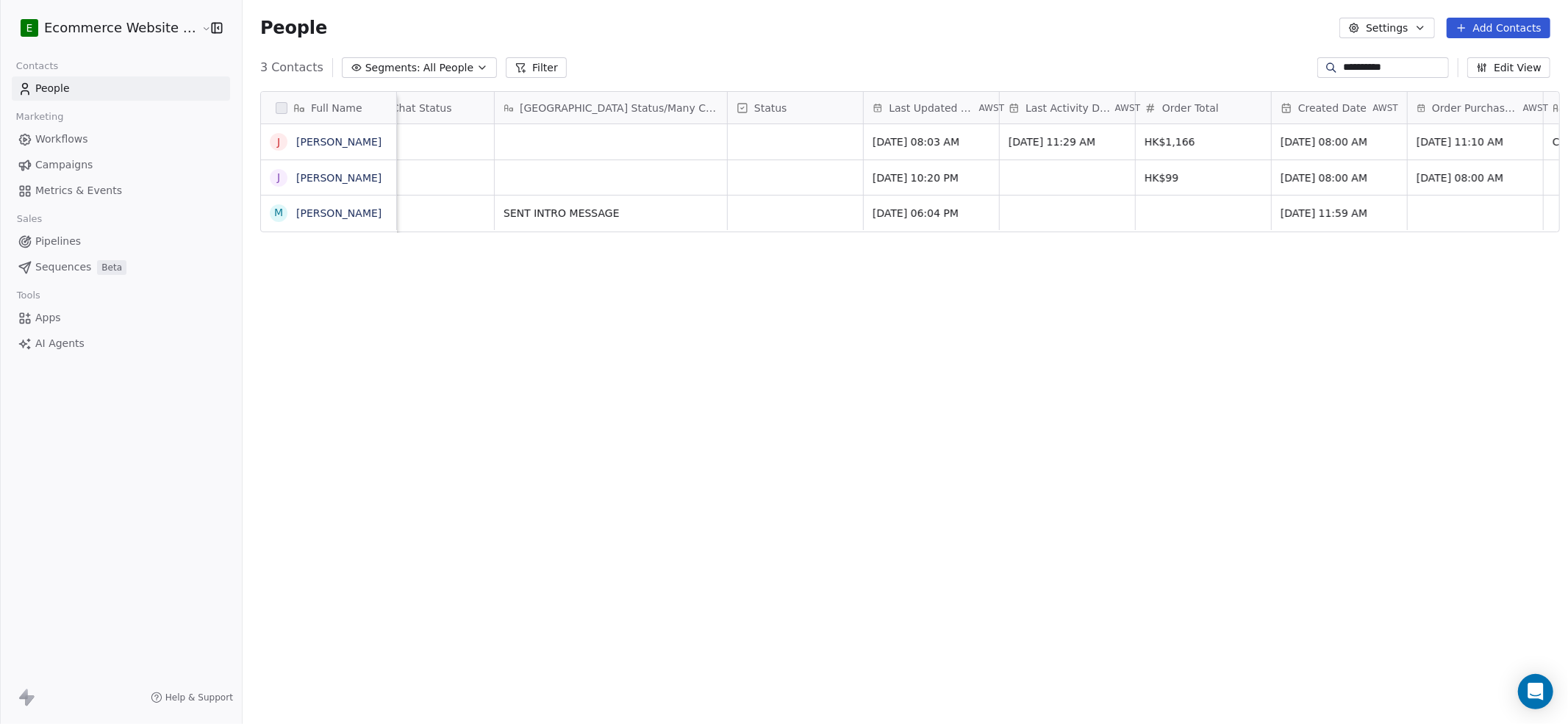
paste input "*****"
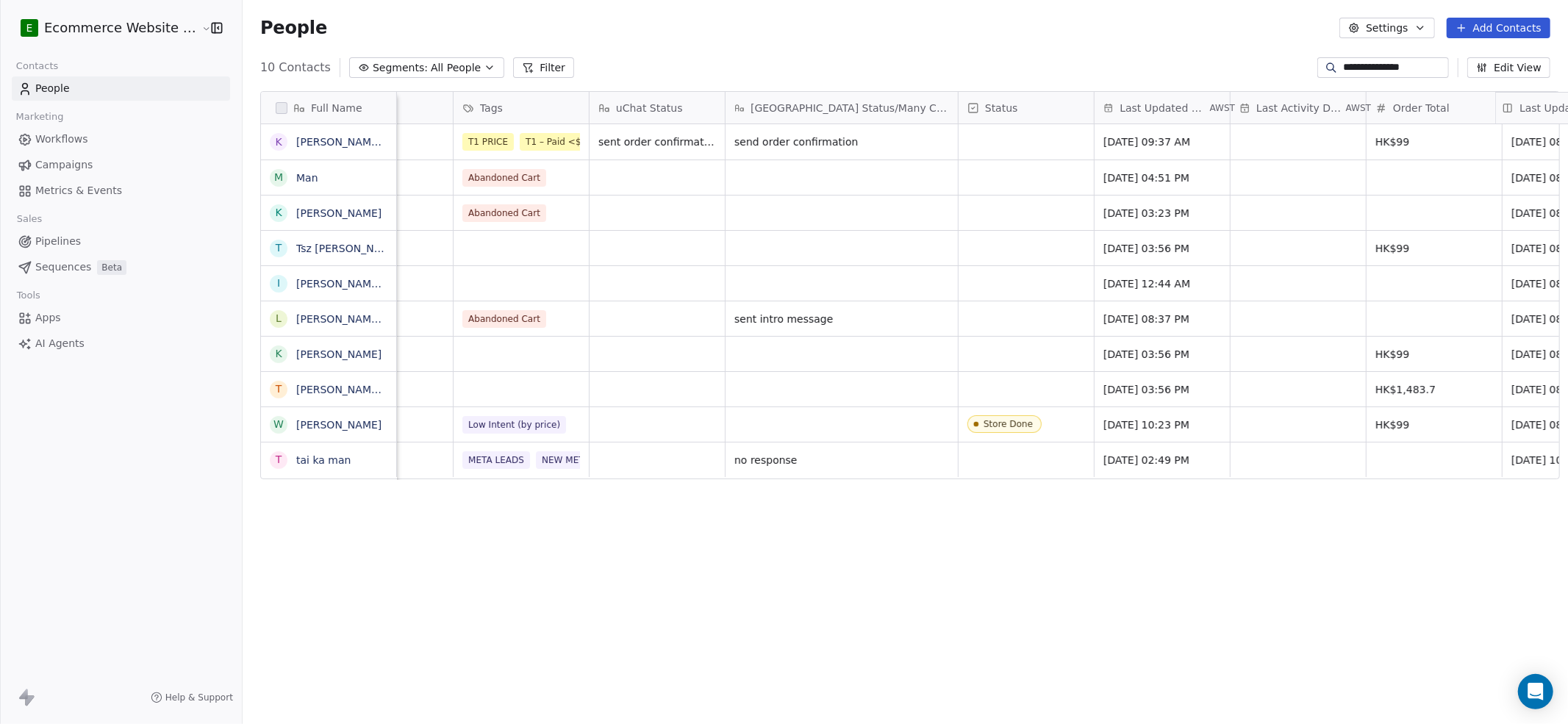
scroll to position [0, 548]
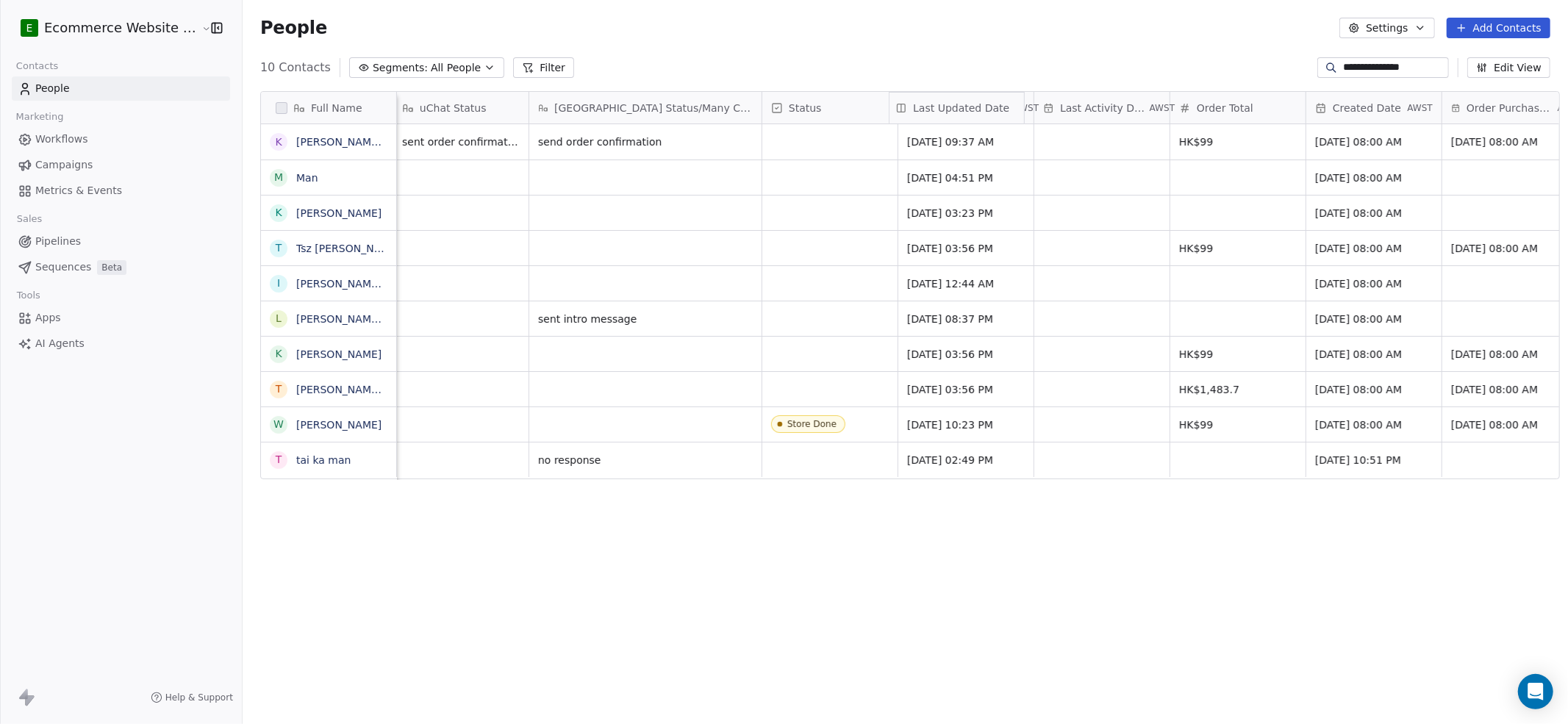
drag, startPoint x: 1464, startPoint y: 104, endPoint x: 956, endPoint y: 97, distance: 508.0
click at [956, 97] on div "Full Name K [PERSON_NAME] Man [PERSON_NAME] M Man K [PERSON_NAME] T Tsz [PERSON…" at bounding box center [910, 286] width 1299 height 389
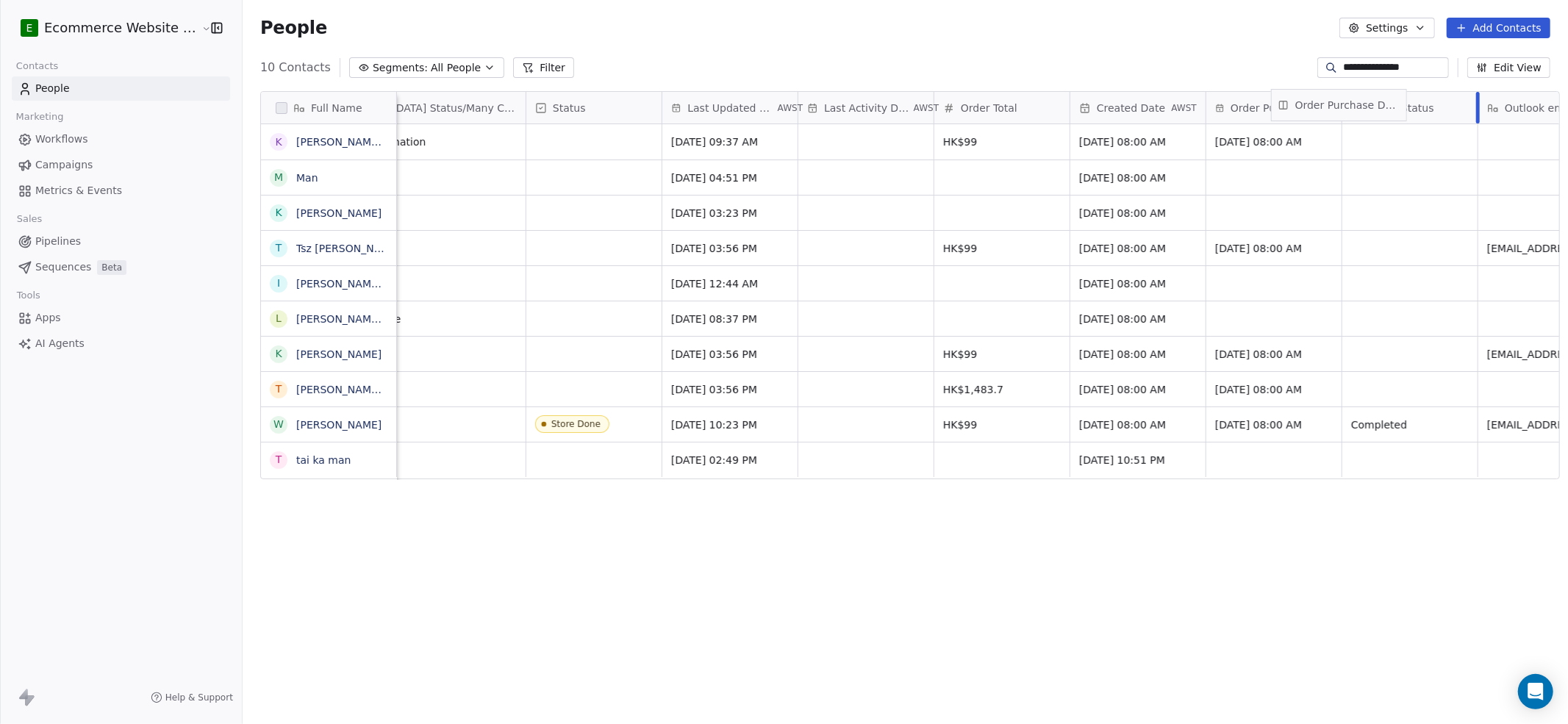
scroll to position [0, 788]
drag, startPoint x: 1504, startPoint y: 108, endPoint x: 1284, endPoint y: 103, distance: 220.1
click at [1176, 103] on div "Full Name K [PERSON_NAME] Man [PERSON_NAME] M Man K [PERSON_NAME] T Tsz [PERSON…" at bounding box center [910, 286] width 1299 height 389
click at [1176, 144] on icon "grid" at bounding box center [1319, 140] width 12 height 12
click at [1176, 69] on input "**********" at bounding box center [1394, 67] width 103 height 15
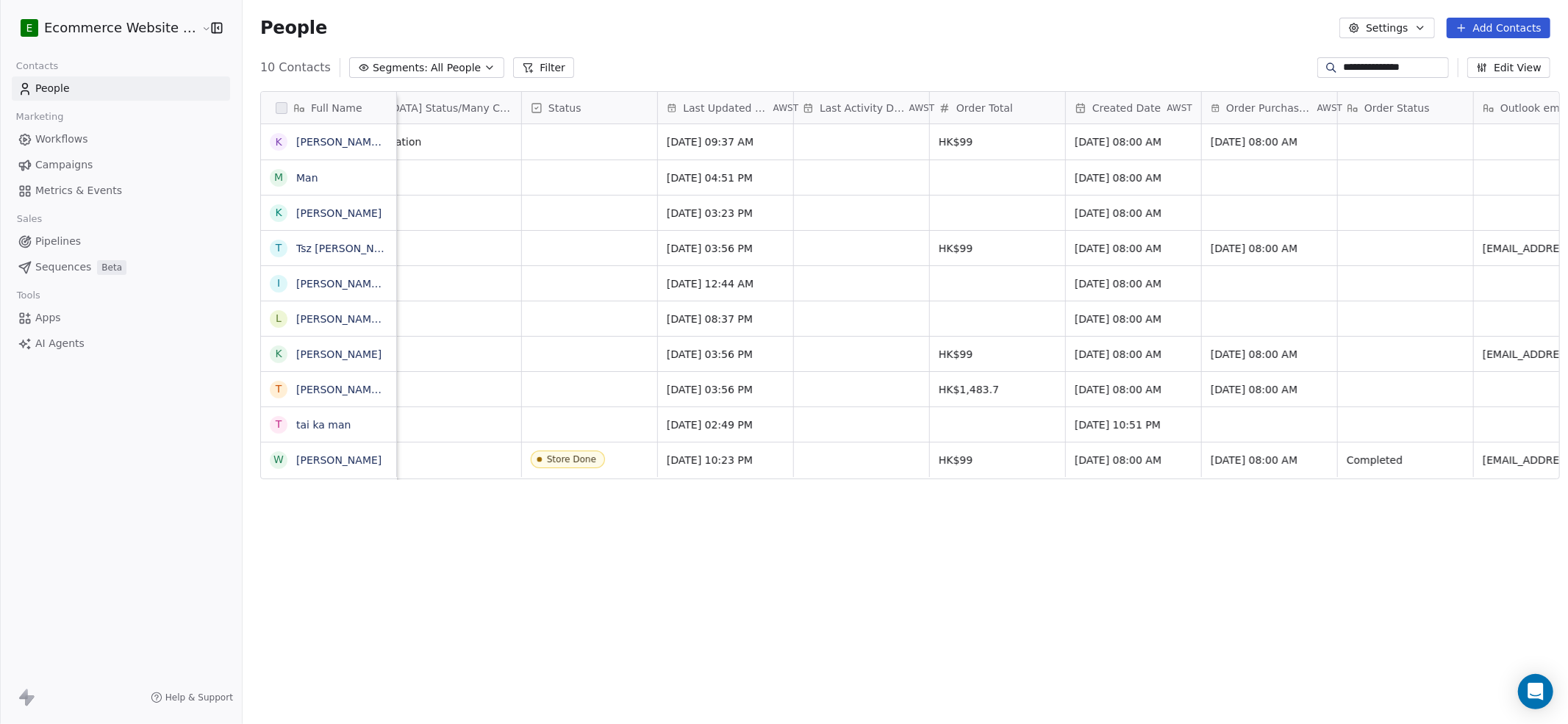
paste input
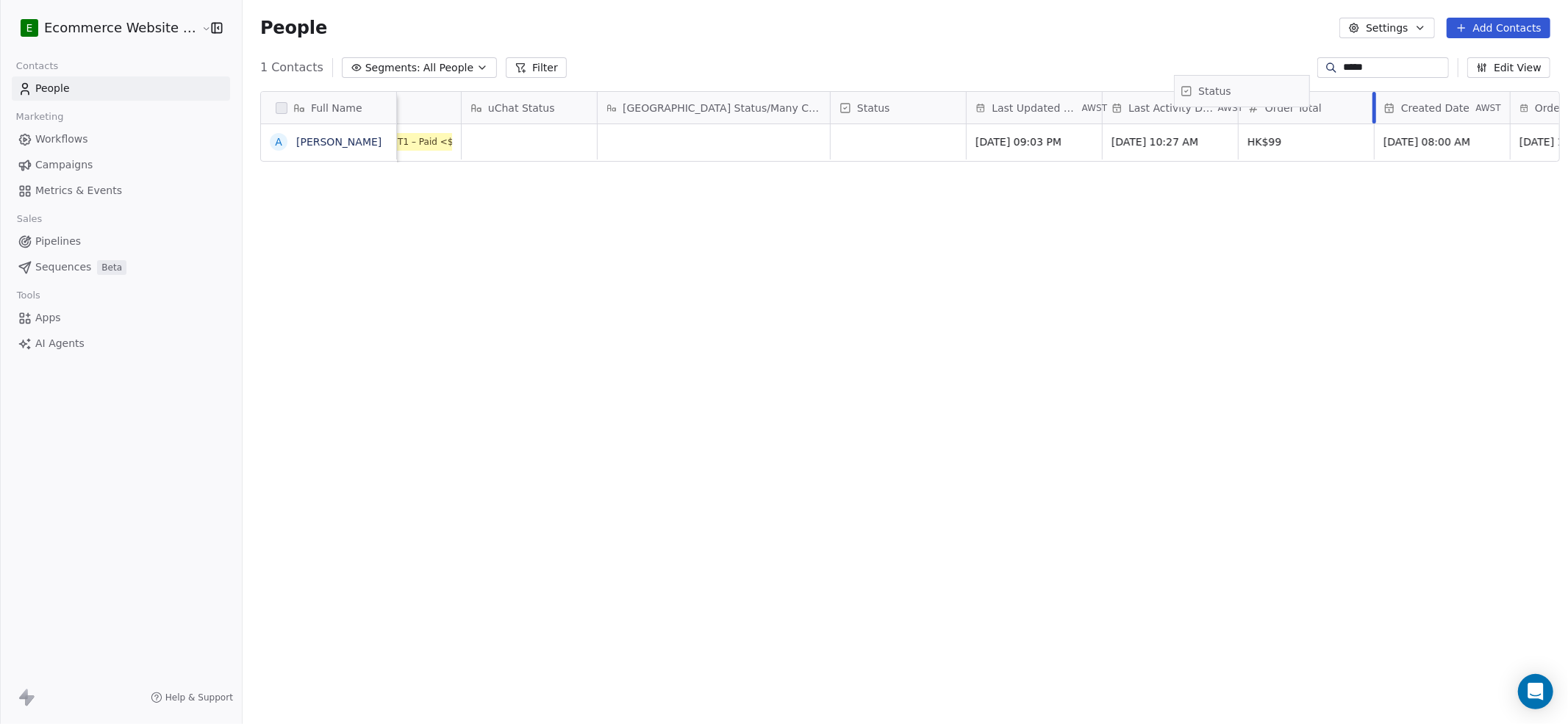
scroll to position [0, 493]
drag, startPoint x: 1372, startPoint y: 110, endPoint x: 889, endPoint y: 101, distance: 483.1
click at [889, 101] on div "Full Name A [PERSON_NAME] Phone Number Email Order ID Tags uChat Status [GEOGRA…" at bounding box center [910, 127] width 1299 height 71
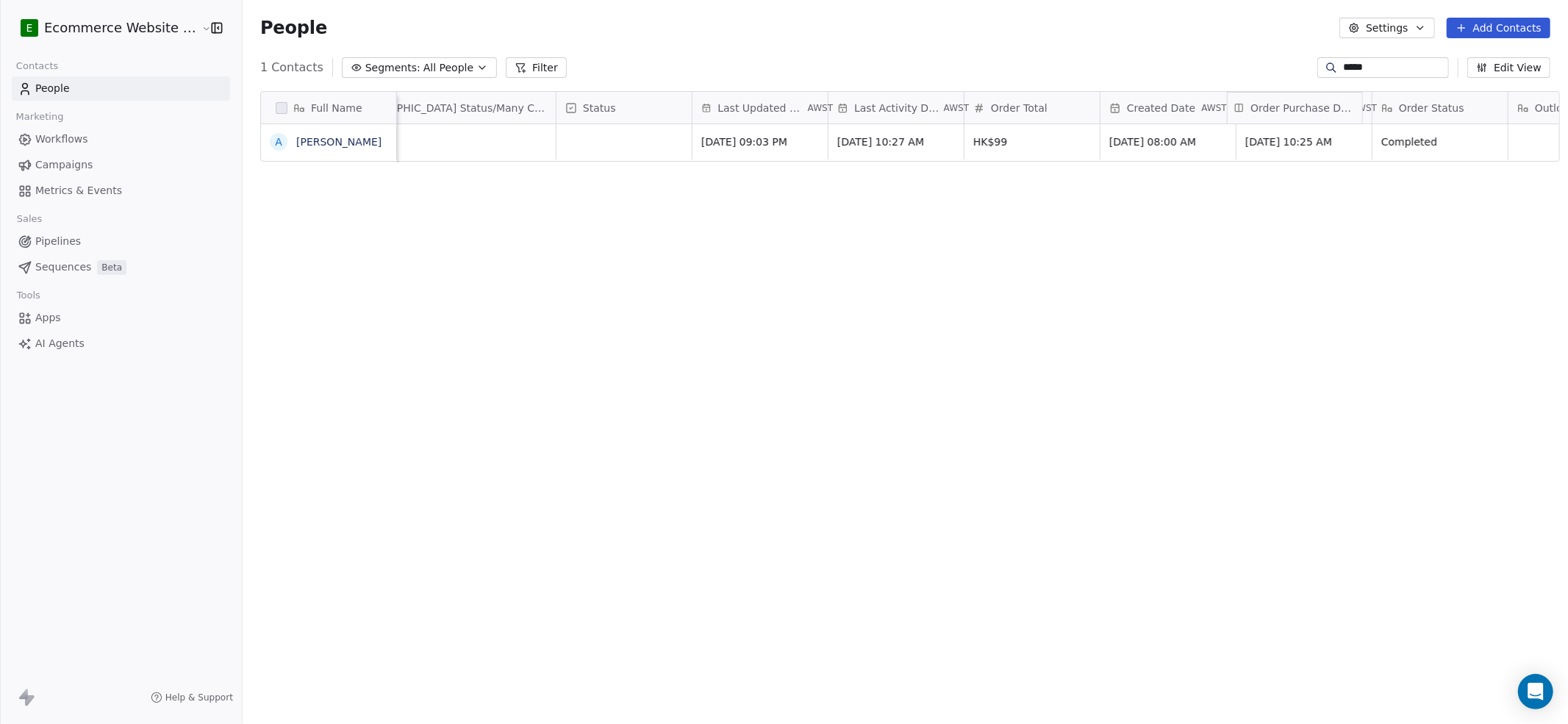
drag, startPoint x: 1511, startPoint y: 107, endPoint x: 1272, endPoint y: 110, distance: 239.0
click at [1176, 110] on div "Full Name A [PERSON_NAME] Order ID Tags uChat Status [GEOGRAPHIC_DATA] Status/M…" at bounding box center [910, 127] width 1299 height 71
click at [1176, 143] on icon "grid" at bounding box center [1354, 140] width 12 height 12
click at [1176, 57] on div "*****" at bounding box center [1383, 67] width 131 height 21
paste input
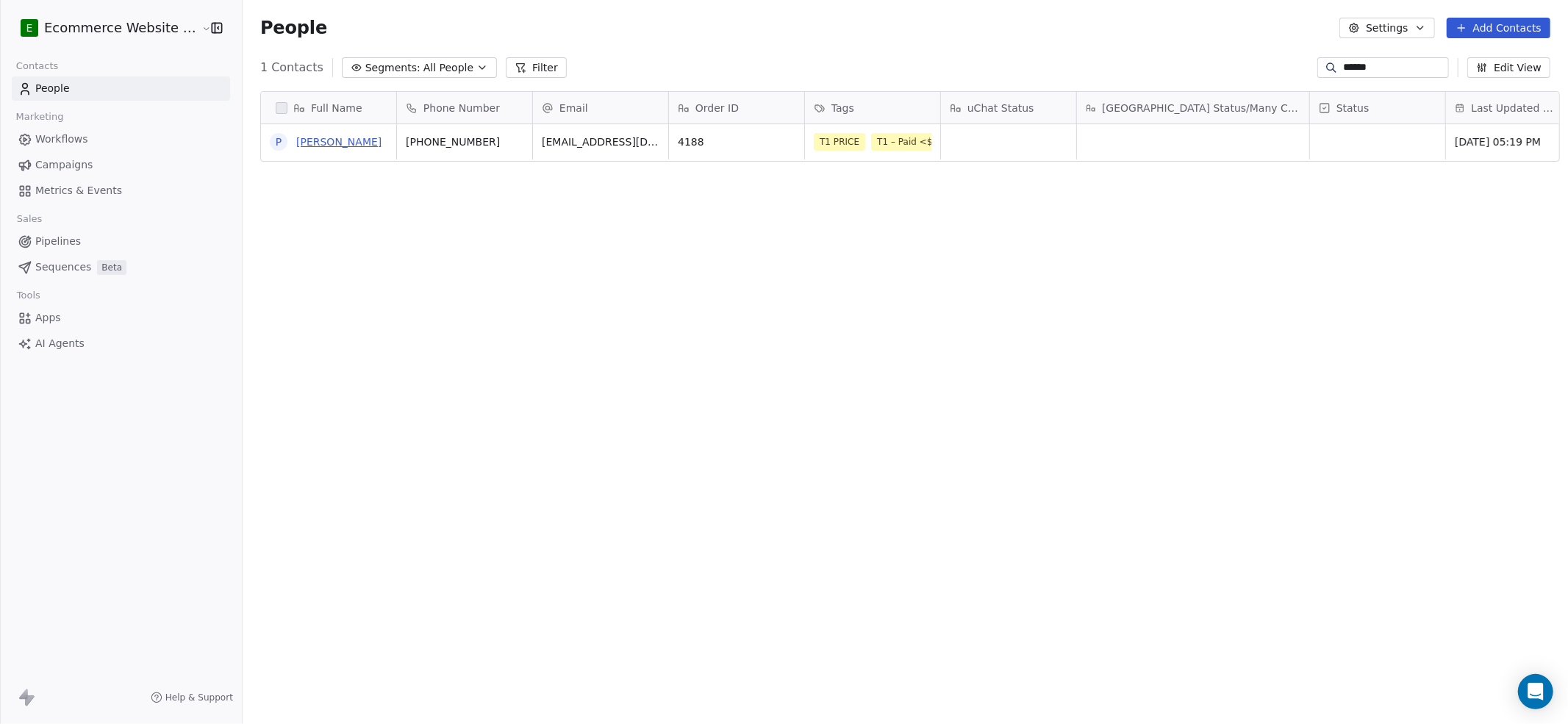
scroll to position [623, 1321]
click at [397, 138] on icon "grid" at bounding box center [400, 140] width 7 height 7
click at [790, 195] on div "Full Name P [PERSON_NAME] Phone Number Email Order ID Tags uChat Status [GEOGRA…" at bounding box center [905, 398] width 1325 height 637
click at [778, 146] on button "grid" at bounding box center [786, 140] width 18 height 18
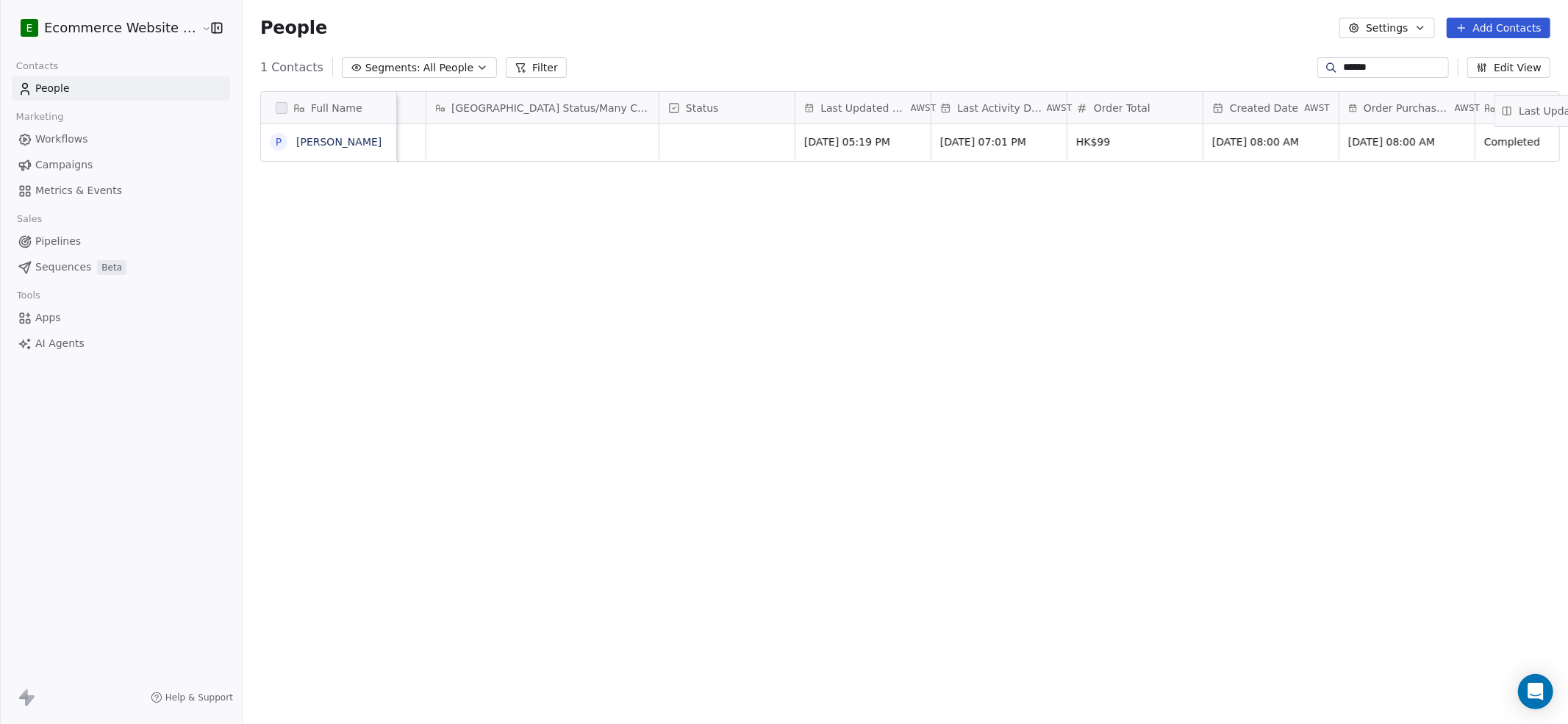
scroll to position [0, 706]
drag, startPoint x: 1471, startPoint y: 101, endPoint x: 763, endPoint y: 97, distance: 708.0
click at [763, 97] on div "Full Name P [PERSON_NAME] Order ID Tags uChat Status Wbiztool Status/Many Conta…" at bounding box center [910, 127] width 1299 height 71
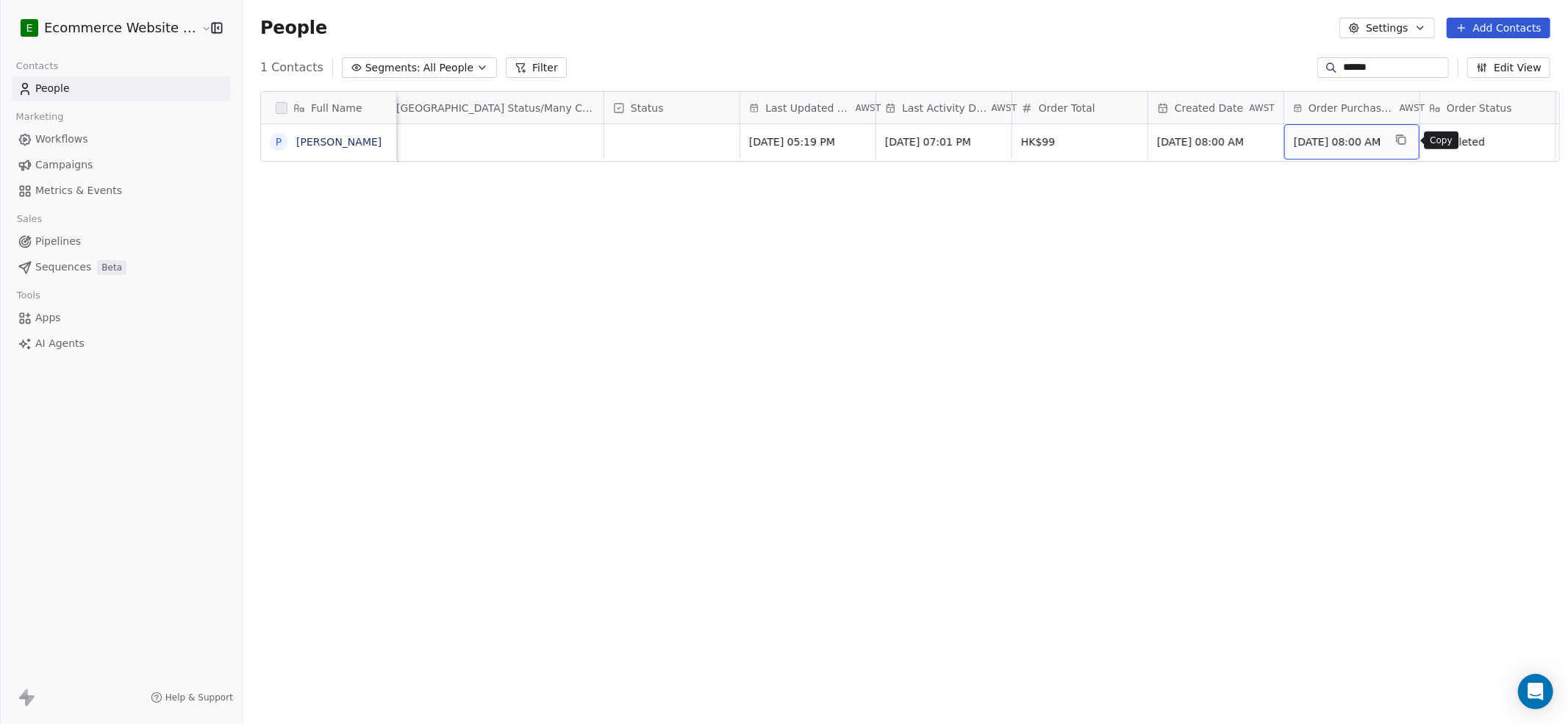
click at [1176, 139] on button "grid" at bounding box center [1401, 140] width 18 height 18
click at [1176, 63] on input "******" at bounding box center [1394, 67] width 103 height 15
paste input "**"
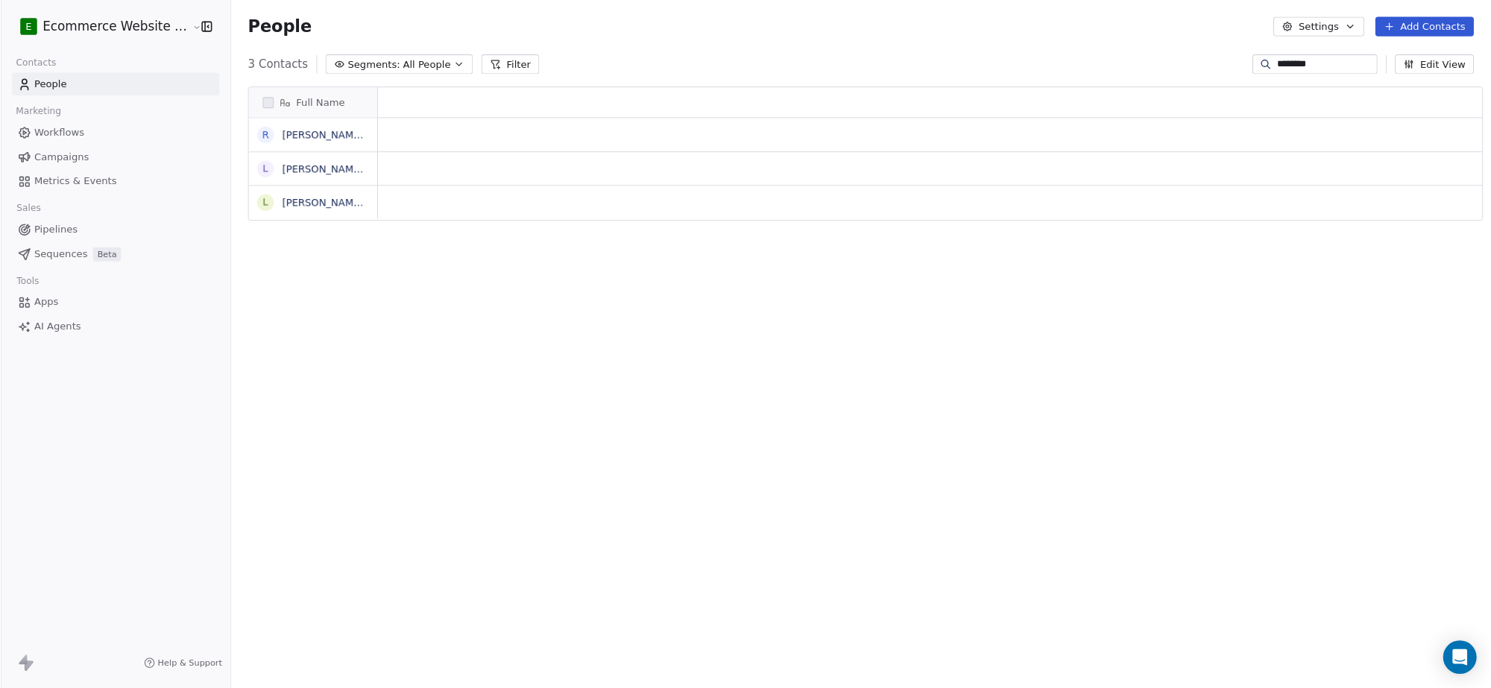
scroll to position [632, 1340]
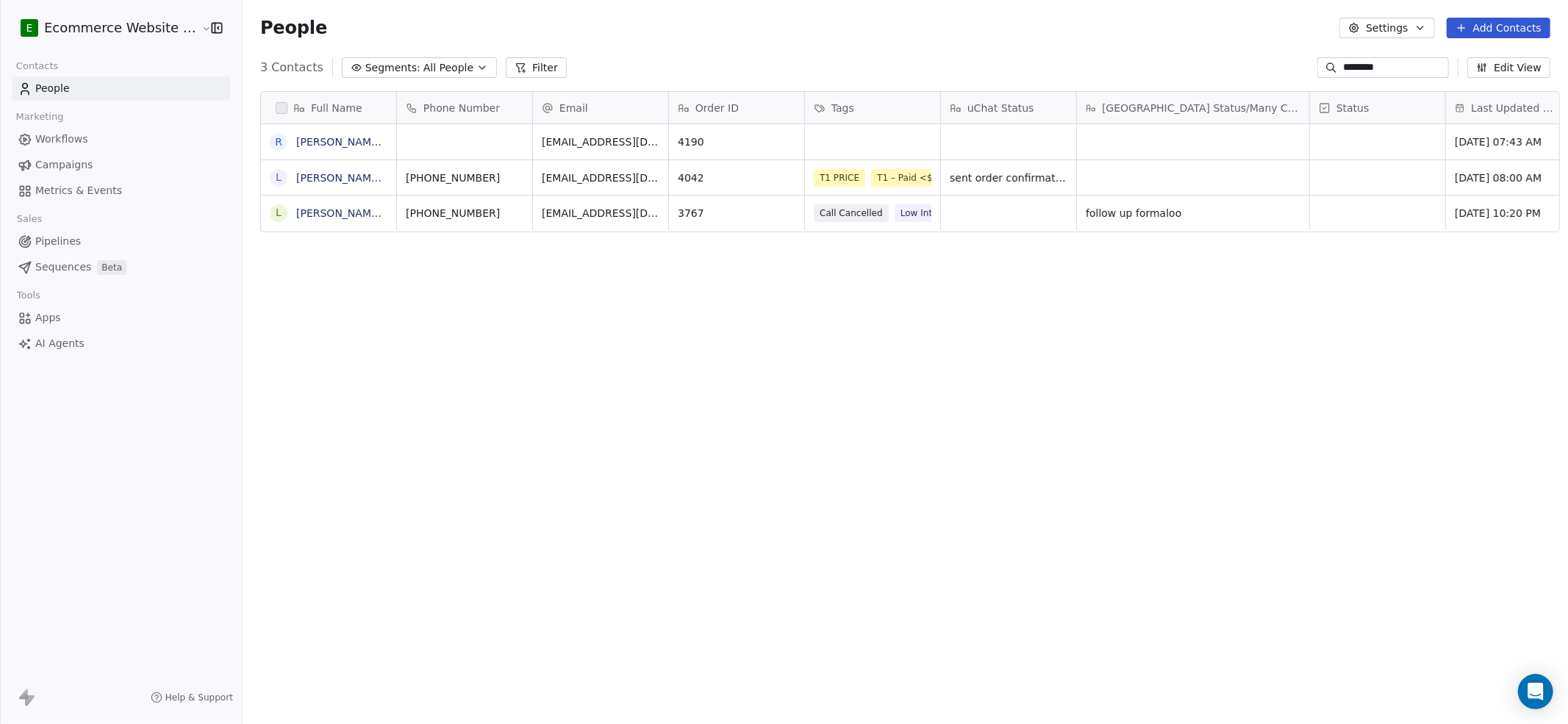
type input "********"
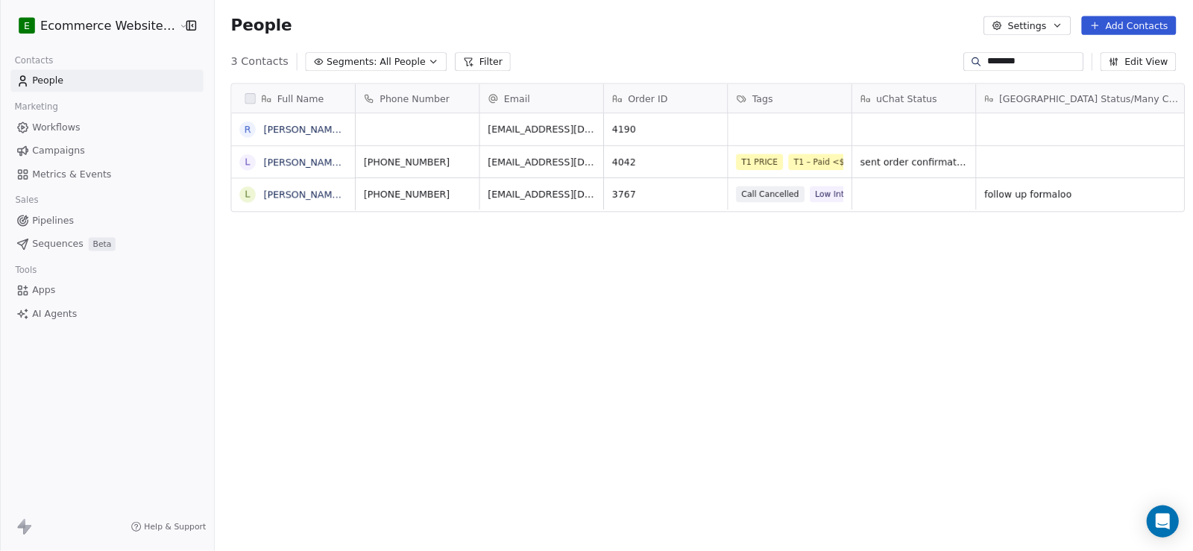
scroll to position [474, 957]
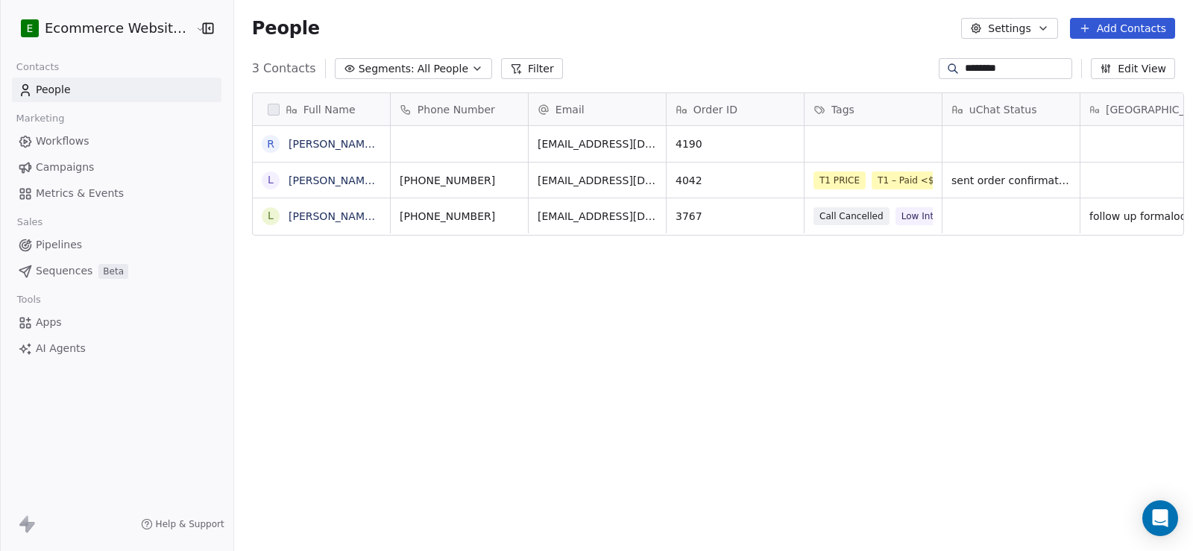
drag, startPoint x: 611, startPoint y: 1, endPoint x: 790, endPoint y: 312, distance: 358.4
click at [790, 326] on div "Full Name R [PERSON_NAME] [PERSON_NAME] Hoi [PERSON_NAME] [PERSON_NAME] [PERSON…" at bounding box center [713, 323] width 959 height 485
